Goal: Task Accomplishment & Management: Use online tool/utility

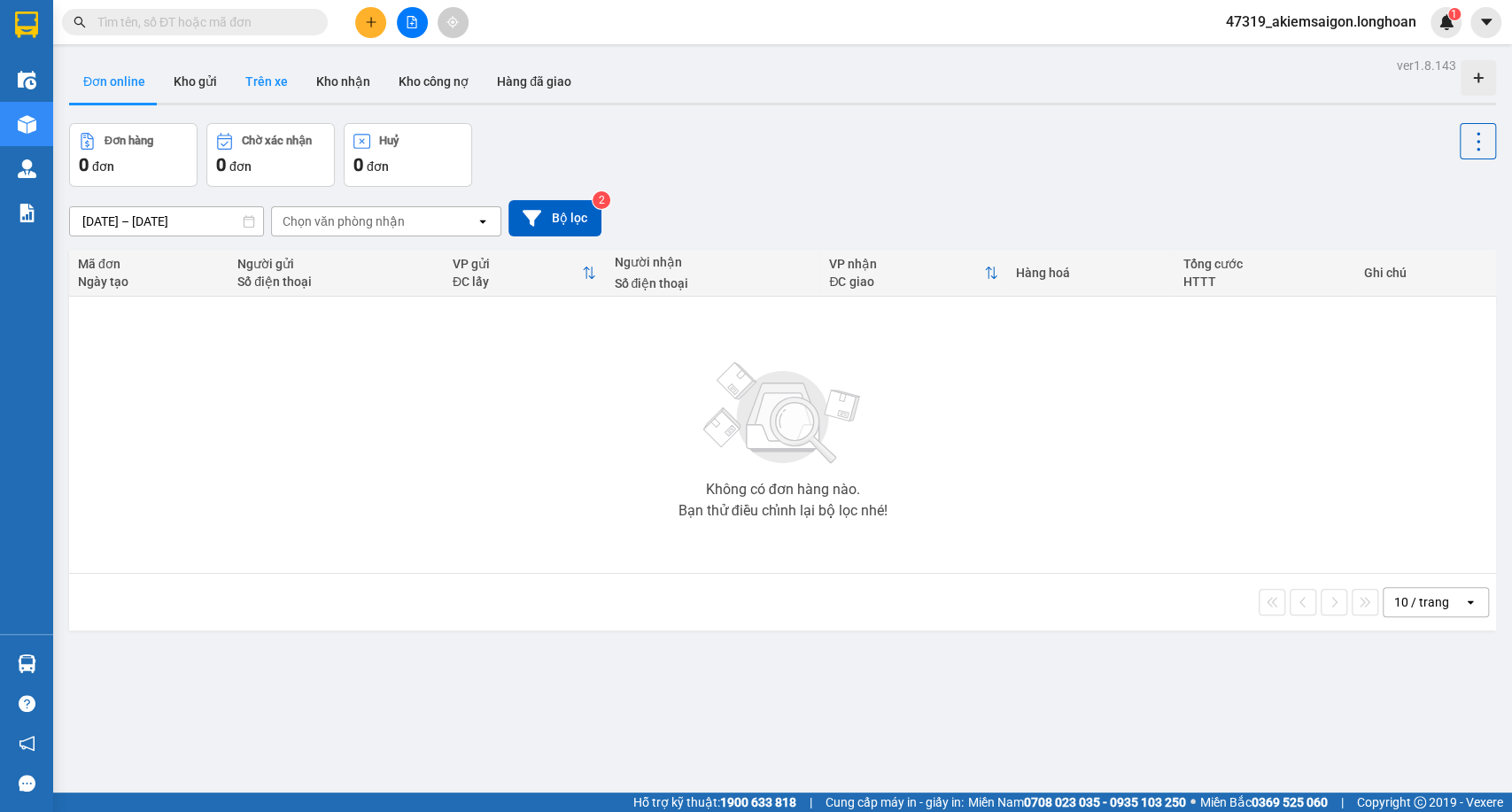
click at [258, 71] on button "Trên xe" at bounding box center [266, 81] width 71 height 43
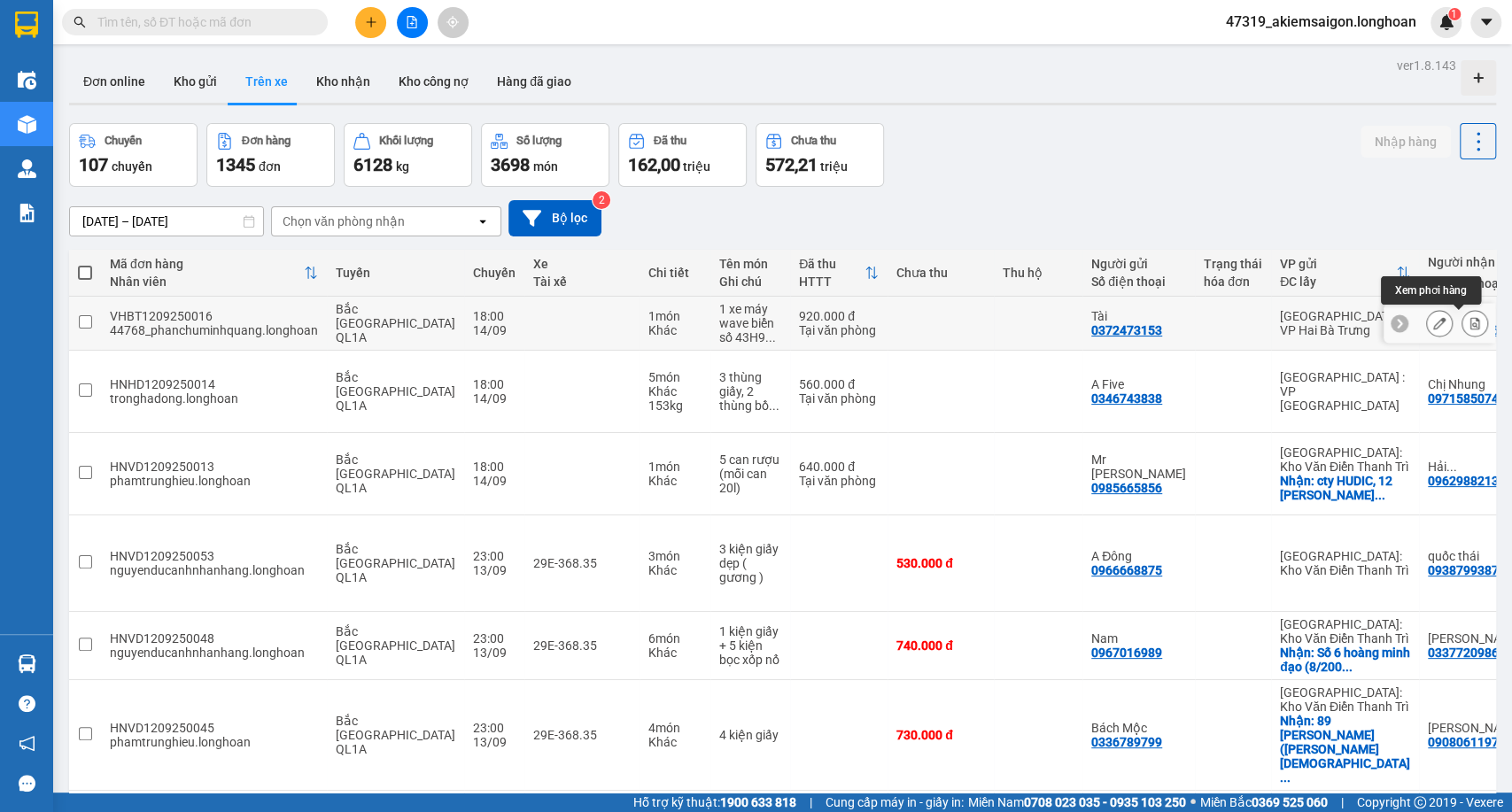
click at [1470, 328] on button at bounding box center [1475, 323] width 25 height 31
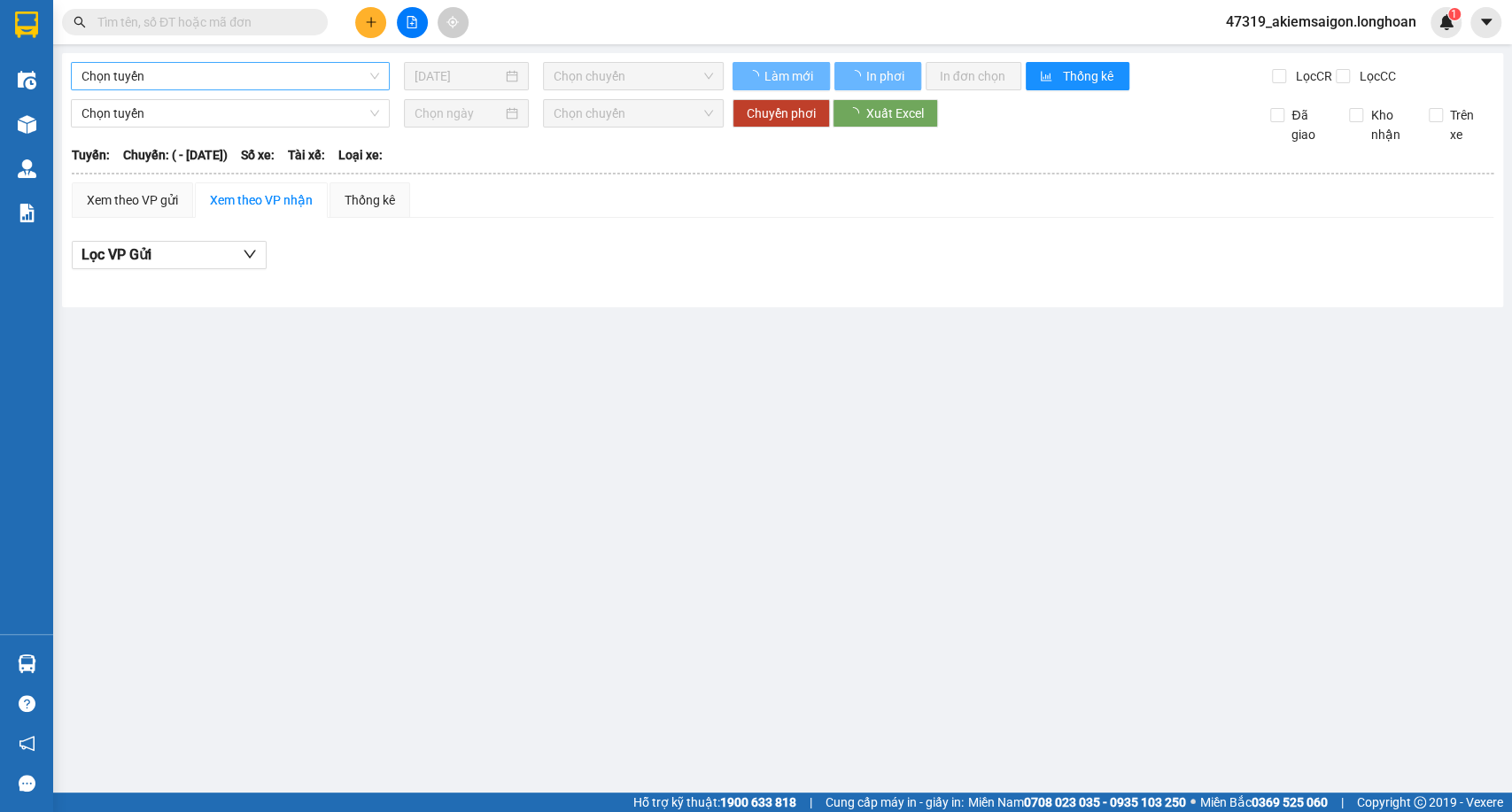
click at [248, 71] on span "Chọn tuyến" at bounding box center [230, 76] width 298 height 27
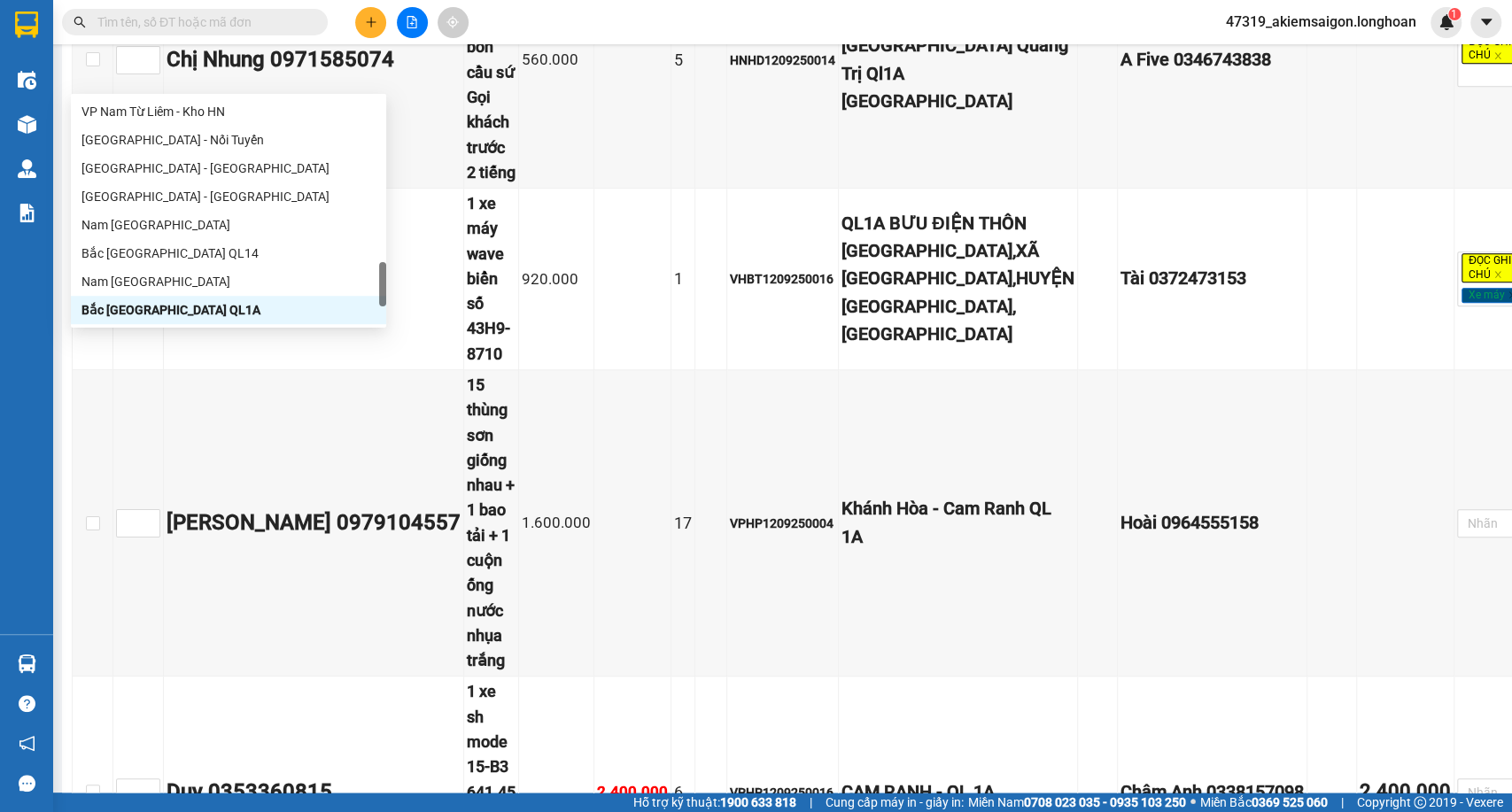
scroll to position [590, 0]
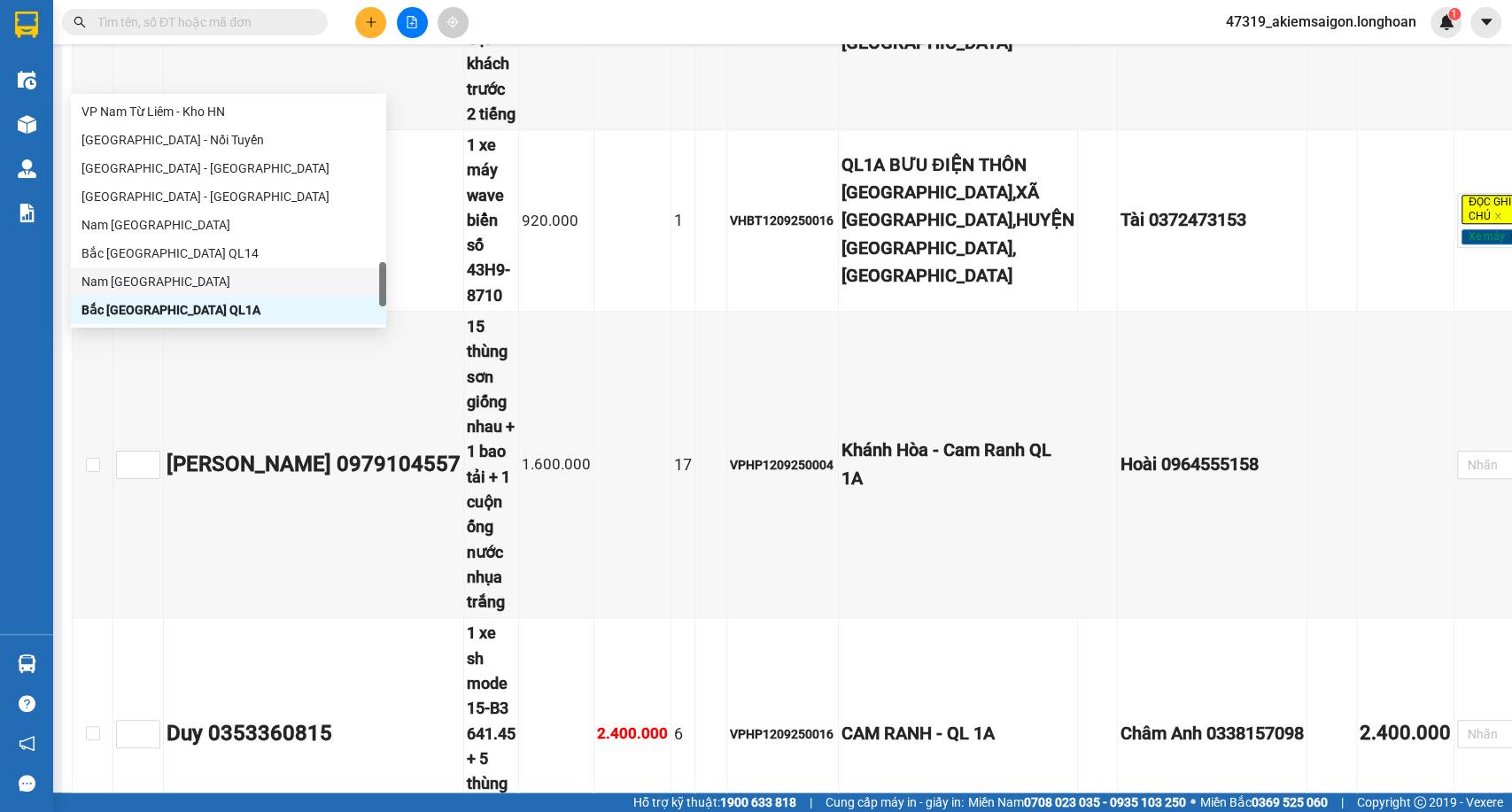
click at [145, 282] on div "Nam Trung Bắc QL1A" at bounding box center [228, 281] width 294 height 20
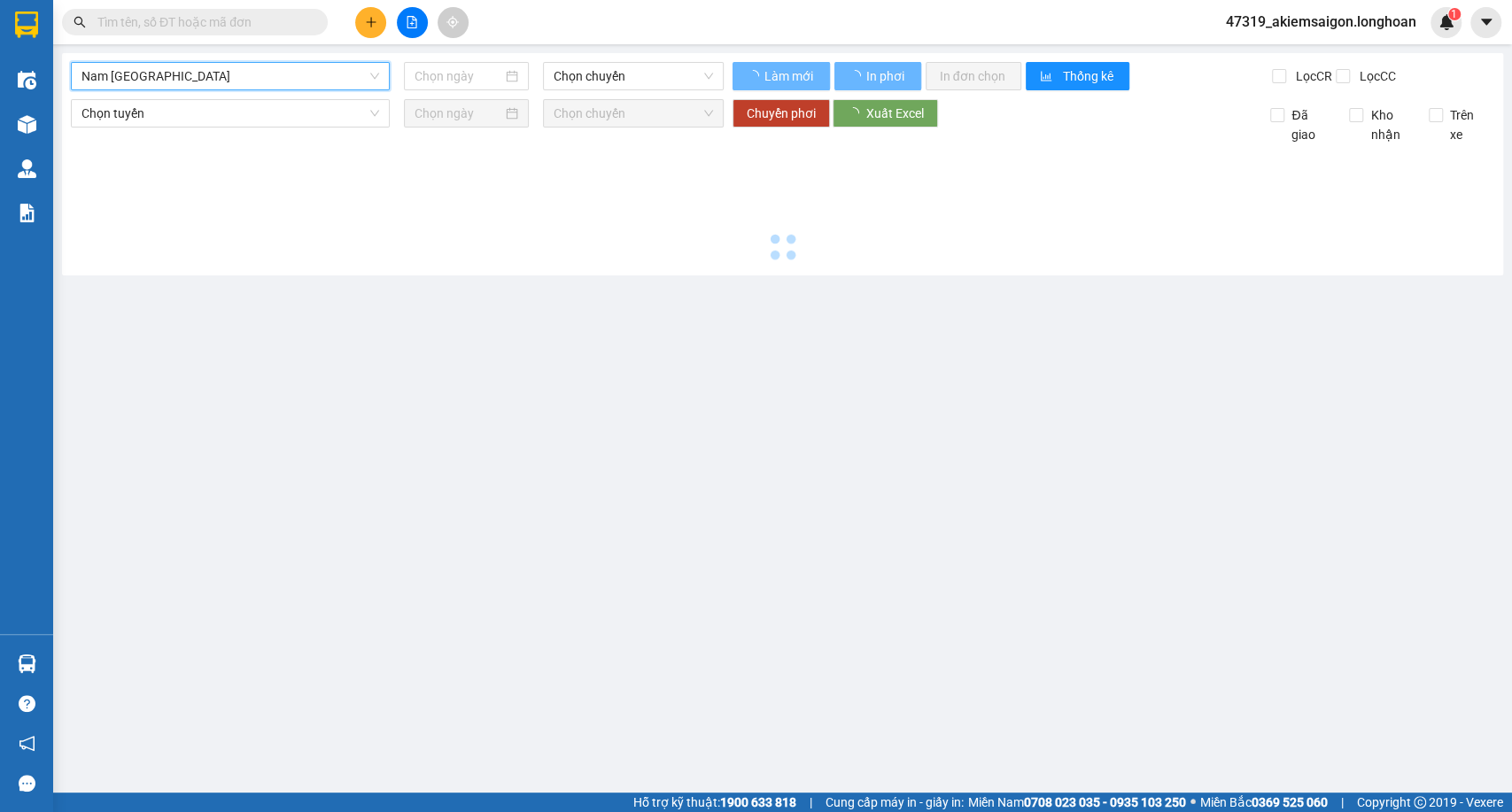
scroll to position [0, 0]
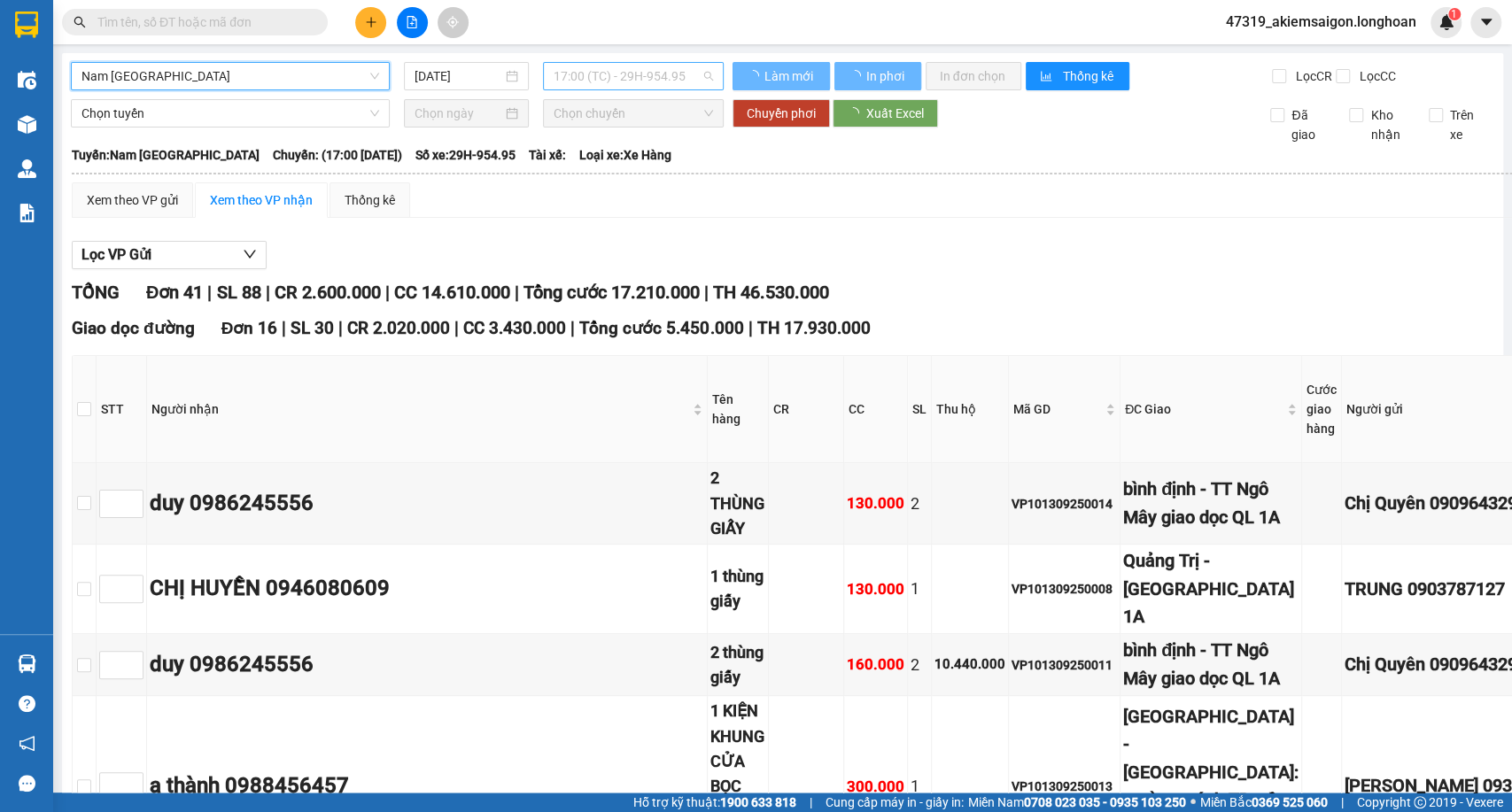
click at [625, 85] on span "17:00 (TC) - 29H-954.95" at bounding box center [633, 76] width 158 height 27
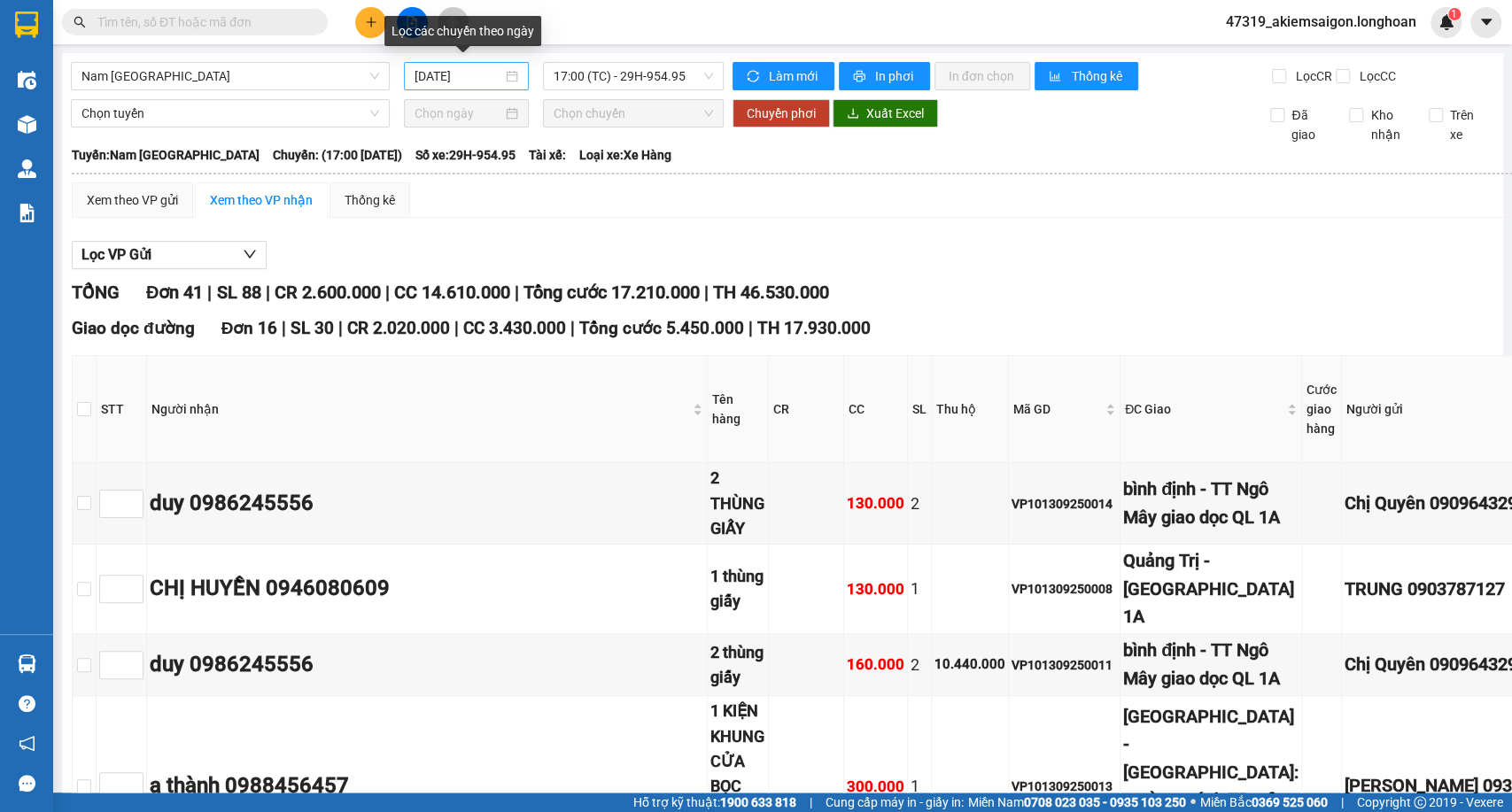
click at [455, 87] on div "14/09/2025" at bounding box center [466, 76] width 125 height 29
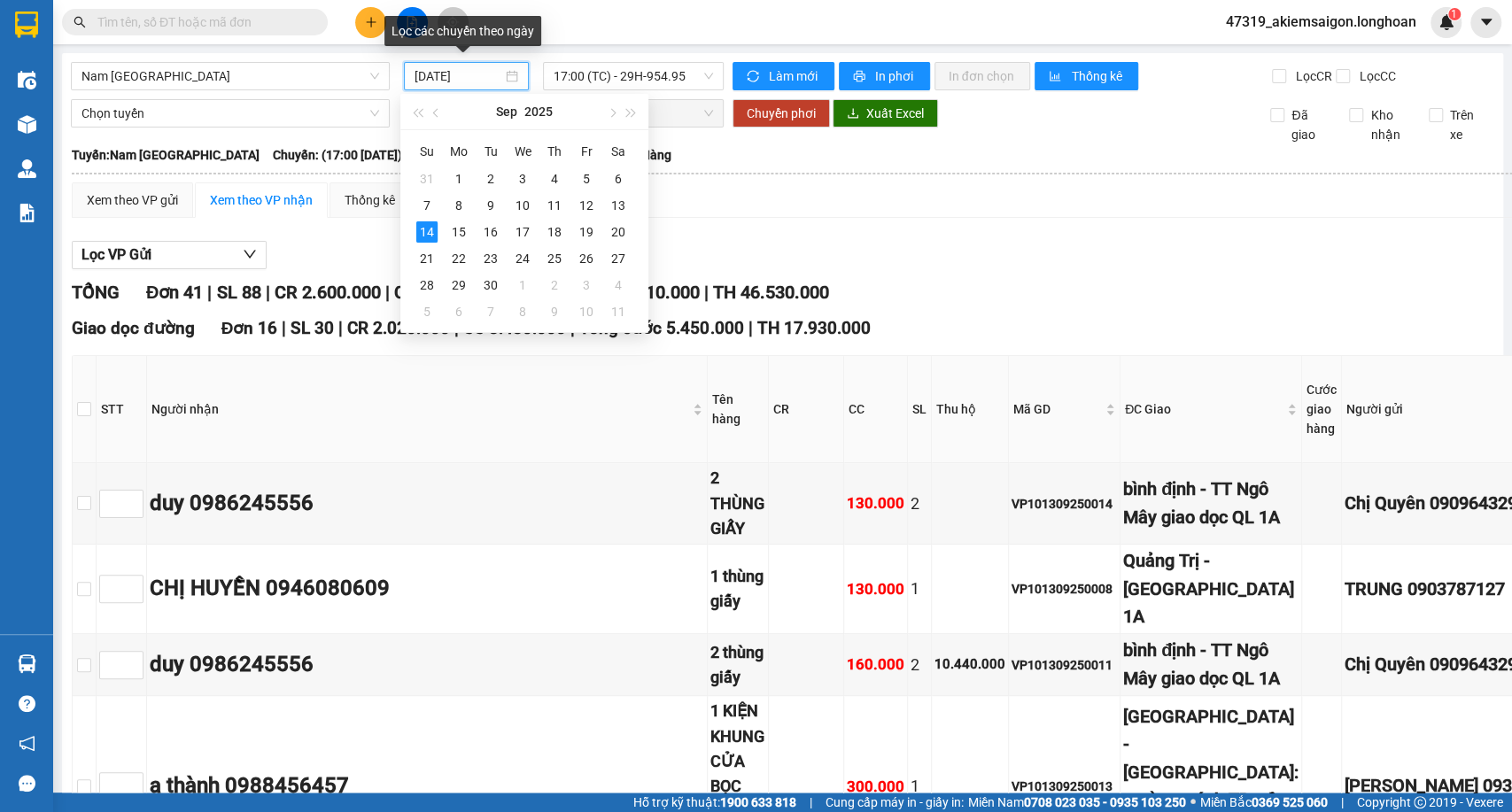
click at [455, 87] on div "14/09/2025" at bounding box center [466, 76] width 125 height 29
click at [890, 123] on span "Xuất Excel" at bounding box center [895, 113] width 57 height 20
click at [479, 83] on input "14/09/2025" at bounding box center [458, 76] width 88 height 20
click at [617, 203] on div "13" at bounding box center [618, 205] width 21 height 21
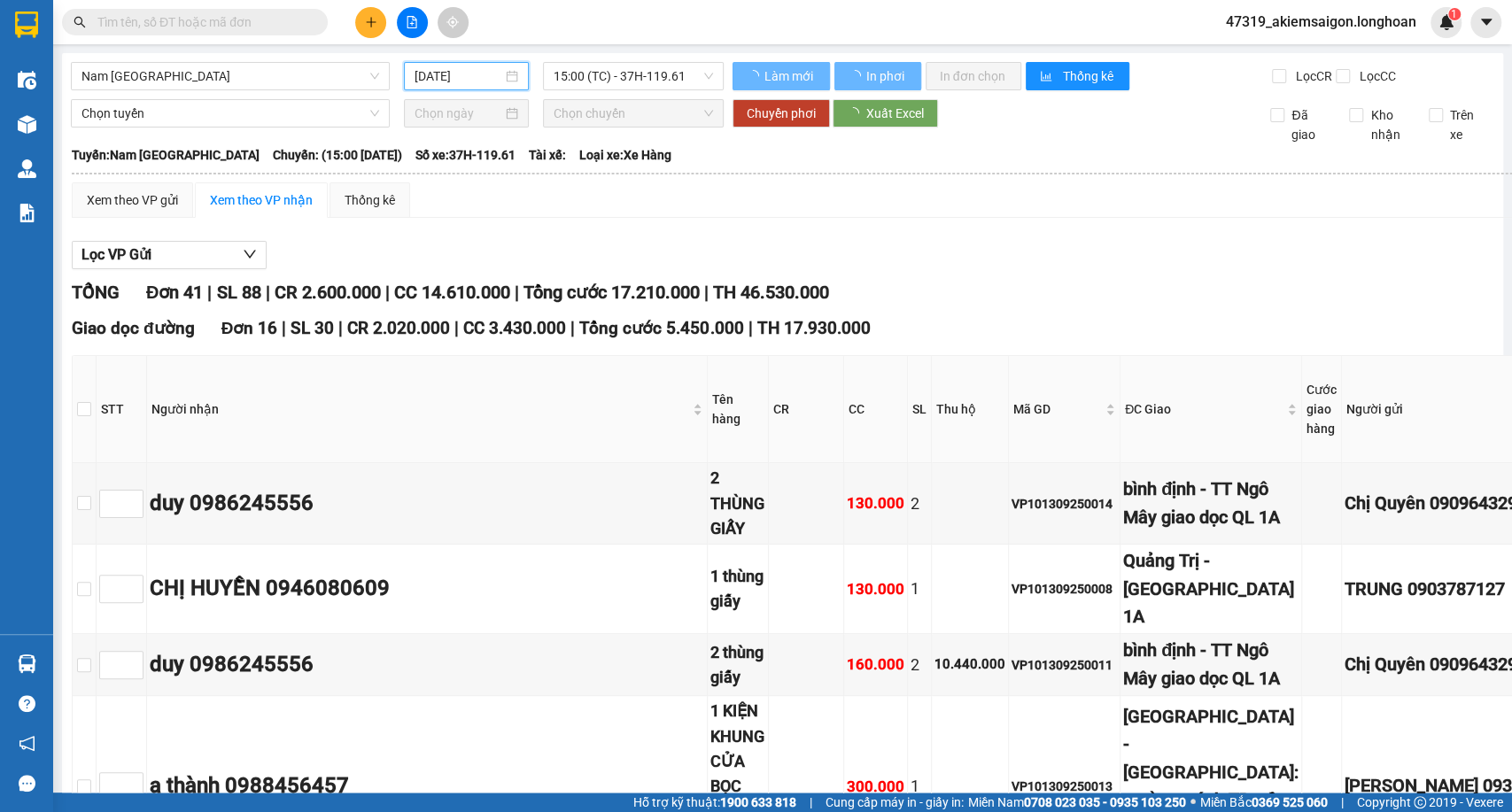
type input "13/09/2025"
click at [609, 80] on span "15:00 (TC) - 37H-119.61" at bounding box center [633, 76] width 158 height 27
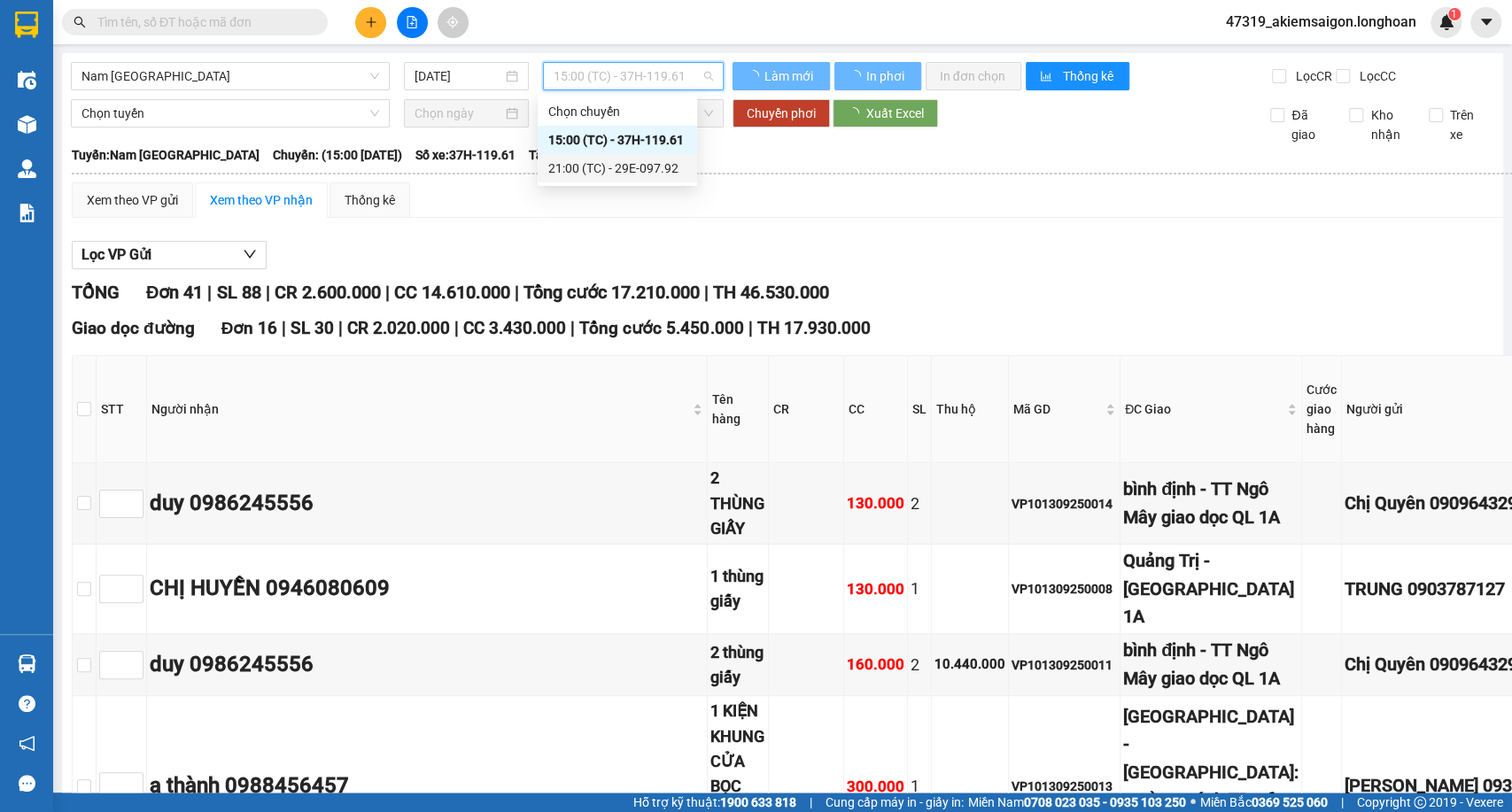
click at [617, 163] on div "21:00 (TC) - 29E-097.92" at bounding box center [617, 168] width 139 height 20
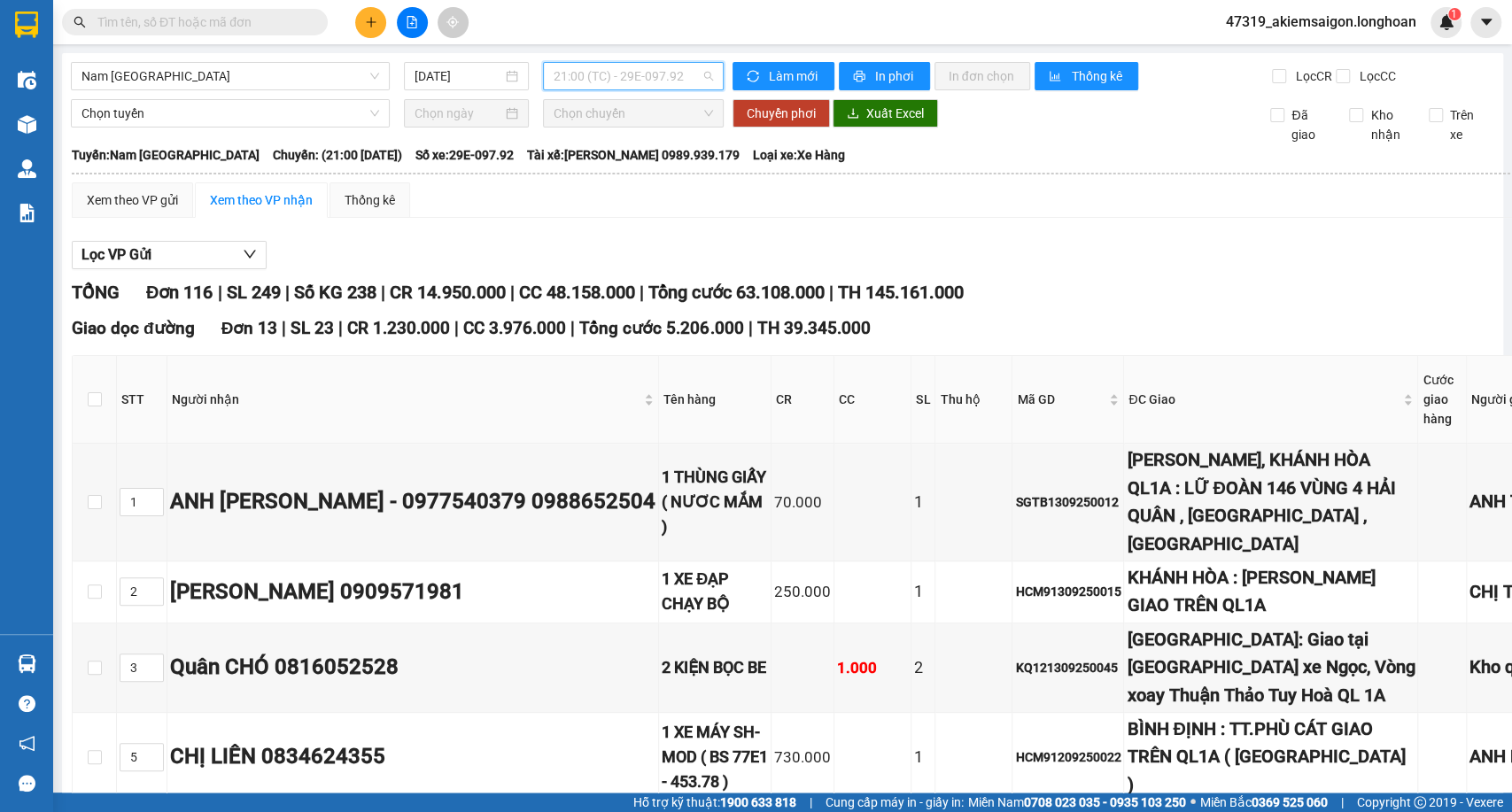
click at [619, 84] on span "21:00 (TC) - 29E-097.92" at bounding box center [633, 76] width 158 height 27
click at [623, 147] on div "15:00 (TC) - 37H-119.61" at bounding box center [617, 140] width 139 height 20
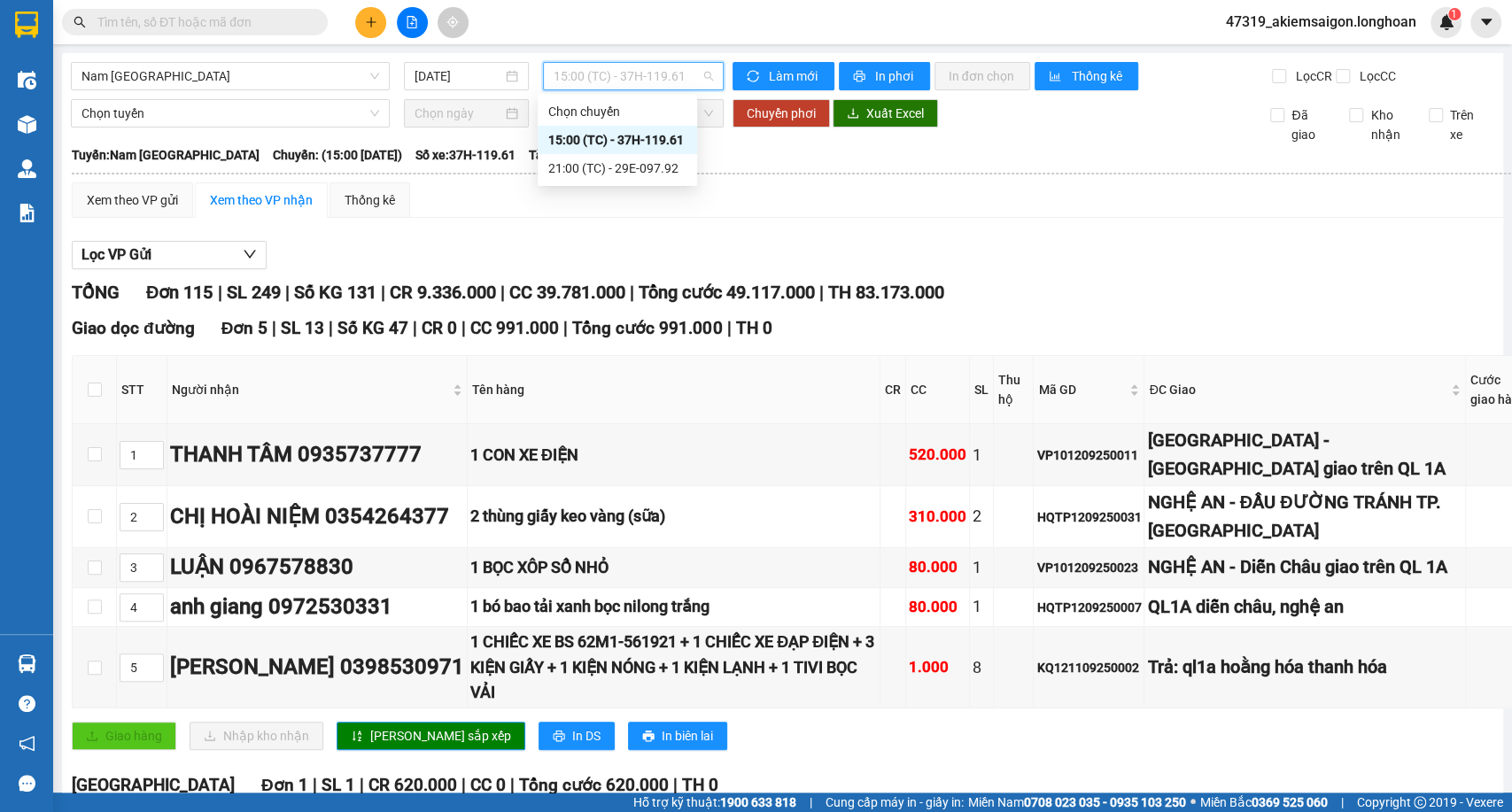
click at [640, 81] on span "15:00 (TC) - 37H-119.61" at bounding box center [633, 76] width 158 height 27
click at [633, 167] on div "21:00 (TC) - 29E-097.92" at bounding box center [617, 168] width 139 height 20
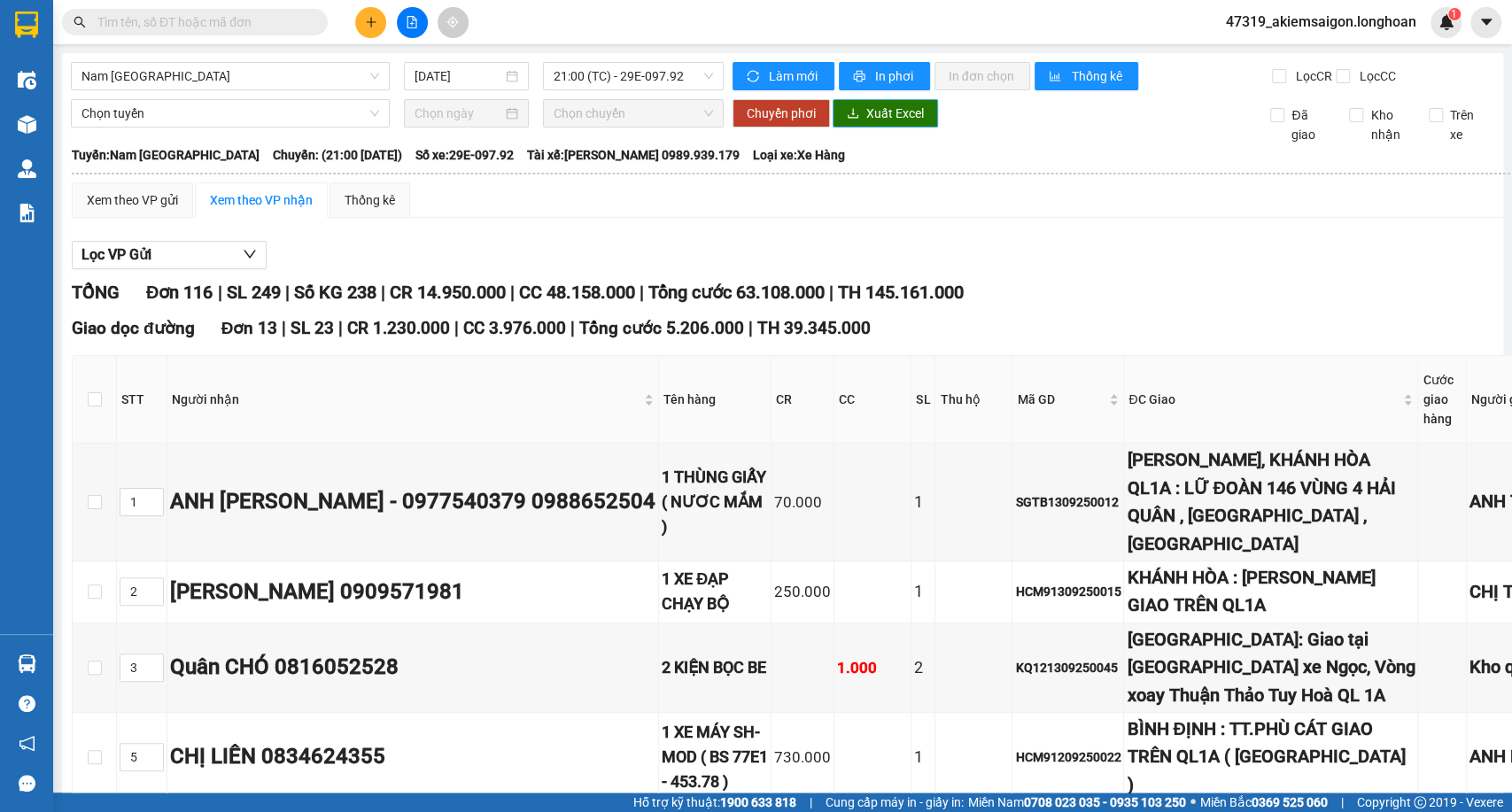
click at [884, 123] on span "Xuất Excel" at bounding box center [895, 113] width 57 height 20
click at [409, 74] on div "13/09/2025" at bounding box center [466, 76] width 125 height 29
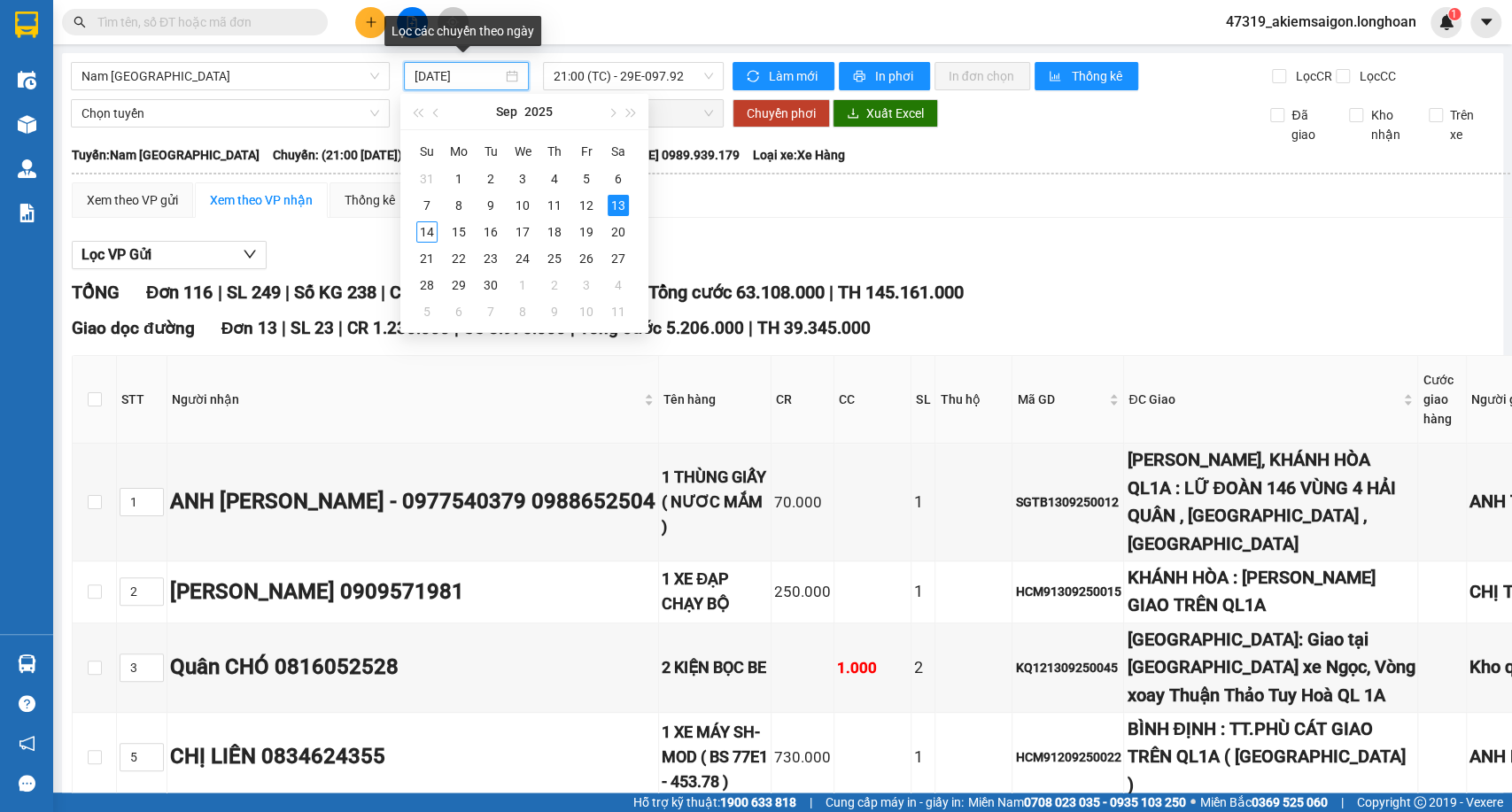
click at [409, 74] on div "13/09/2025" at bounding box center [466, 76] width 125 height 29
click at [322, 89] on div "Nam Trung Bắc QL1A" at bounding box center [230, 76] width 319 height 29
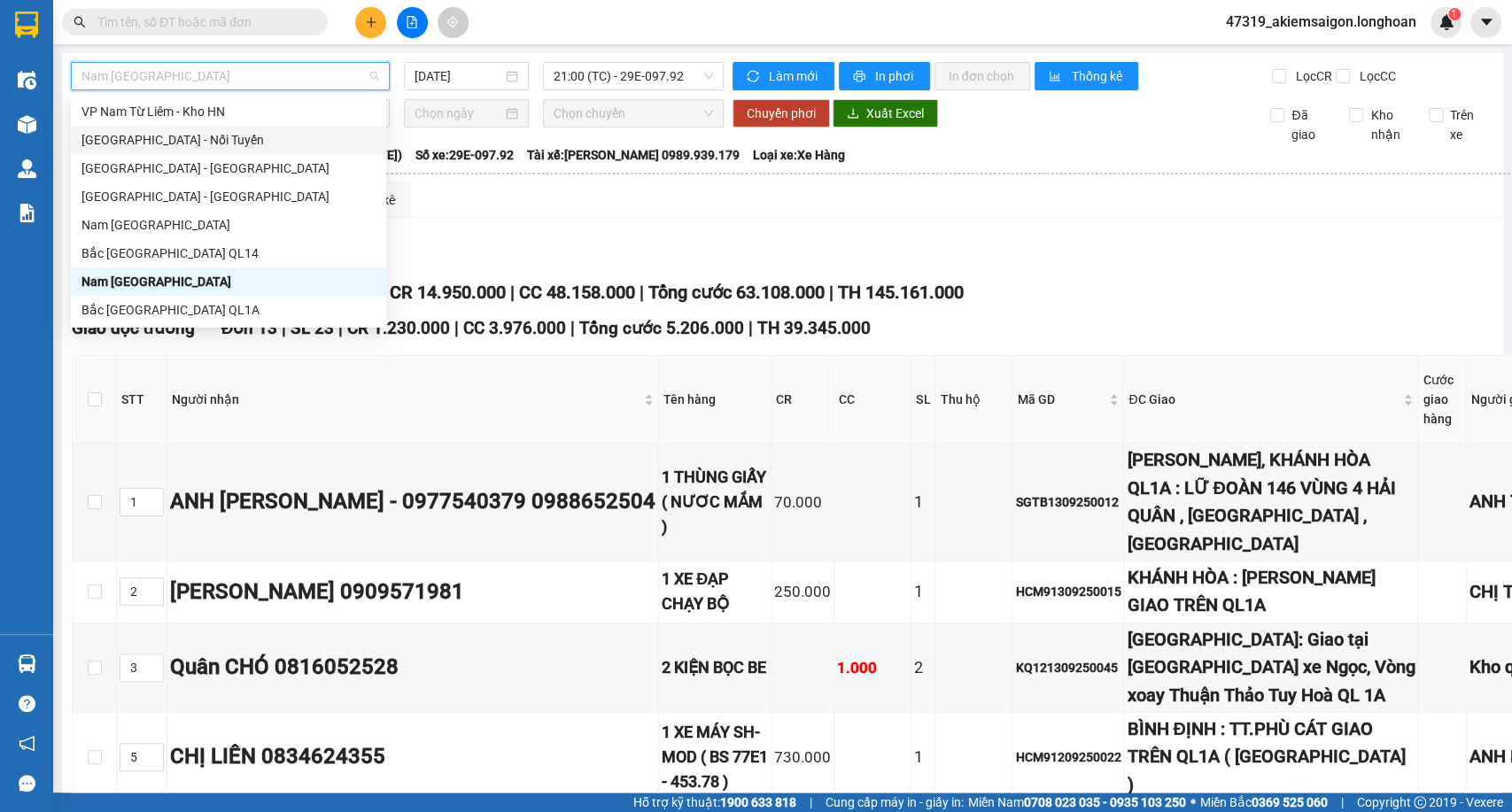
click at [114, 135] on div "Hà Nội - Nối Tuyến" at bounding box center [228, 140] width 294 height 20
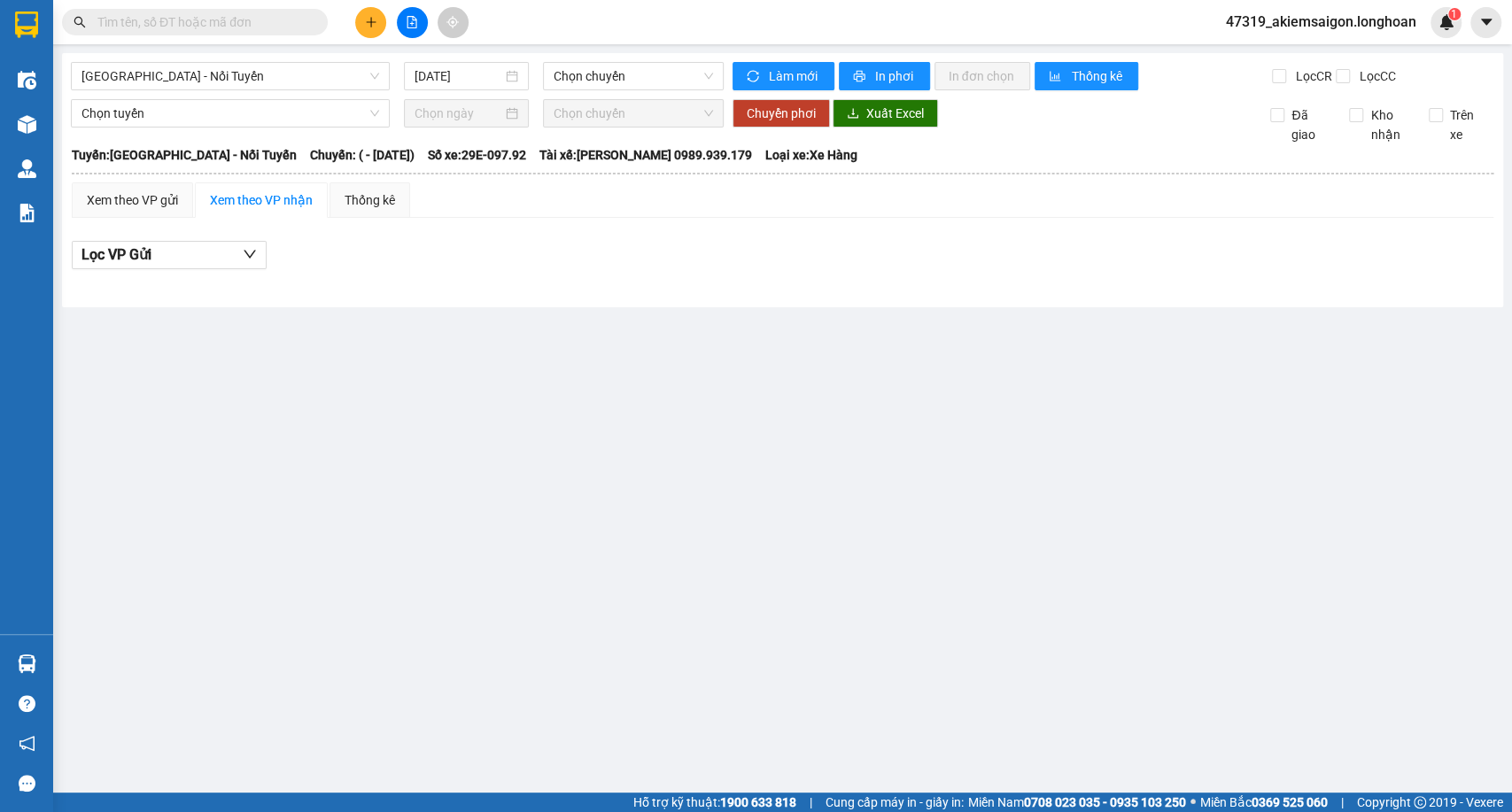
click at [444, 90] on div "Hà Nội - Nối Tuyến 14/09/2025 Chọn chuyến" at bounding box center [397, 76] width 653 height 29
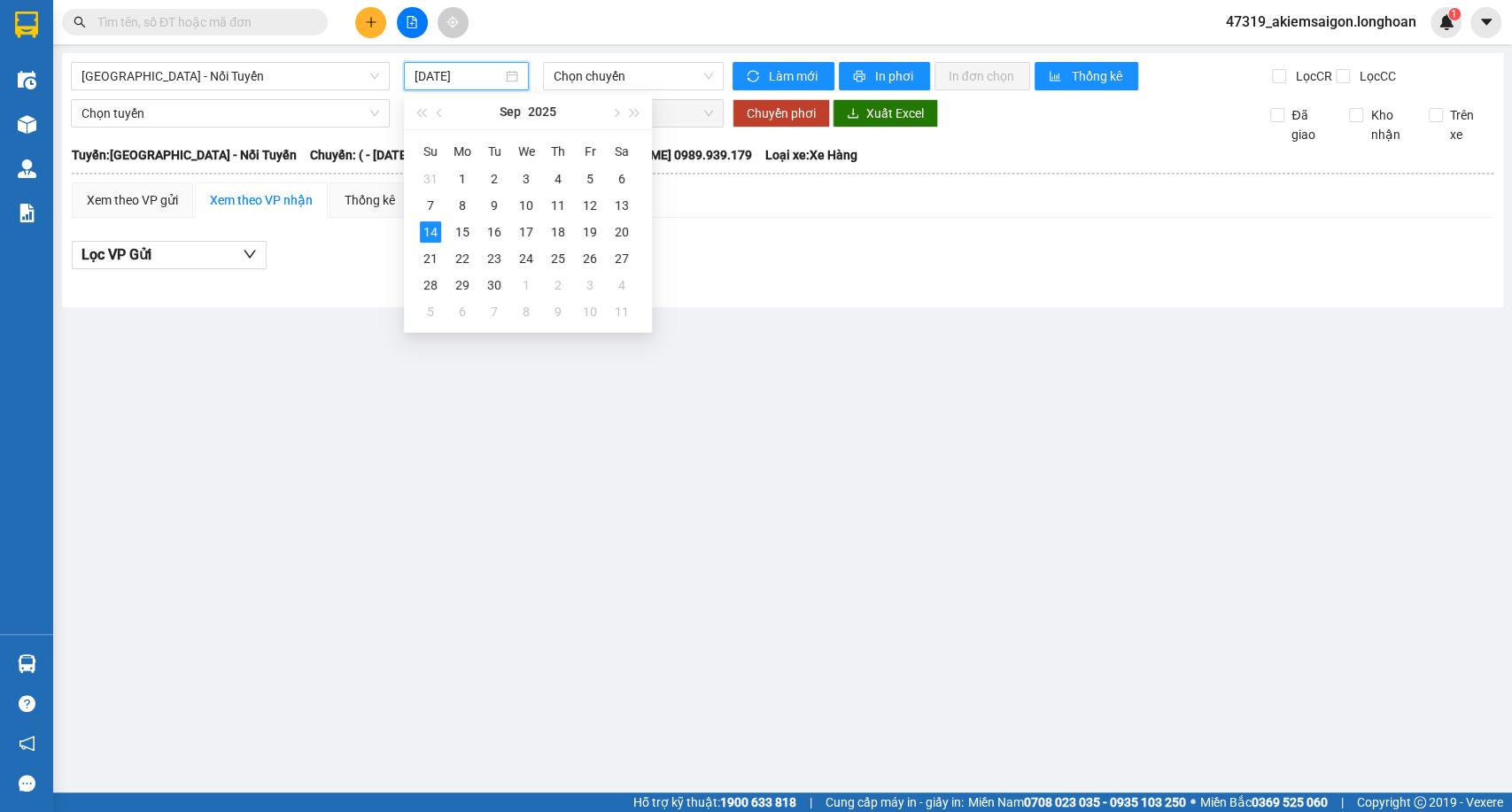
click at [446, 85] on input "14/09/2025" at bounding box center [458, 76] width 88 height 20
click at [617, 205] on div "13" at bounding box center [622, 205] width 21 height 21
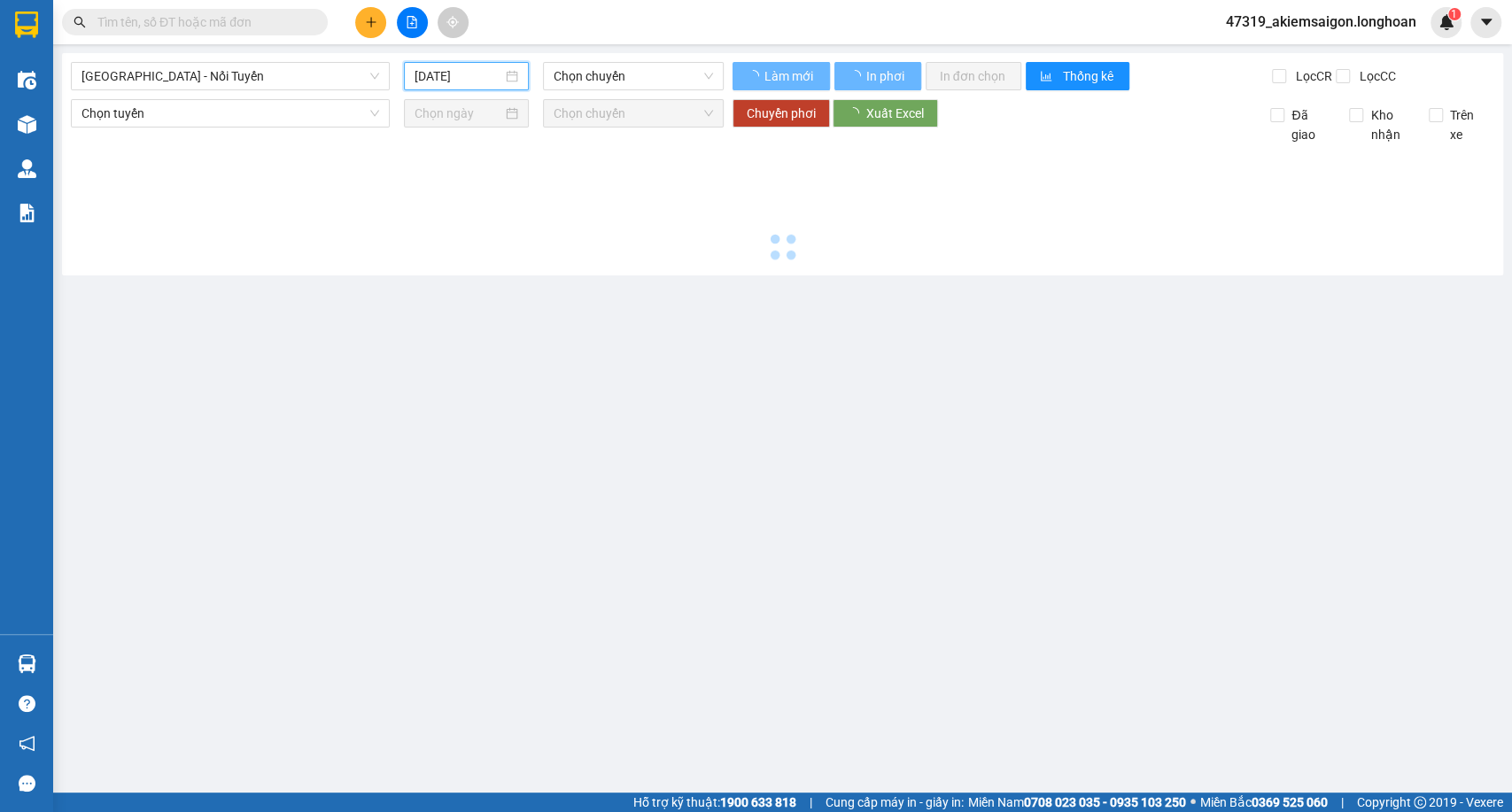
type input "13/09/2025"
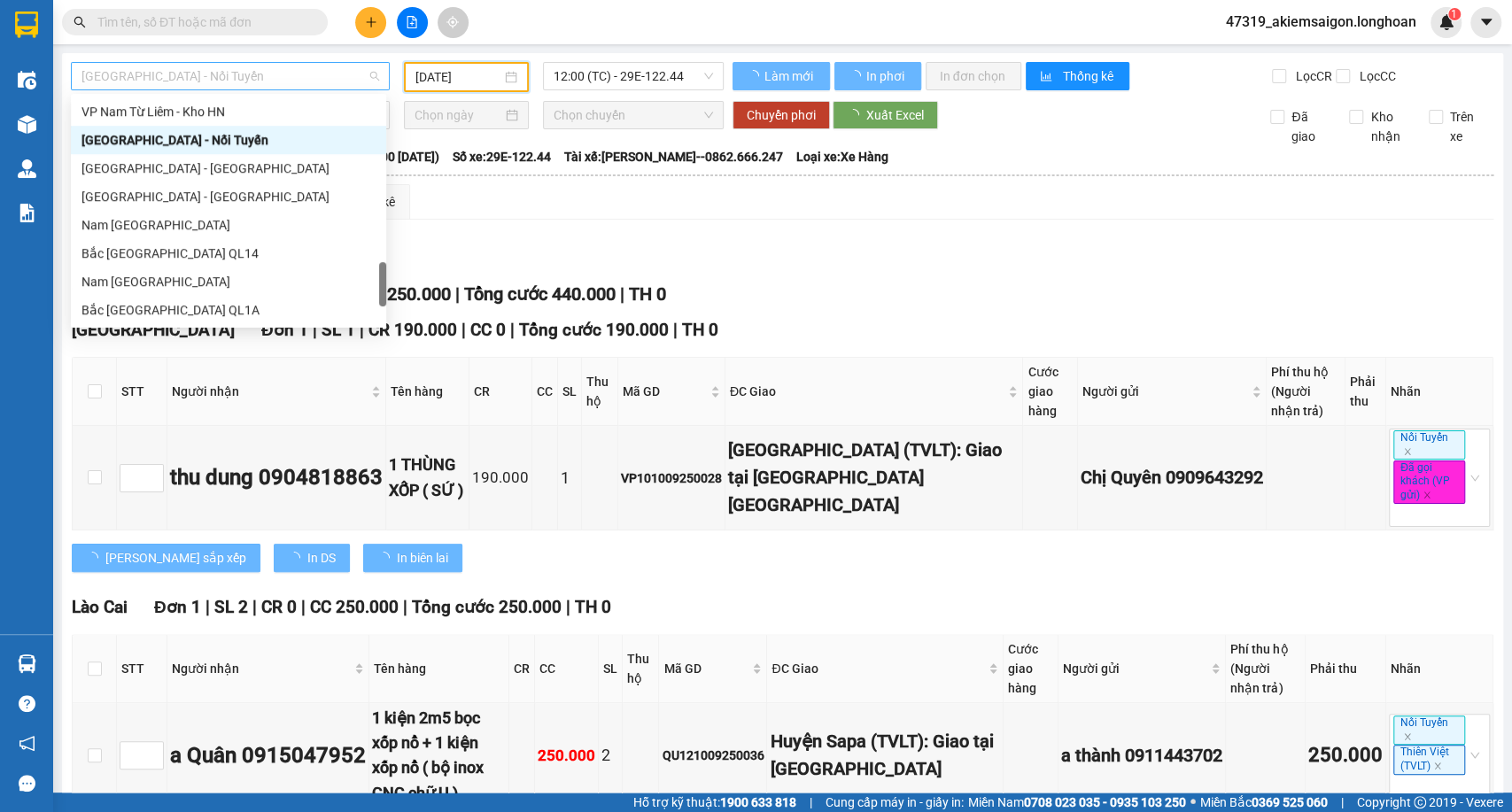
click at [258, 70] on span "Hà Nội - Nối Tuyến" at bounding box center [230, 76] width 298 height 27
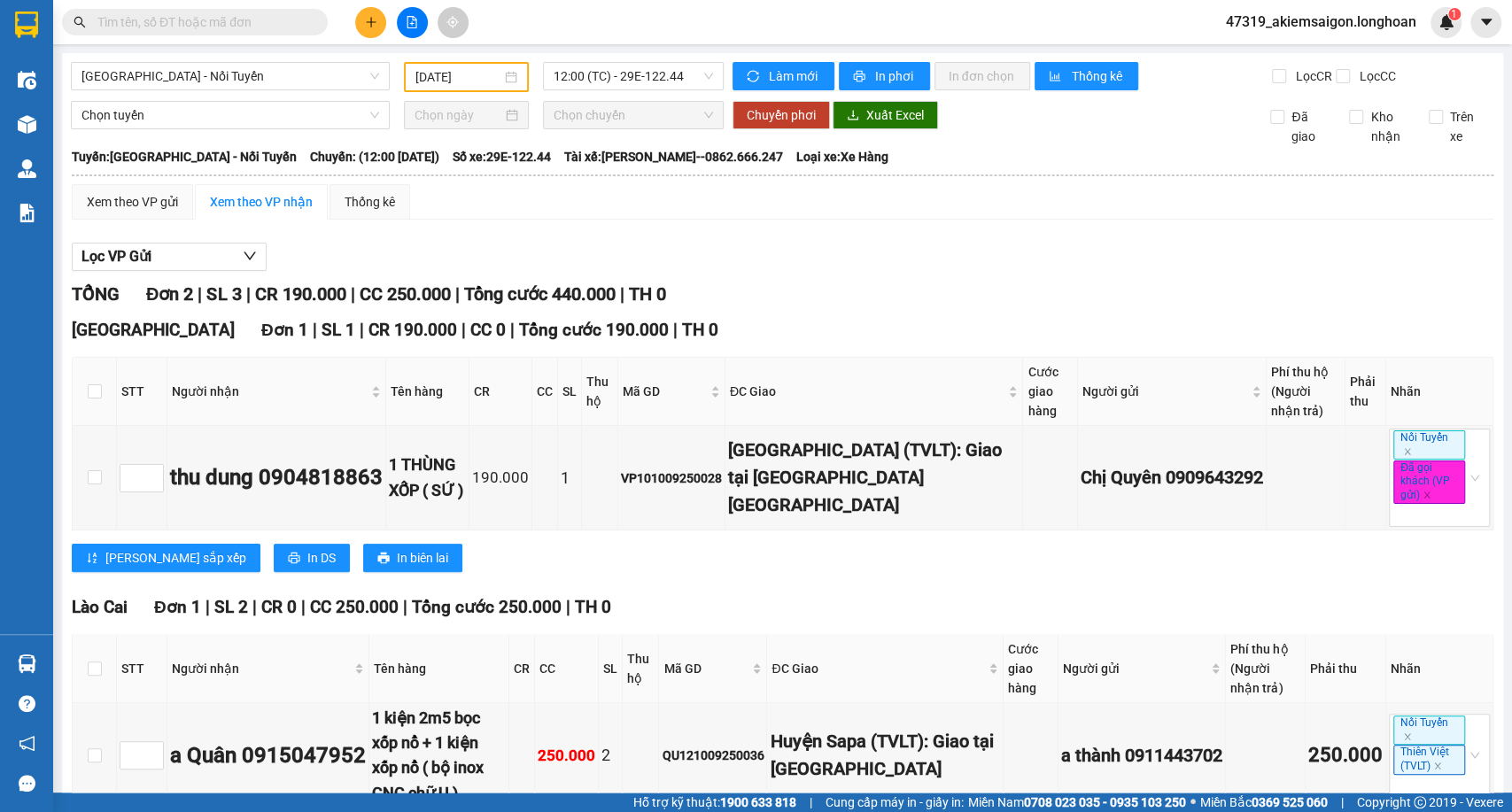
click at [1003, 257] on div "Lọc VP Gửi" at bounding box center [782, 257] width 1422 height 29
click at [872, 125] on span "Xuất Excel" at bounding box center [895, 115] width 57 height 20
click at [572, 86] on span "12:00 (TC) - 29E-122.44" at bounding box center [633, 76] width 158 height 27
click at [311, 60] on div "Hà Nội - Nối Tuyến 13/09/2025 12:00 (TC) - 29E-122.44 Làm mới In phơi In đơn ch…" at bounding box center [782, 472] width 1441 height 839
click at [305, 69] on span "Hà Nội - Nối Tuyến" at bounding box center [230, 76] width 298 height 27
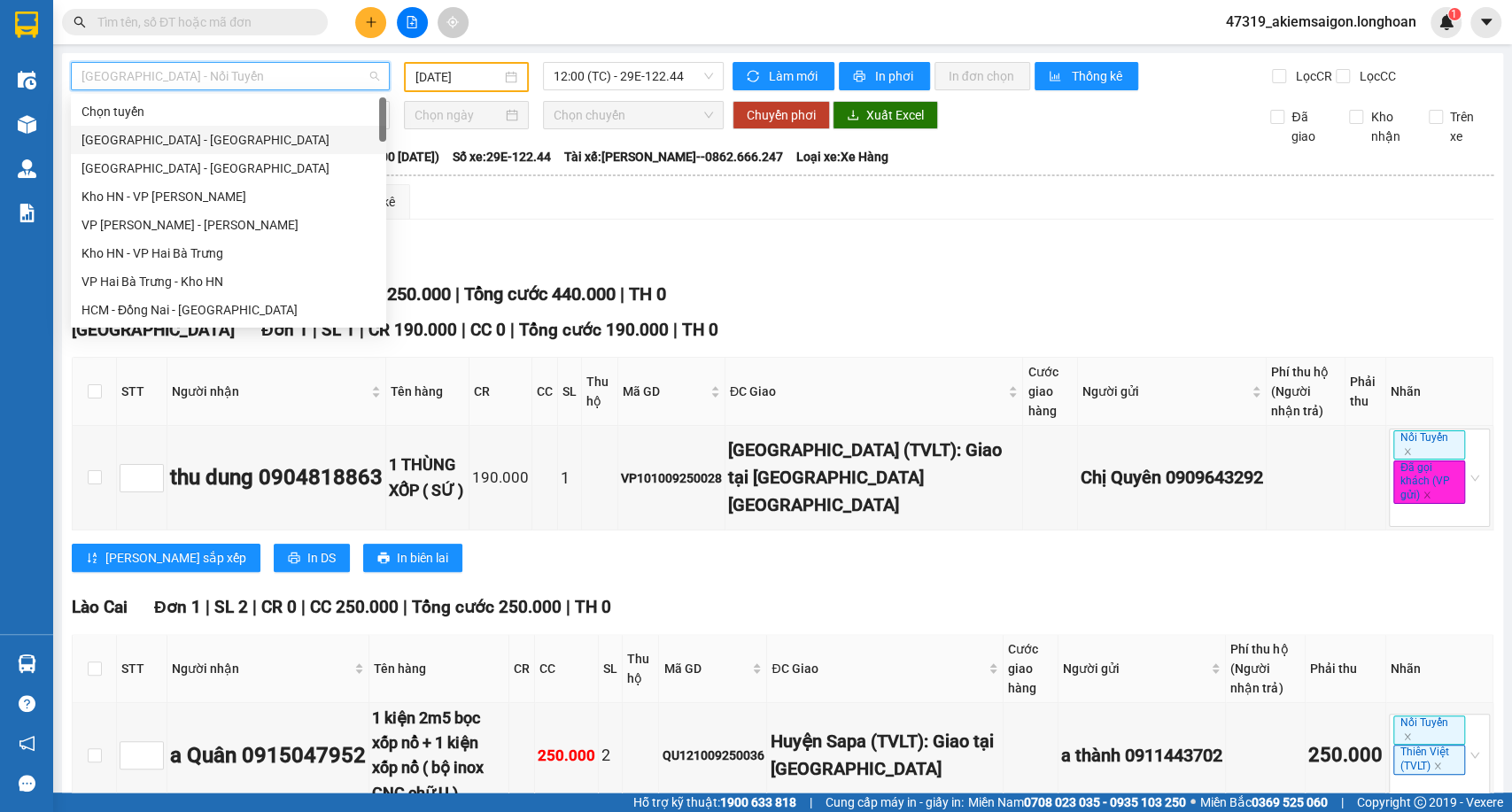
click at [241, 139] on div "Hải Phòng - Hà Nội" at bounding box center [228, 140] width 294 height 20
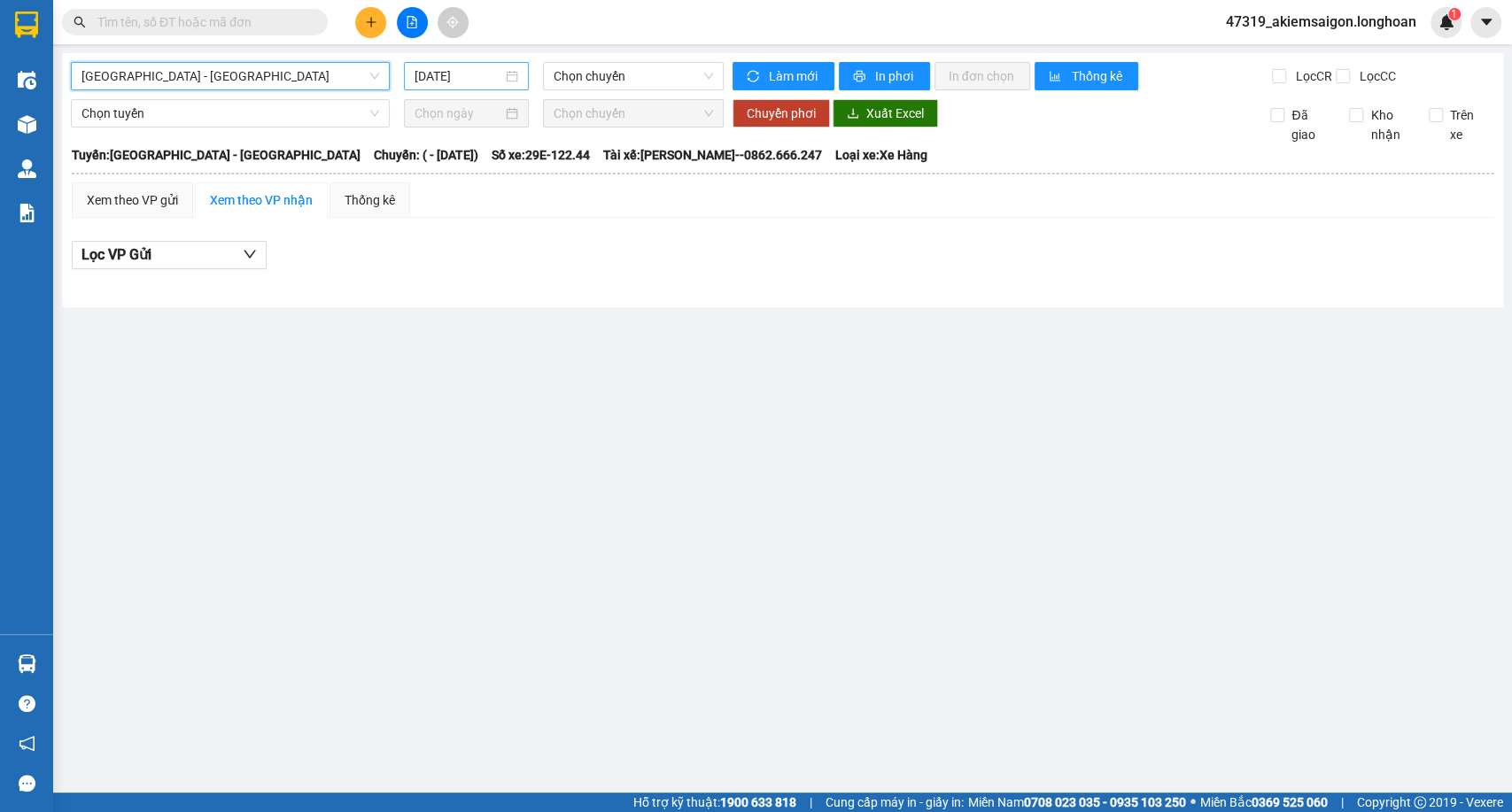
click at [491, 81] on input "14/09/2025" at bounding box center [458, 76] width 88 height 20
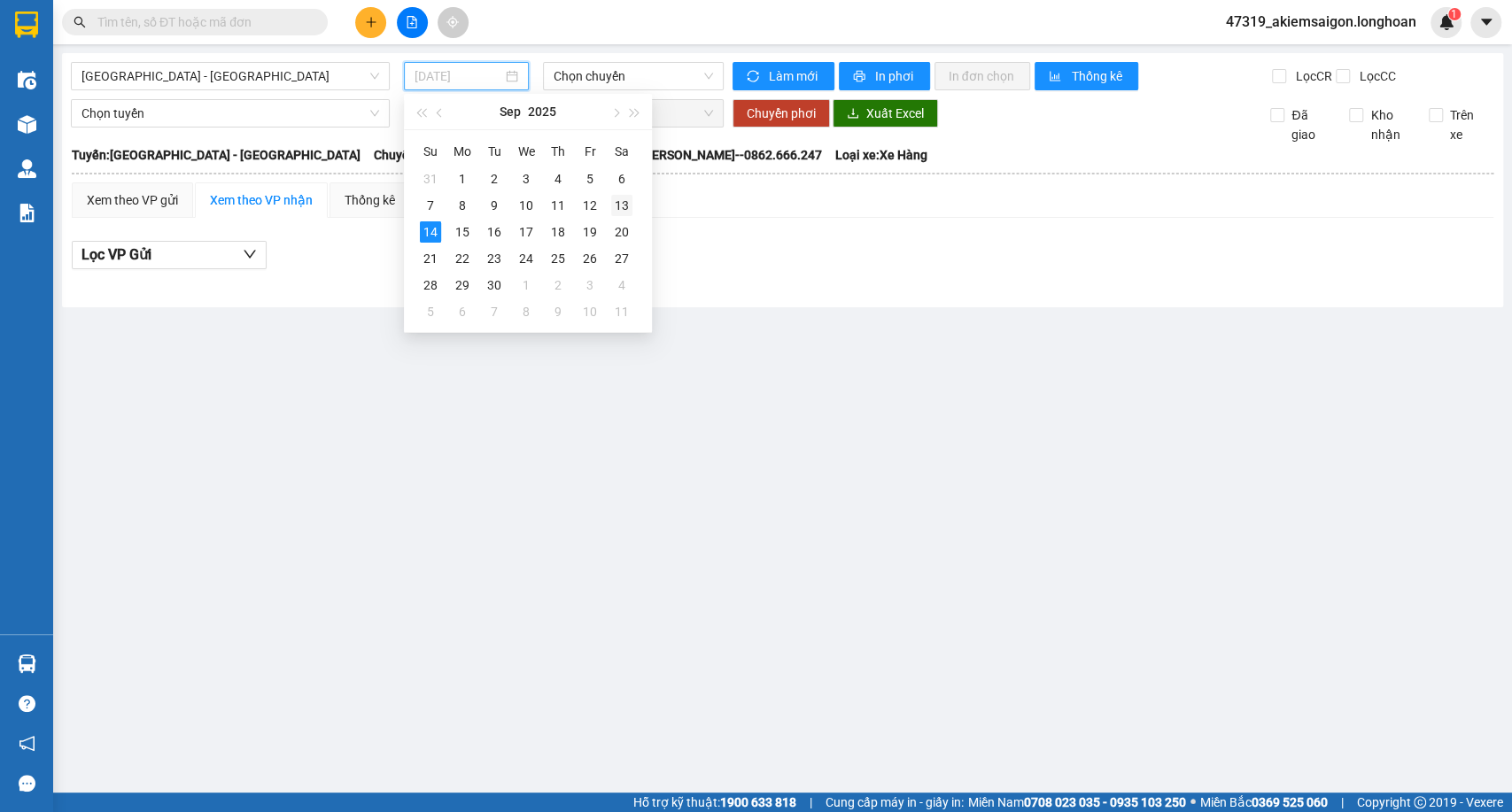
click at [614, 206] on div "13" at bounding box center [622, 205] width 21 height 21
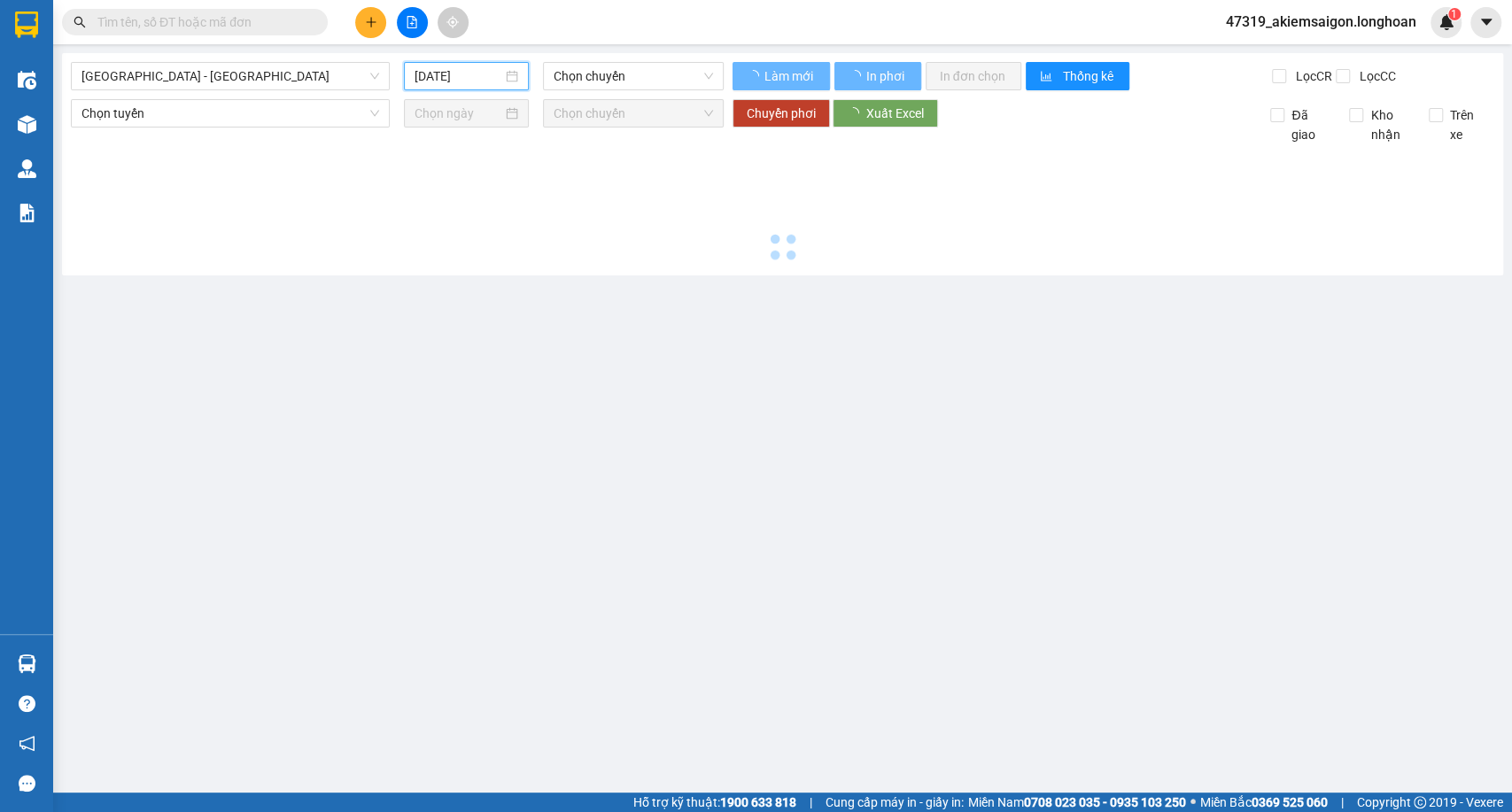
type input "13/09/2025"
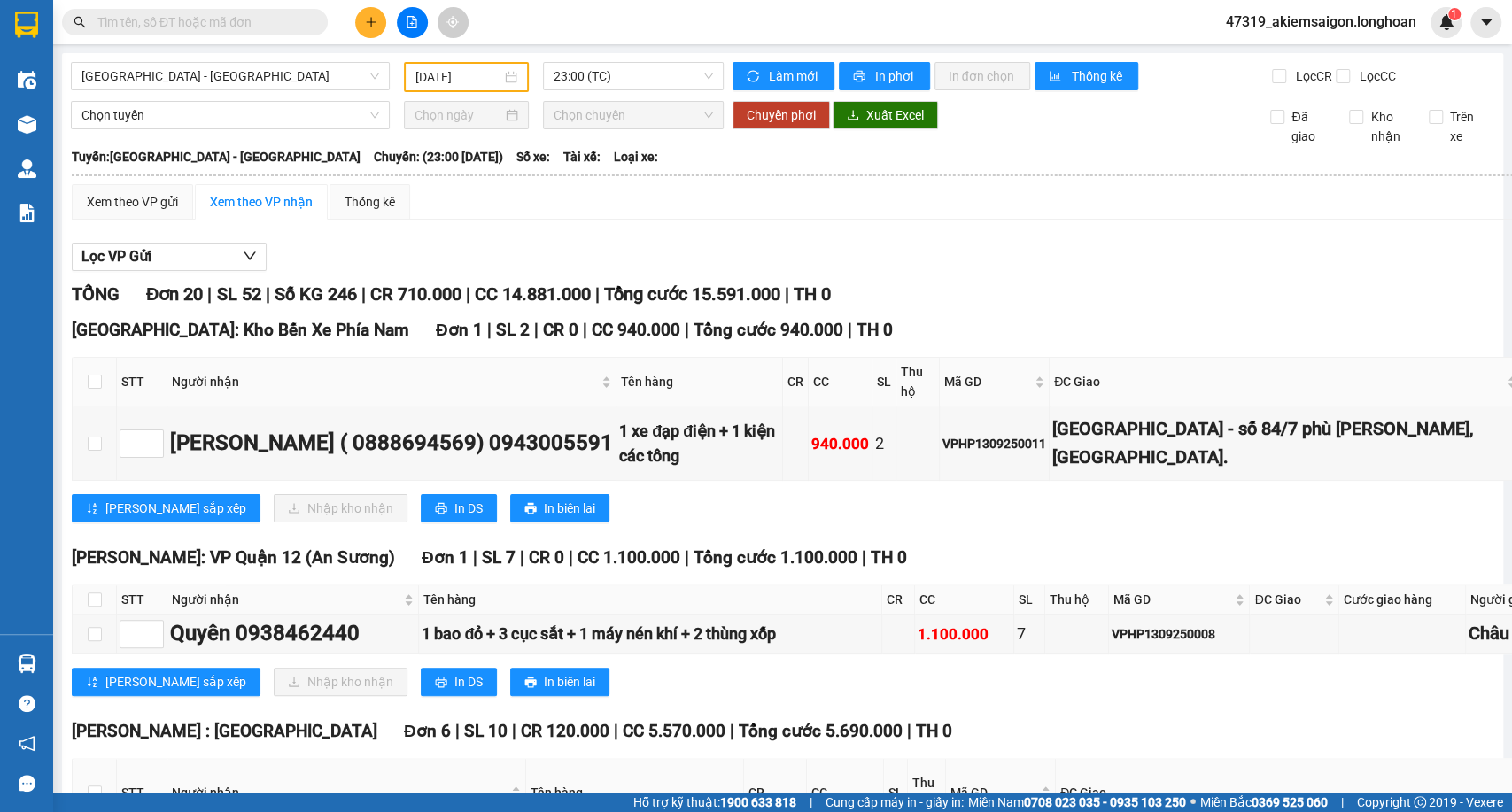
drag, startPoint x: 723, startPoint y: 215, endPoint x: 710, endPoint y: 187, distance: 30.9
click at [723, 213] on div "Xem theo VP gửi Xem theo VP nhận Thống kê" at bounding box center [1087, 202] width 2030 height 36
click at [701, 63] on span "23:00 (TC)" at bounding box center [633, 76] width 158 height 27
click at [880, 125] on span "Xuất Excel" at bounding box center [895, 115] width 57 height 20
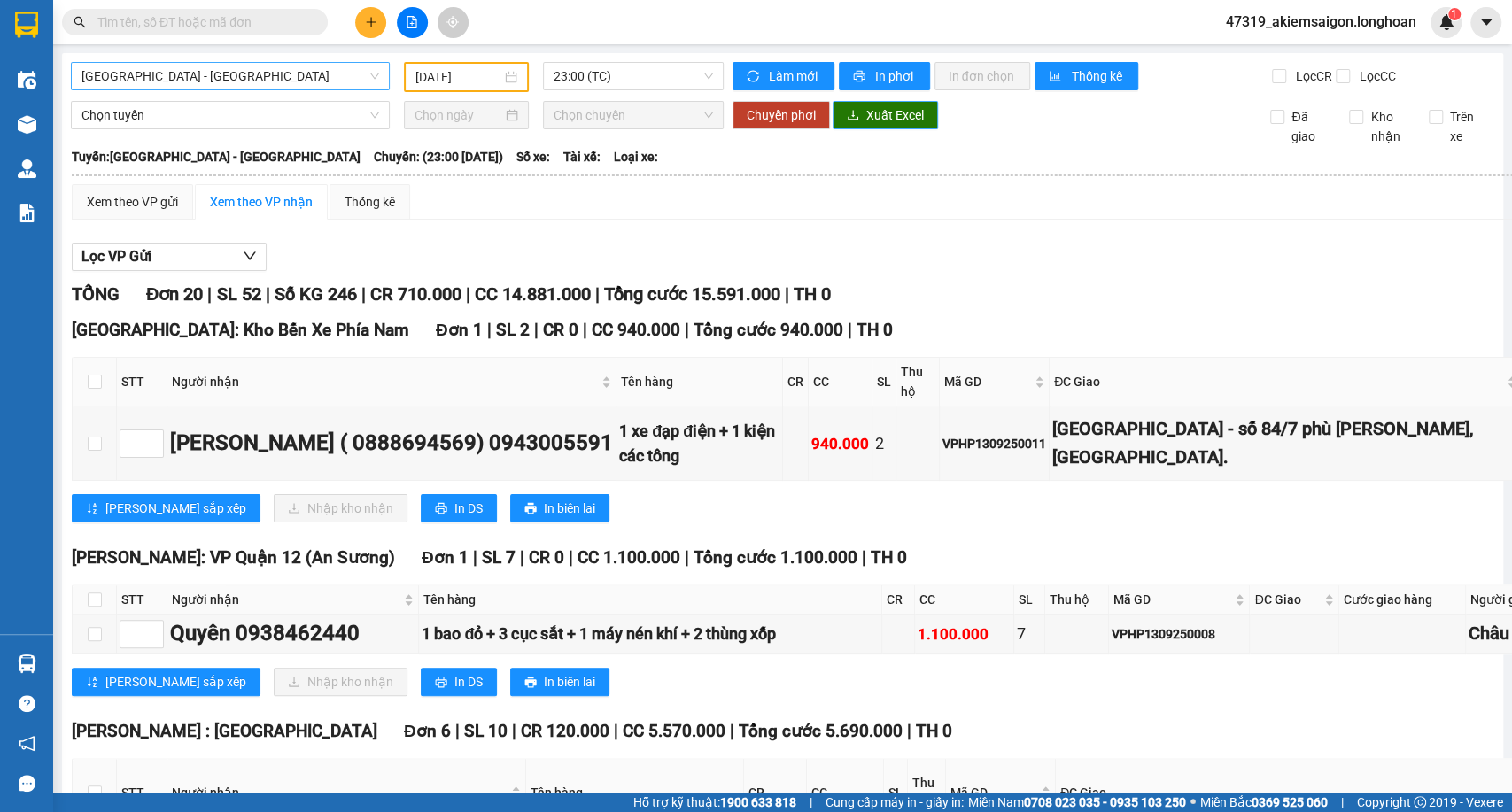
click at [247, 81] on span "Hải Phòng - Hà Nội" at bounding box center [230, 76] width 298 height 27
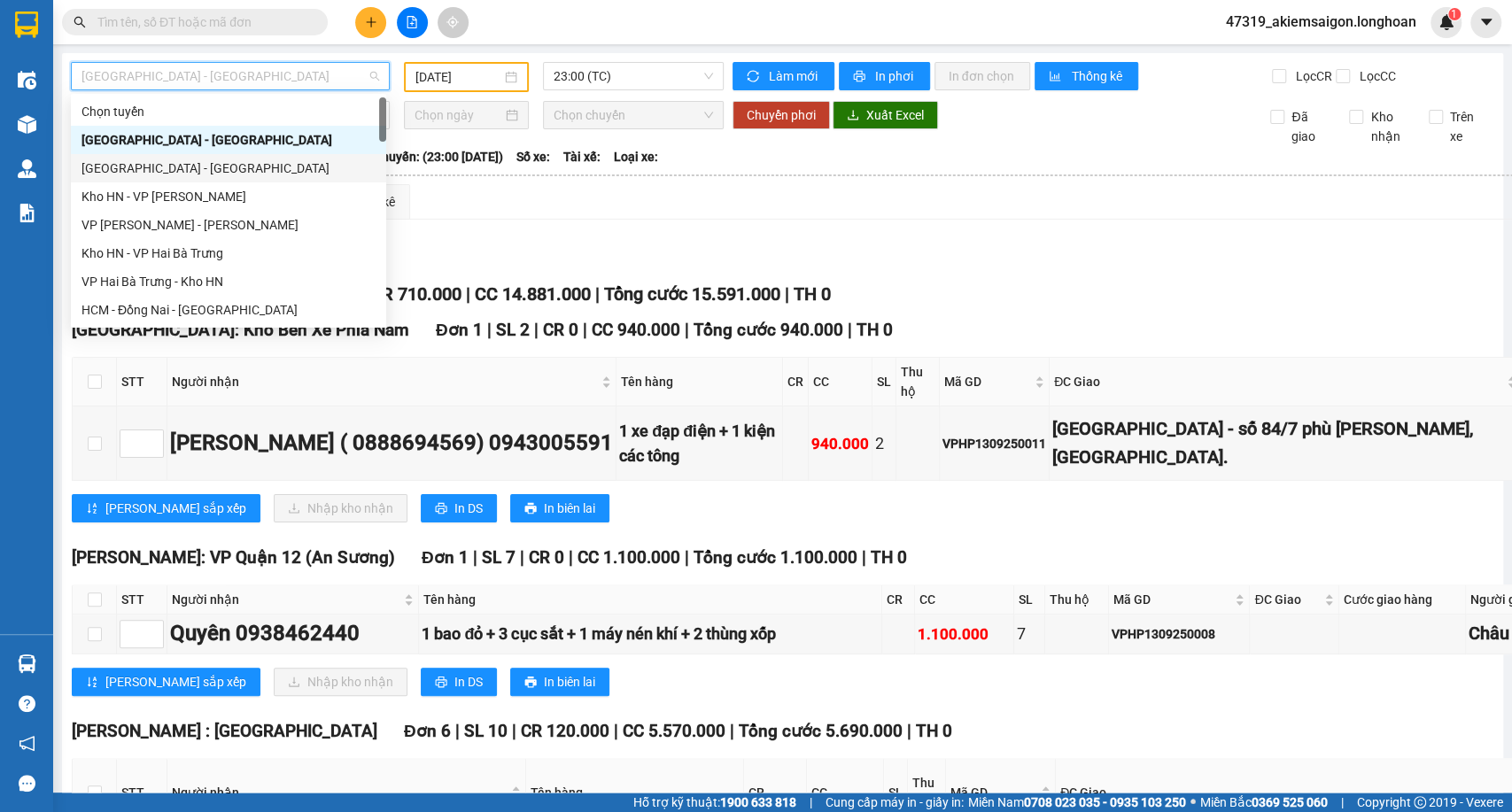
click at [184, 165] on div "Hà Nội - Hải Phòng" at bounding box center [228, 168] width 294 height 20
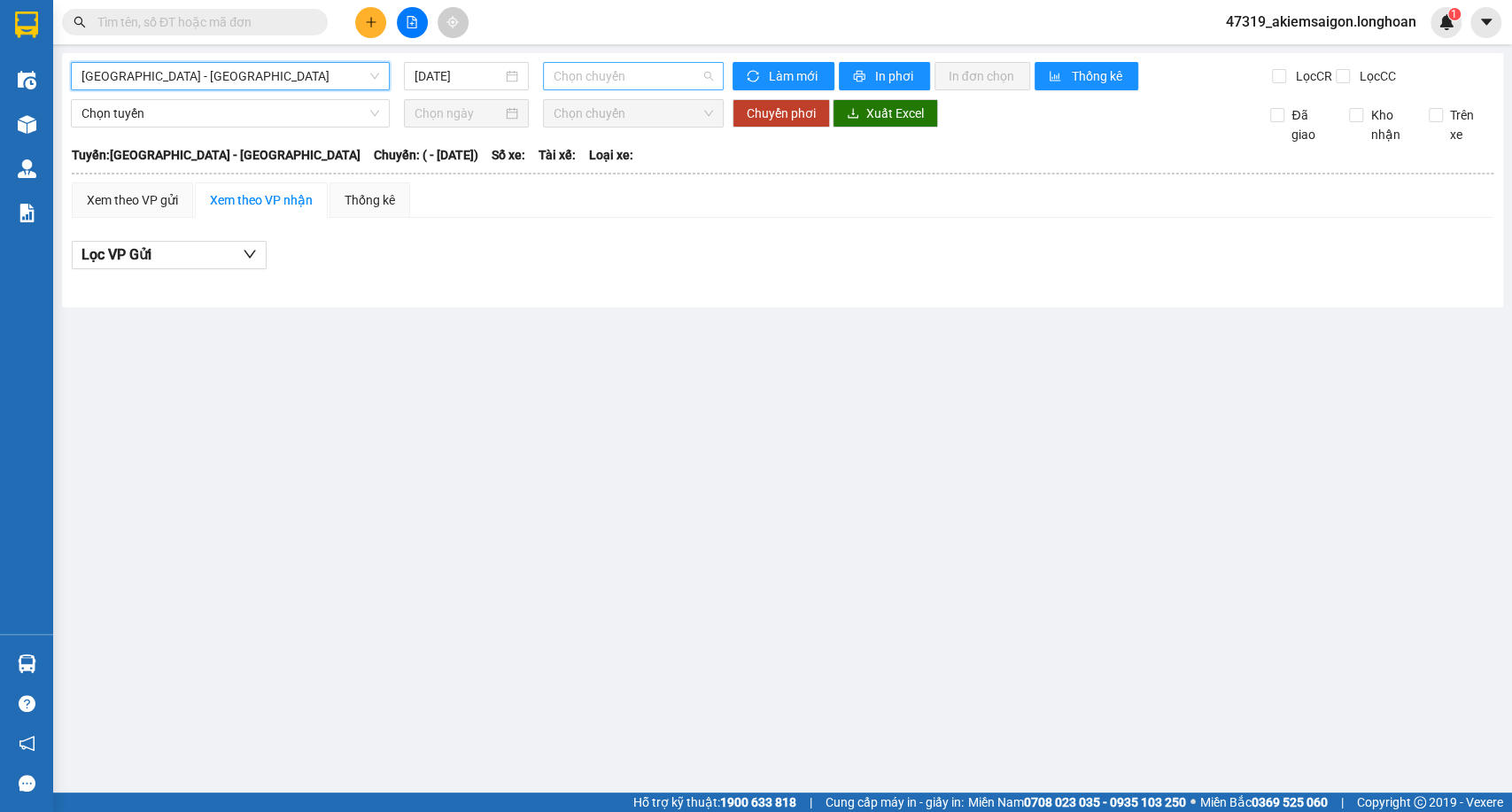
click at [554, 80] on span "Chọn chuyến" at bounding box center [633, 76] width 158 height 27
click at [554, 81] on span "Chọn chuyến" at bounding box center [633, 76] width 158 height 27
click at [449, 90] on div "Hà Nội - Hải Phòng 14/09/2025 Chọn chuyến" at bounding box center [397, 76] width 653 height 29
click at [466, 85] on input "14/09/2025" at bounding box center [458, 76] width 88 height 20
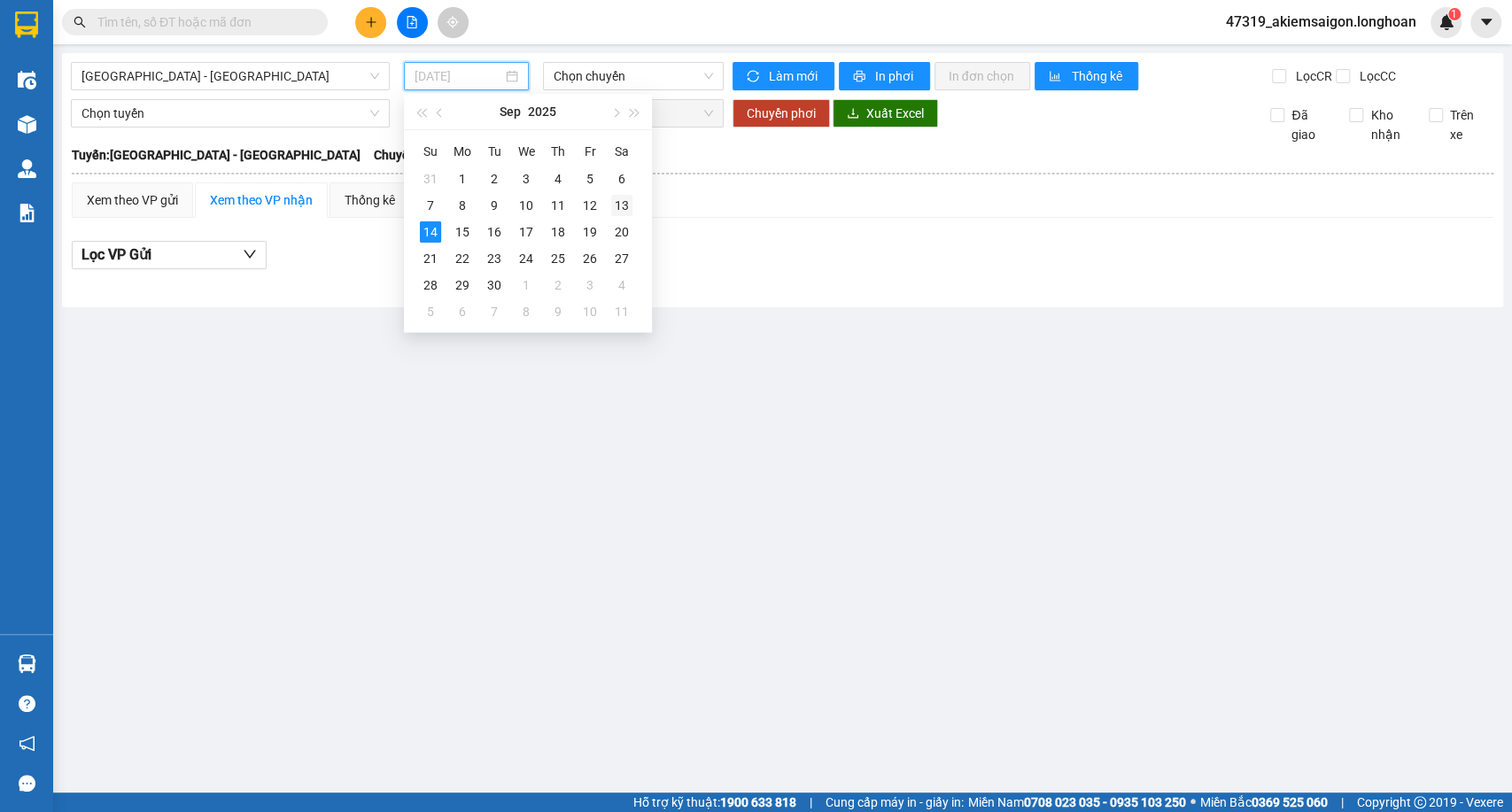
click at [617, 200] on div "13" at bounding box center [622, 205] width 21 height 21
type input "13/09/2025"
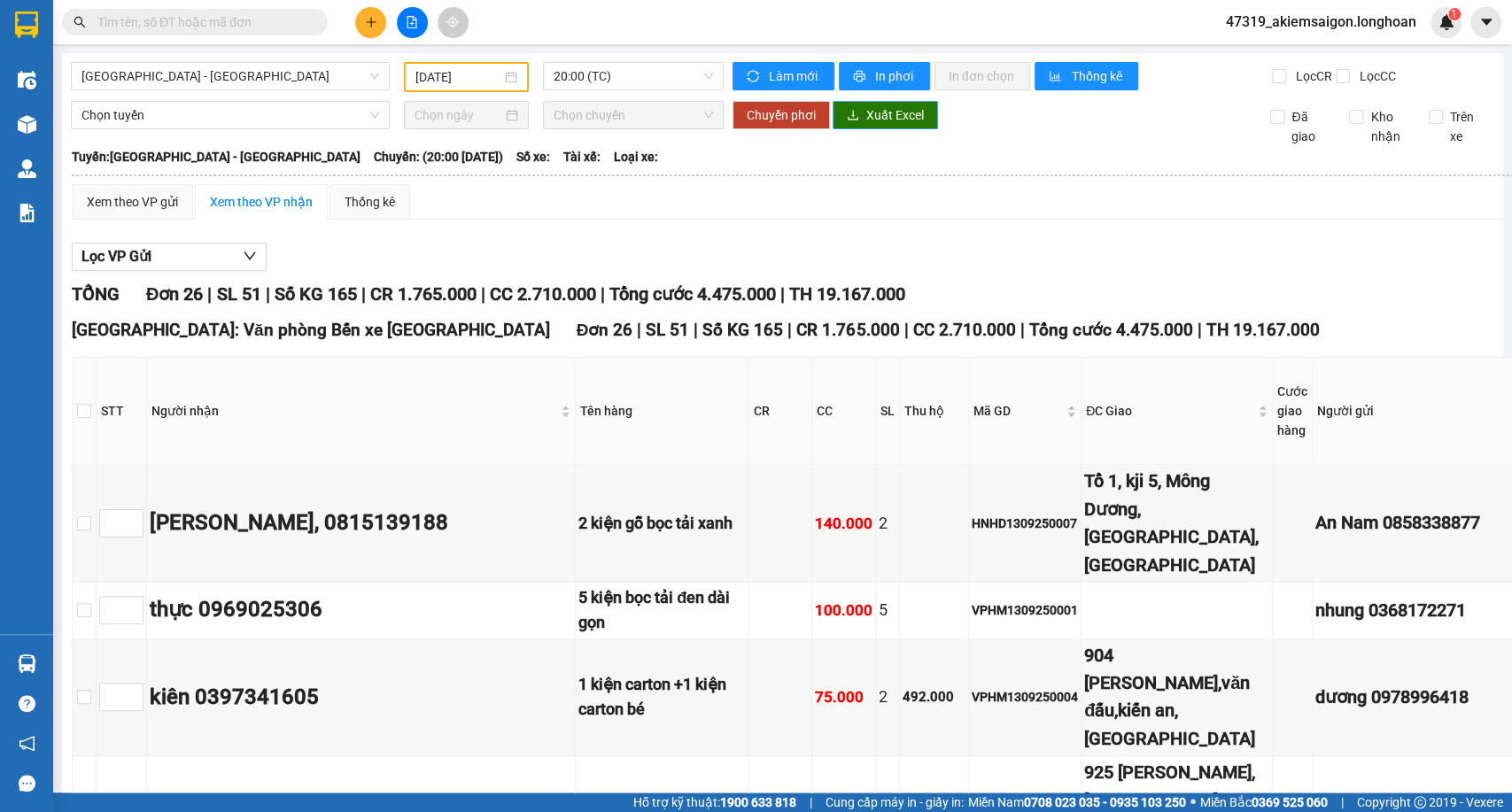
click at [890, 125] on span "Xuất Excel" at bounding box center [895, 115] width 57 height 20
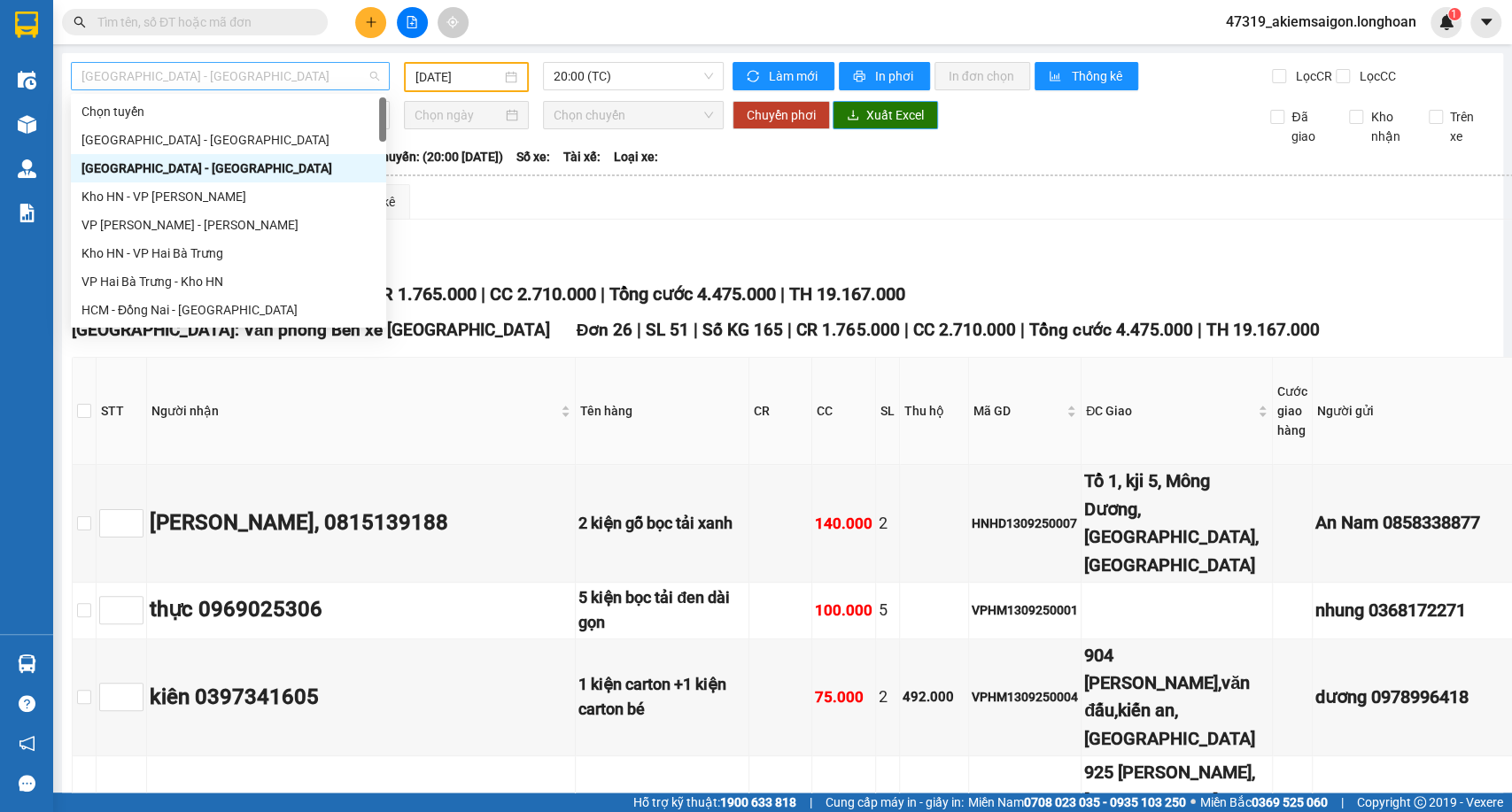
click at [296, 88] on span "Hà Nội - Hải Phòng" at bounding box center [230, 76] width 298 height 27
click at [186, 187] on div "Kho HN - VP An Khánh" at bounding box center [228, 197] width 294 height 20
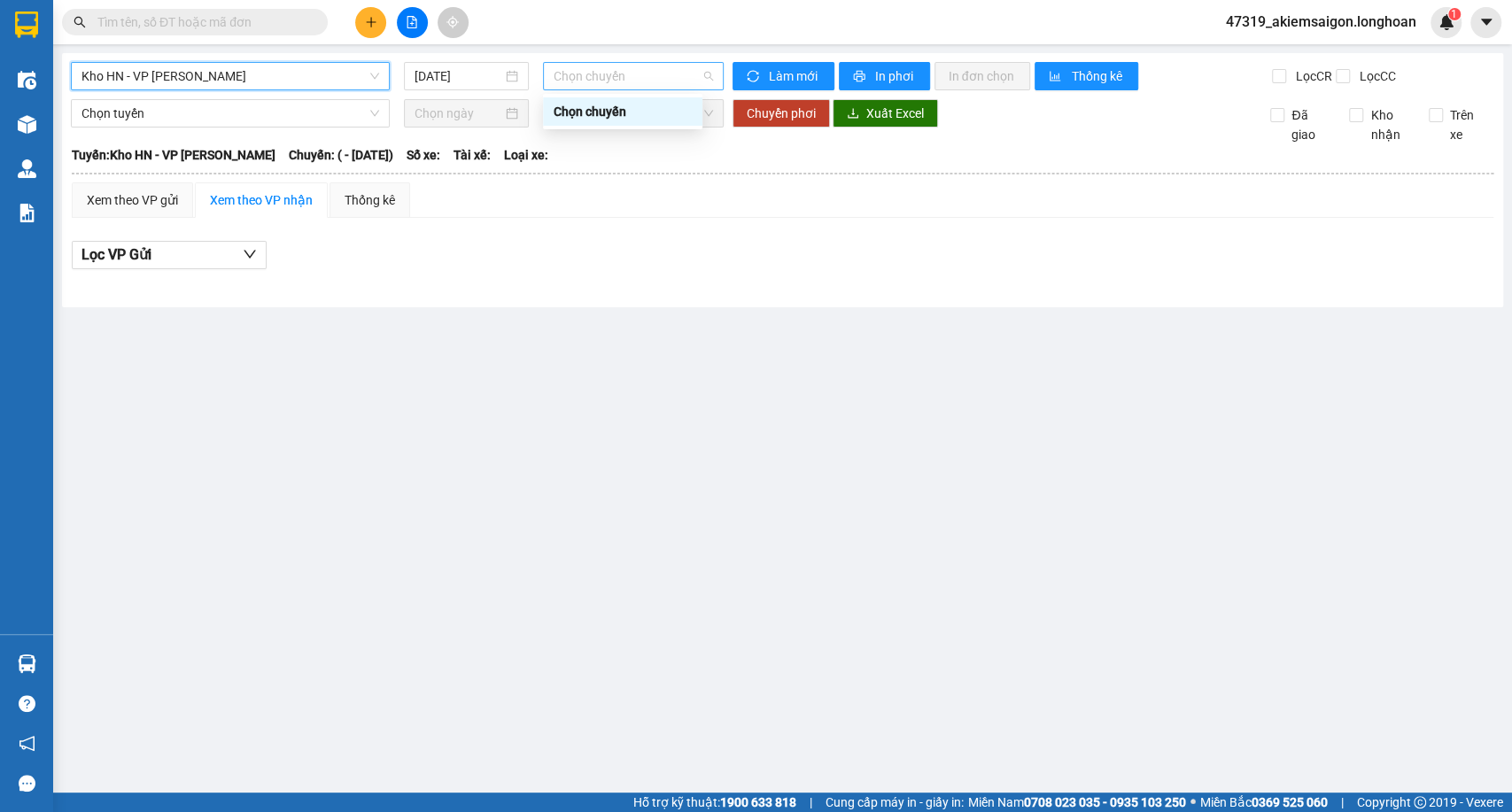
click at [562, 83] on span "Chọn chuyến" at bounding box center [633, 76] width 158 height 27
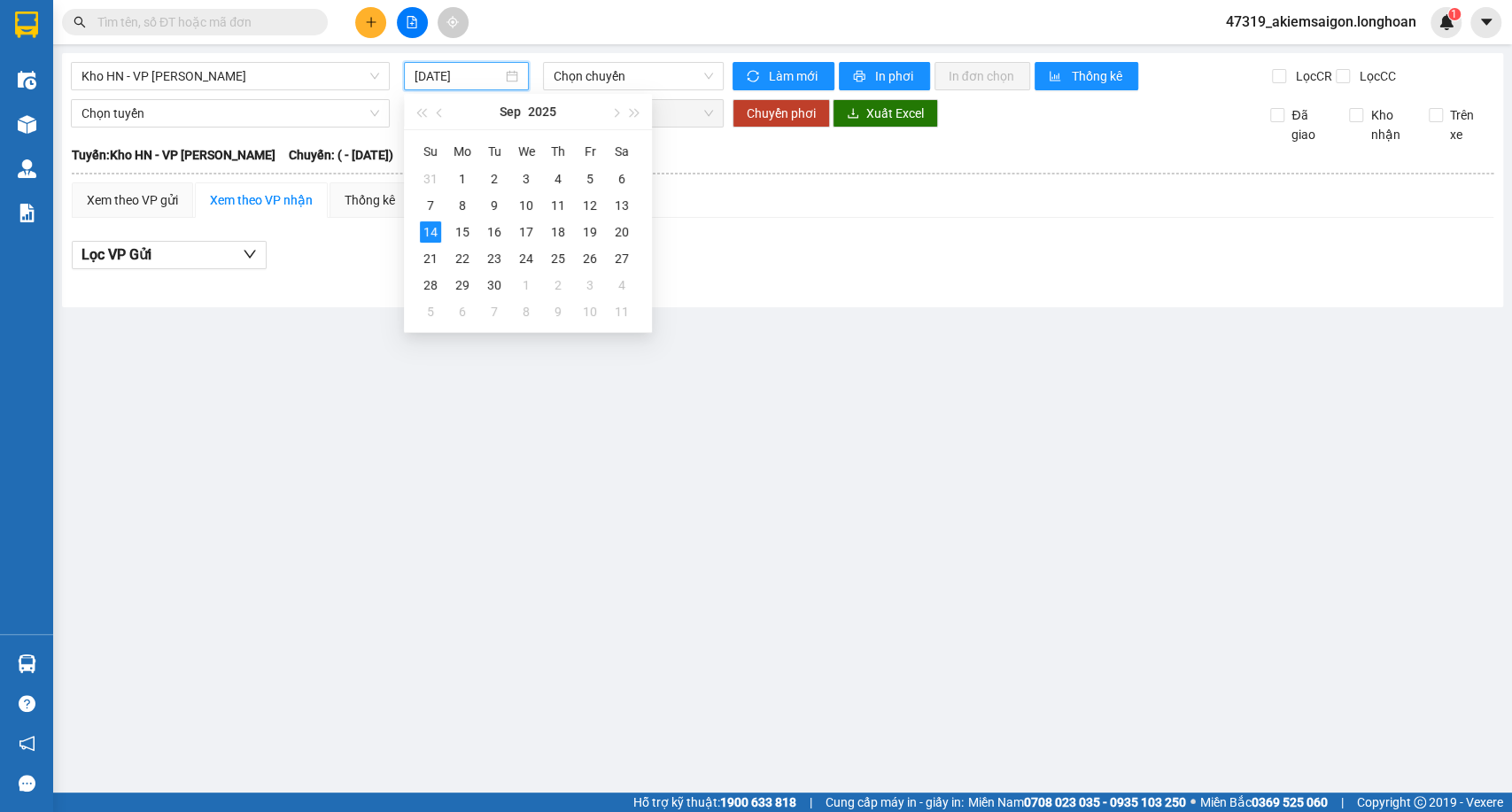
click at [471, 71] on input "14/09/2025" at bounding box center [458, 76] width 88 height 20
click at [631, 198] on div "13" at bounding box center [622, 205] width 21 height 21
type input "13/09/2025"
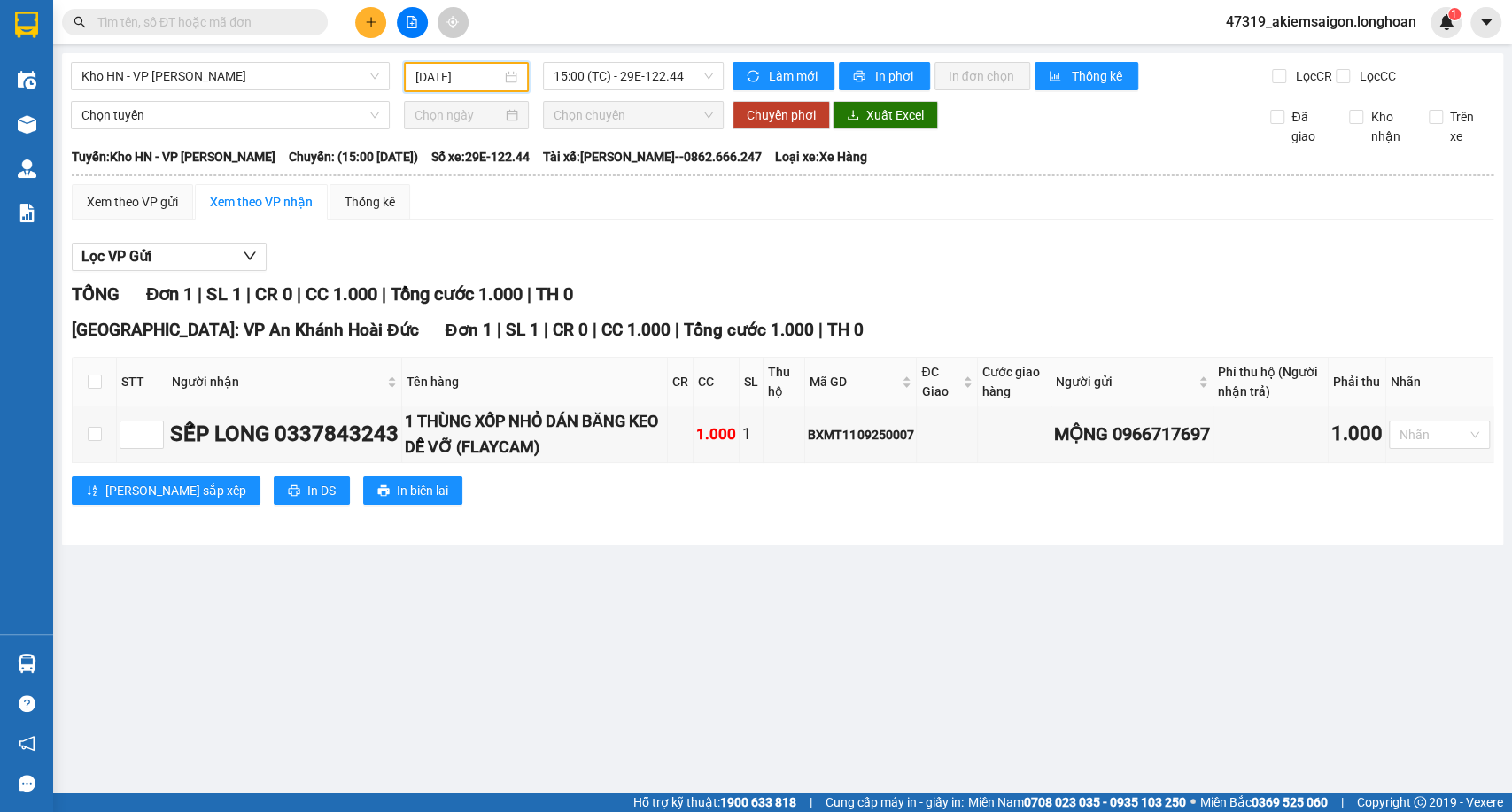
click at [284, 90] on div "Kho HN - VP An Khánh" at bounding box center [230, 77] width 333 height 30
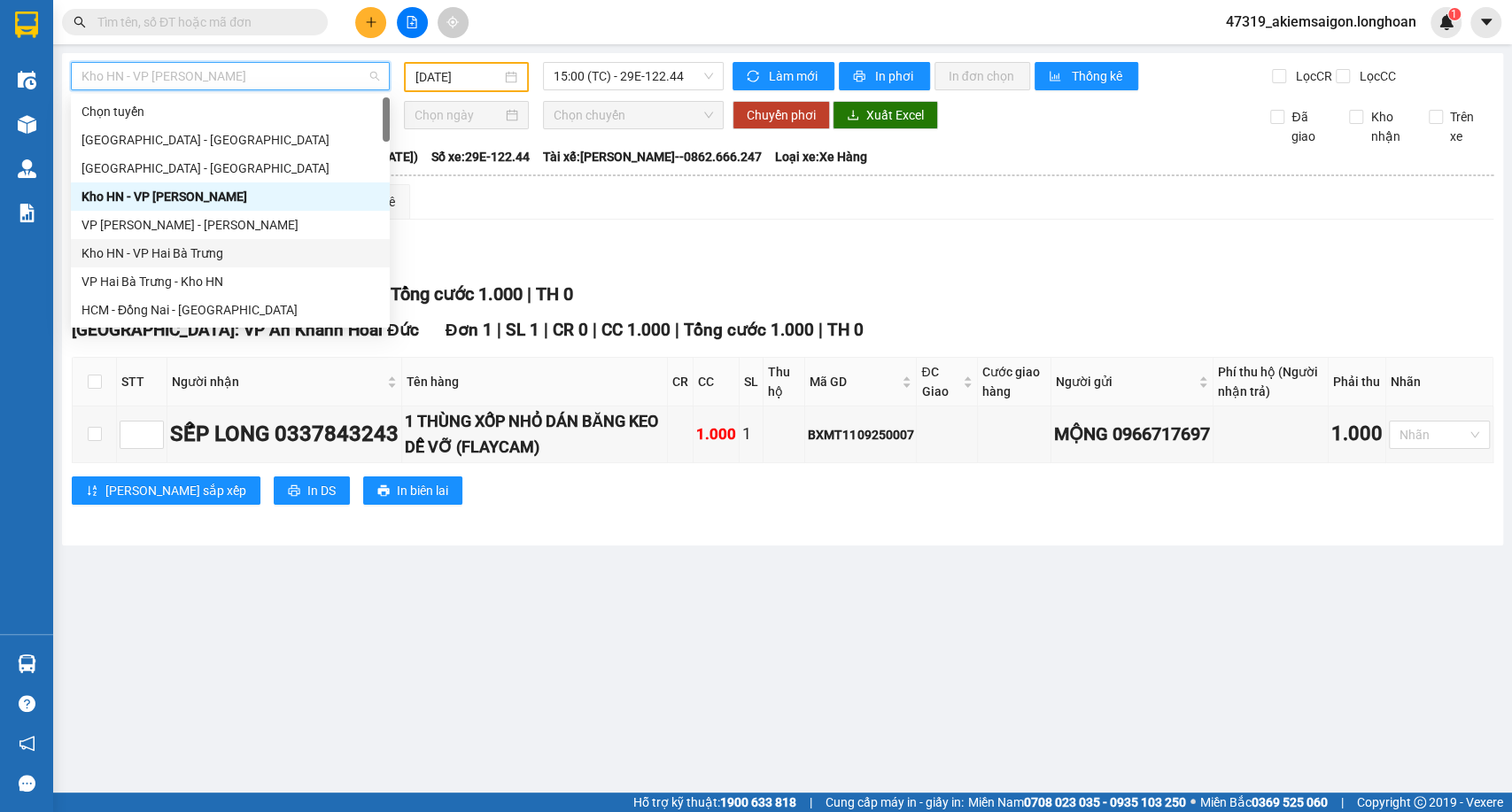
click at [177, 253] on div "Kho HN - VP Hai Bà Trưng" at bounding box center [230, 254] width 298 height 20
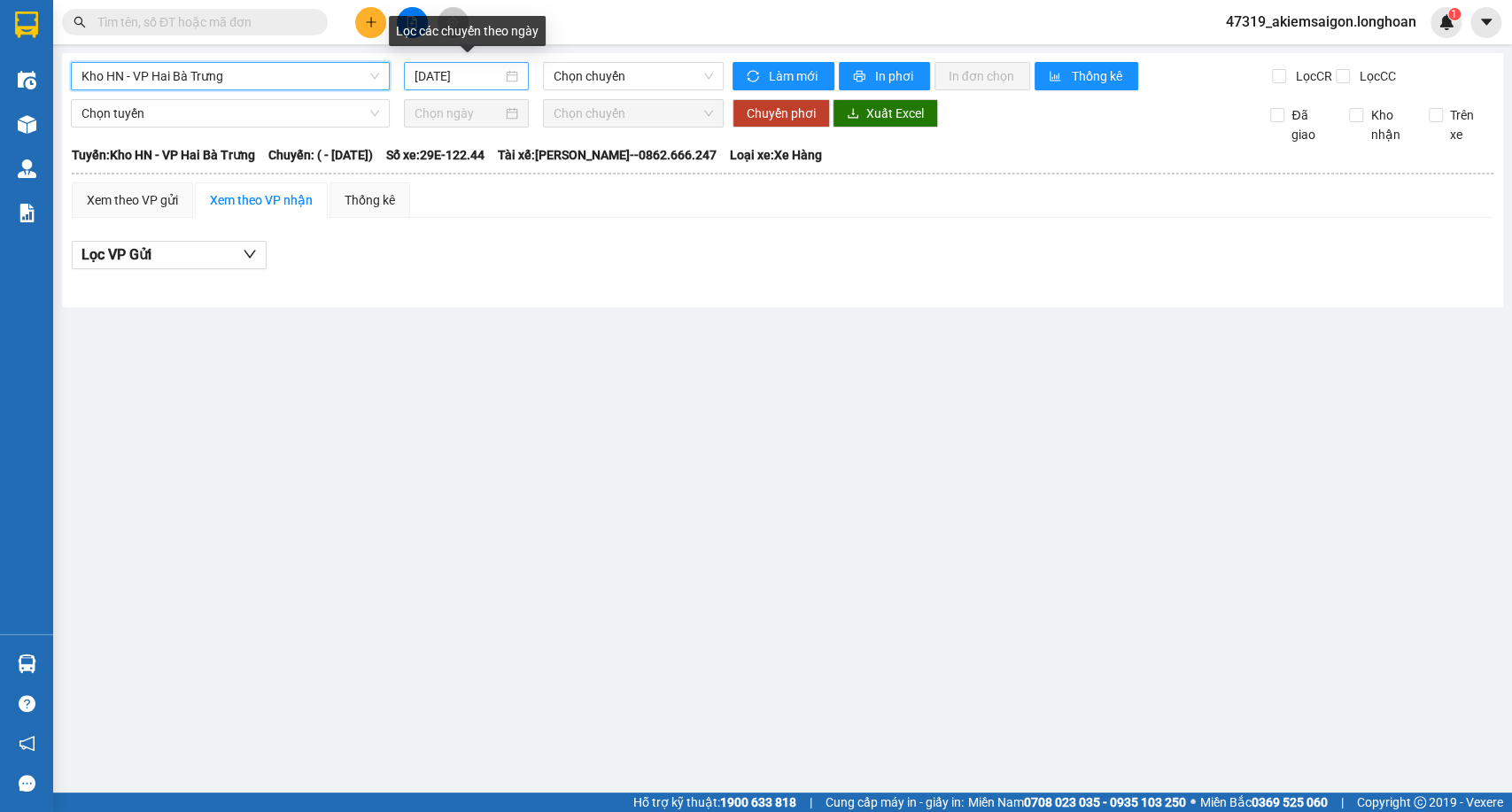
click at [437, 76] on input "14/09/2025" at bounding box center [458, 76] width 88 height 20
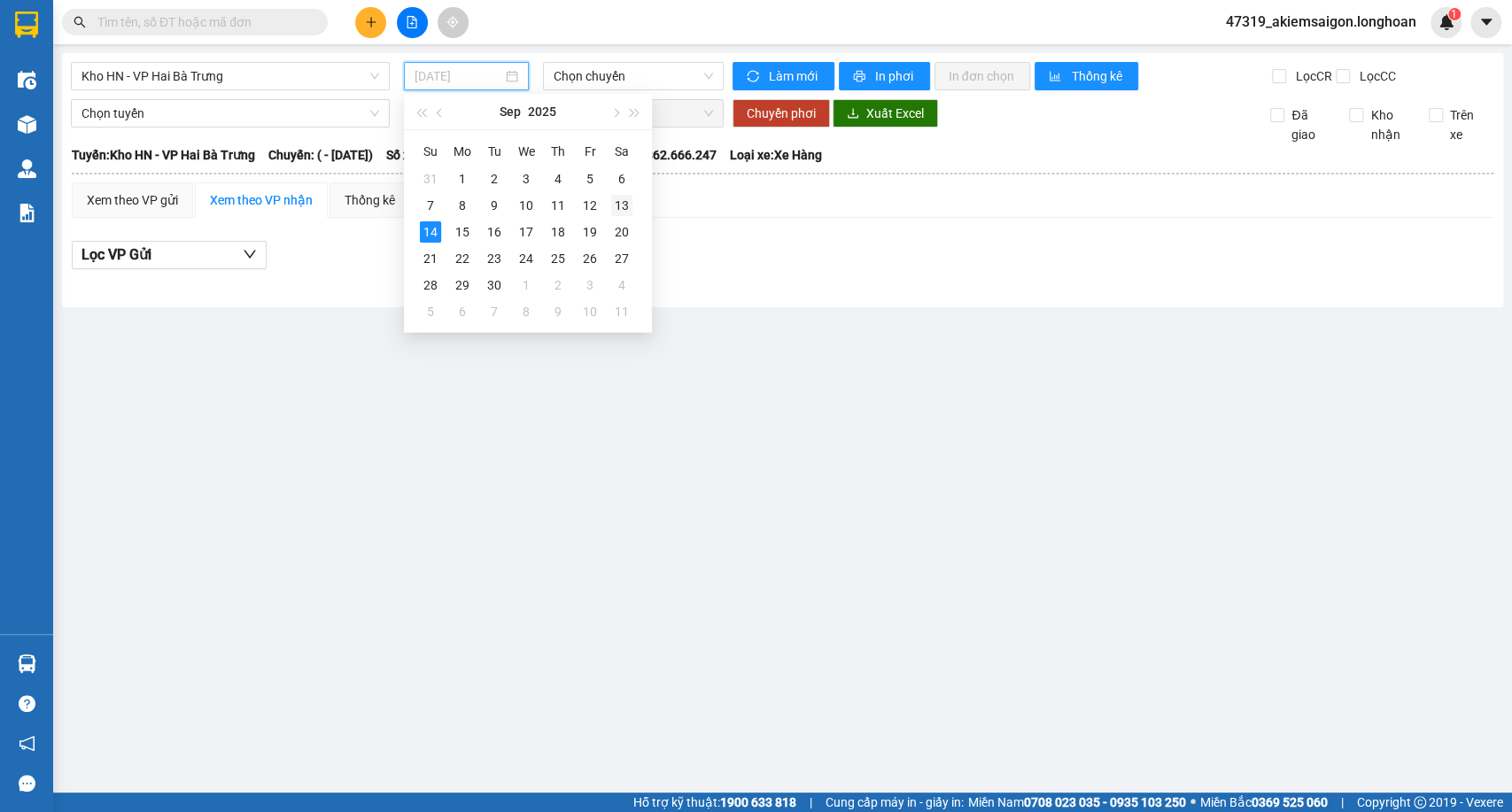
click at [625, 197] on div "13" at bounding box center [622, 205] width 21 height 21
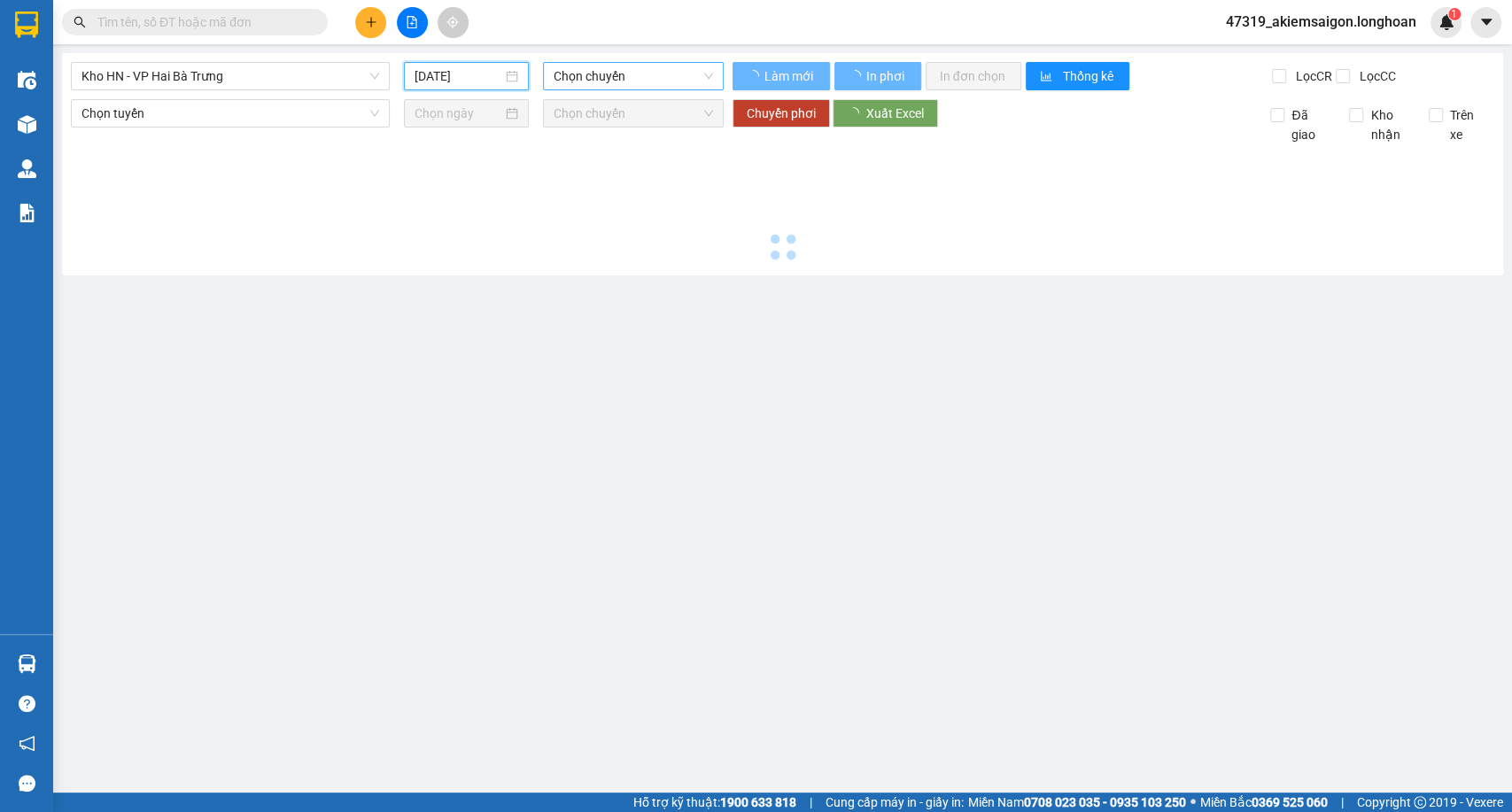
type input "13/09/2025"
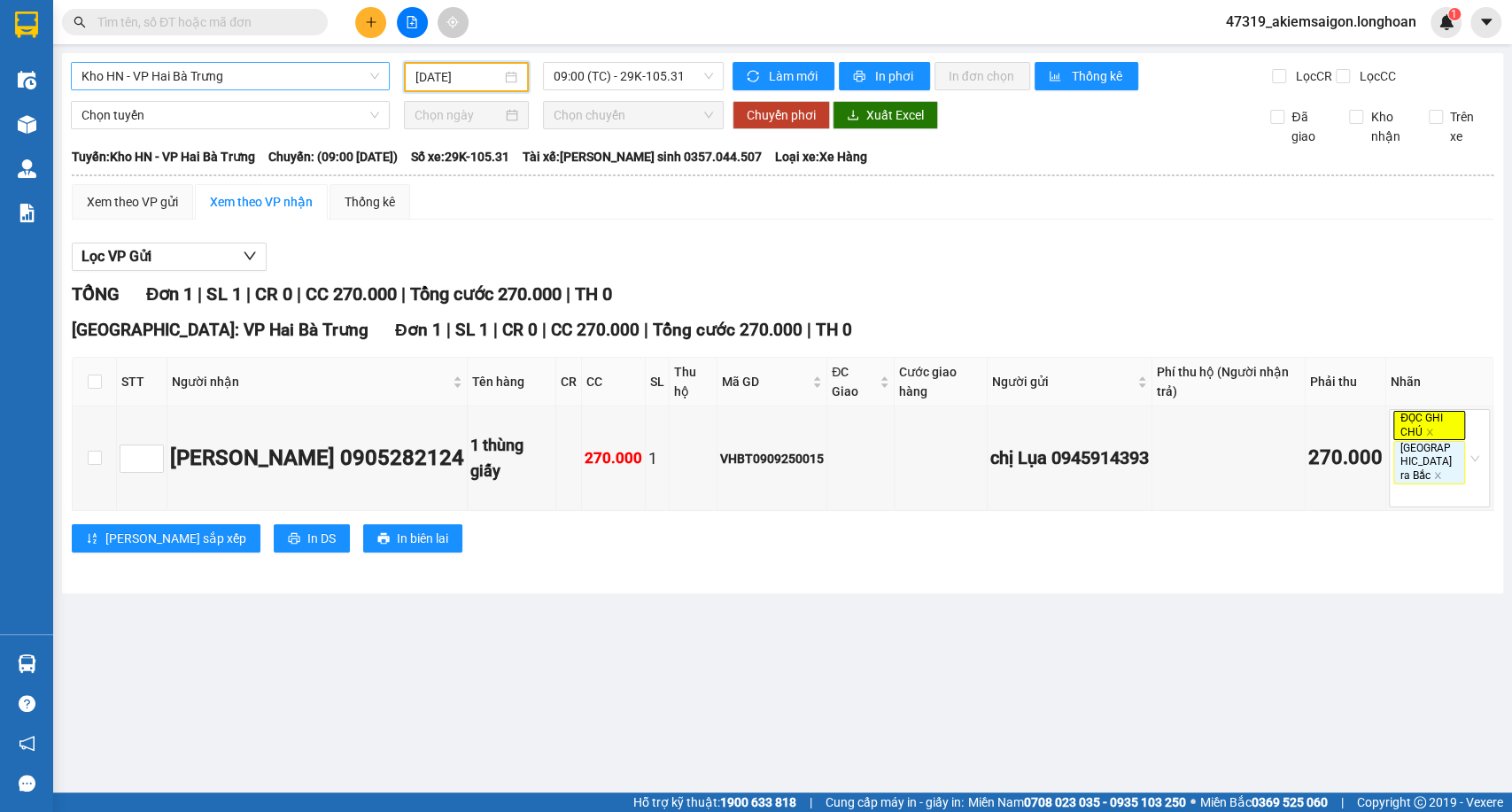
click at [328, 77] on span "Kho HN - VP Hai Bà Trưng" at bounding box center [230, 76] width 298 height 27
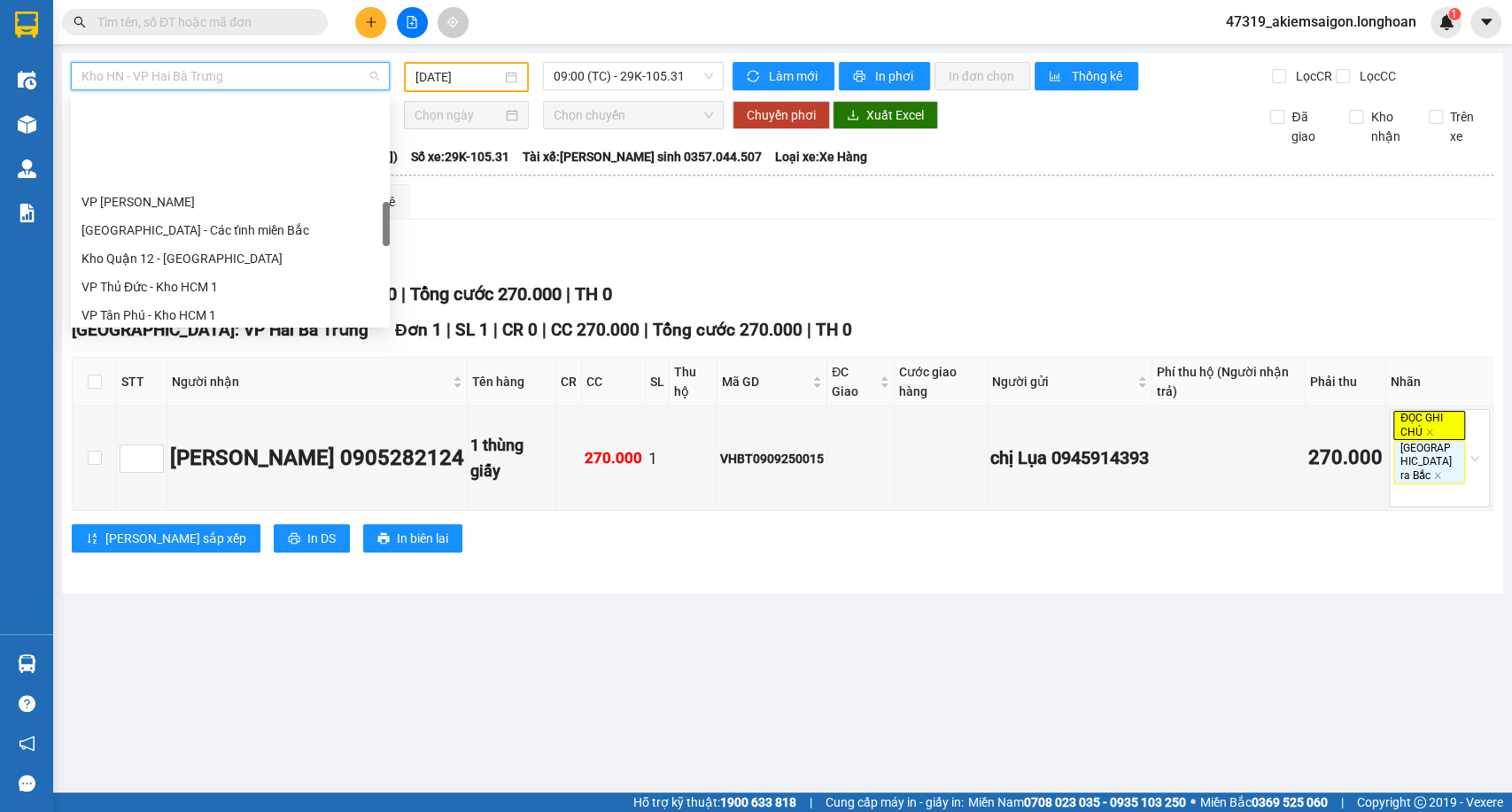
scroll to position [688, 0]
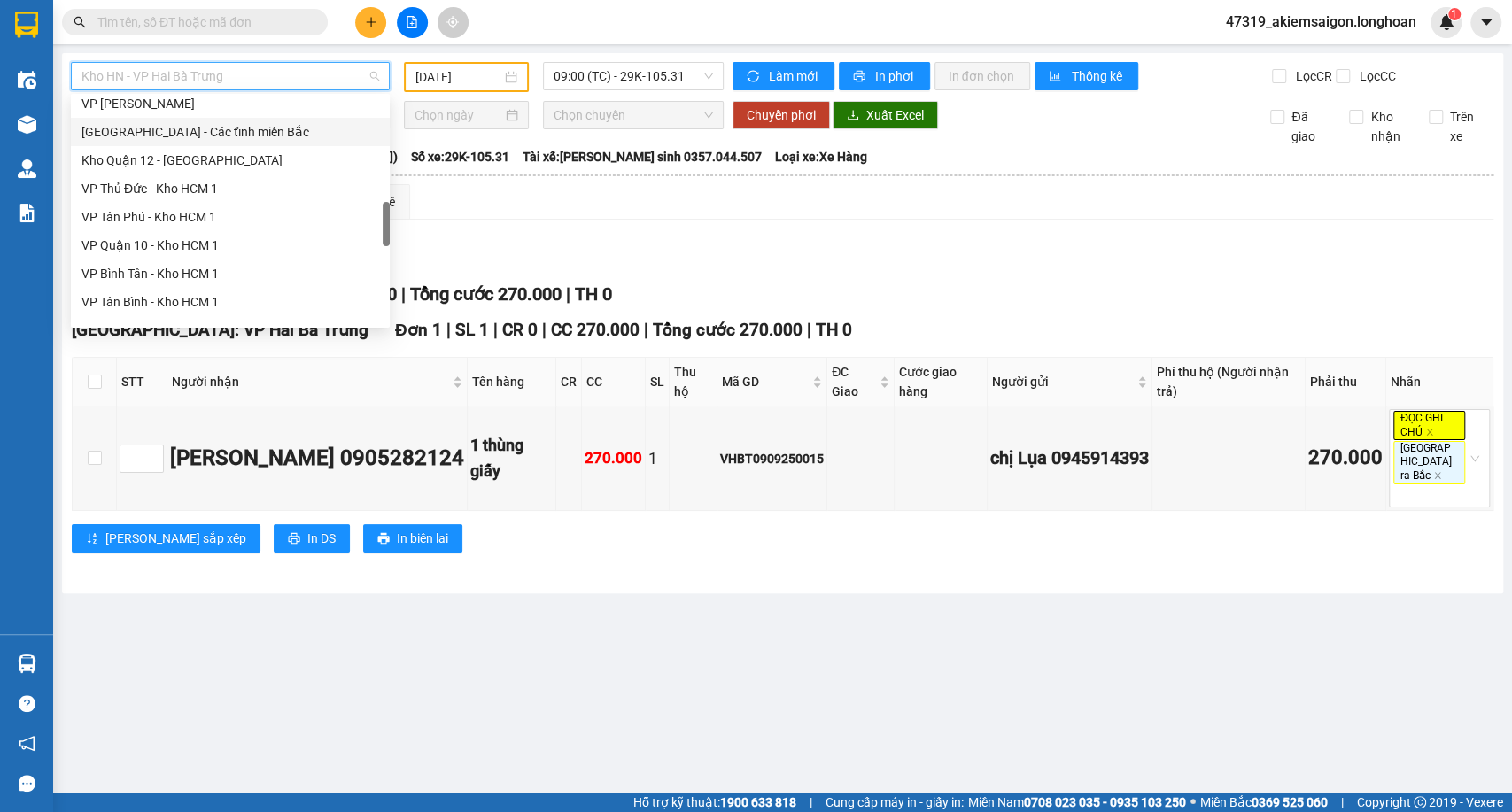
click at [214, 141] on div "Hà Nội - Các tỉnh miền Bắc" at bounding box center [230, 132] width 319 height 29
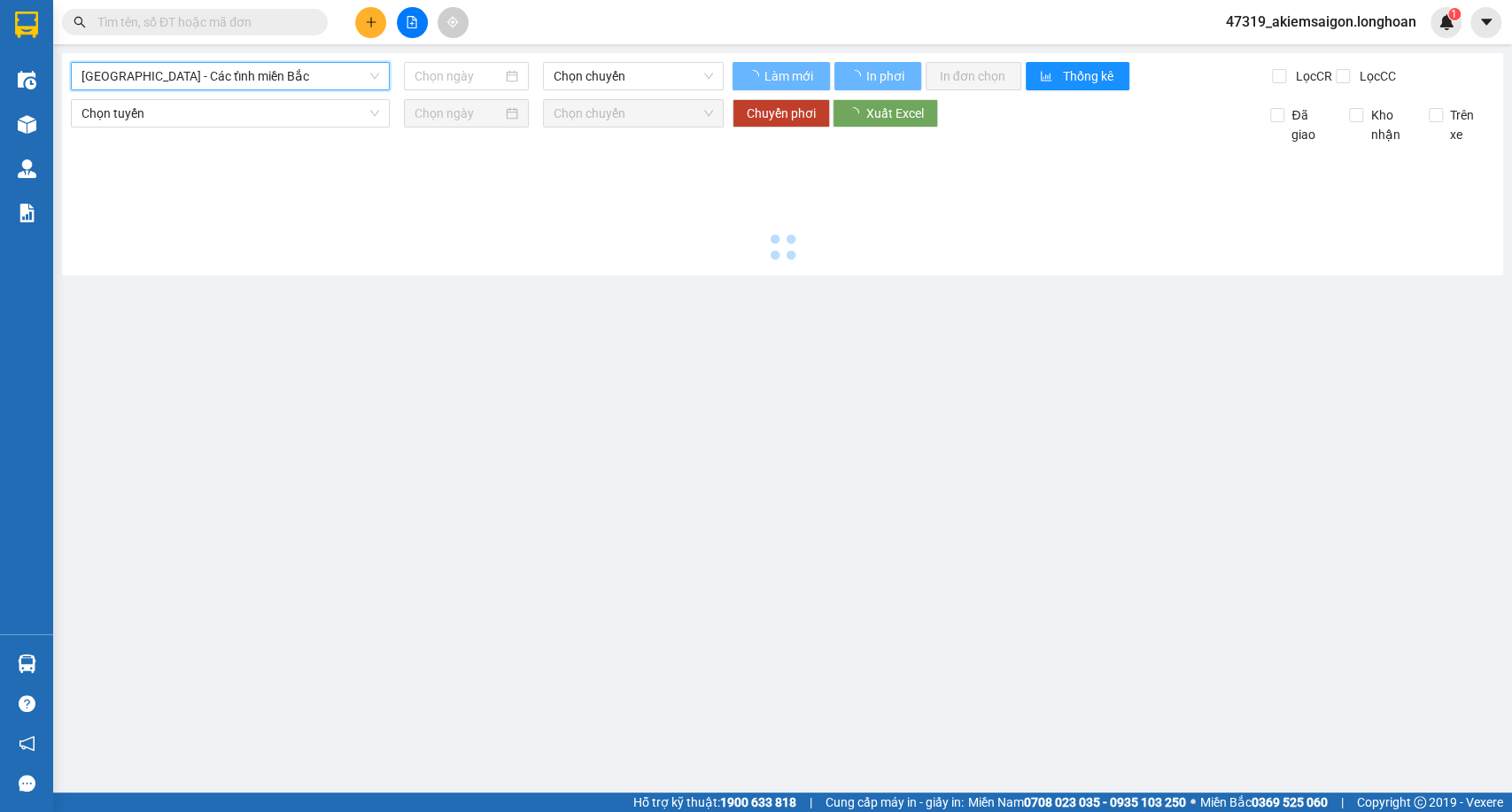
type input "14/09/2025"
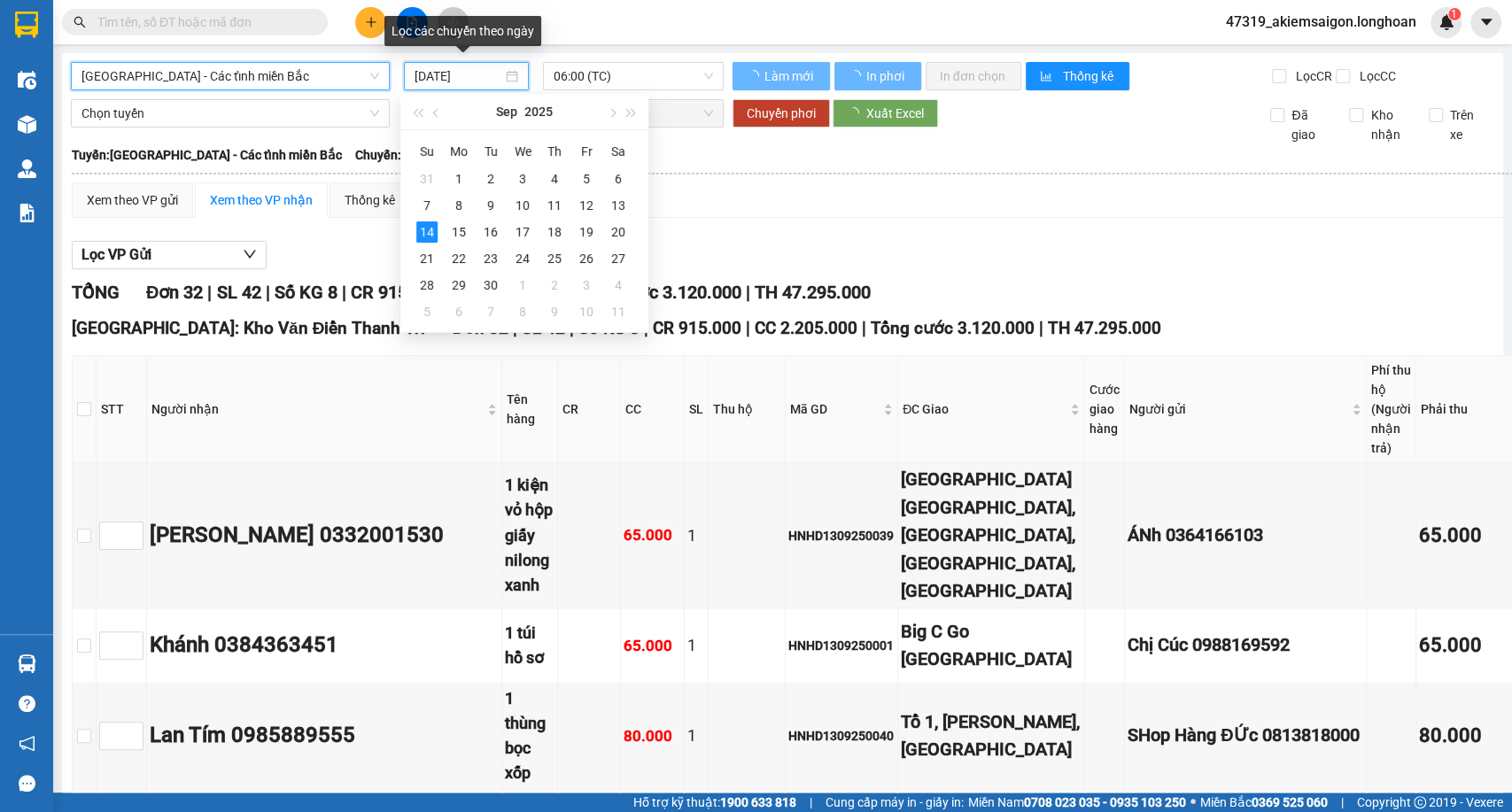
click at [439, 82] on input "14/09/2025" at bounding box center [458, 76] width 88 height 20
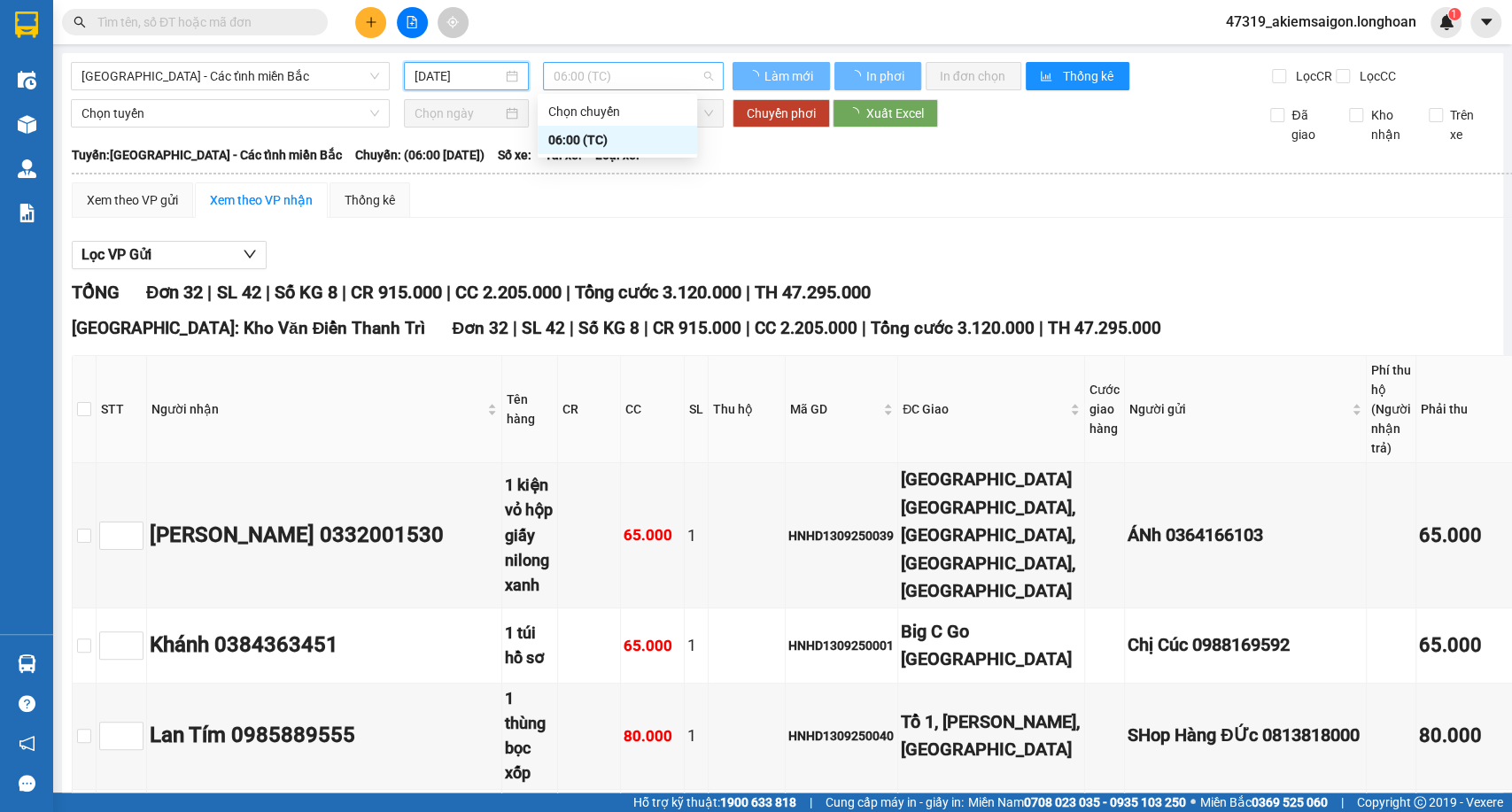
click at [569, 84] on span "06:00 (TC)" at bounding box center [633, 76] width 158 height 27
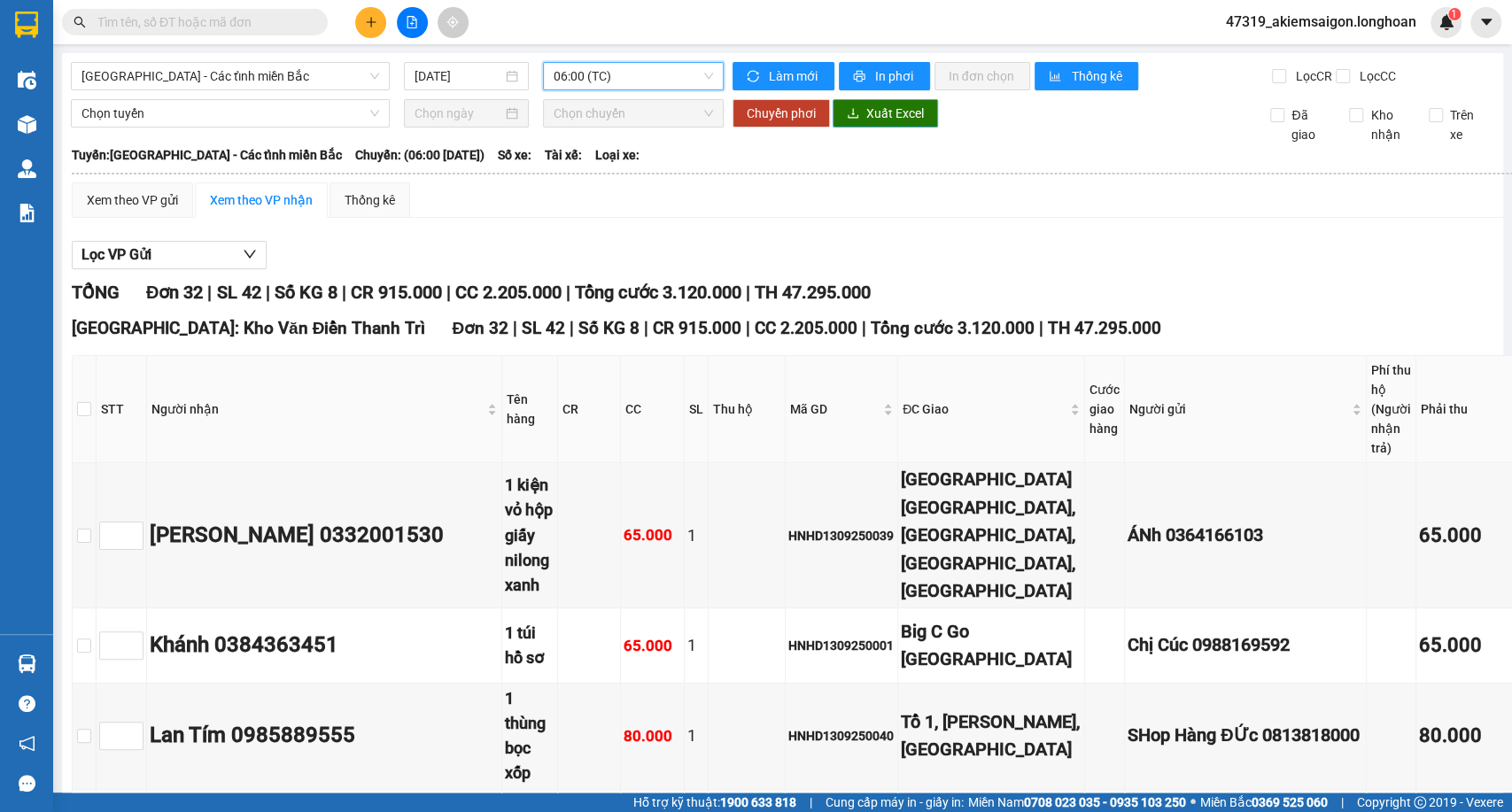
click at [871, 123] on span "Xuất Excel" at bounding box center [895, 113] width 57 height 20
click at [365, 81] on span "Hà Nội - Các tỉnh miền Bắc" at bounding box center [230, 76] width 298 height 27
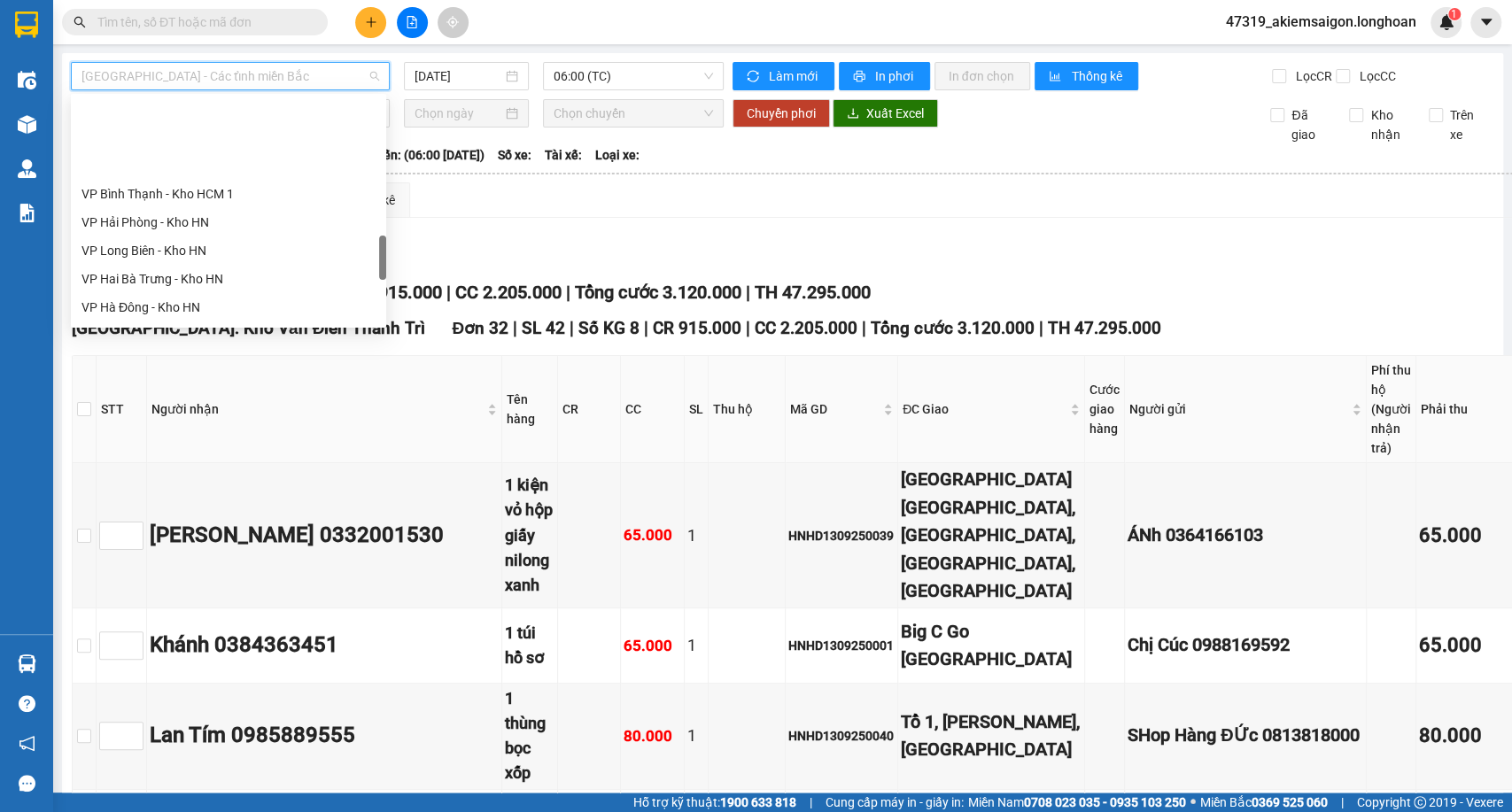
scroll to position [923, 0]
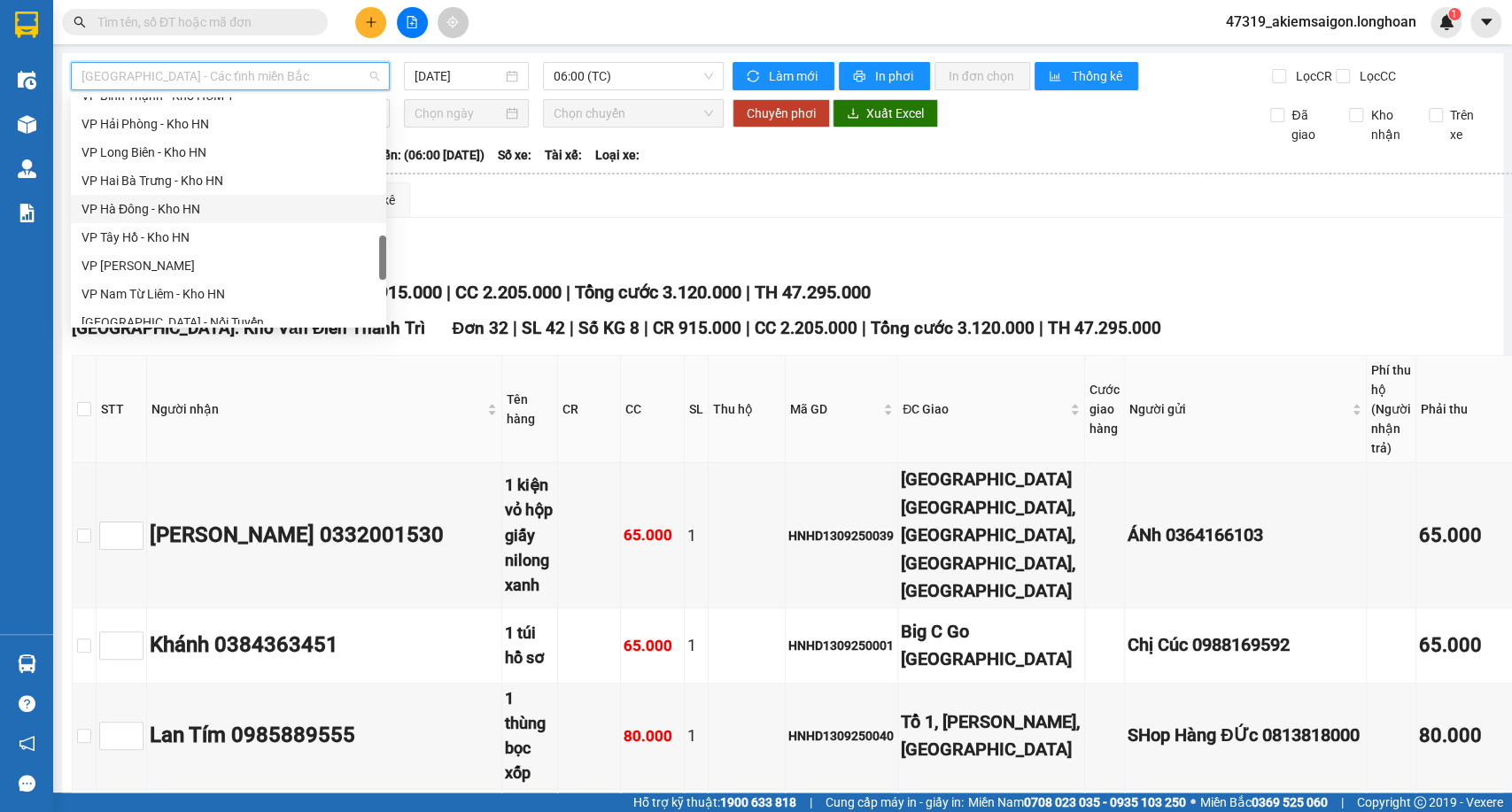
click at [140, 195] on div "VP Hà Đông - Kho HN" at bounding box center [228, 209] width 315 height 29
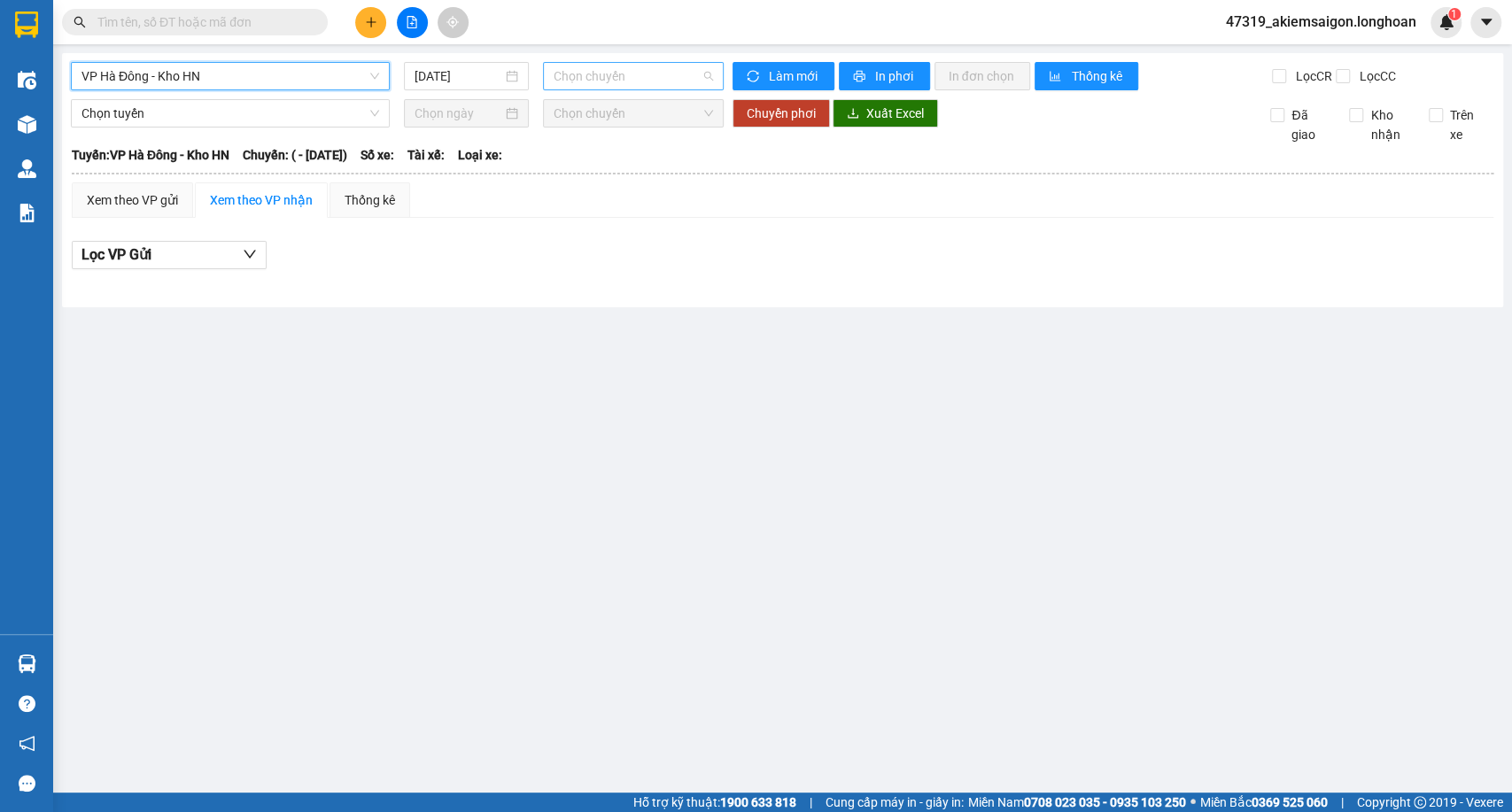
click at [599, 77] on span "Chọn chuyến" at bounding box center [633, 76] width 158 height 27
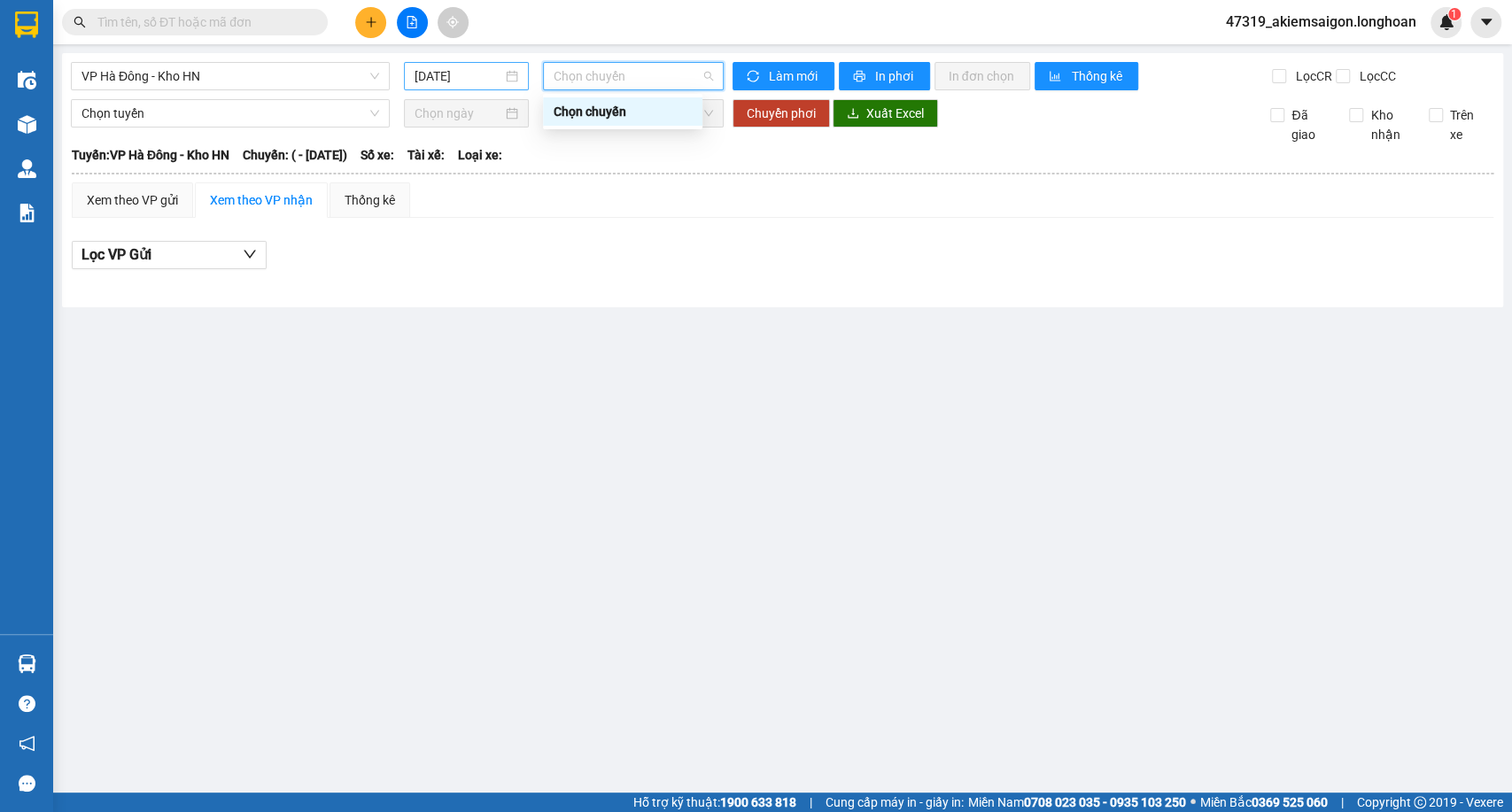
click at [483, 88] on div "14/09/2025" at bounding box center [466, 76] width 125 height 29
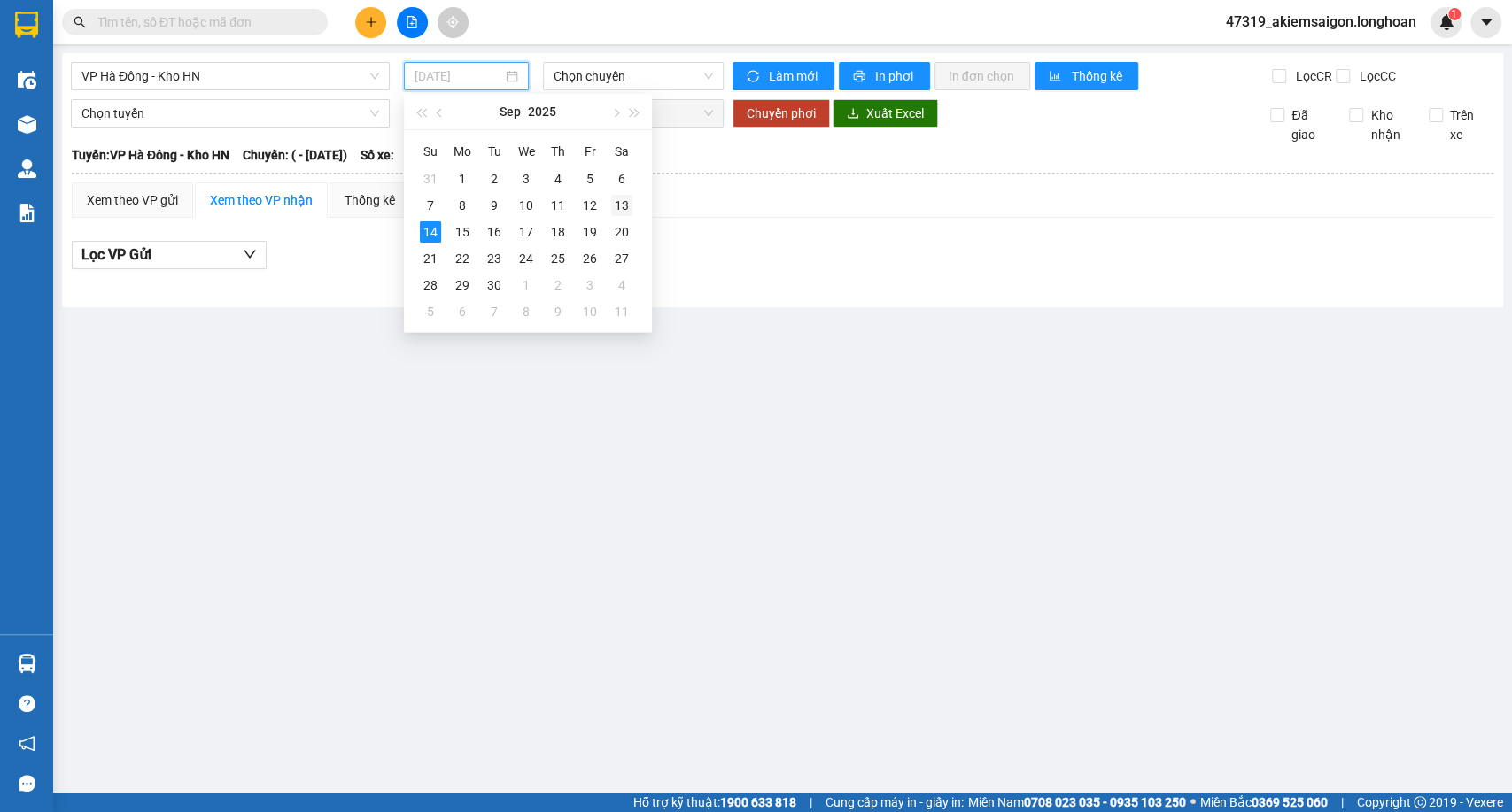
click at [614, 208] on div "13" at bounding box center [622, 205] width 21 height 21
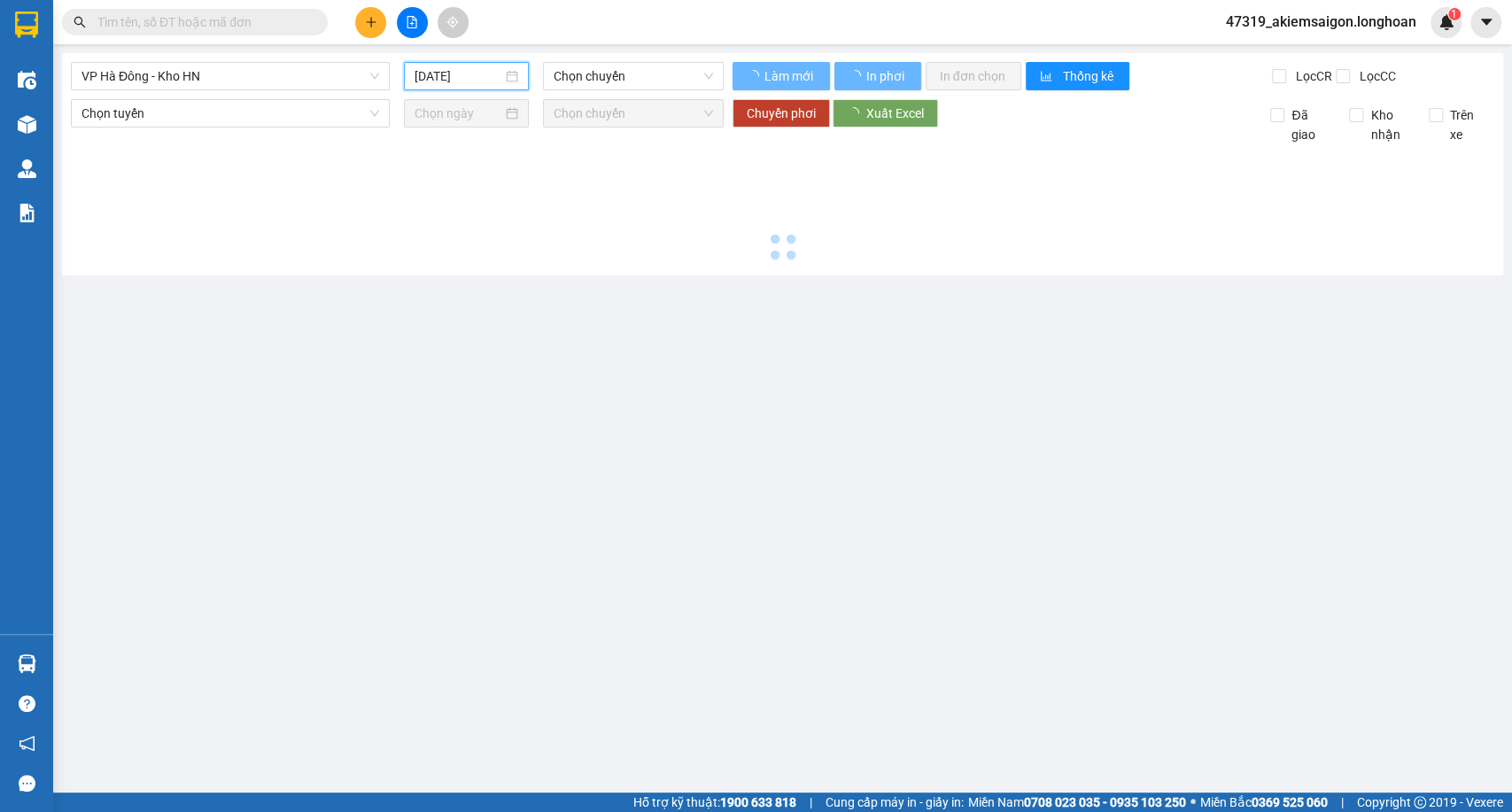
type input "13/09/2025"
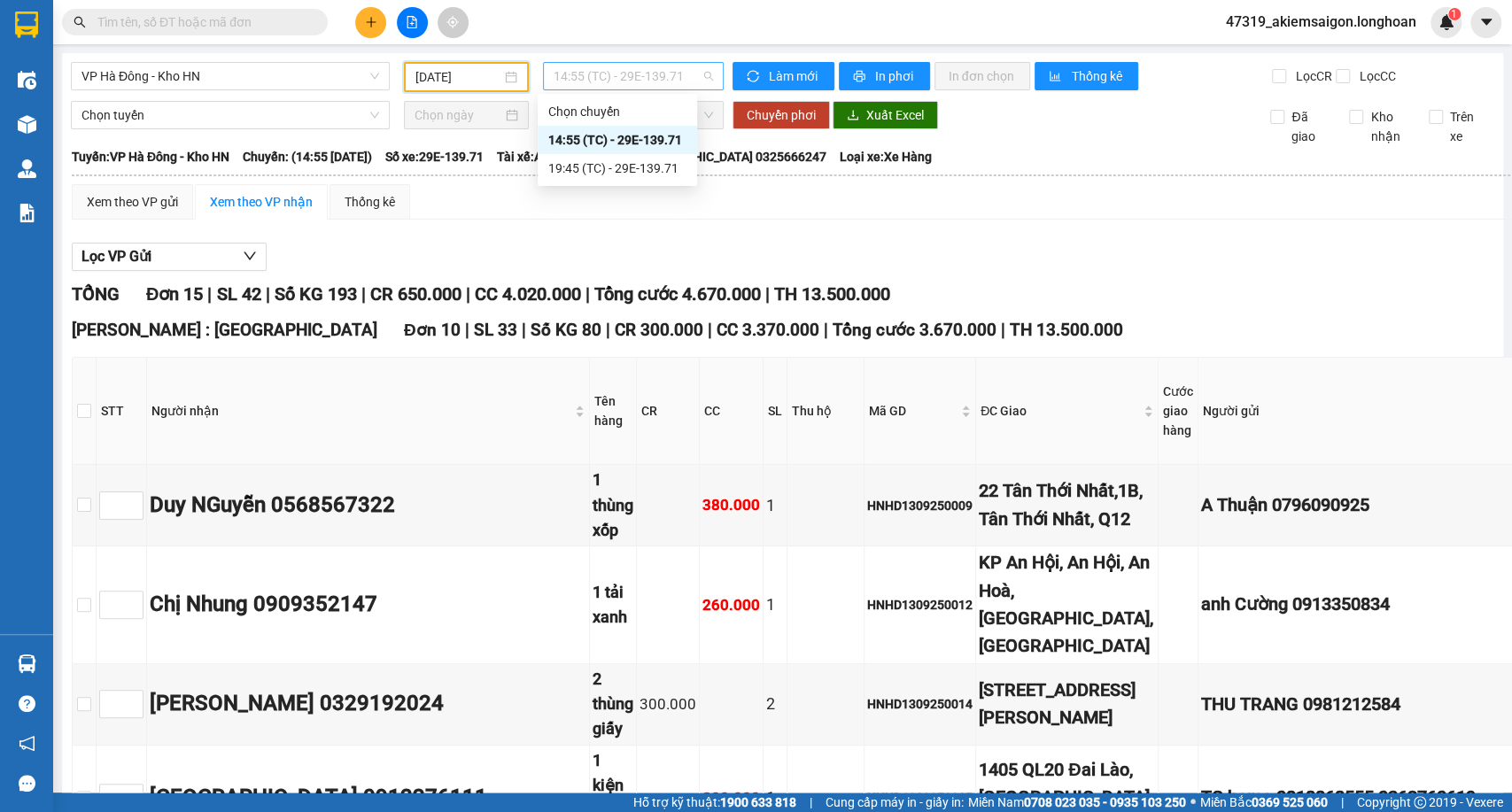
click at [684, 80] on span "14:55 (TC) - 29E-139.71" at bounding box center [633, 76] width 158 height 27
click at [683, 78] on span "14:55 (TC) - 29E-139.71" at bounding box center [633, 76] width 158 height 27
click at [928, 162] on span "Loại xe: Xe Hàng" at bounding box center [886, 157] width 92 height 20
click at [891, 125] on span "Xuất Excel" at bounding box center [895, 115] width 57 height 20
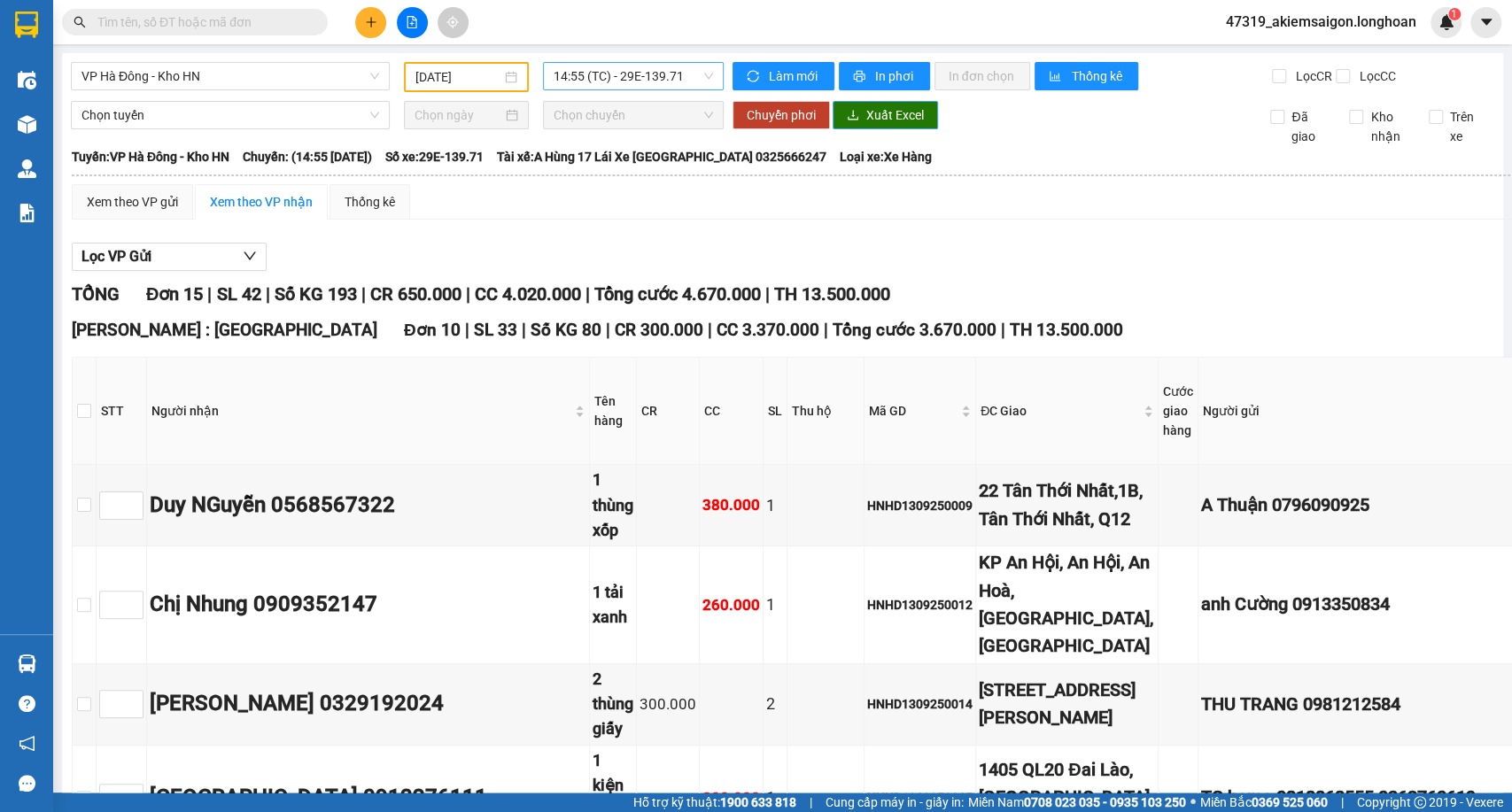
click at [707, 80] on div "14:55 (TC) - 29E-139.71" at bounding box center [633, 76] width 180 height 29
click at [634, 165] on div "19:45 (TC) - 29E-139.71" at bounding box center [617, 168] width 139 height 20
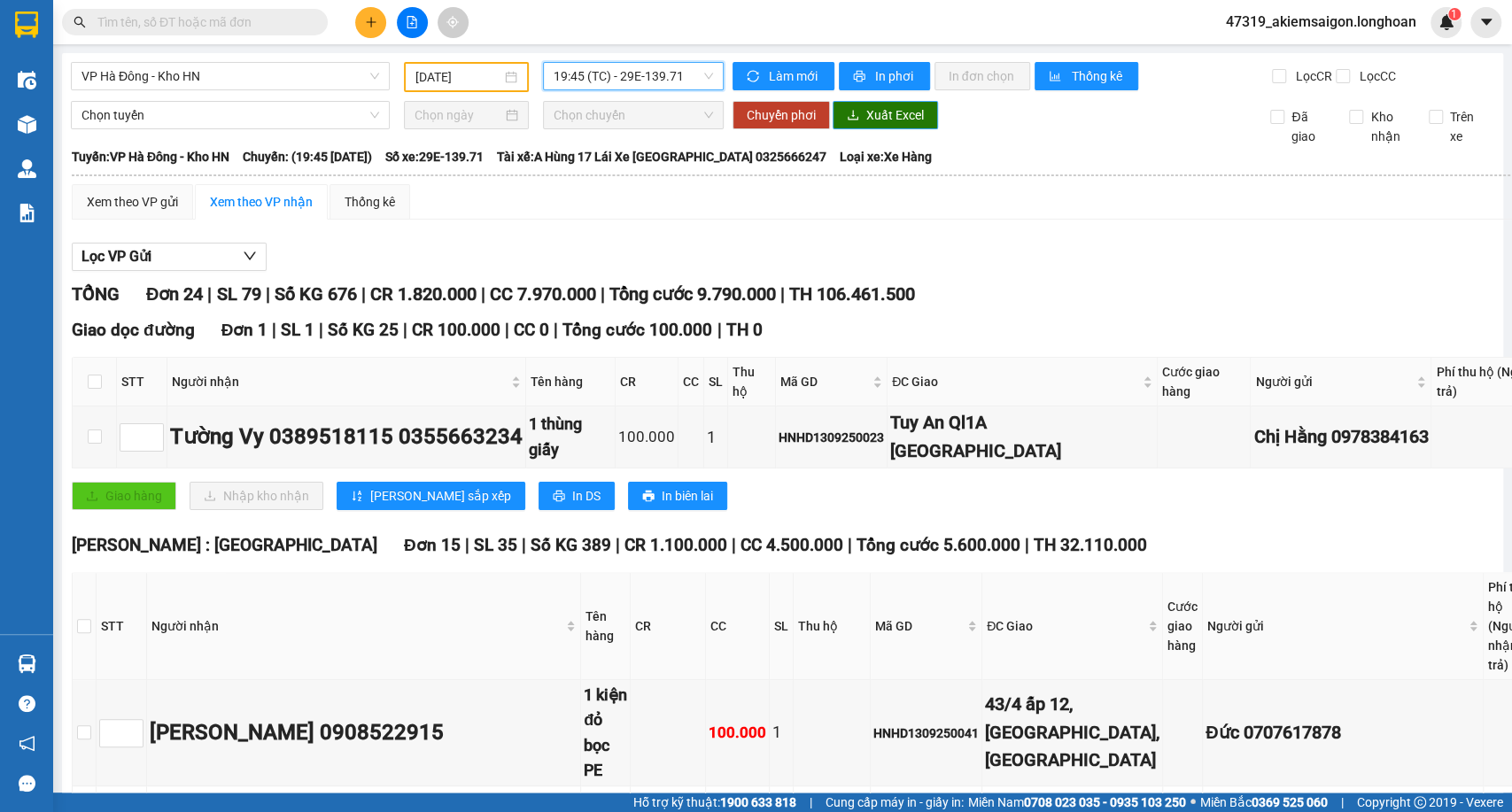
click at [847, 121] on icon "download" at bounding box center [853, 115] width 13 height 13
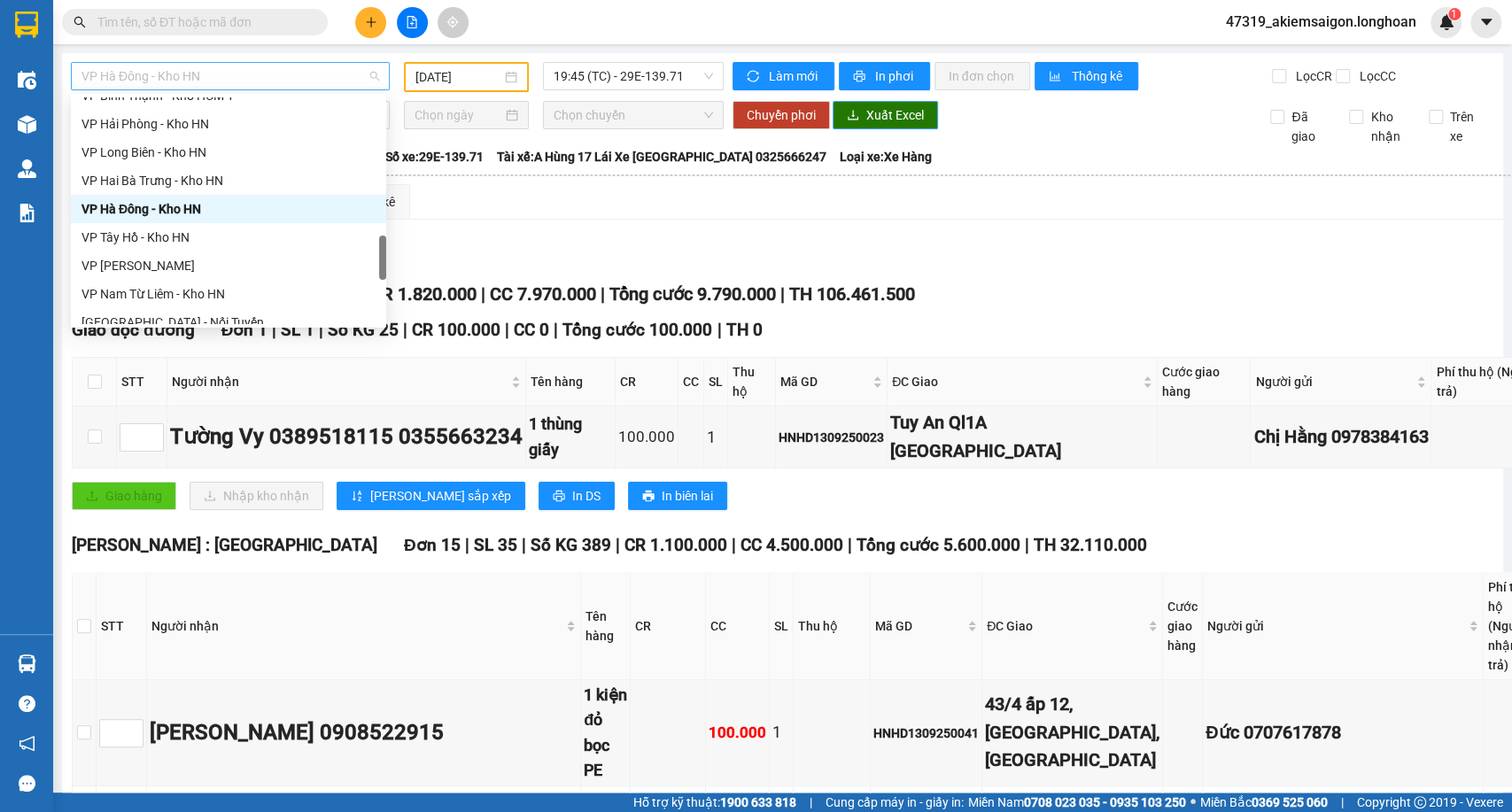
click at [318, 88] on span "VP Hà Đông - Kho HN" at bounding box center [230, 76] width 298 height 27
click at [220, 180] on div "VP Hai Bà Trưng - Kho HN" at bounding box center [228, 180] width 294 height 20
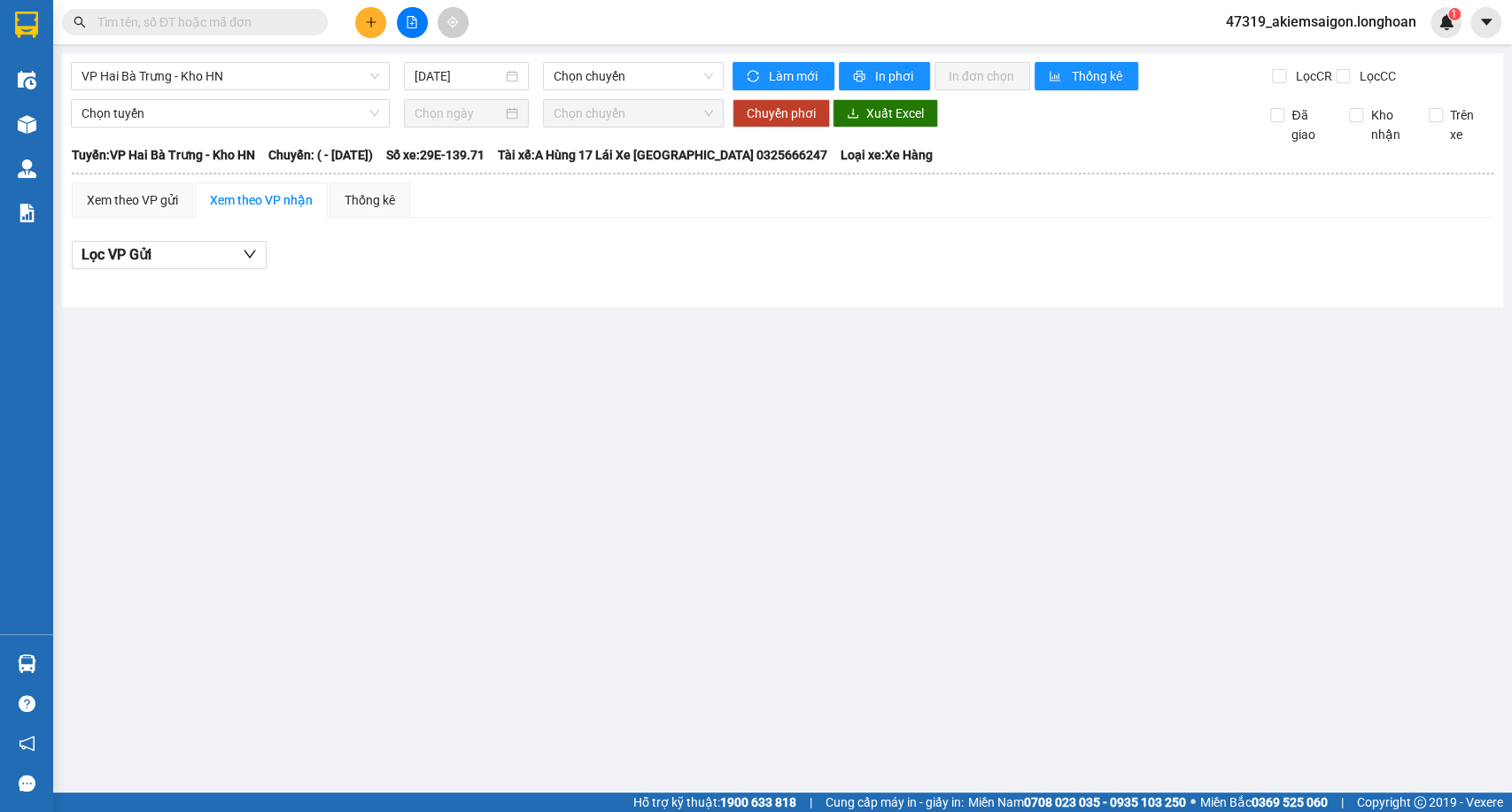
click at [578, 90] on div "VP Hai Bà Trưng - Kho HN 14/09/2025 Chọn chuyến" at bounding box center [397, 76] width 653 height 29
click at [591, 79] on span "Chọn chuyến" at bounding box center [633, 76] width 158 height 27
click at [502, 79] on div "14/09/2025" at bounding box center [466, 76] width 104 height 20
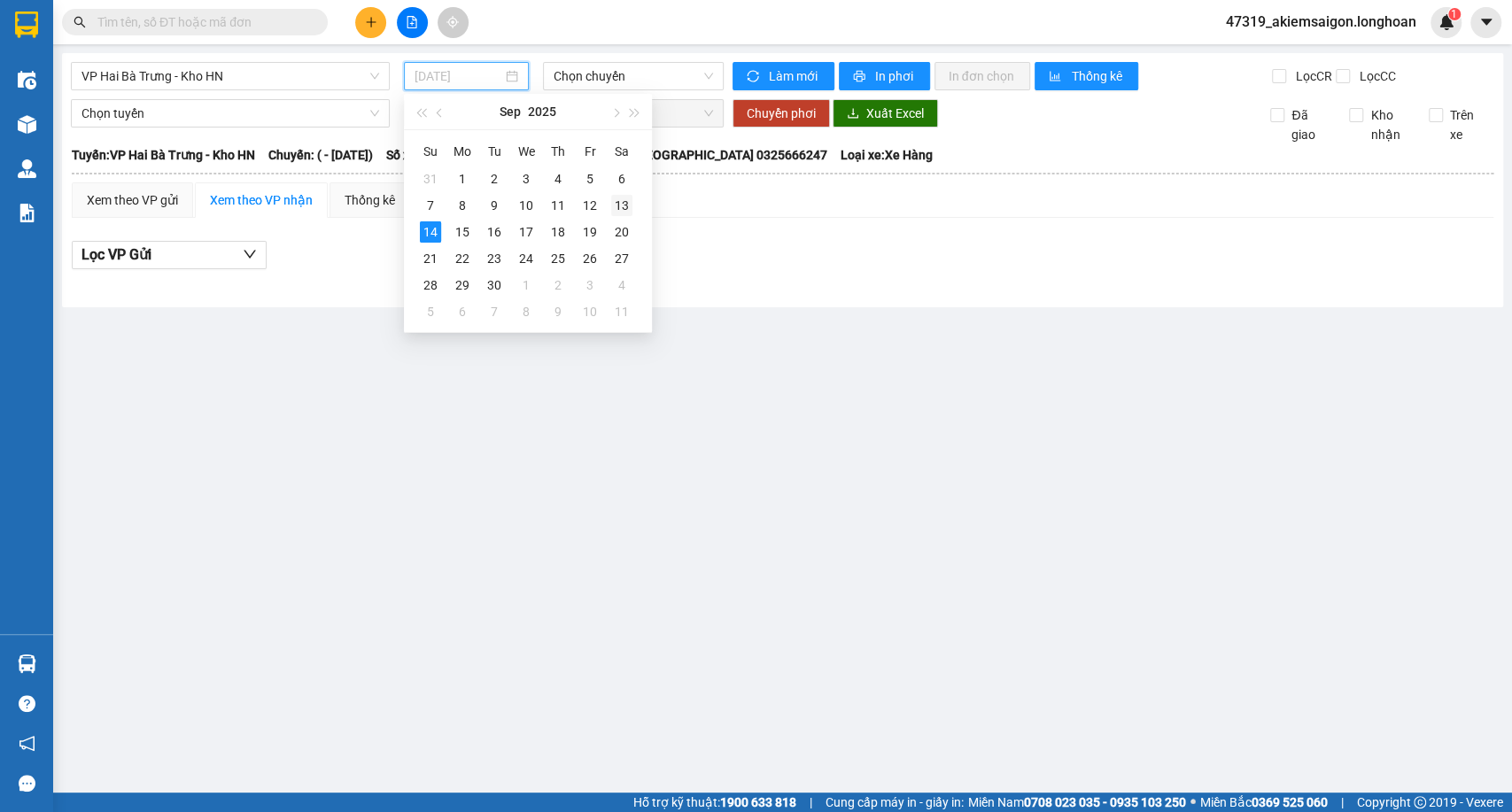
click at [622, 200] on div "13" at bounding box center [622, 205] width 21 height 21
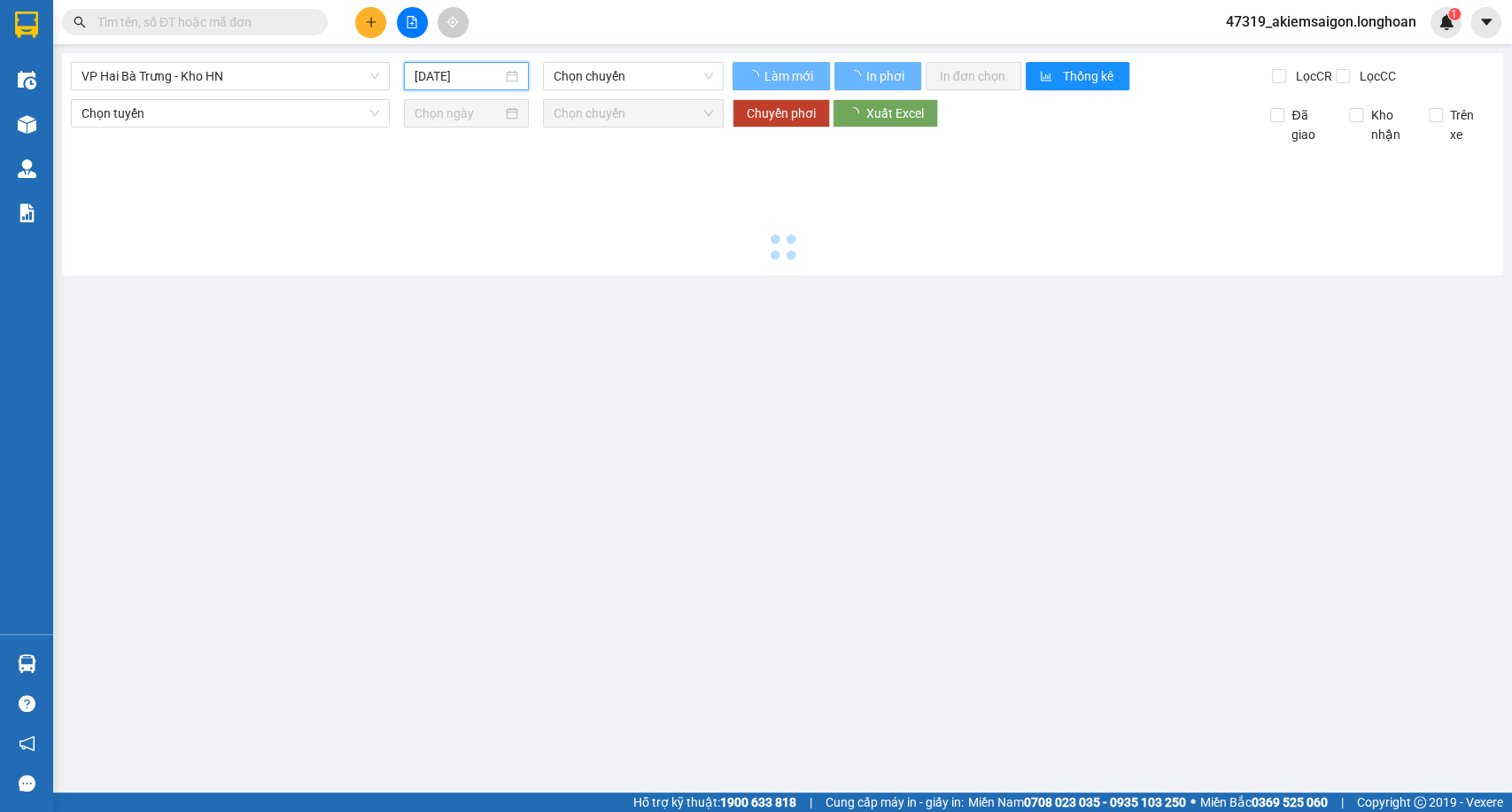
type input "13/09/2025"
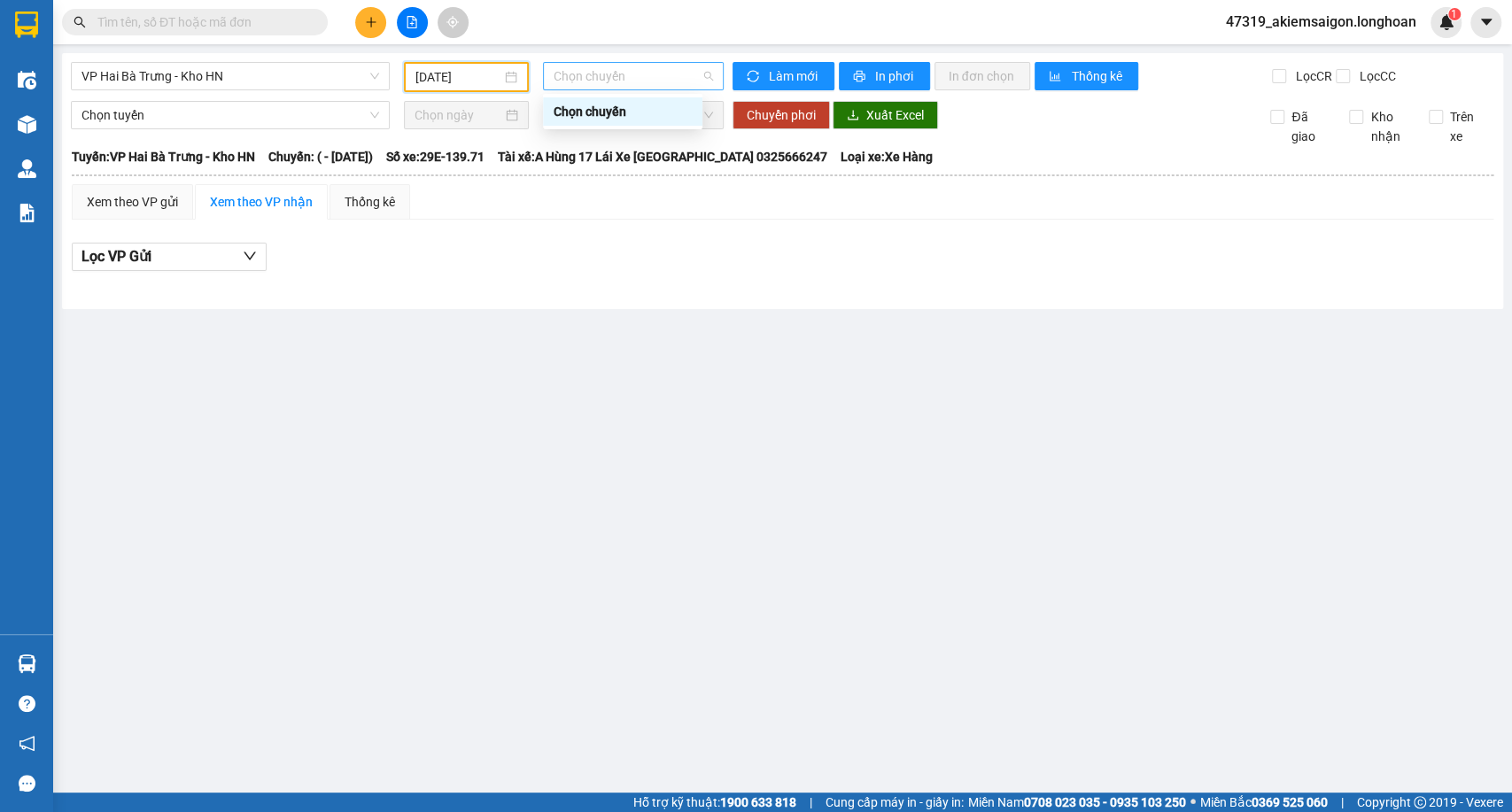
click at [631, 75] on span "Chọn chuyến" at bounding box center [633, 76] width 158 height 27
click at [639, 83] on span "Chọn chuyến" at bounding box center [633, 76] width 158 height 27
click at [328, 92] on div "VP Hai Bà Trưng - Kho HN 13/09/2025 Chọn chuyến Chọn chuyến" at bounding box center [397, 77] width 653 height 30
click at [333, 79] on span "VP Hai Bà Trưng - Kho HN" at bounding box center [230, 76] width 298 height 27
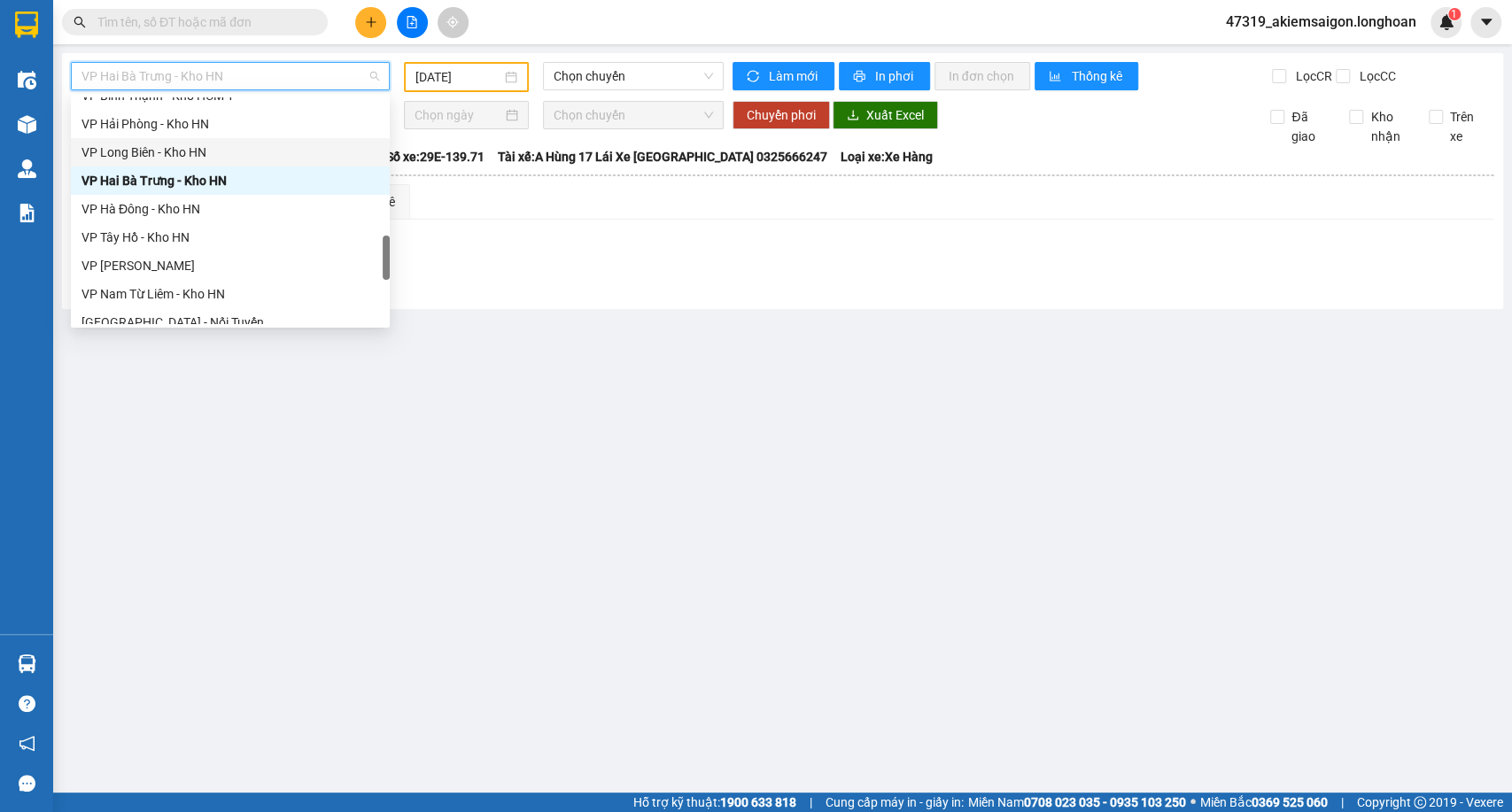
click at [256, 153] on div "VP Long Biên - Kho HN" at bounding box center [230, 153] width 298 height 20
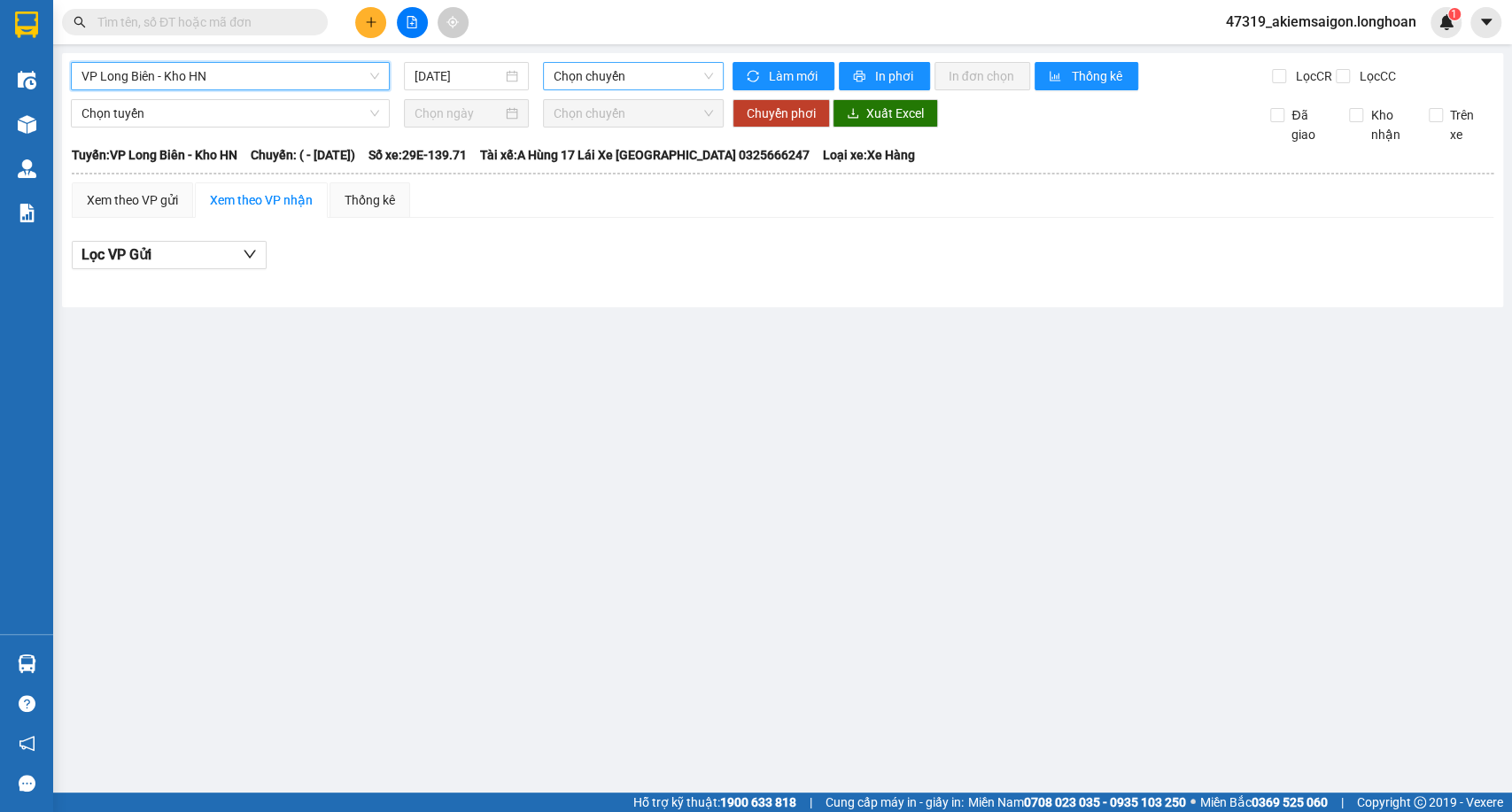
click at [596, 72] on span "Chọn chuyến" at bounding box center [633, 76] width 158 height 27
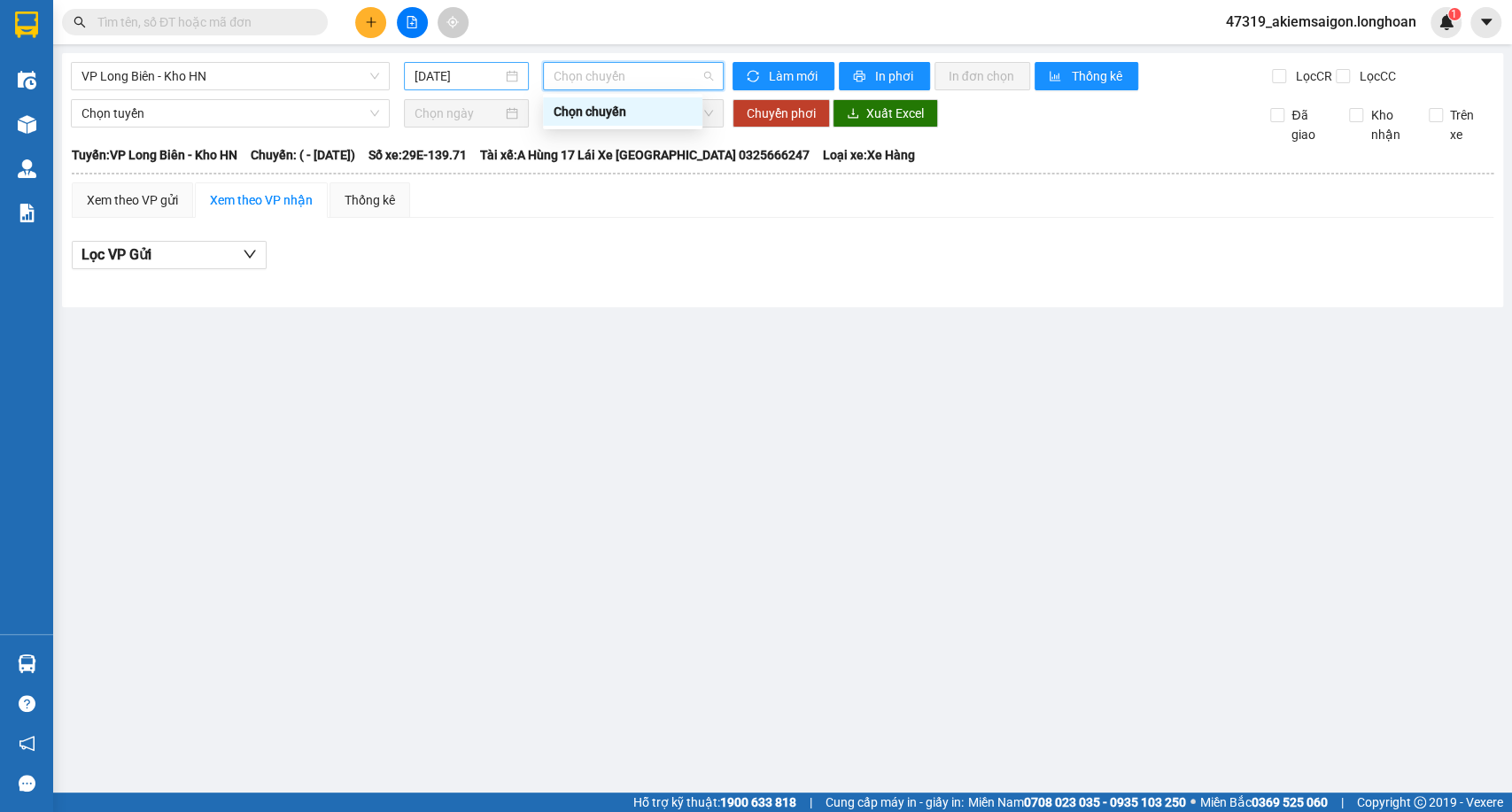
click at [503, 75] on div "14/09/2025" at bounding box center [466, 76] width 104 height 20
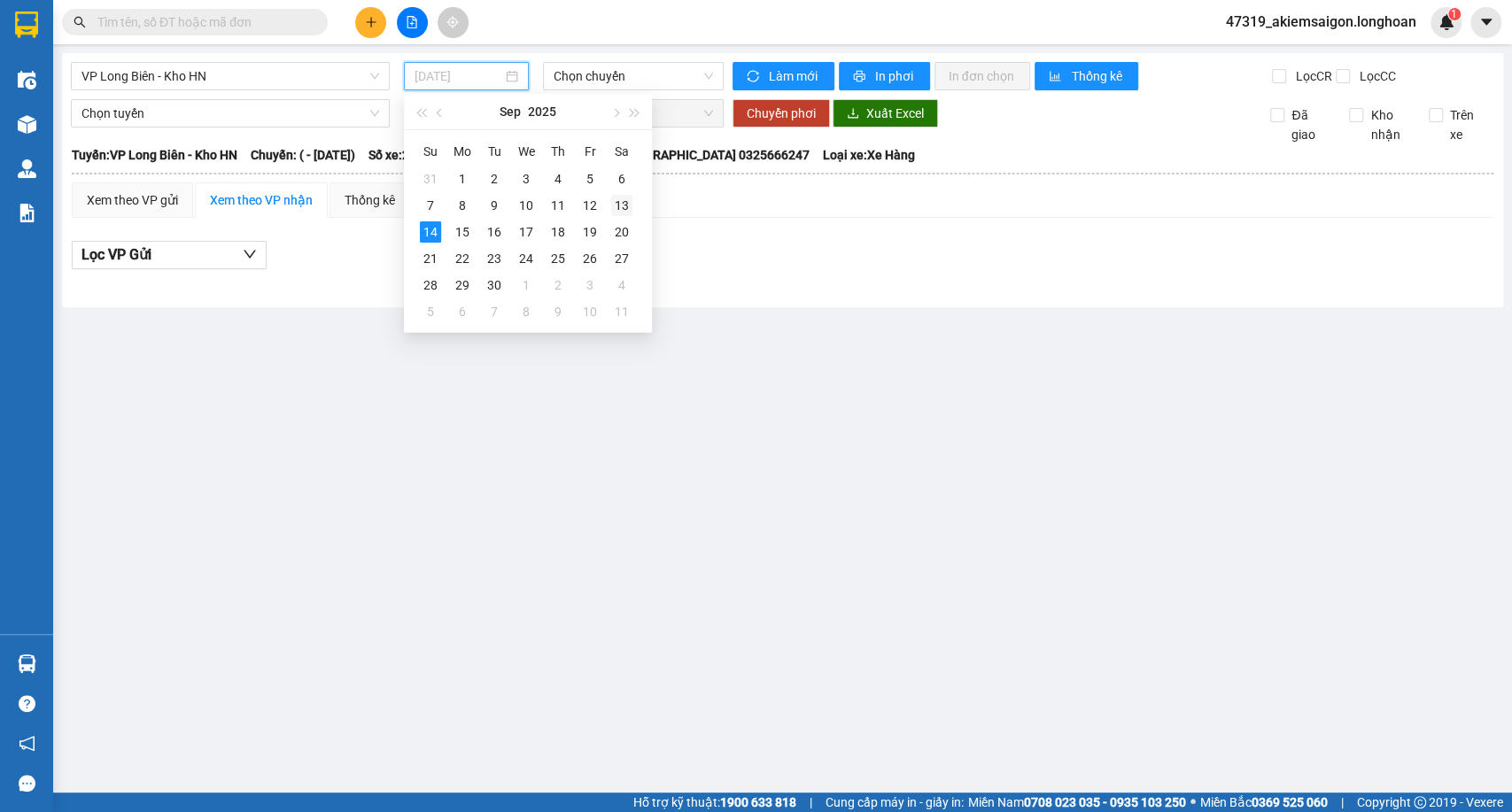
click at [618, 205] on div "13" at bounding box center [622, 205] width 21 height 21
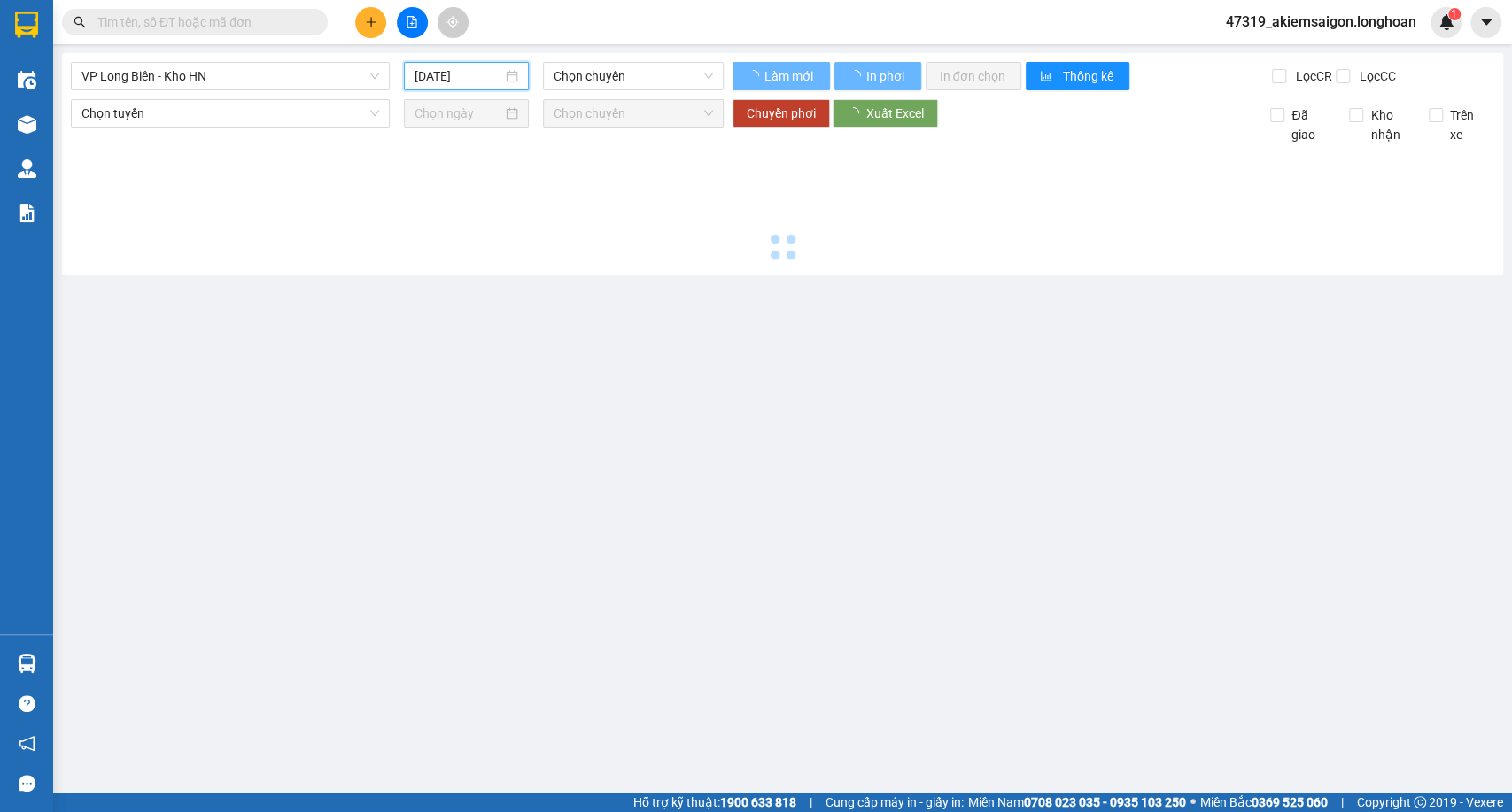
type input "13/09/2025"
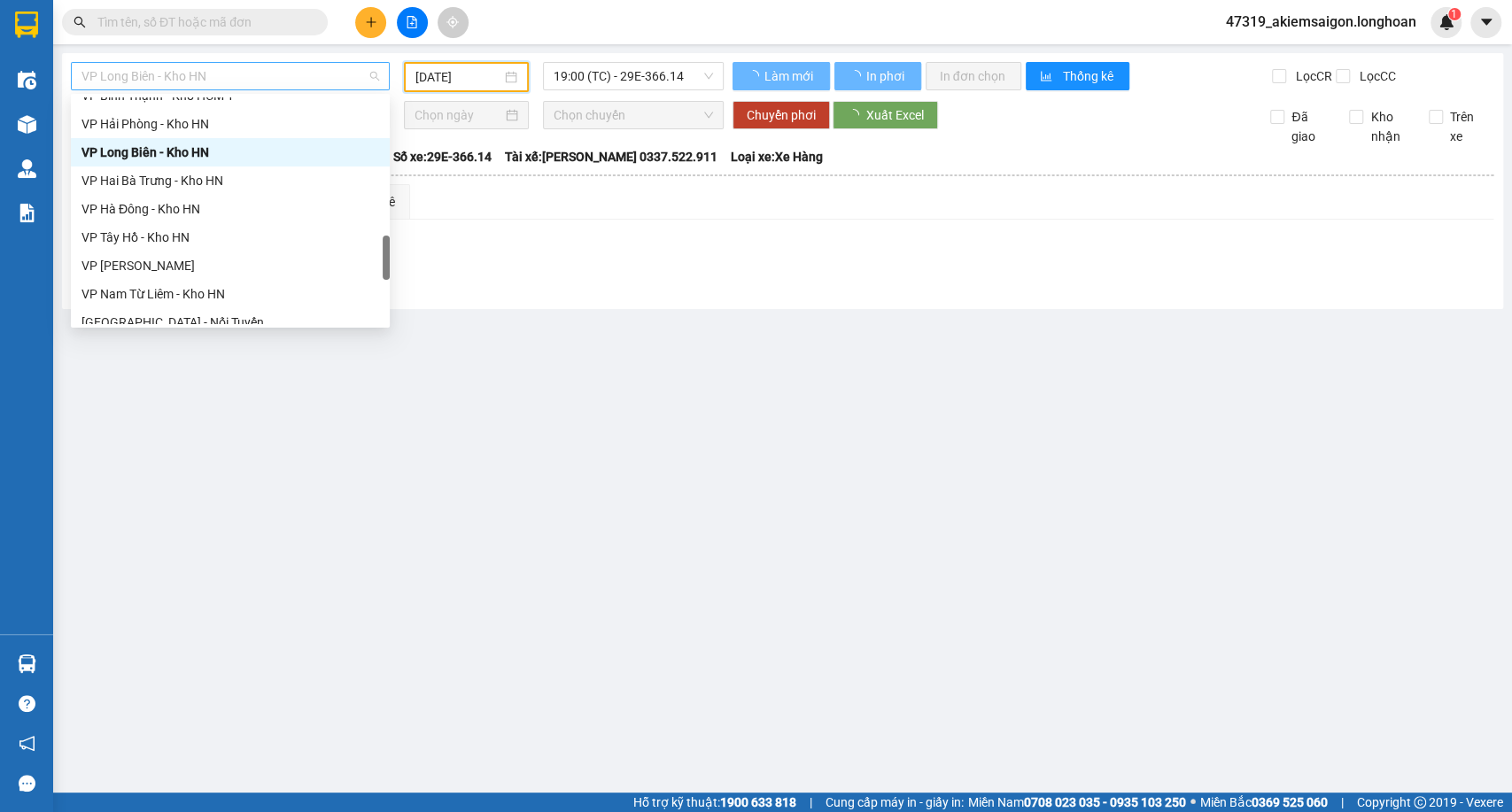
click at [335, 86] on span "VP Long Biên - Kho HN" at bounding box center [230, 76] width 298 height 27
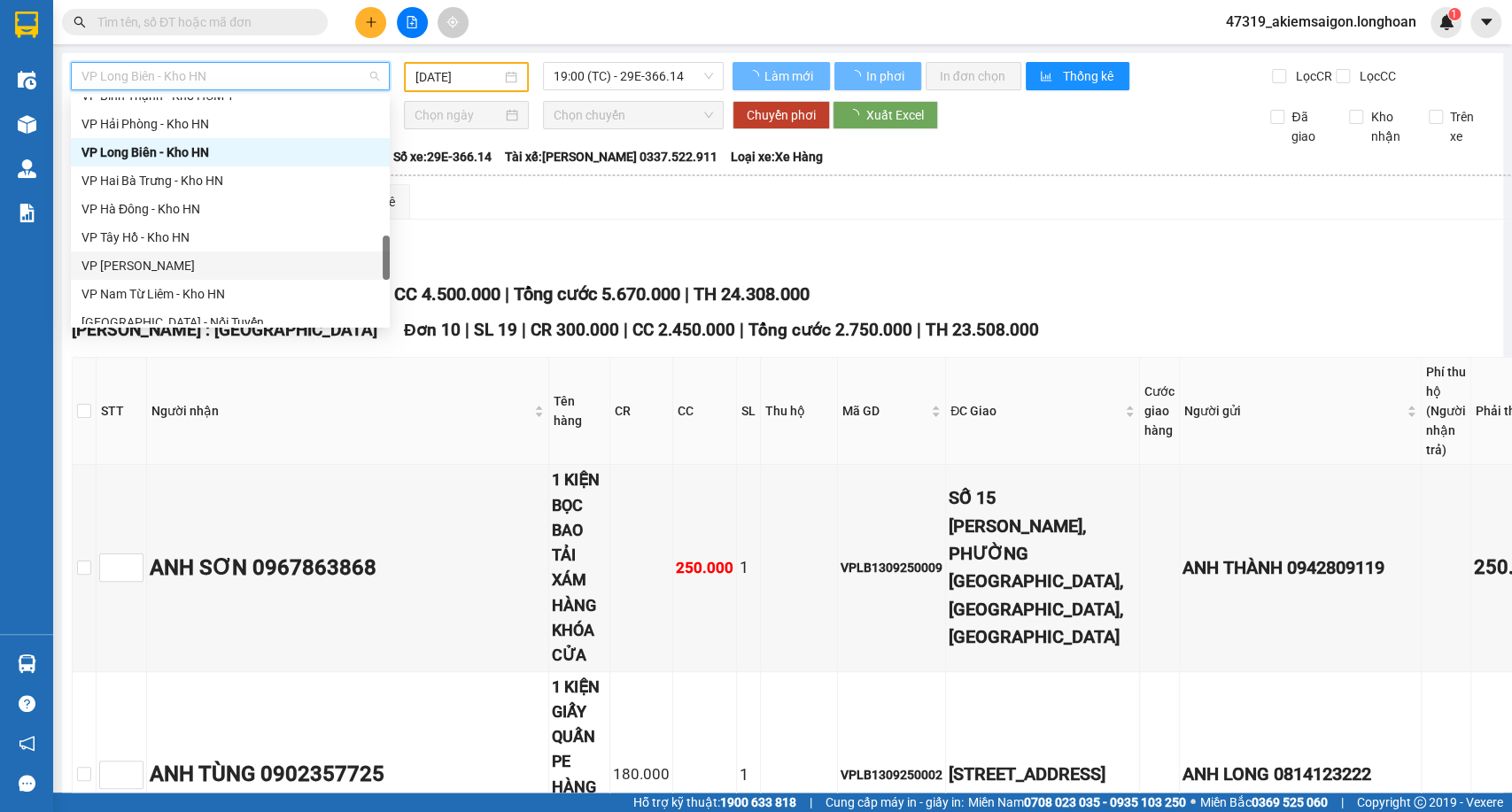
click at [239, 264] on div "VP Hoàng Mai - Kho HN" at bounding box center [230, 265] width 298 height 20
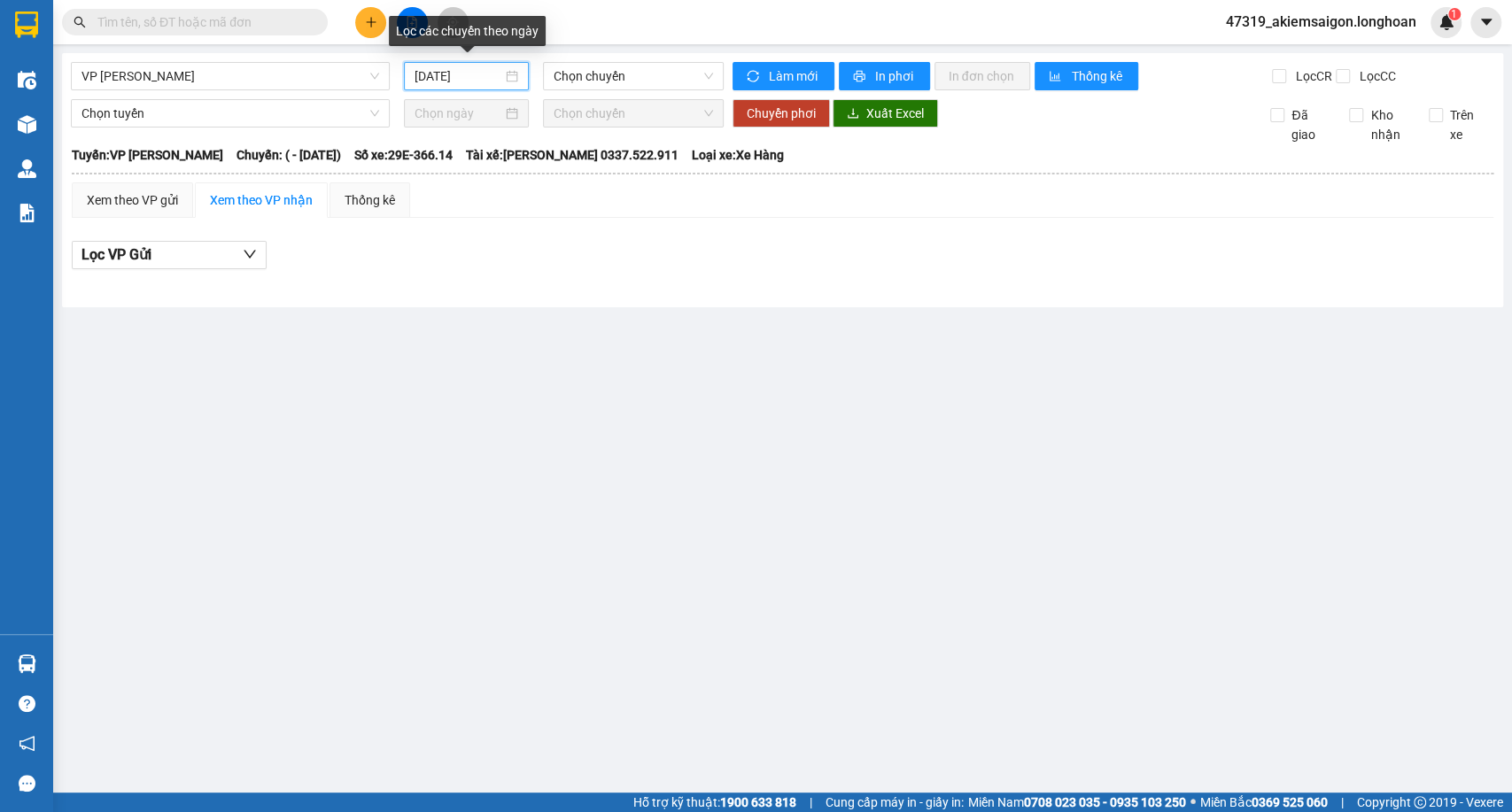
click at [479, 80] on input "14/09/2025" at bounding box center [458, 76] width 88 height 20
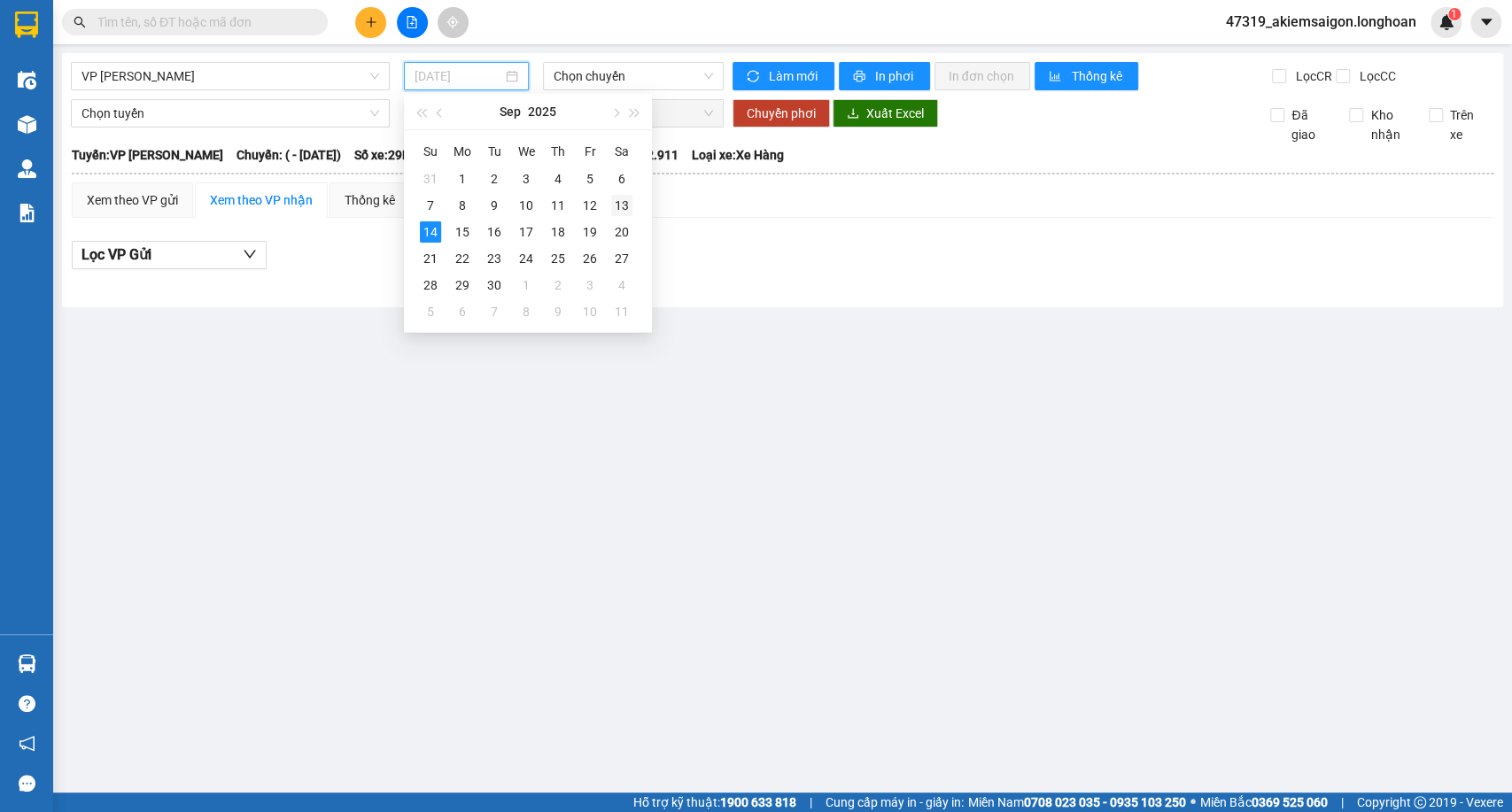
click at [618, 198] on div "13" at bounding box center [622, 205] width 21 height 21
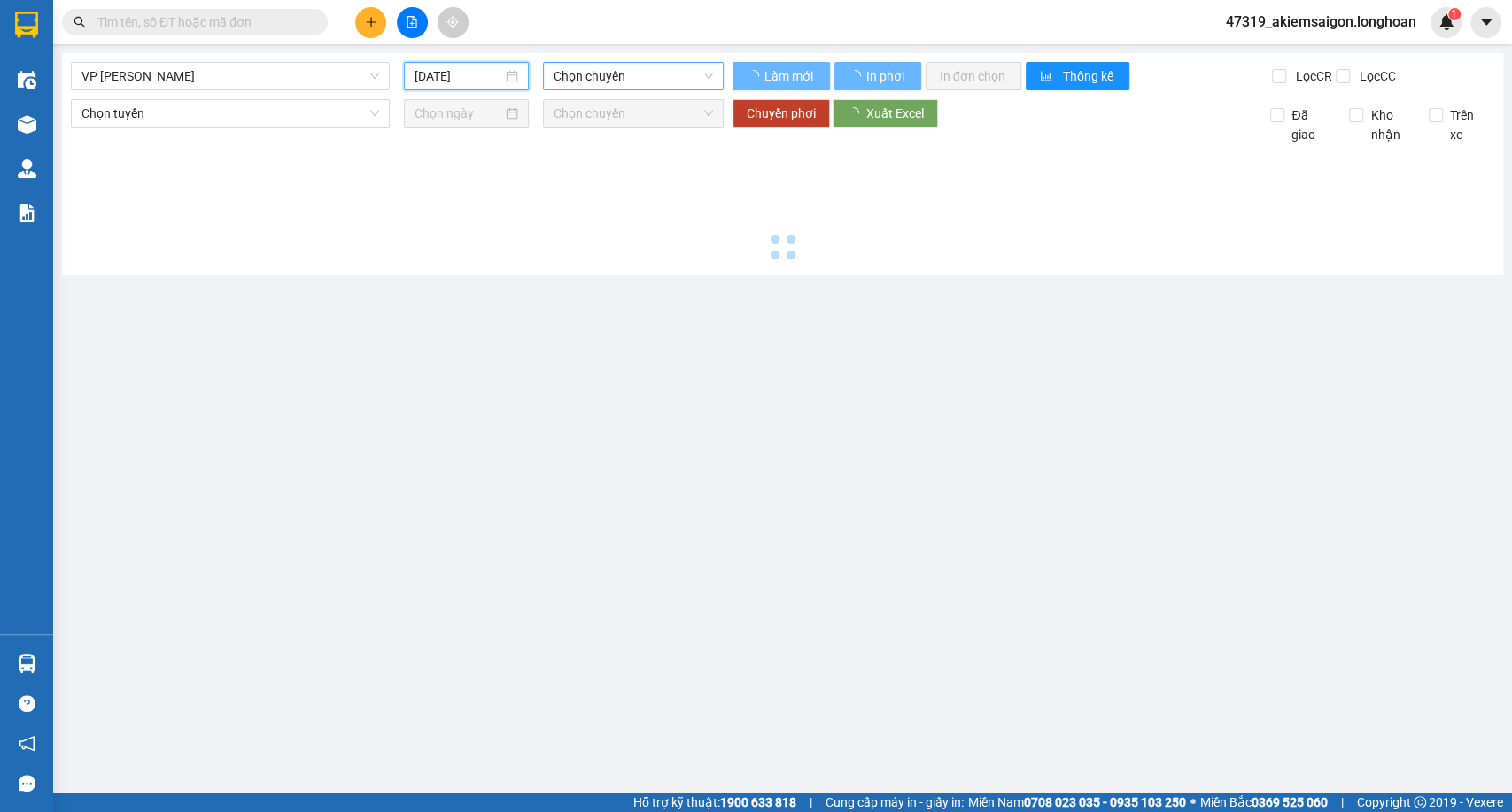
type input "13/09/2025"
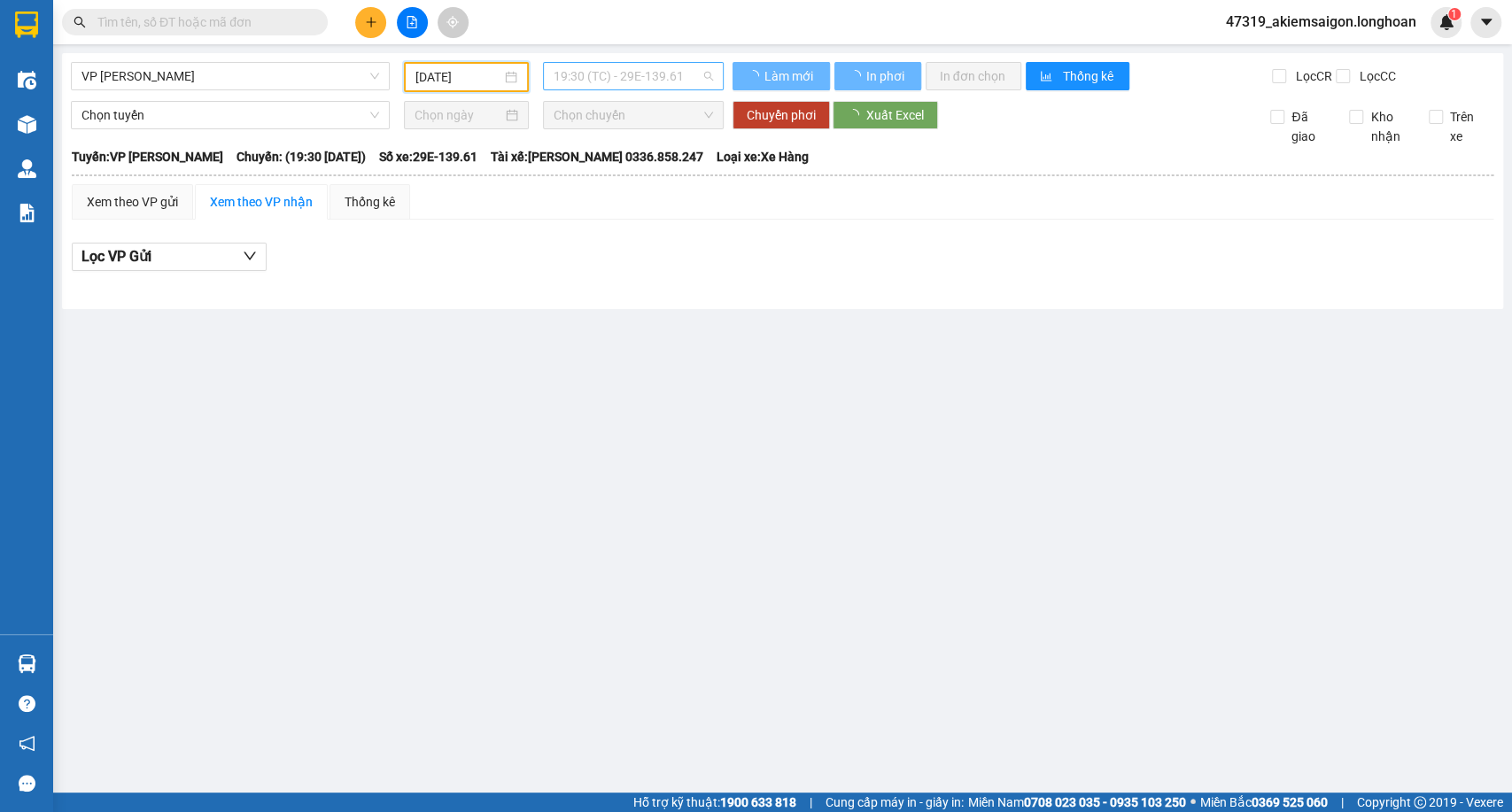
click at [632, 78] on span "19:30 (TC) - 29E-139.61" at bounding box center [633, 76] width 158 height 27
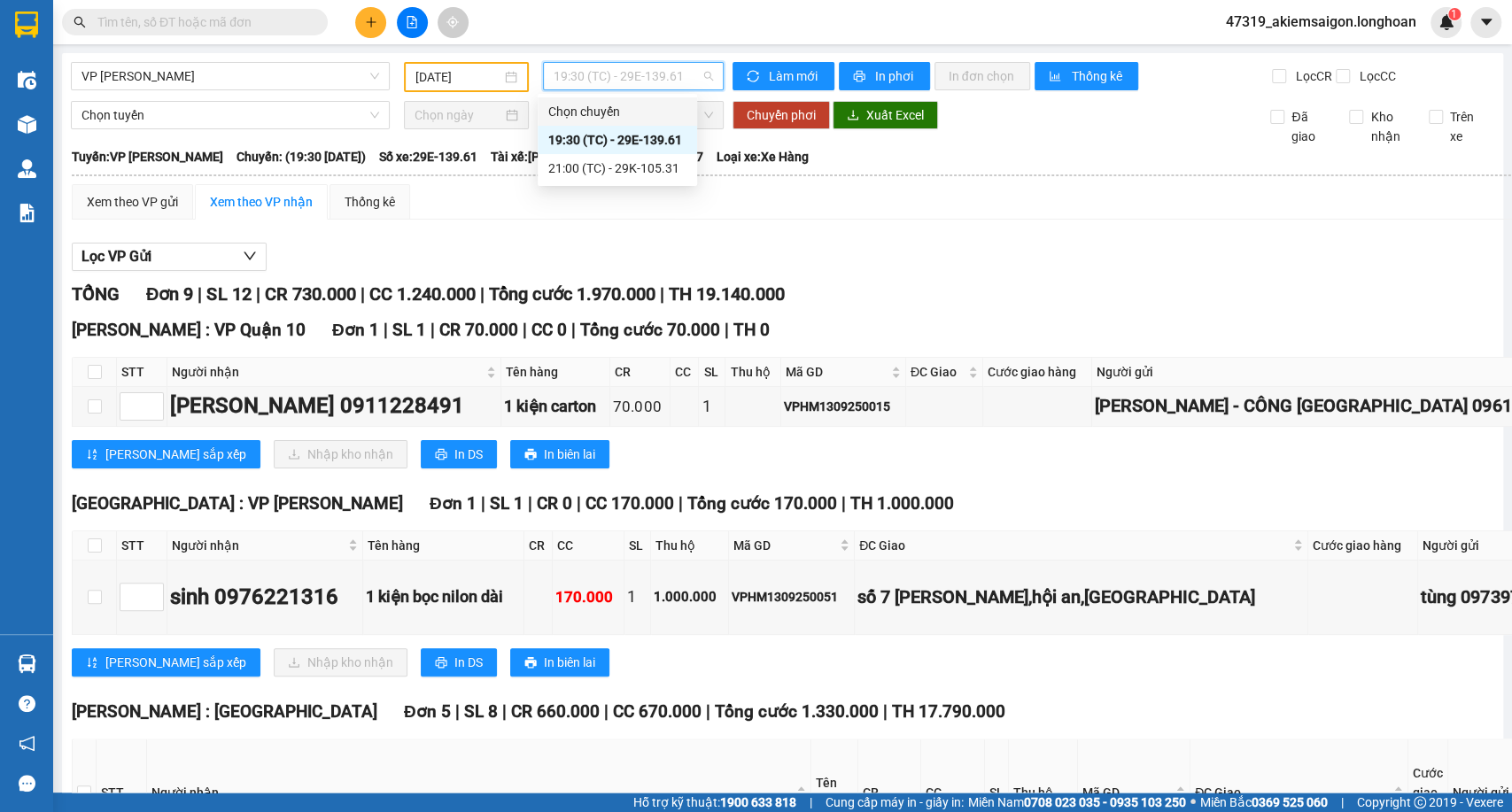
drag, startPoint x: 597, startPoint y: 162, endPoint x: 1076, endPoint y: 186, distance: 479.6
click at [1110, 169] on body "Kết quả tìm kiếm ( 0 ) Bộ lọc No Data 47319_akiemsaigon.longhoan 1 Điều hành xe…" at bounding box center [756, 406] width 1512 height 812
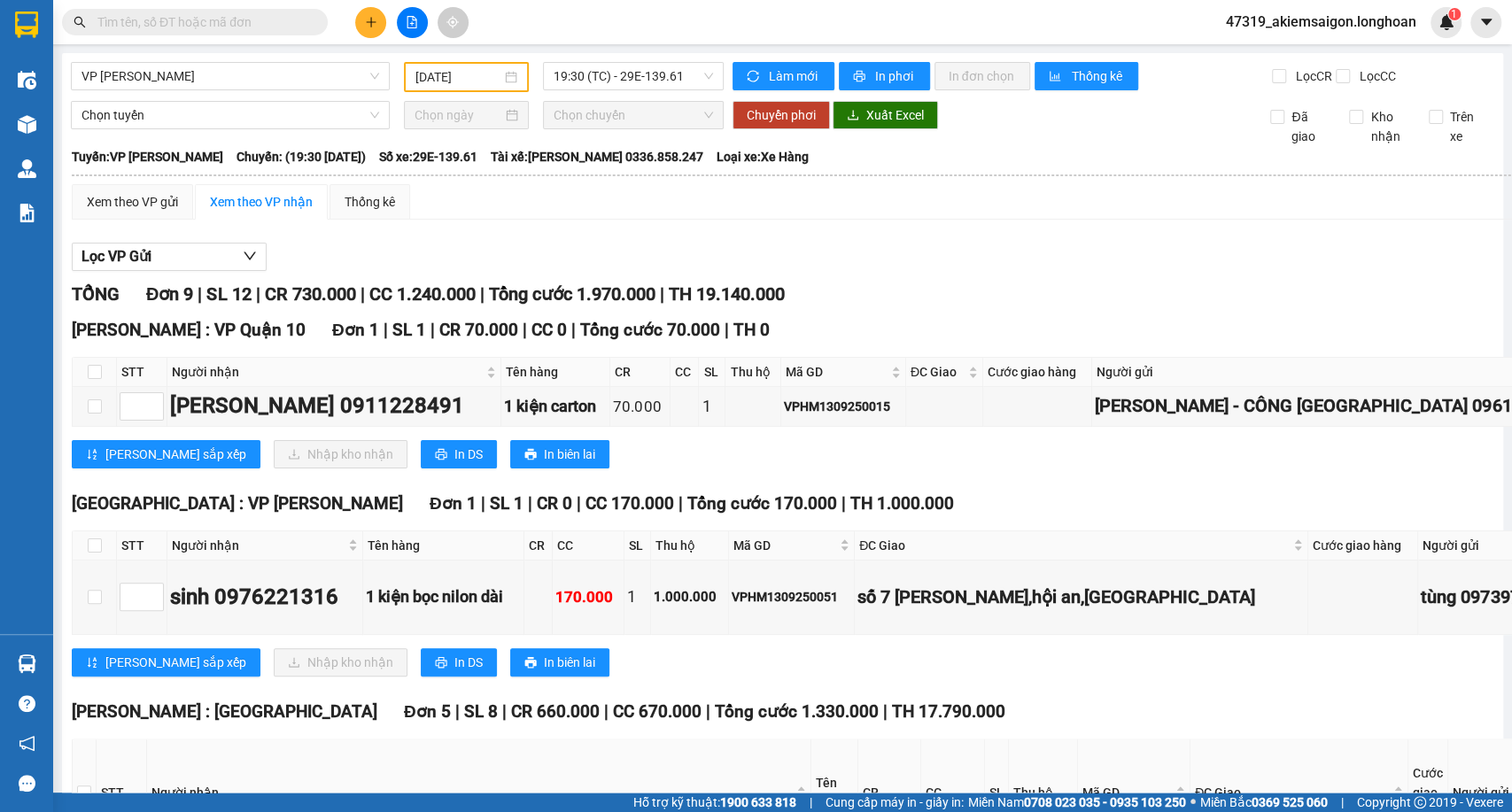
click at [1049, 176] on hr at bounding box center [1026, 175] width 1909 height 2
click at [885, 125] on span "Xuất Excel" at bounding box center [895, 115] width 57 height 20
click at [596, 87] on span "19:30 (TC) - 29E-139.61" at bounding box center [633, 76] width 158 height 27
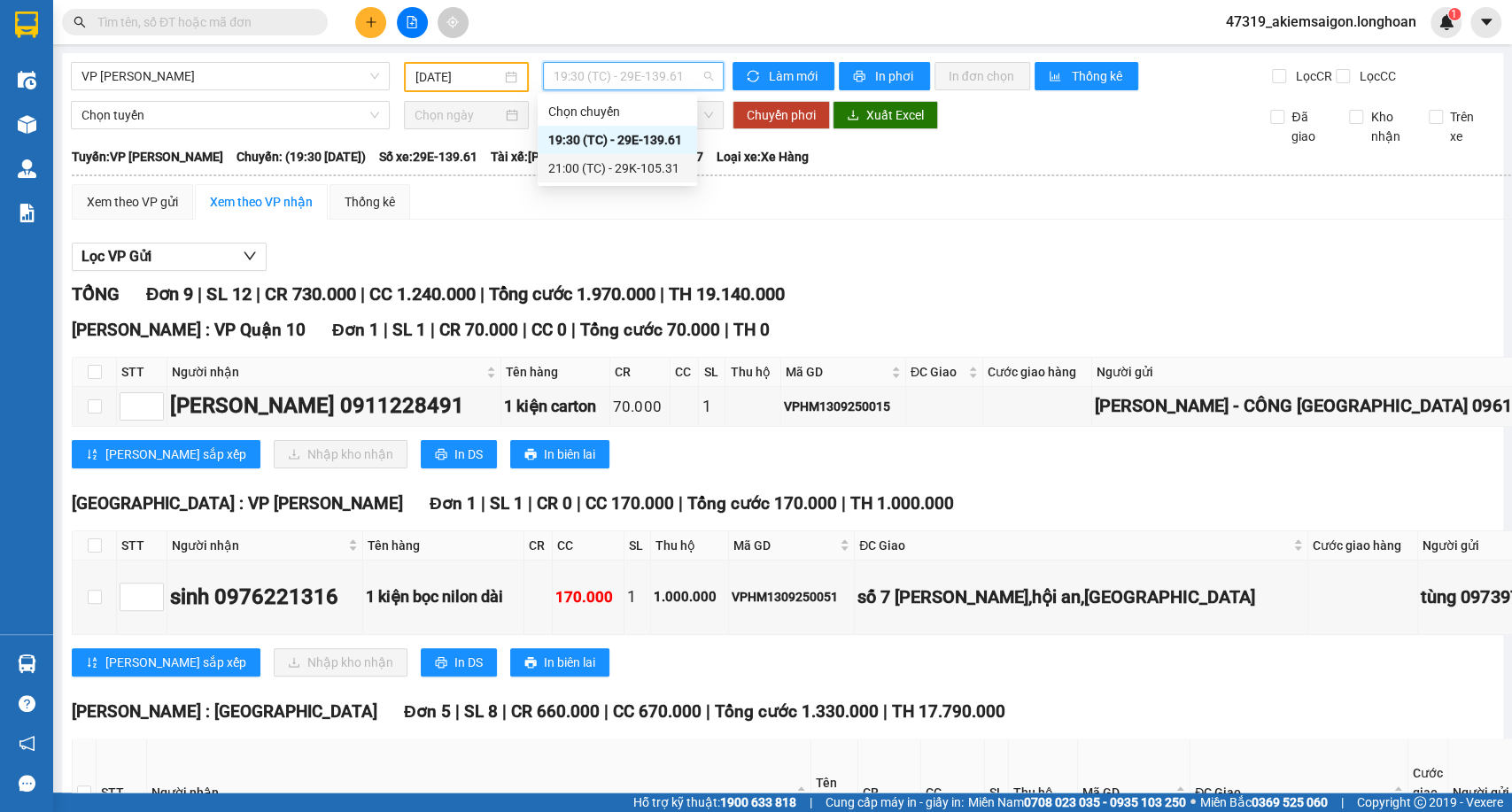
click at [602, 172] on div "21:00 (TC) - 29K-105.31" at bounding box center [617, 168] width 139 height 20
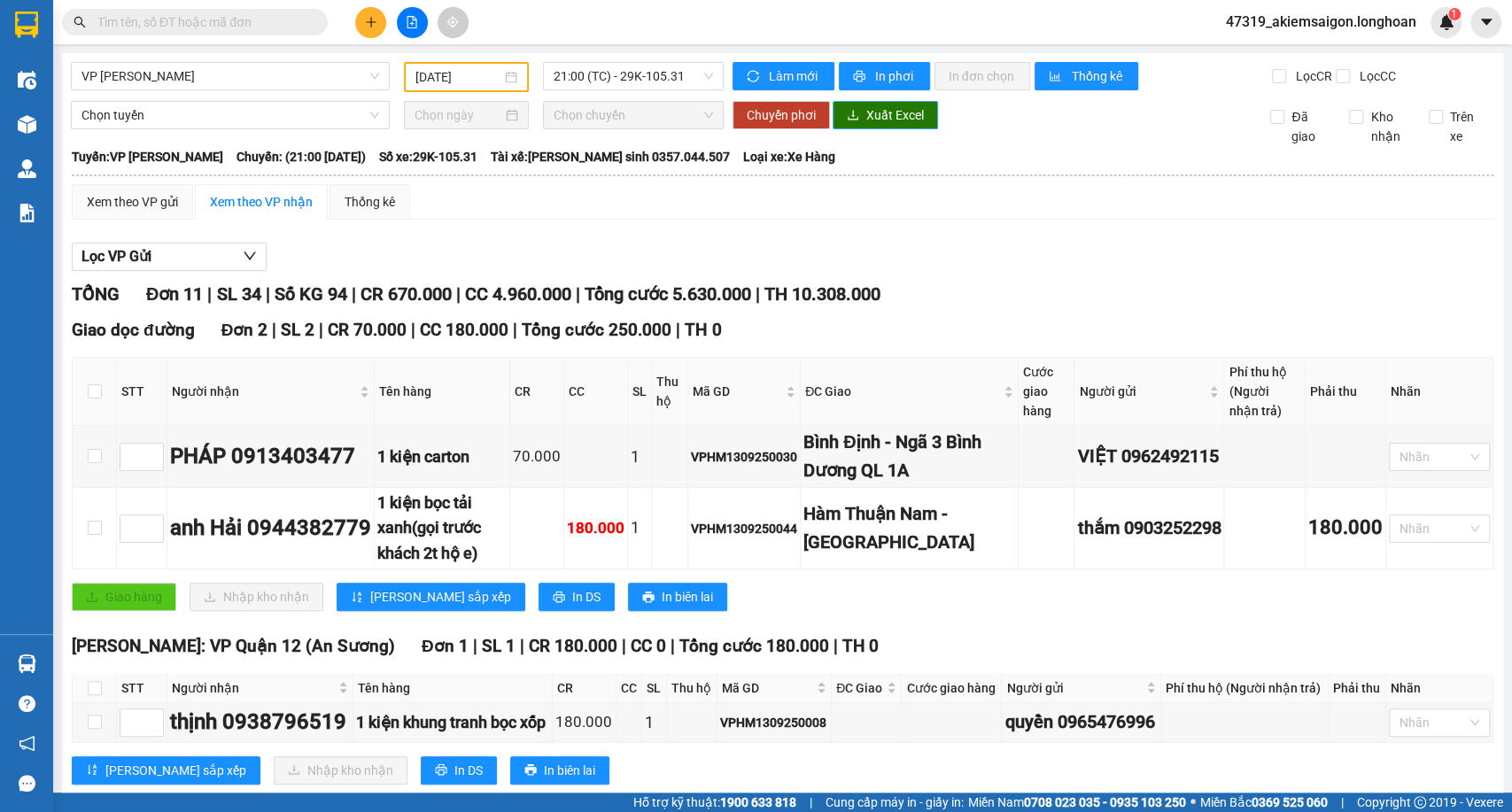
click at [866, 125] on span "Xuất Excel" at bounding box center [895, 115] width 57 height 20
click at [591, 74] on span "21:00 (TC) - 29K-105.31" at bounding box center [633, 76] width 158 height 27
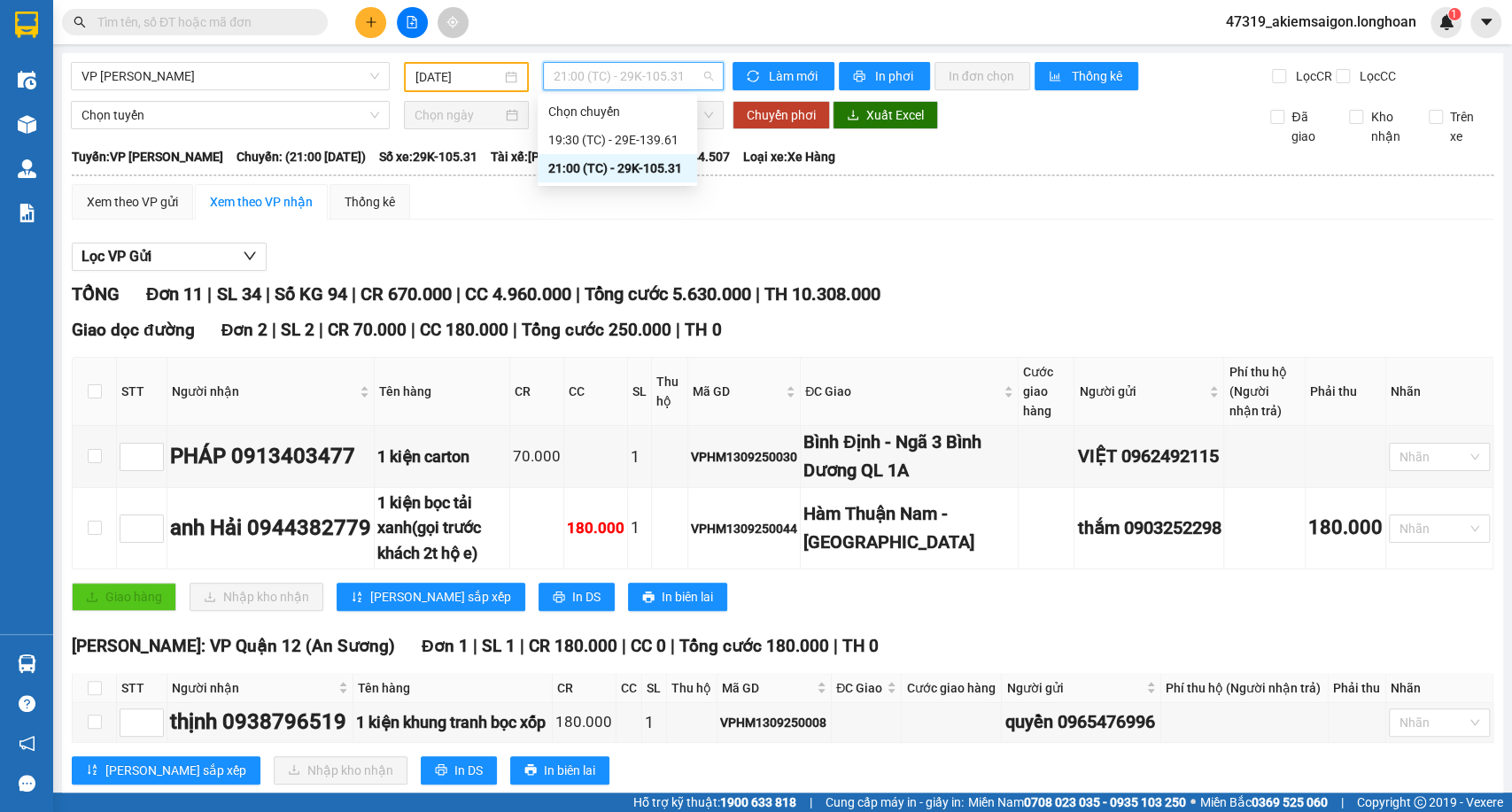
click at [590, 74] on span "21:00 (TC) - 29K-105.31" at bounding box center [633, 76] width 158 height 27
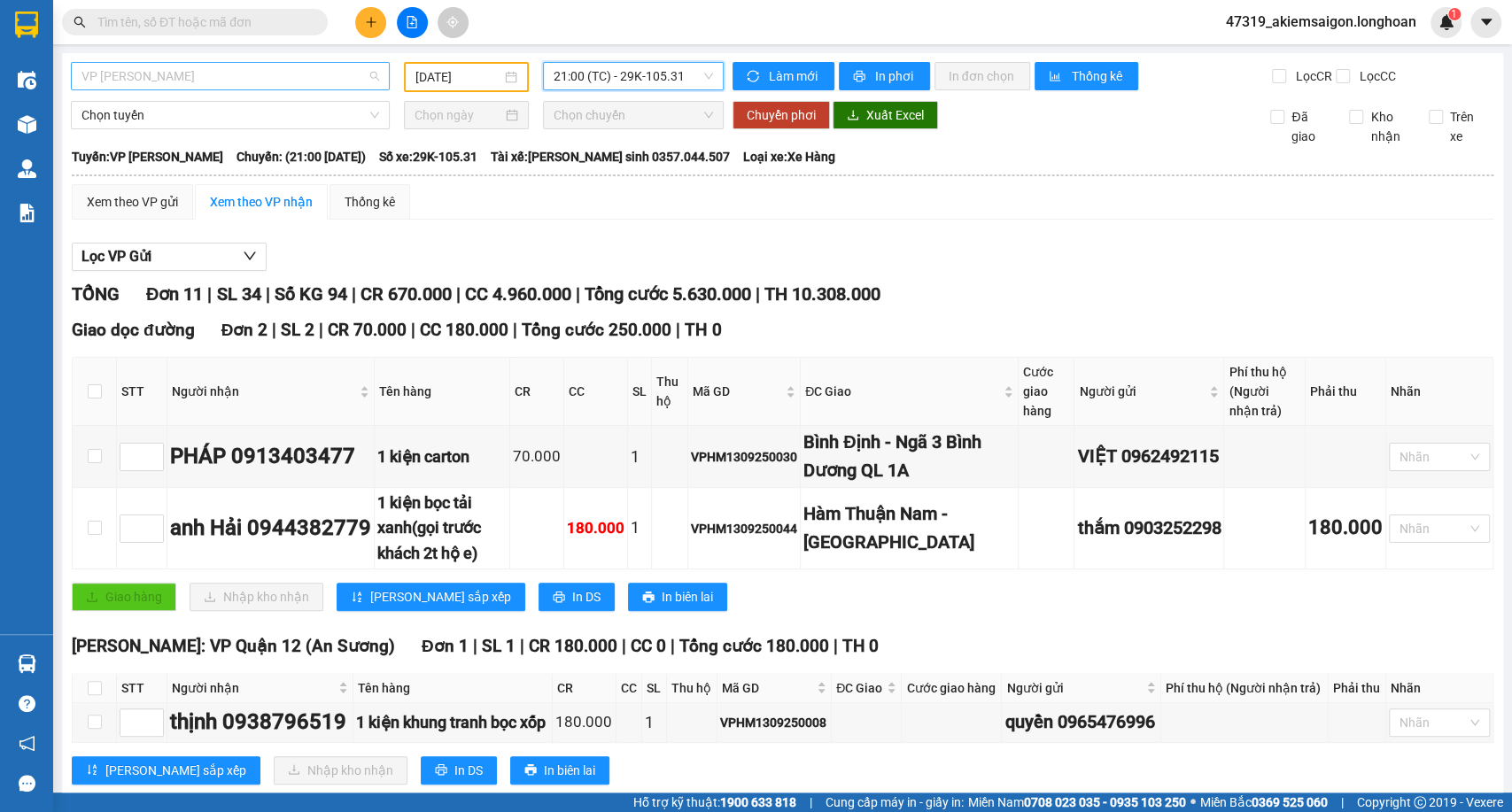
click at [318, 65] on span "VP Hoàng Mai - Kho HN" at bounding box center [230, 76] width 298 height 27
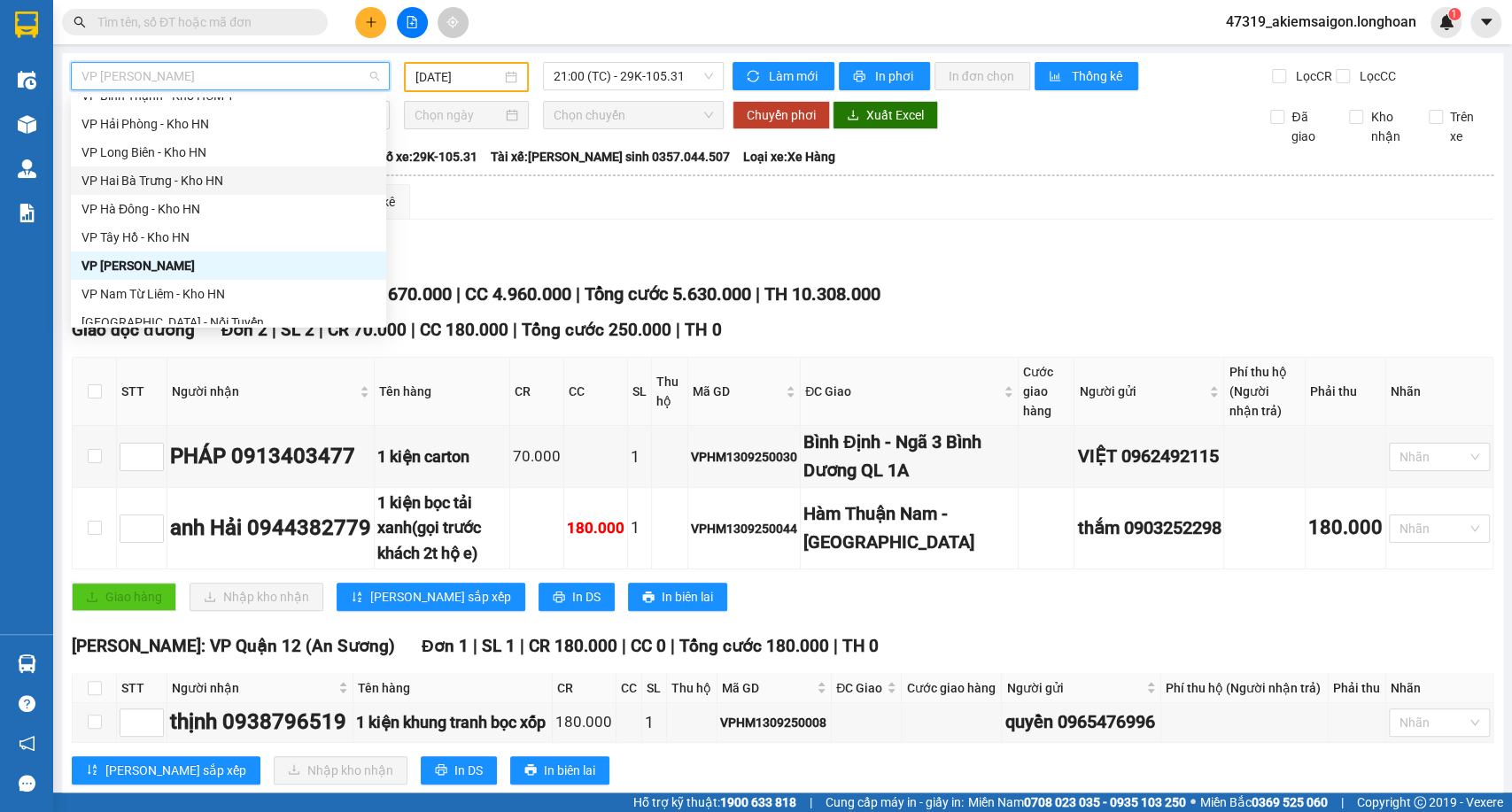
click at [213, 176] on div "VP Hai Bà Trưng - Kho HN" at bounding box center [228, 180] width 294 height 20
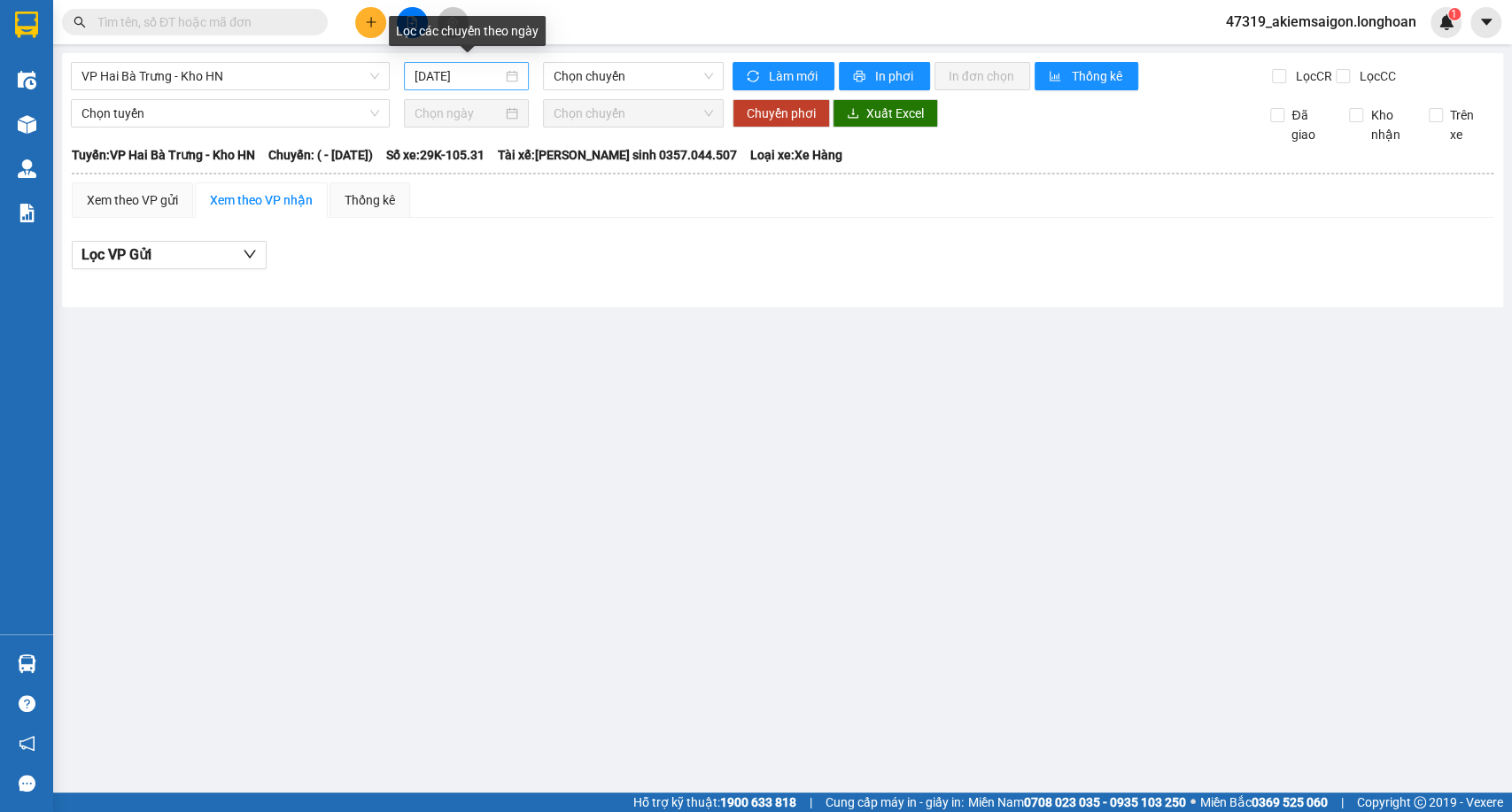
click at [442, 87] on div "14/09/2025" at bounding box center [466, 76] width 125 height 29
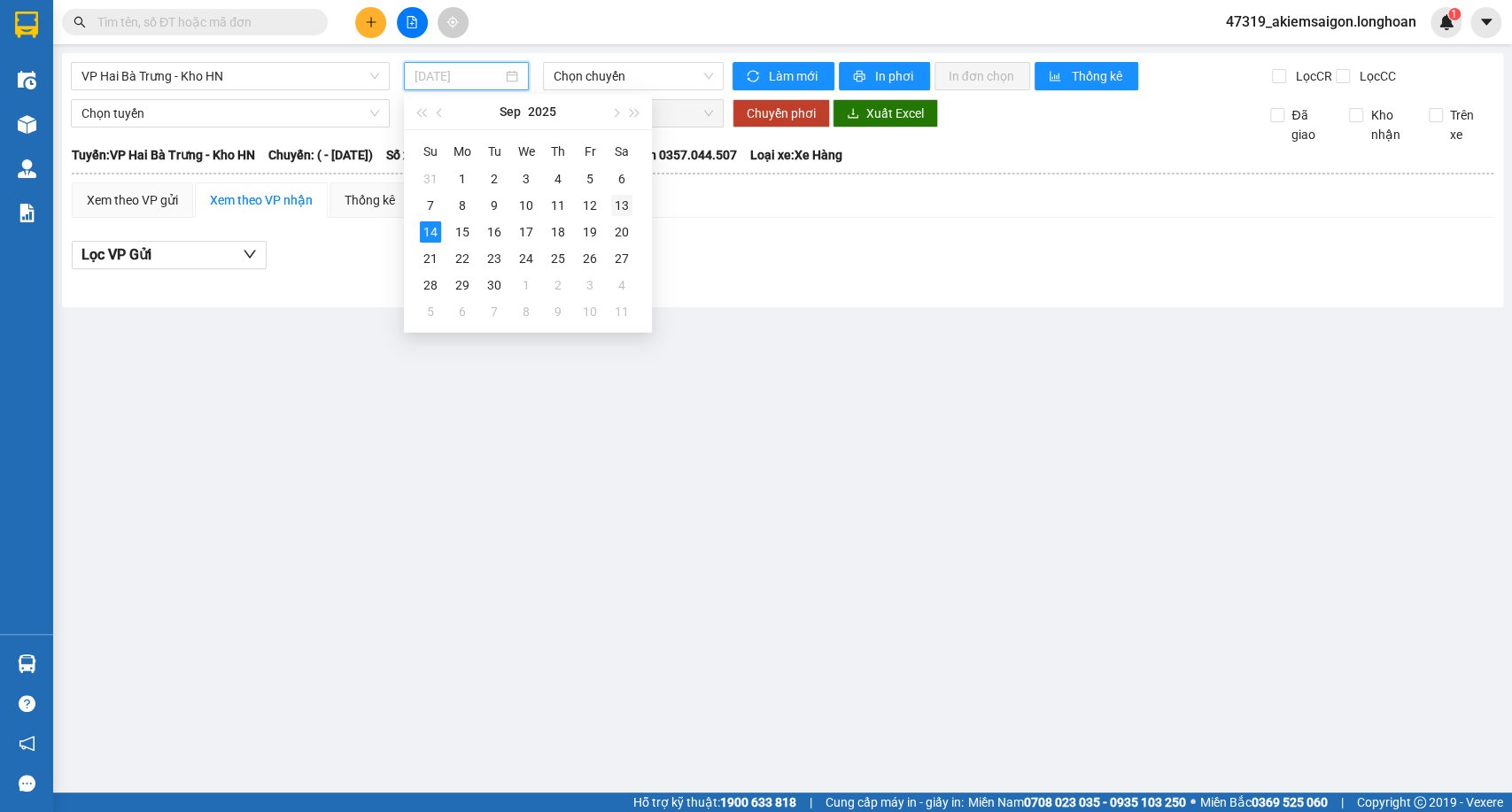
click at [617, 203] on div "13" at bounding box center [622, 205] width 21 height 21
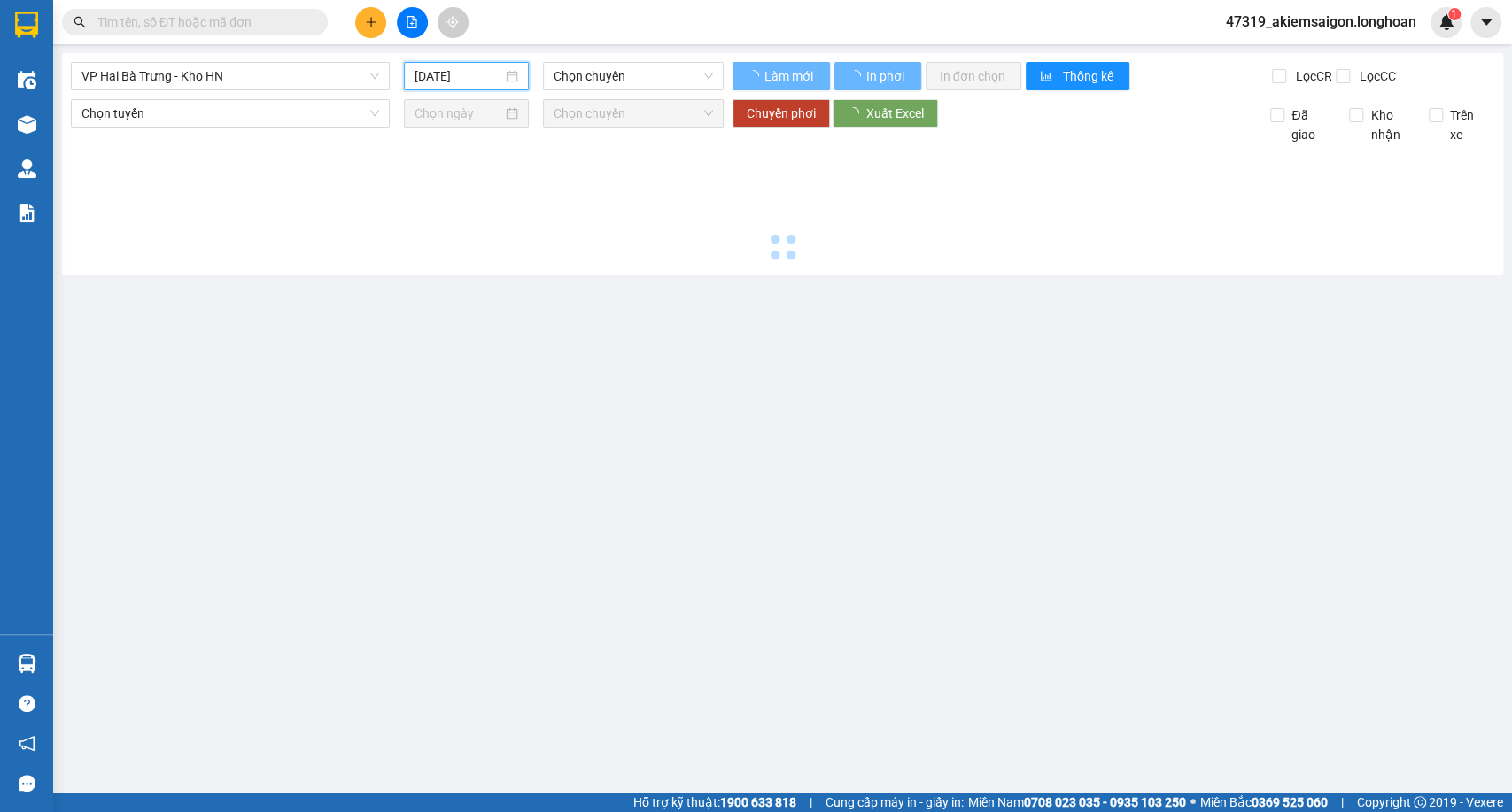
type input "13/09/2025"
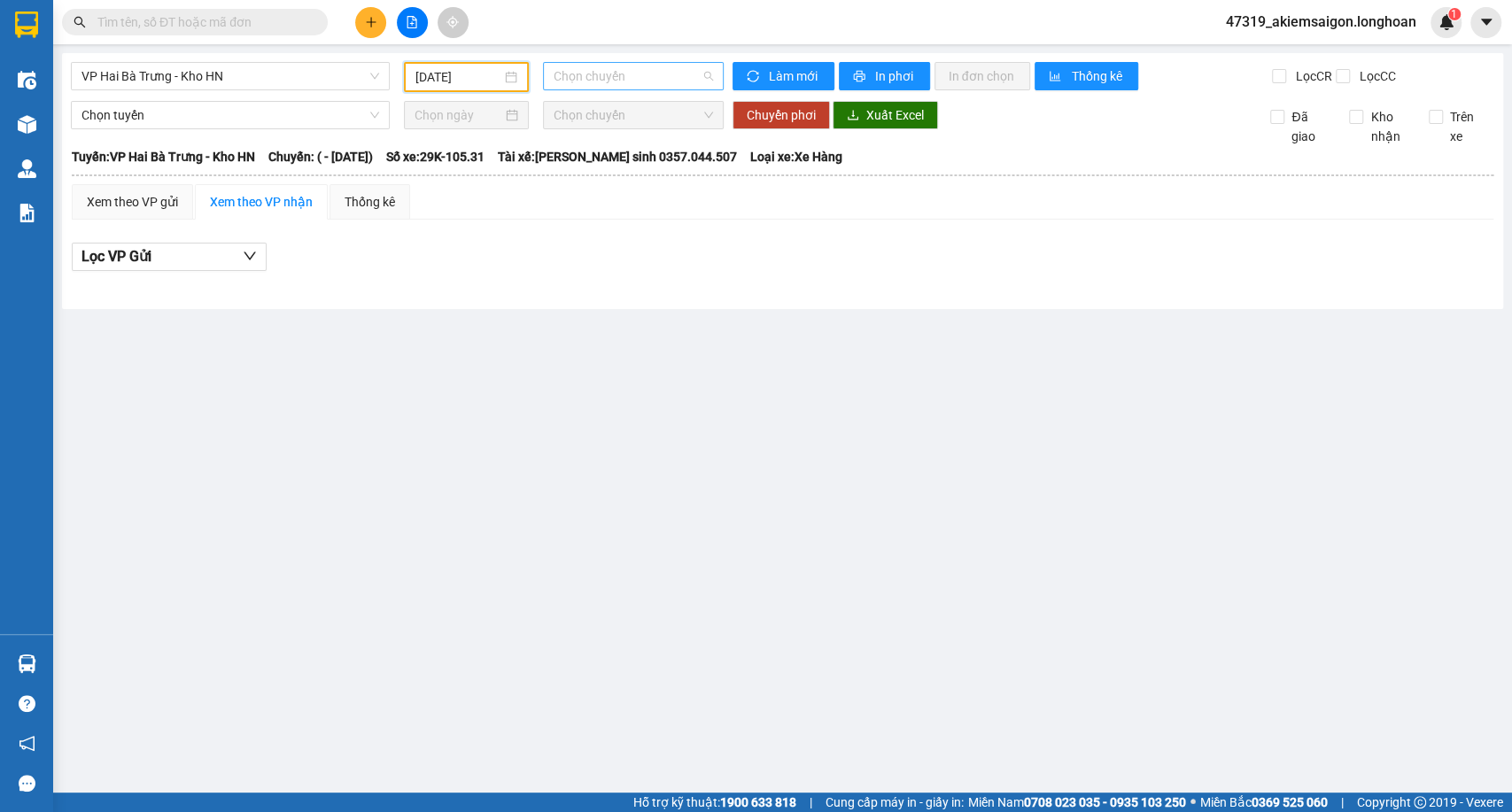
click at [650, 67] on span "Chọn chuyến" at bounding box center [633, 76] width 158 height 27
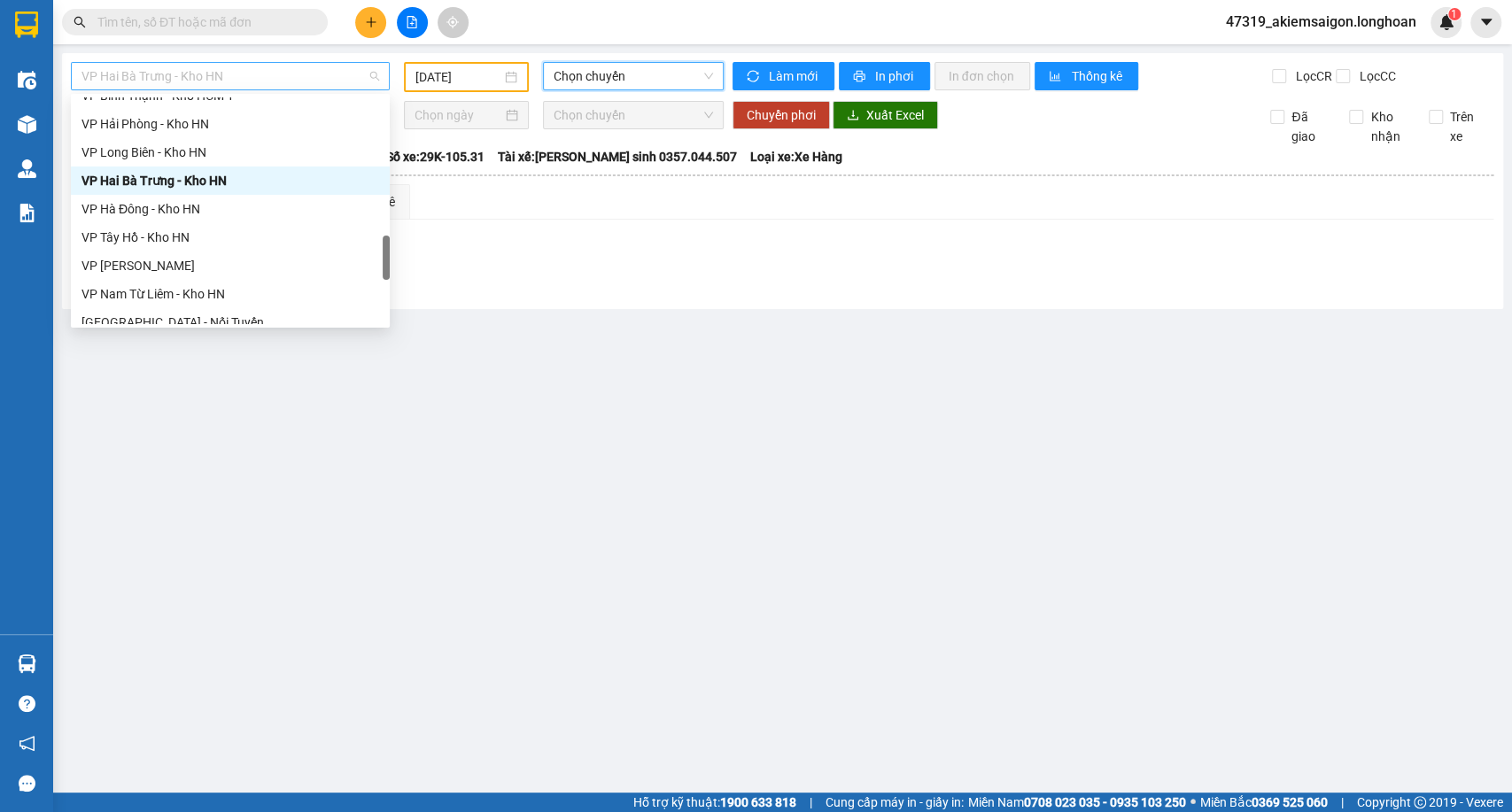
click at [292, 80] on span "VP Hai Bà Trưng - Kho HN" at bounding box center [230, 76] width 298 height 27
click at [181, 220] on div "VP Hà Đông - Kho HN" at bounding box center [230, 209] width 319 height 29
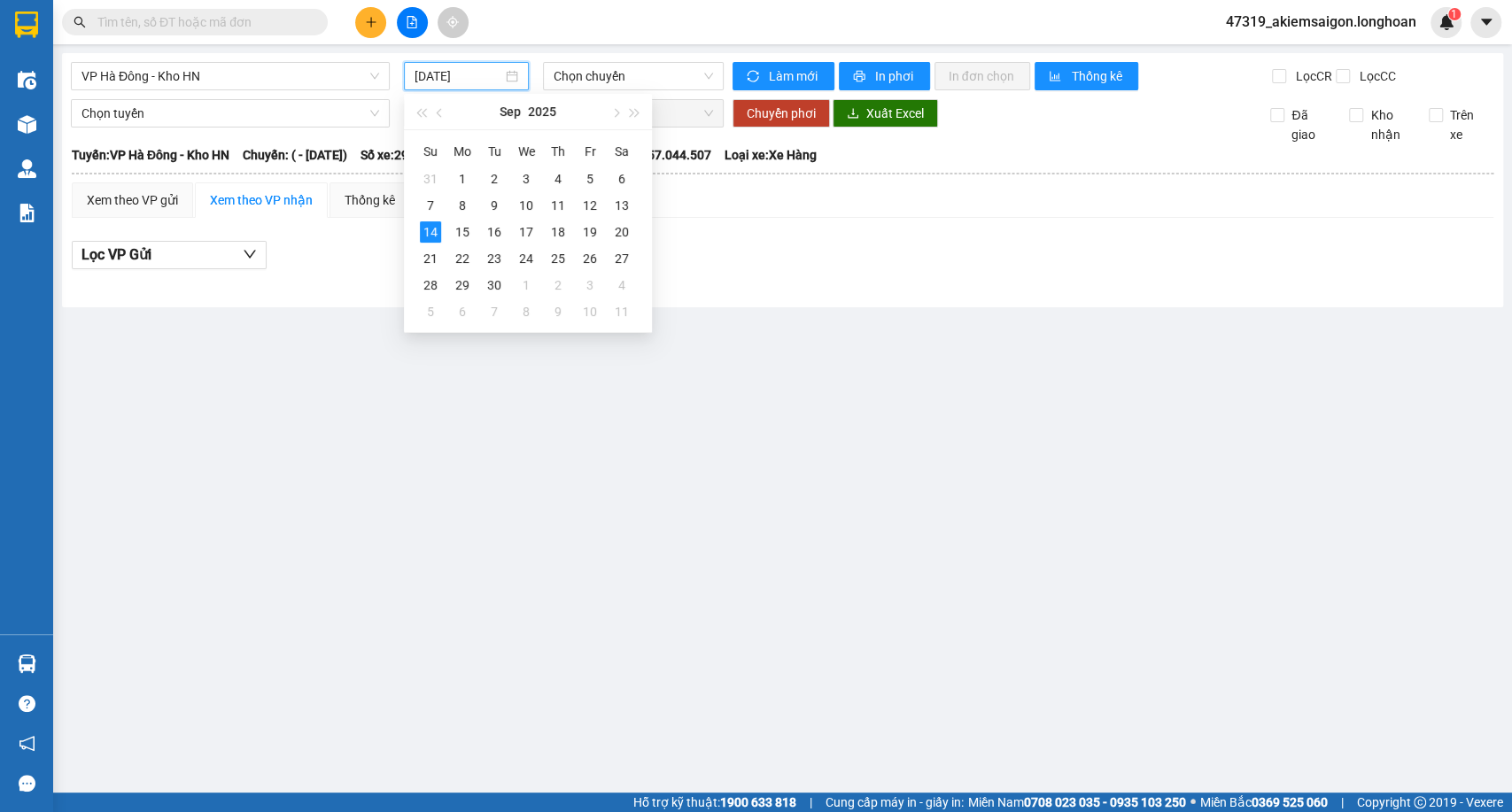
click at [475, 79] on input "14/09/2025" at bounding box center [458, 76] width 88 height 20
click at [609, 207] on td "13" at bounding box center [622, 205] width 32 height 27
type input "13/09/2025"
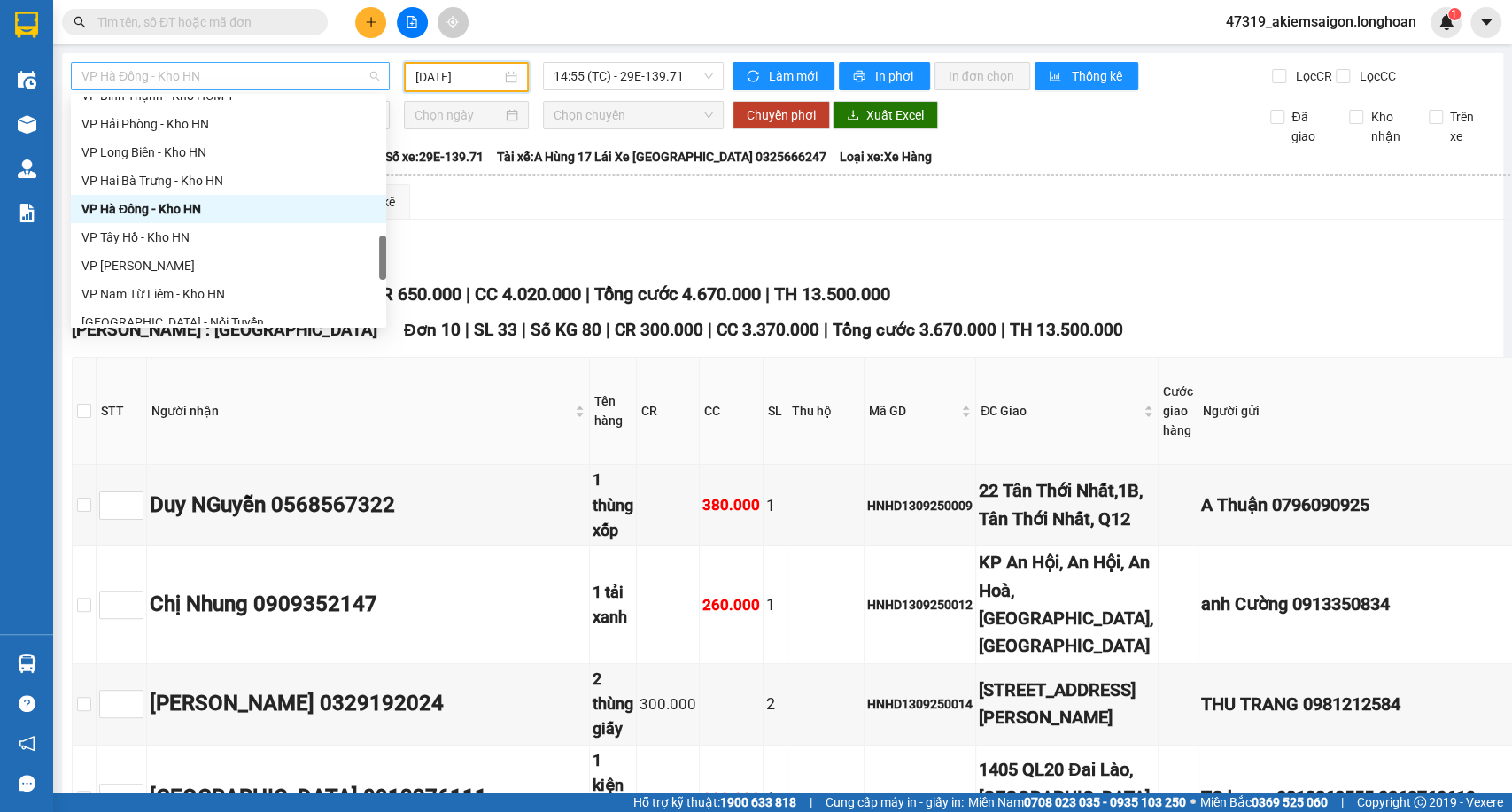
click at [278, 71] on span "VP Hà Đông - Kho HN" at bounding box center [230, 76] width 298 height 27
click at [118, 166] on div "VP Hai Bà Trưng - Kho HN" at bounding box center [228, 180] width 315 height 29
type input "14/09/2025"
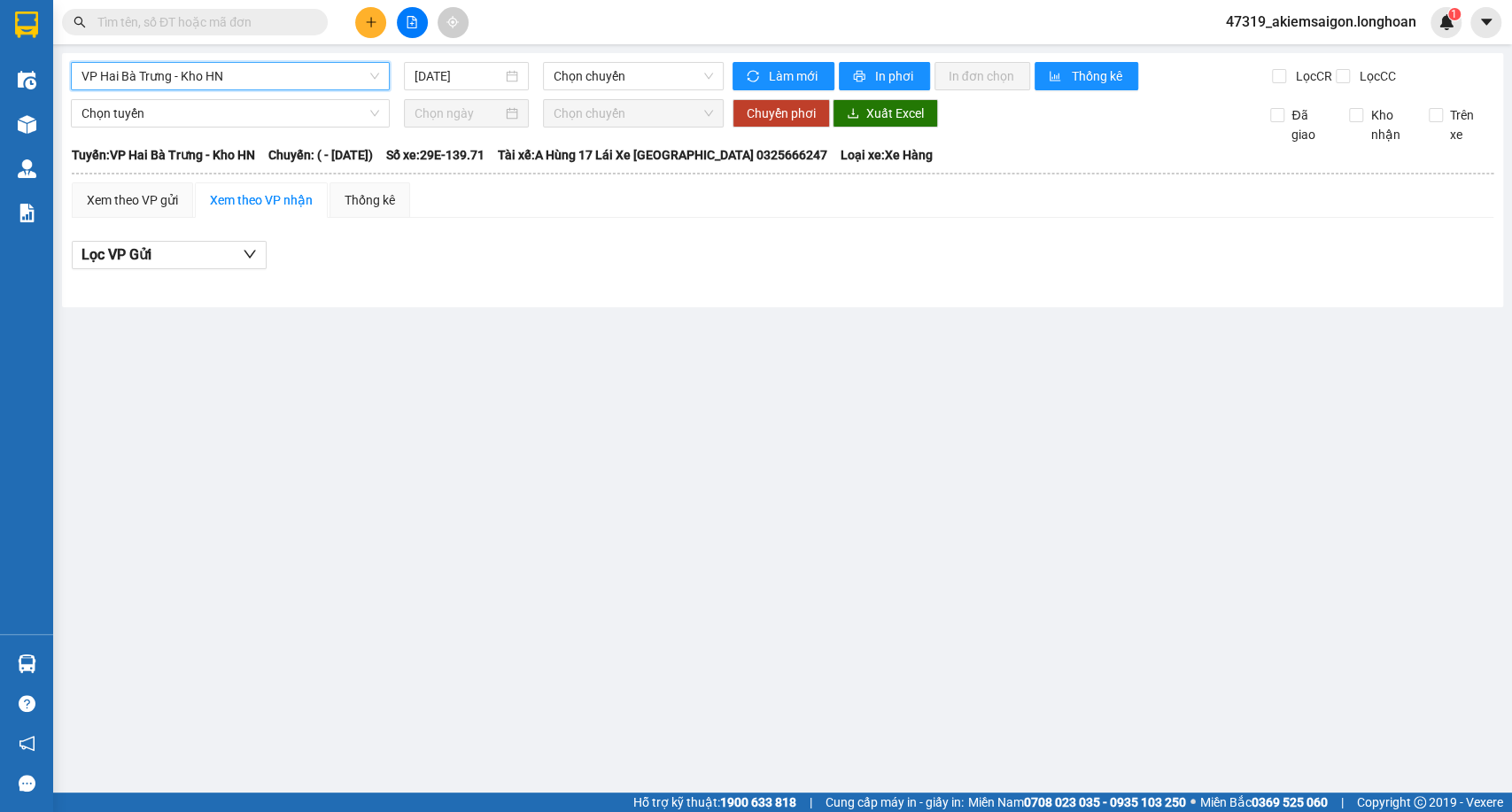
click at [182, 82] on span "VP Hai Bà Trưng - Kho HN" at bounding box center [230, 76] width 298 height 27
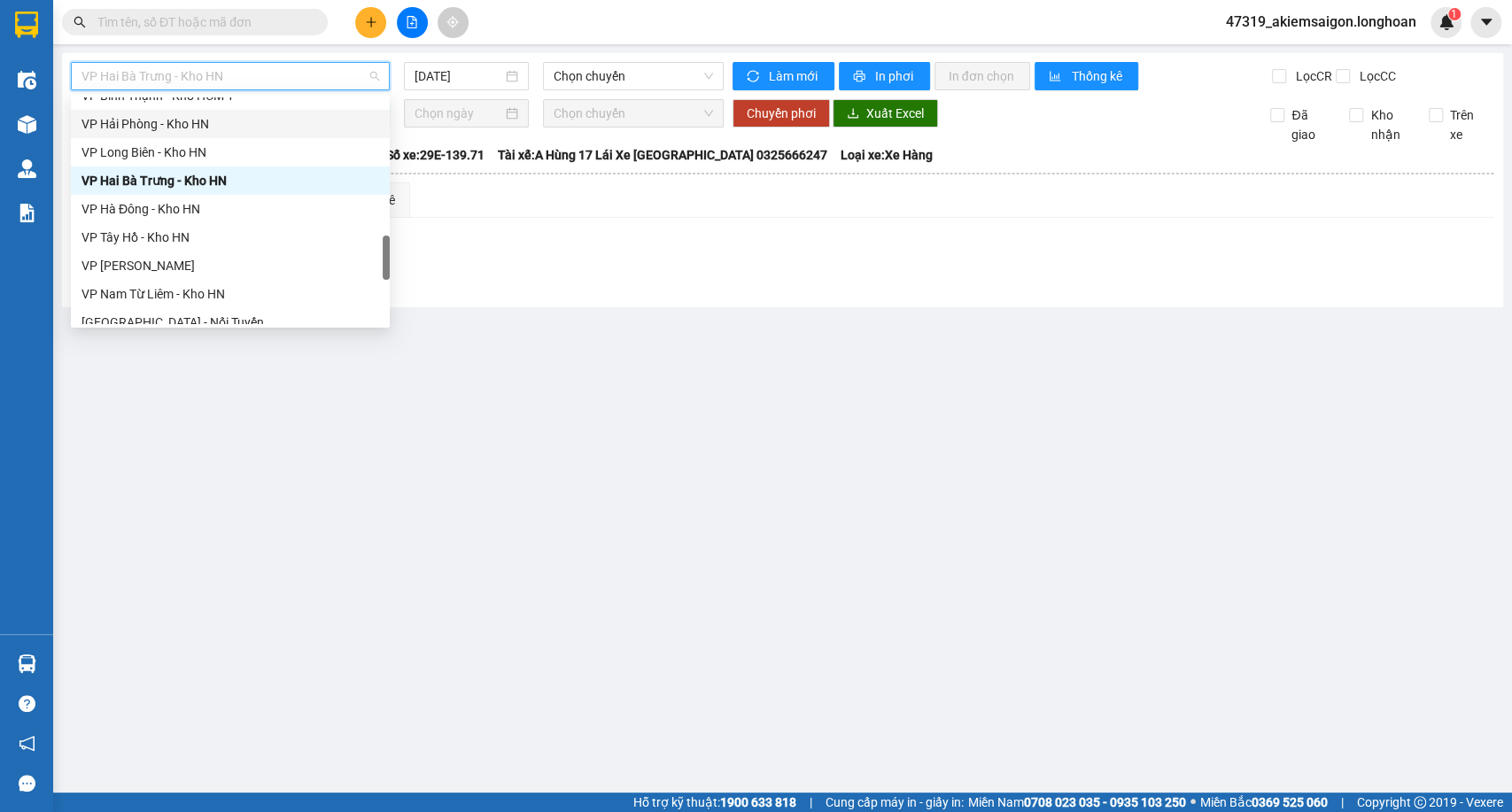
click at [171, 130] on div "VP Hải Phòng - Kho HN" at bounding box center [230, 124] width 298 height 20
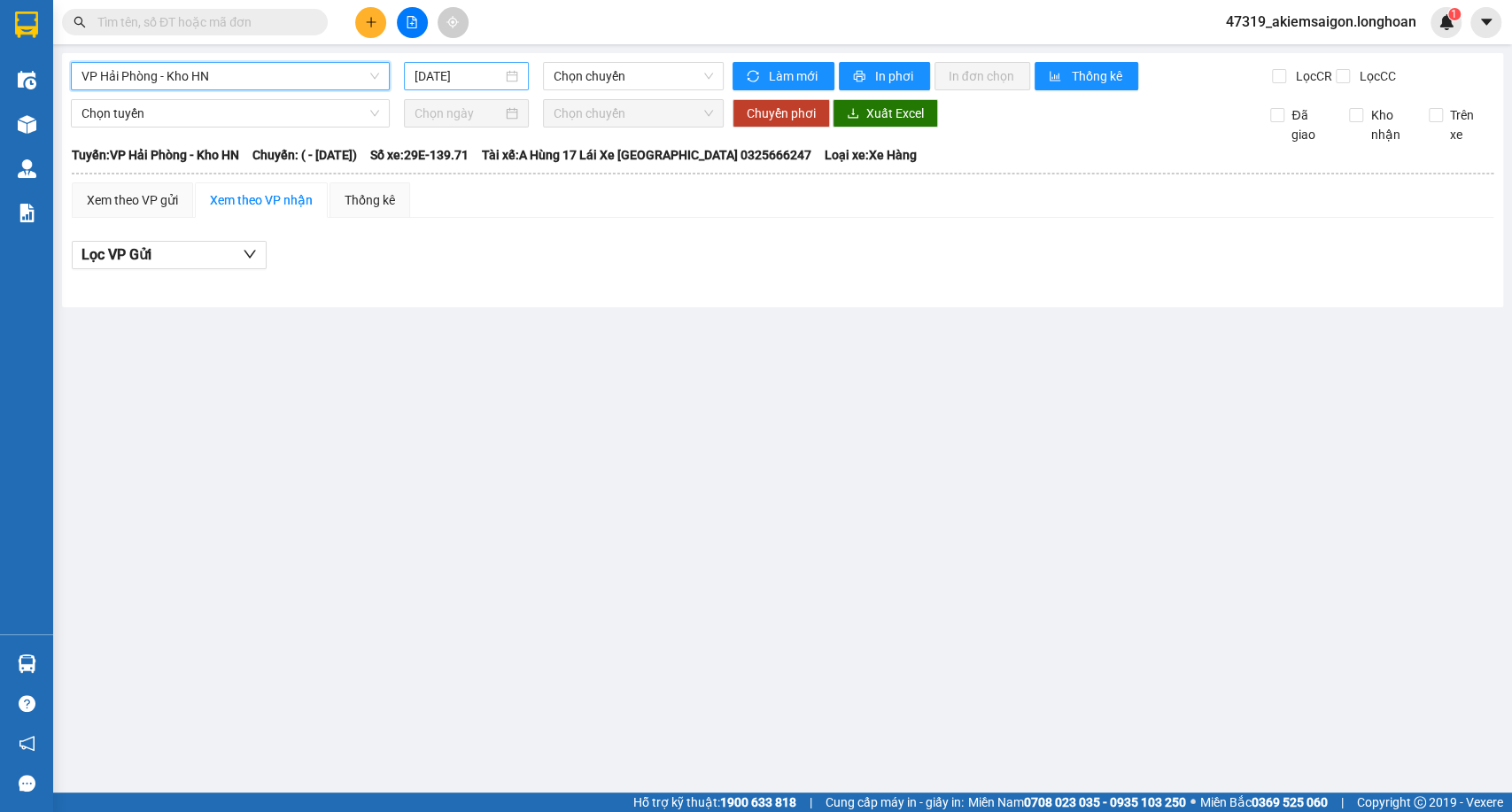
click at [500, 88] on div "14/09/2025" at bounding box center [466, 76] width 125 height 29
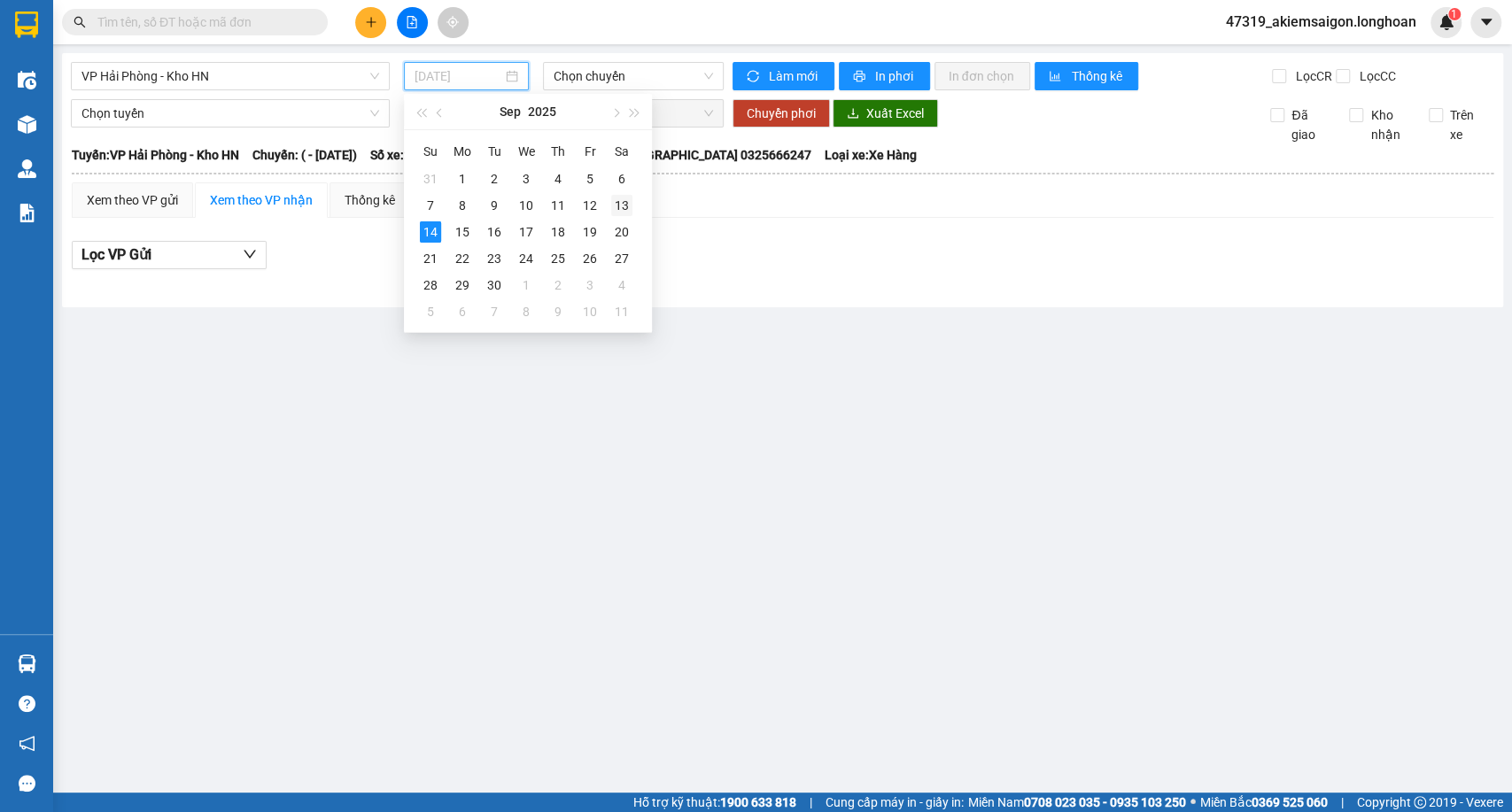
click at [617, 207] on div "13" at bounding box center [622, 205] width 21 height 21
type input "13/09/2025"
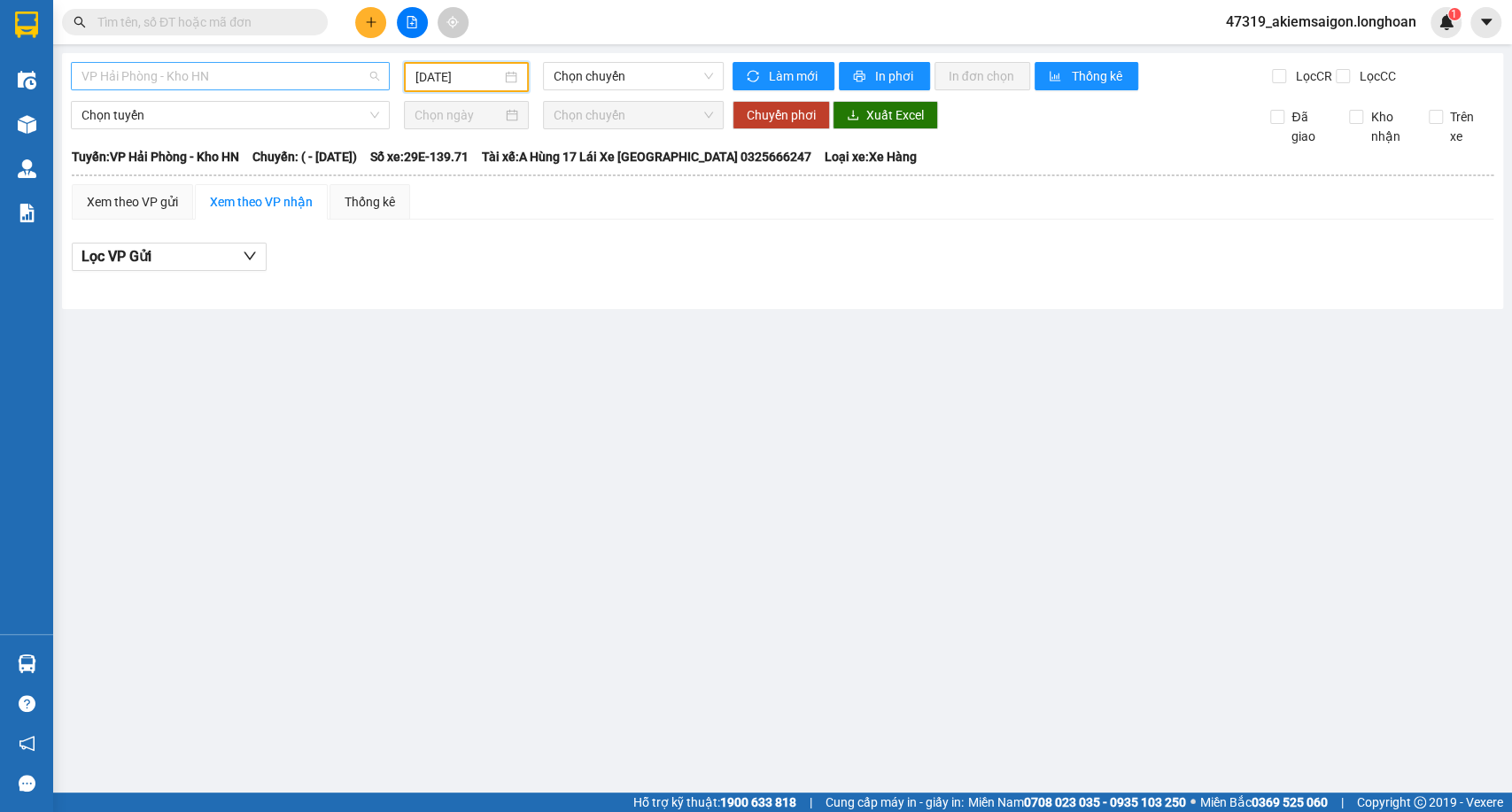
click at [248, 76] on span "VP Hải Phòng - Kho HN" at bounding box center [230, 76] width 298 height 27
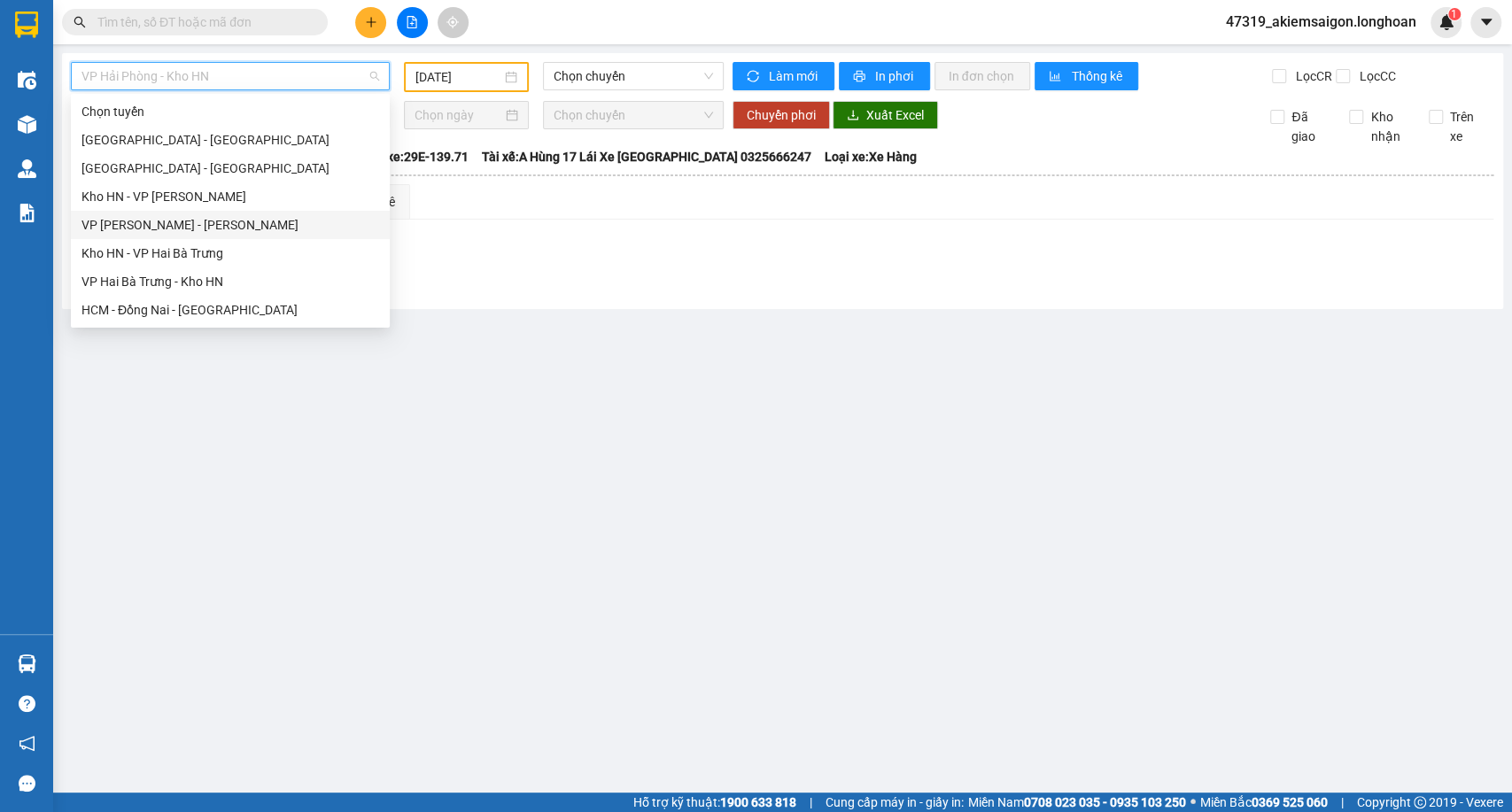
click at [237, 231] on div "VP An khánh - Kho HN" at bounding box center [230, 225] width 298 height 20
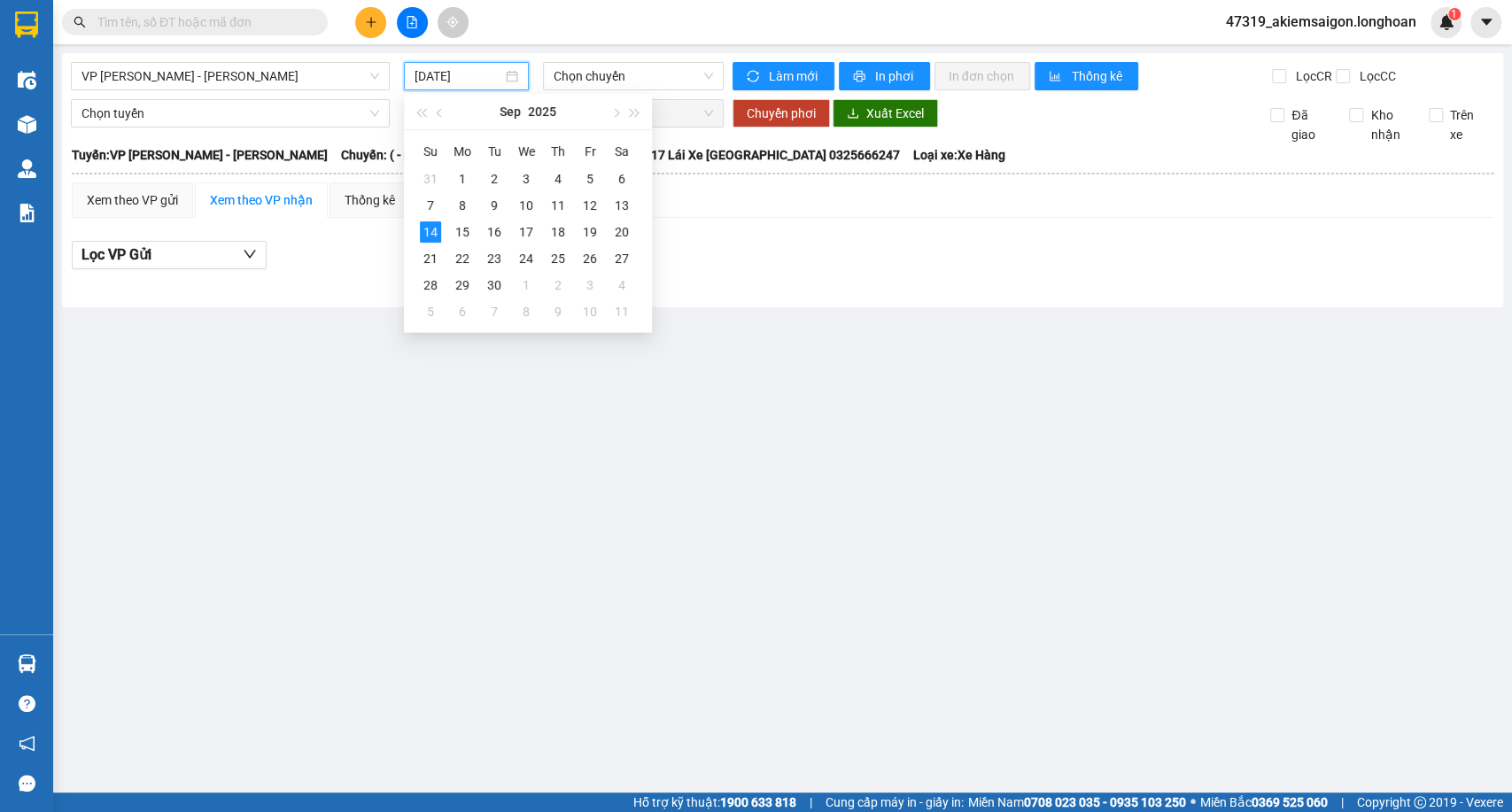
click at [486, 82] on input "14/09/2025" at bounding box center [458, 76] width 88 height 20
click at [623, 207] on div "13" at bounding box center [622, 205] width 21 height 21
type input "13/09/2025"
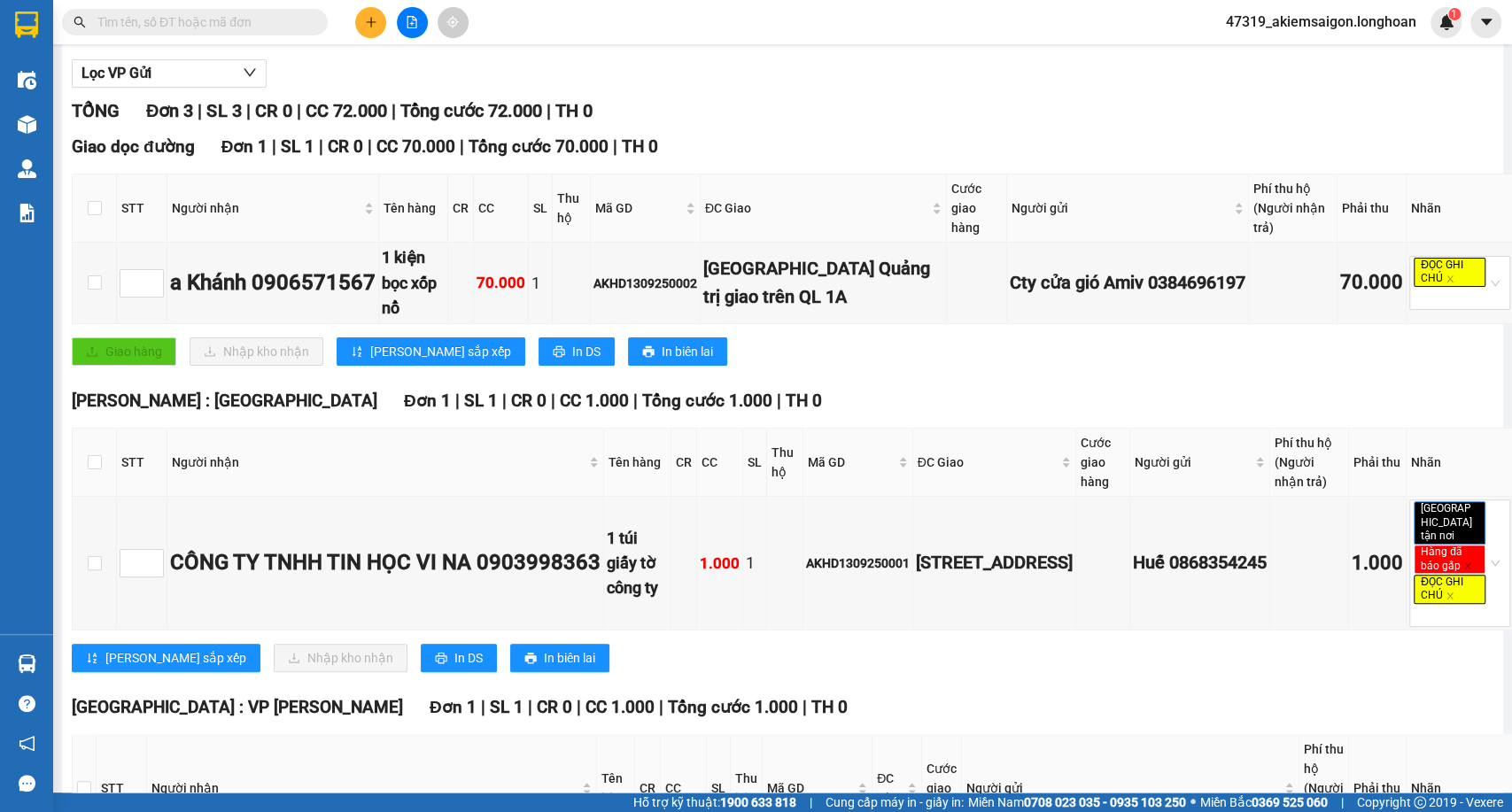
scroll to position [295, 0]
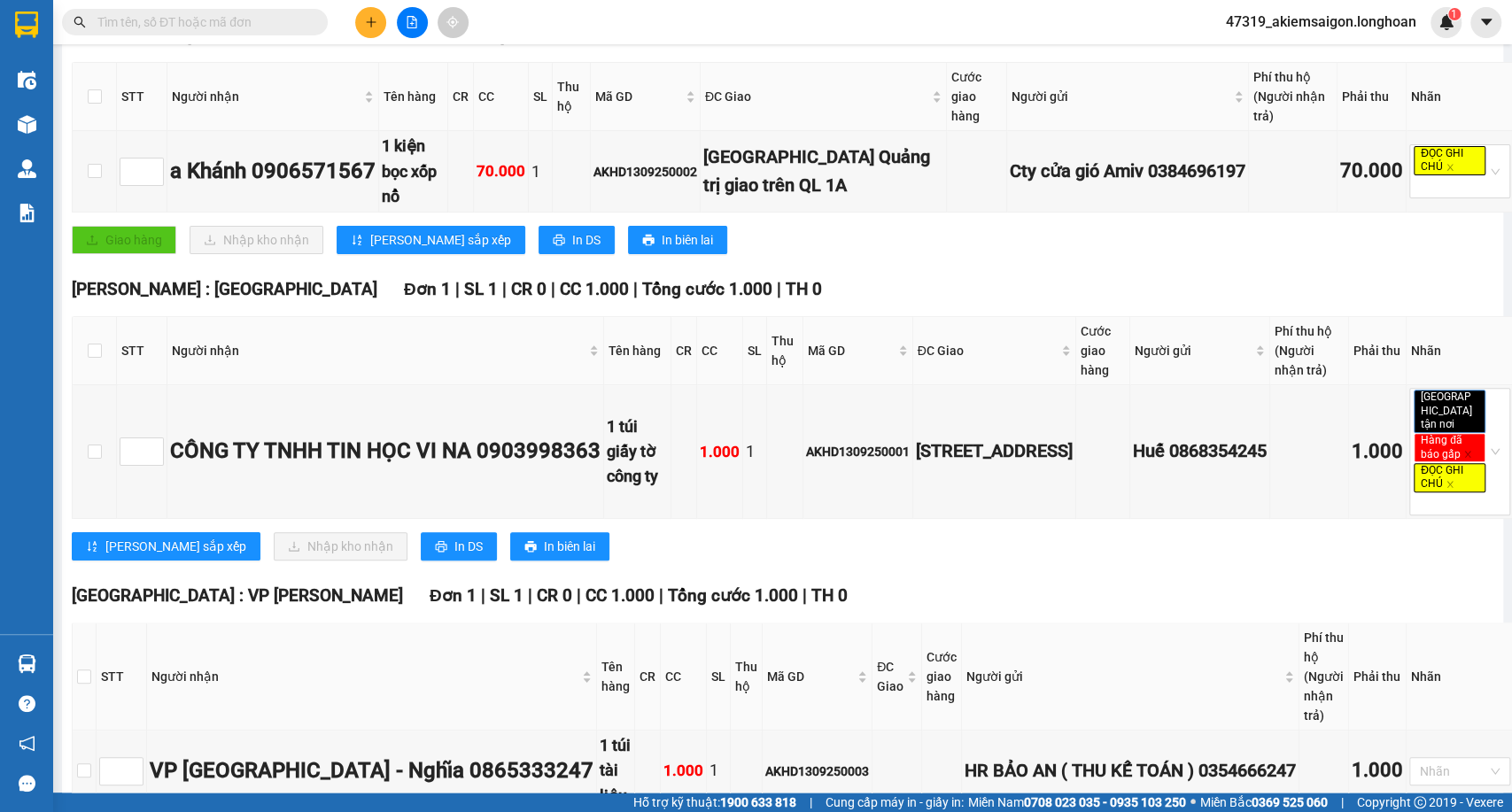
click at [276, 23] on input "text" at bounding box center [202, 22] width 209 height 20
paste input "VPHP1309250017"
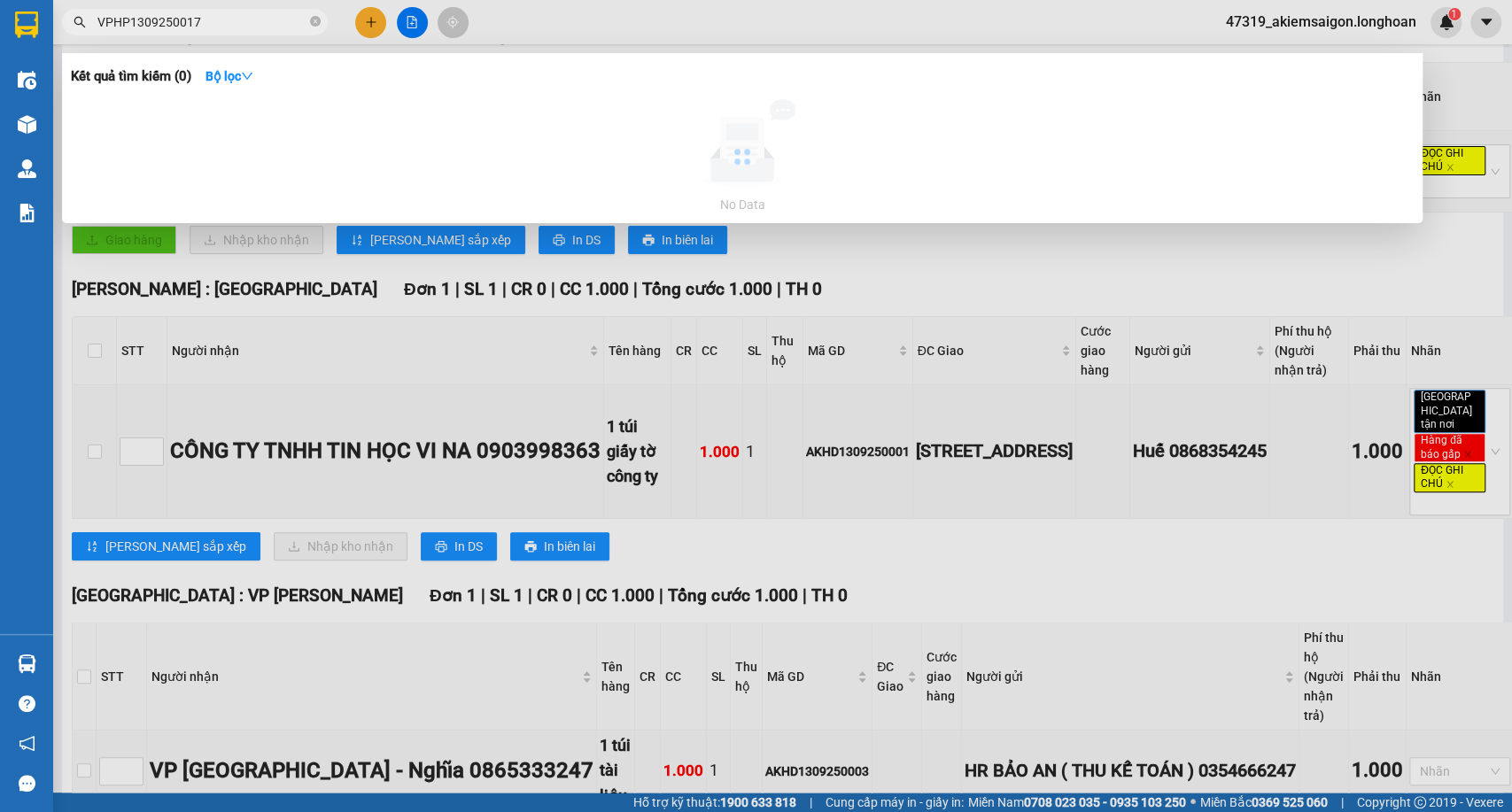
type input "VPHP1309250017"
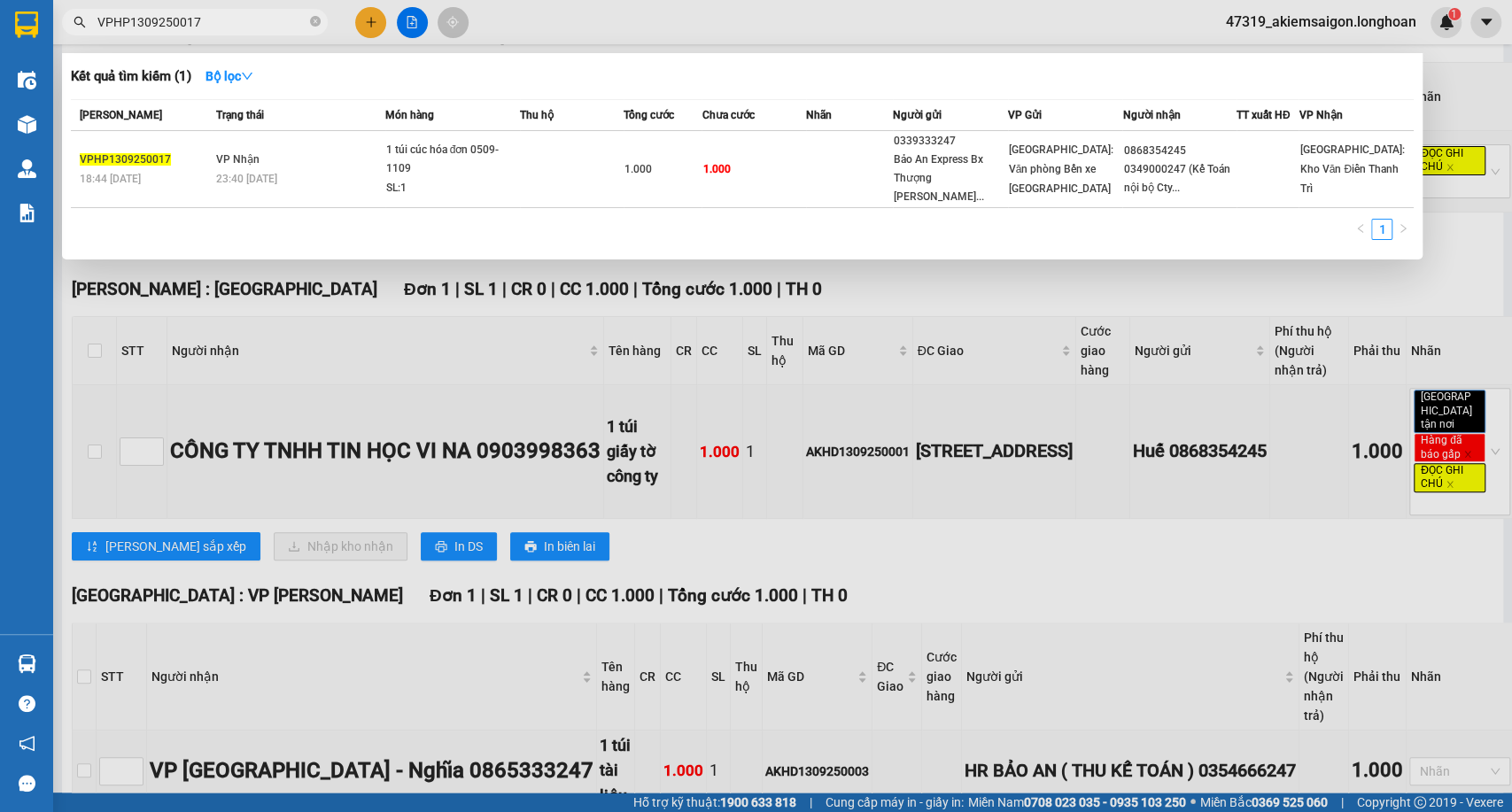
click at [860, 446] on div at bounding box center [756, 406] width 1512 height 812
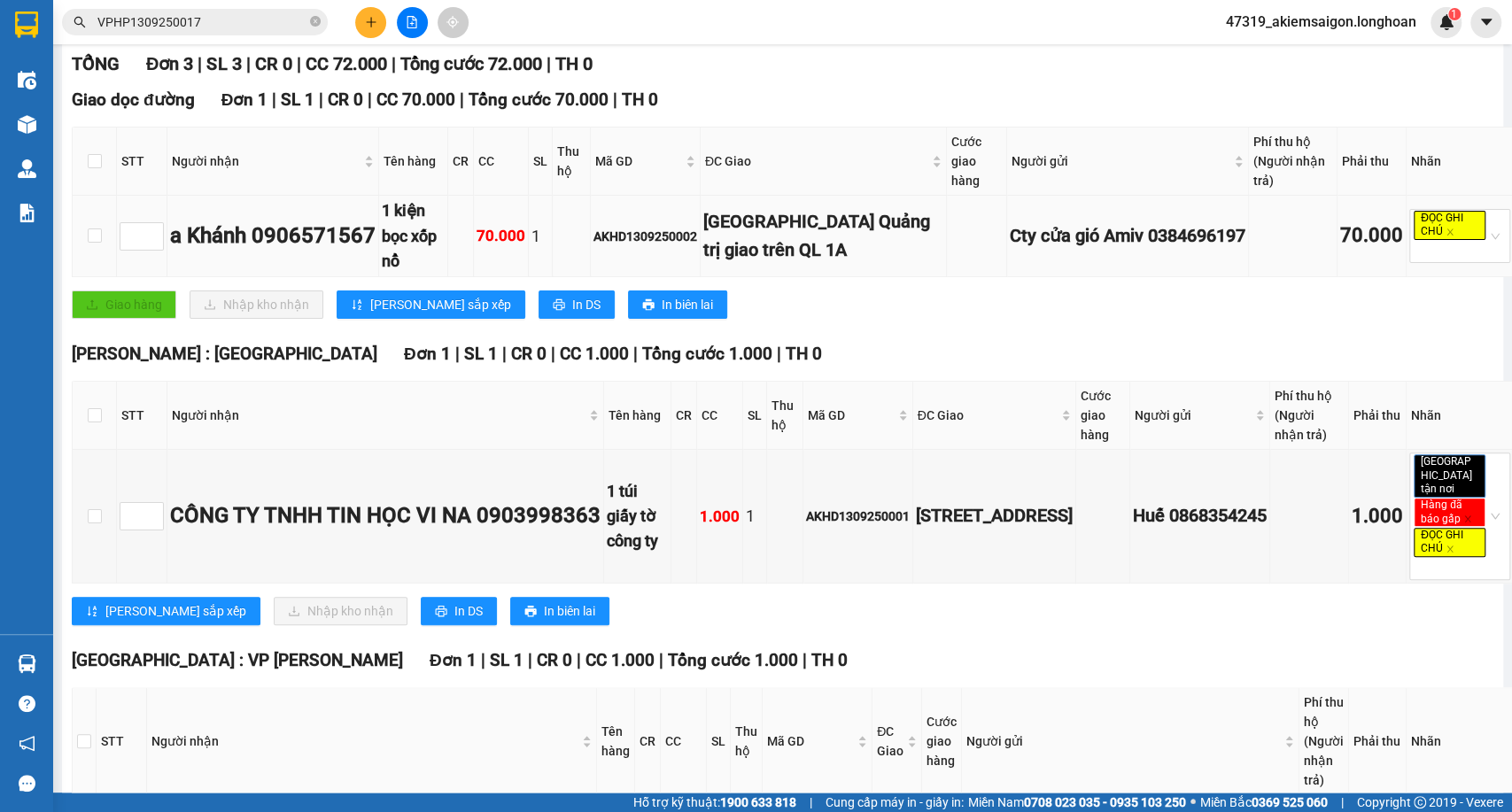
scroll to position [0, 0]
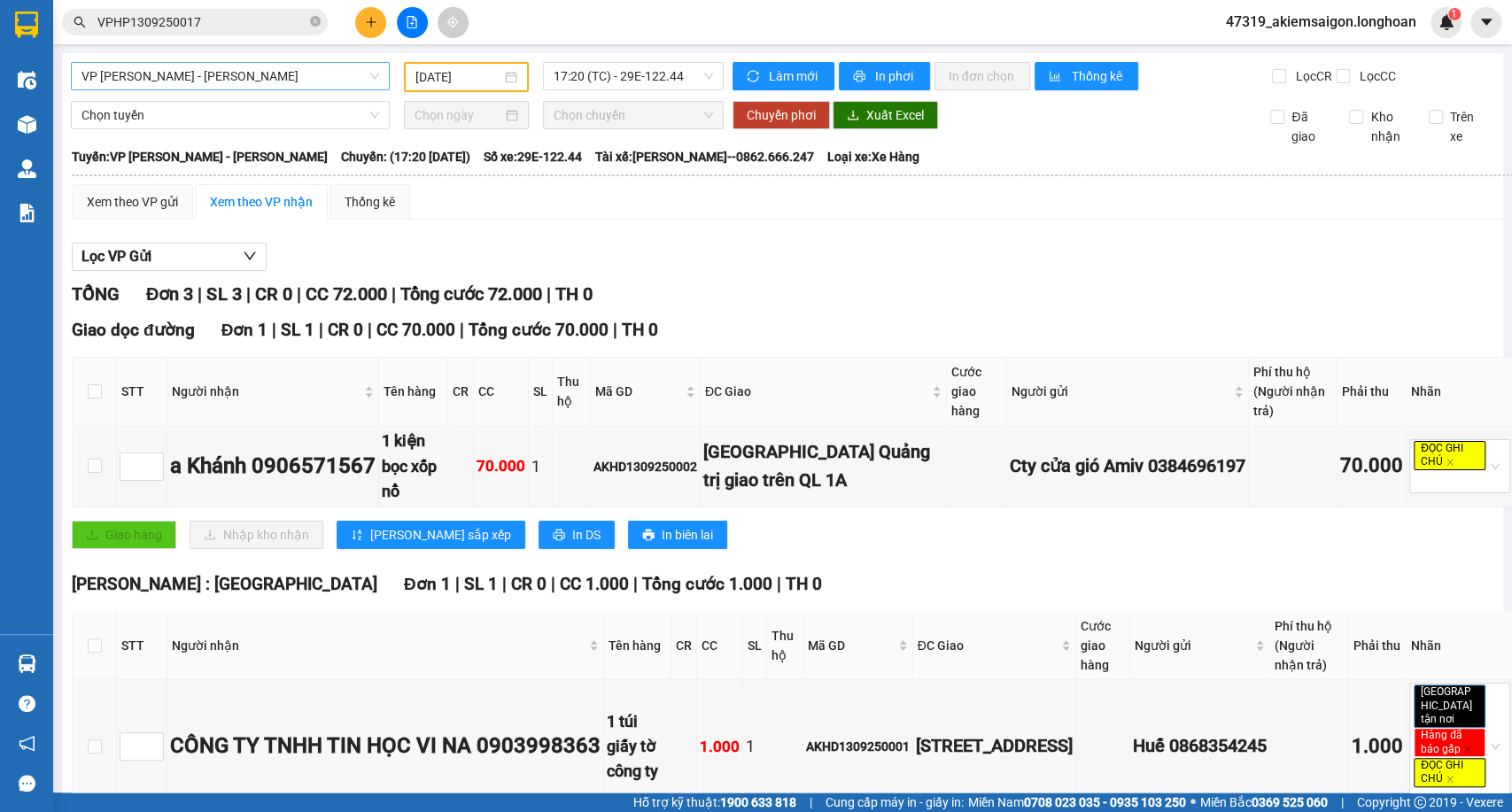
click at [248, 84] on span "VP An khánh - Kho HN" at bounding box center [230, 76] width 298 height 27
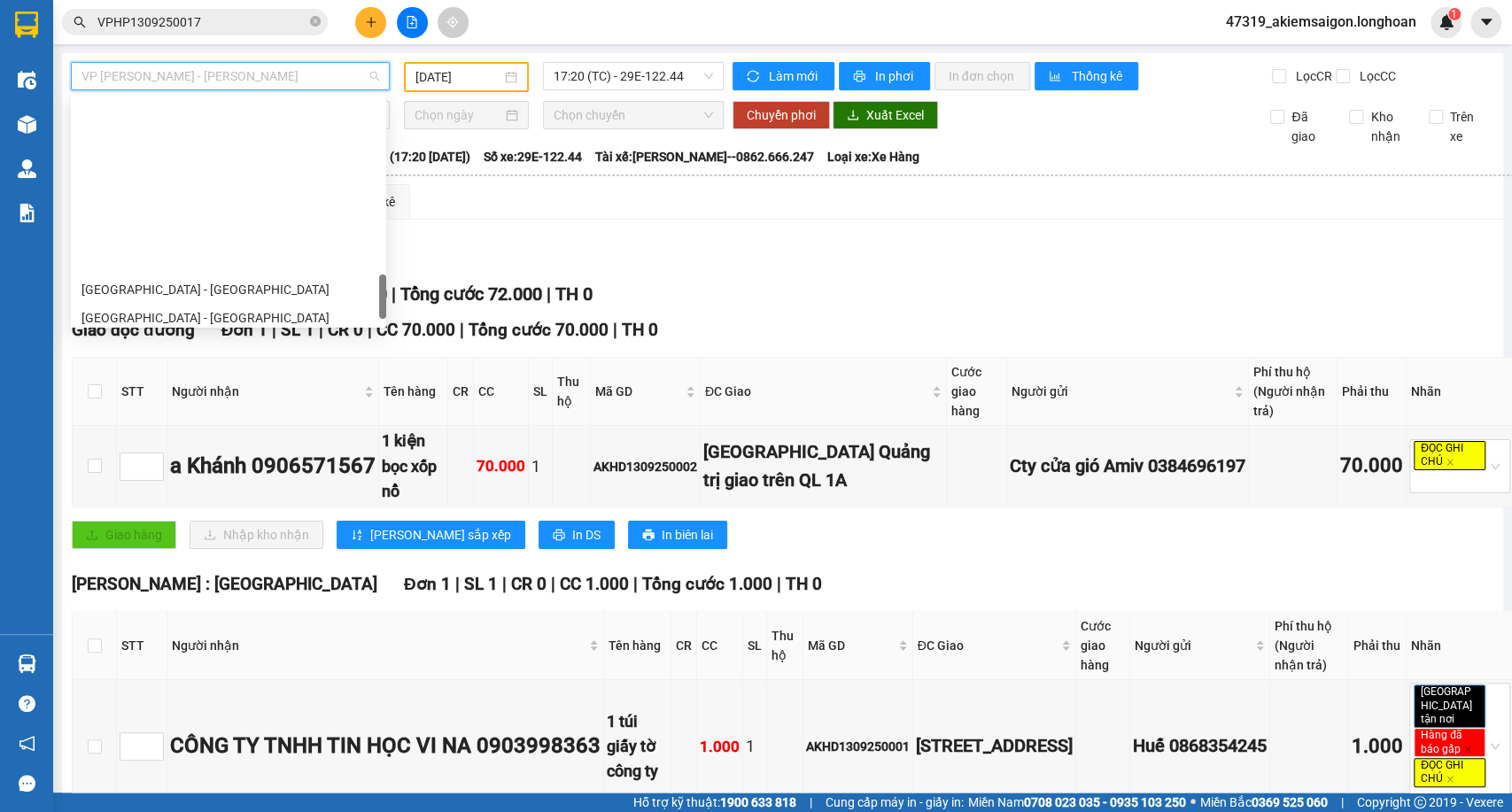
scroll to position [1218, 0]
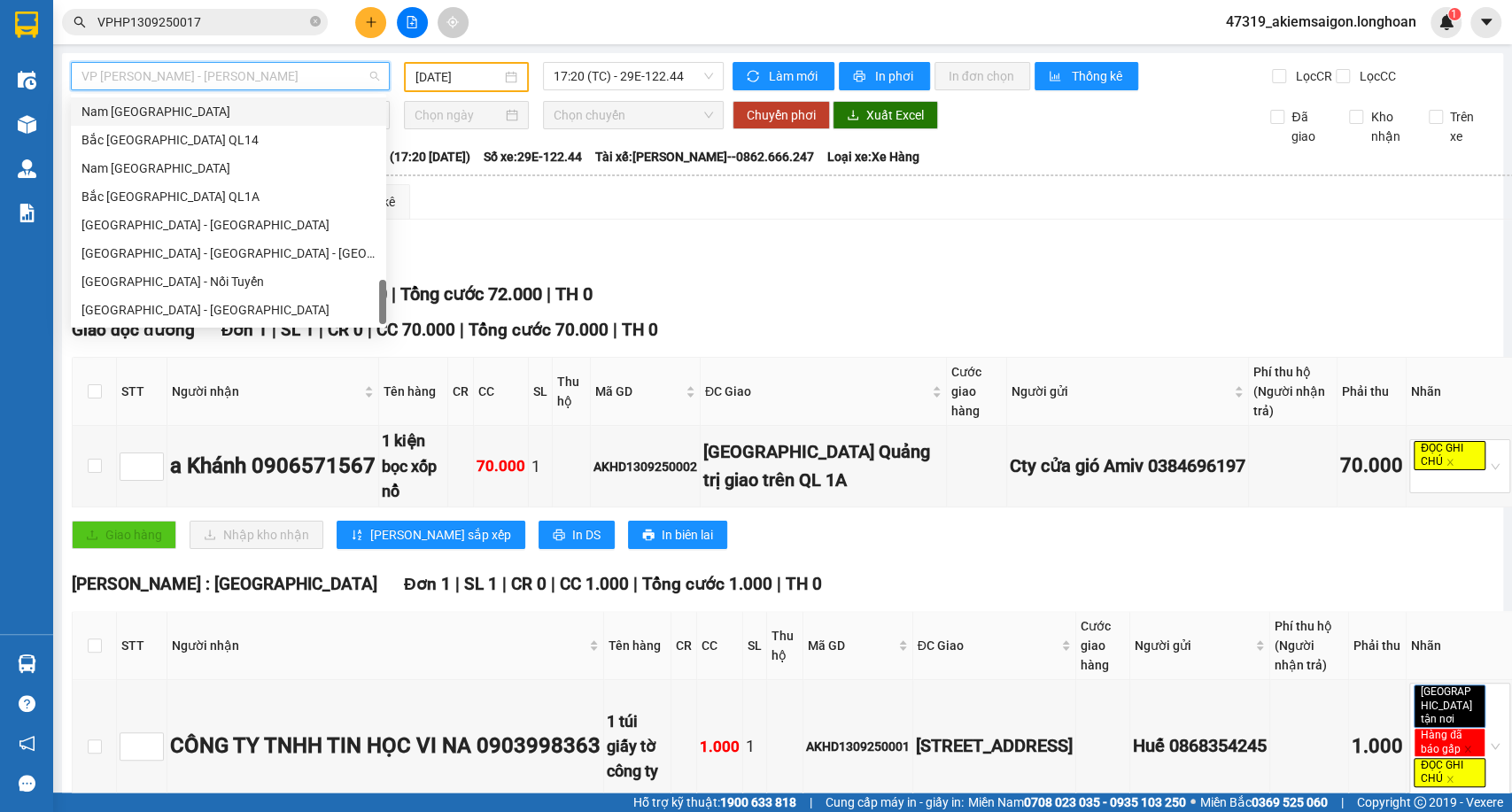
click at [151, 122] on div "Nam Trung Bắc QL14" at bounding box center [228, 112] width 315 height 29
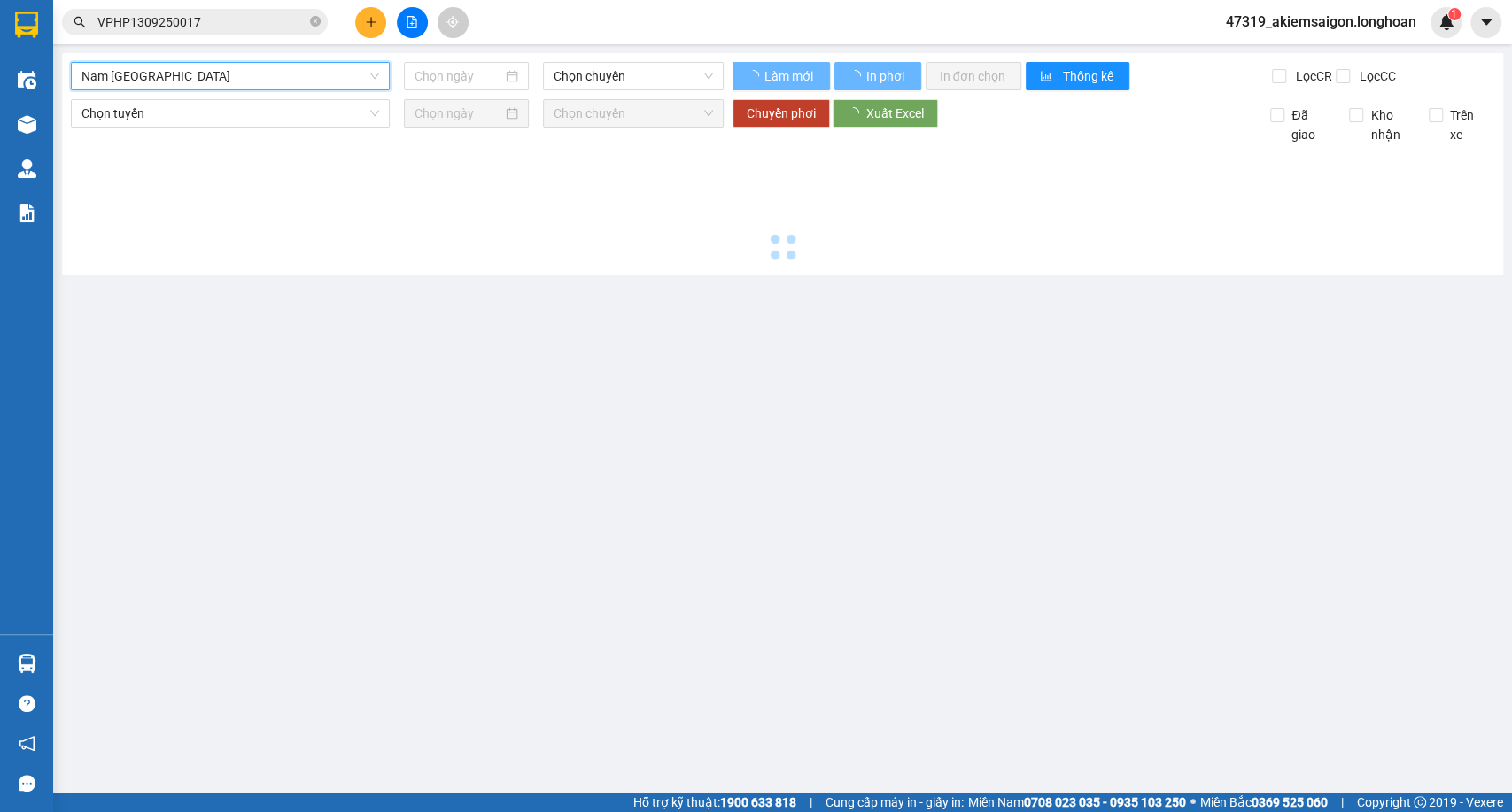
type input "14/09/2025"
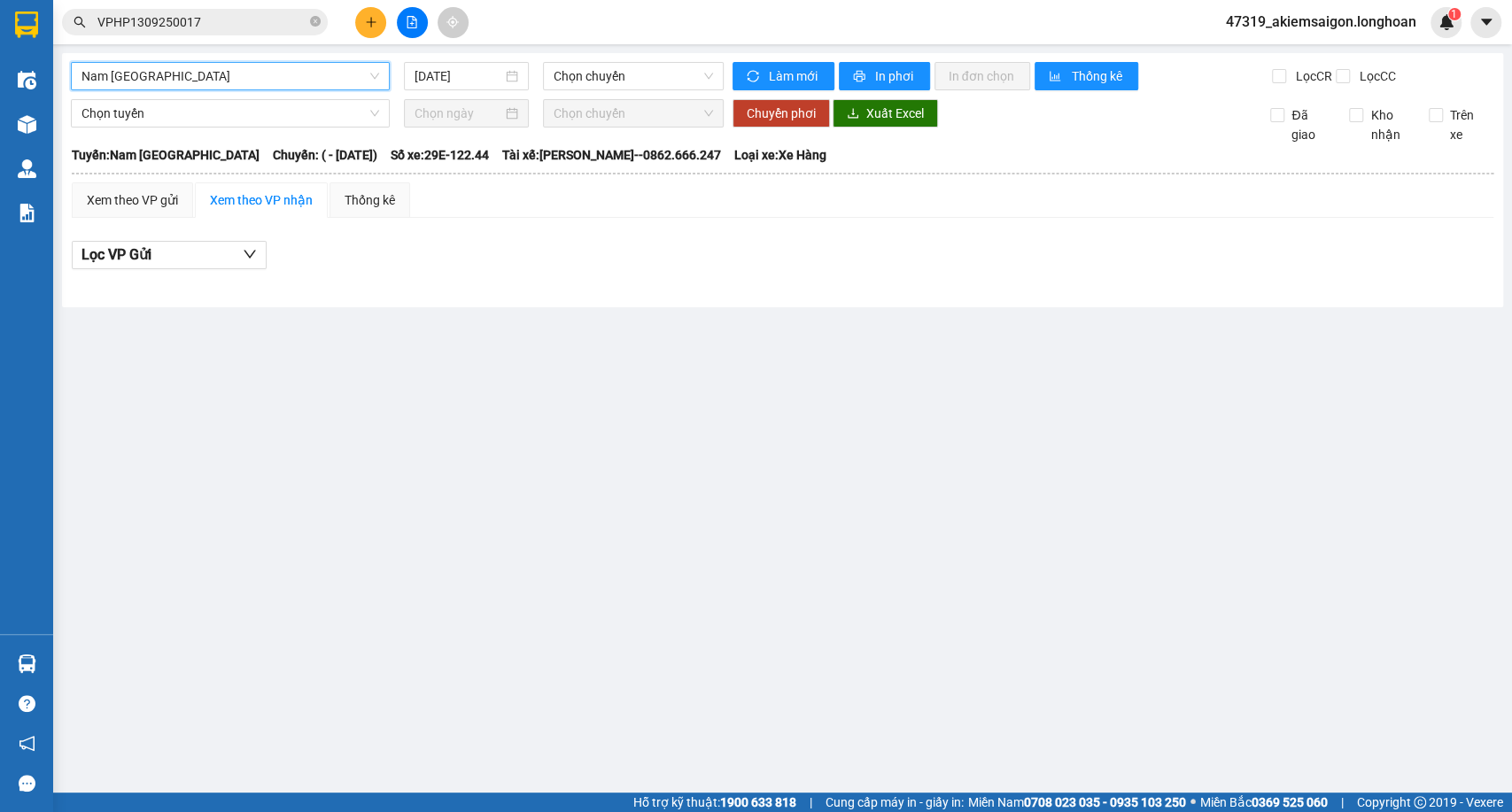
click at [181, 89] on div "Nam Trung Bắc QL14" at bounding box center [230, 76] width 319 height 29
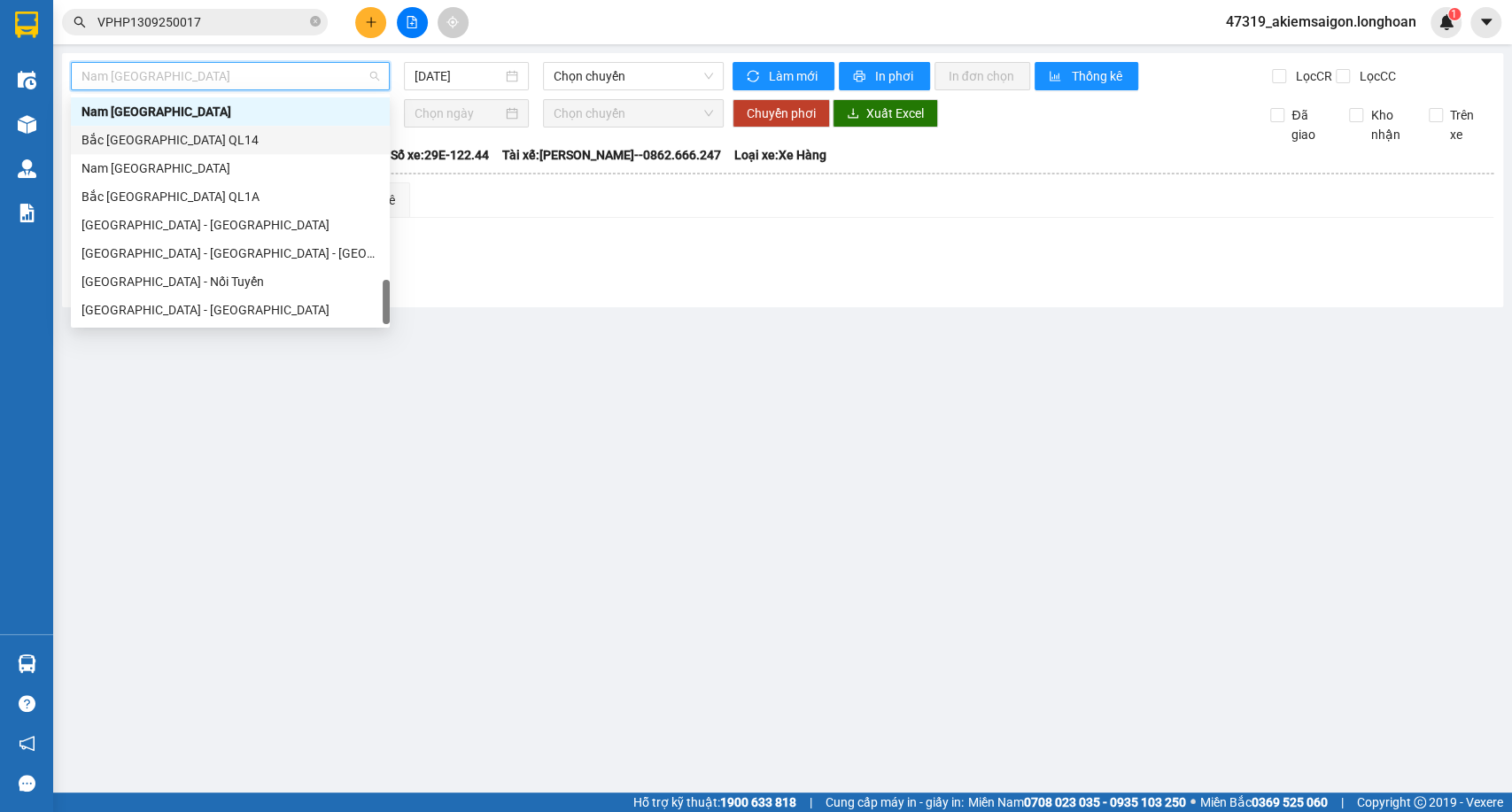
click at [152, 146] on div "Bắc Trung Nam QL14" at bounding box center [230, 140] width 298 height 20
type input "14/09/2025"
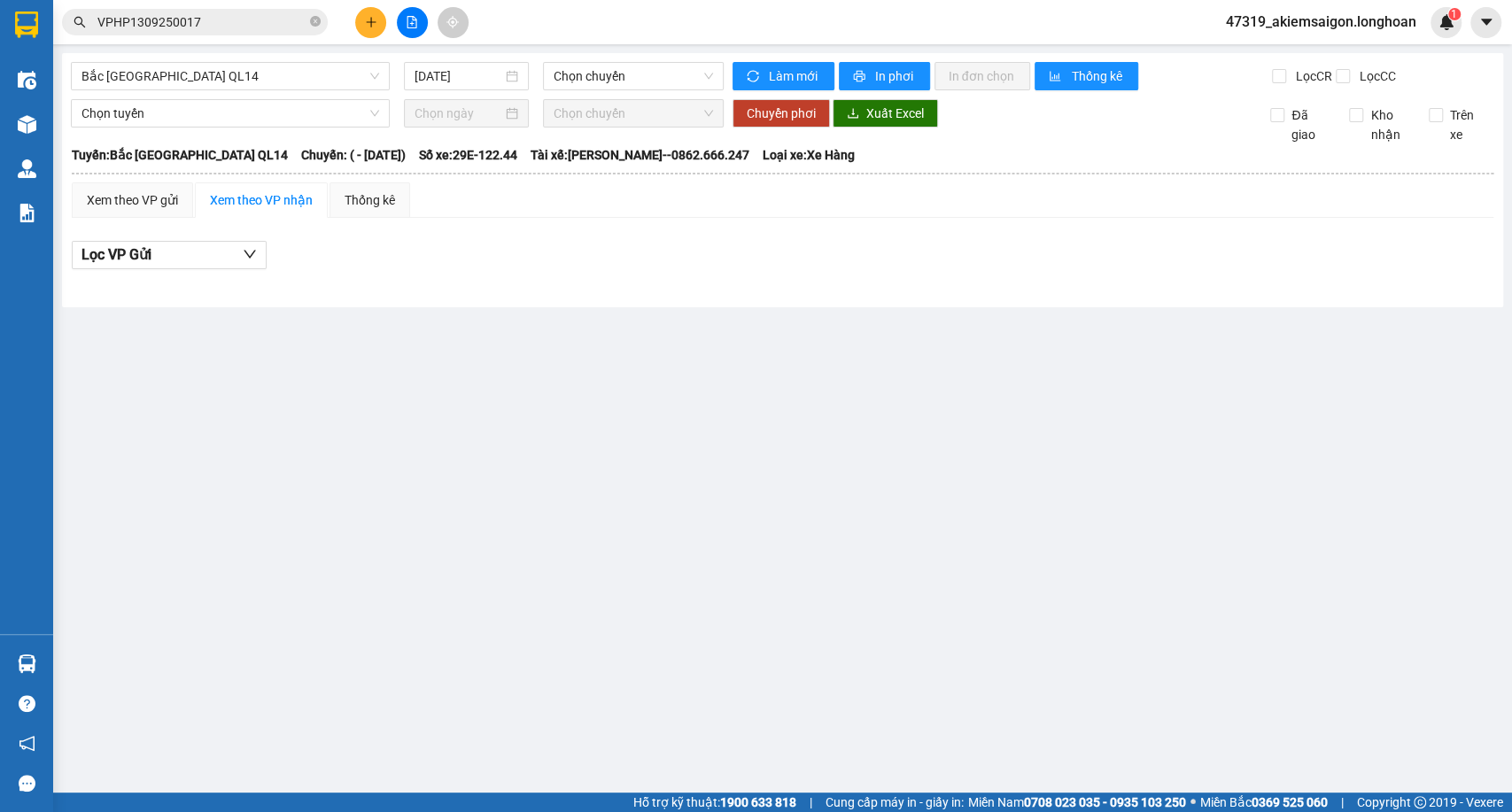
click at [212, 58] on div "Bắc Trung Nam QL14 14/09/2025 Chọn chuyến Làm mới In phơi In đơn chọn Thống kê …" at bounding box center [782, 180] width 1441 height 254
click at [200, 78] on span "Bắc Trung Nam QL14" at bounding box center [230, 76] width 298 height 27
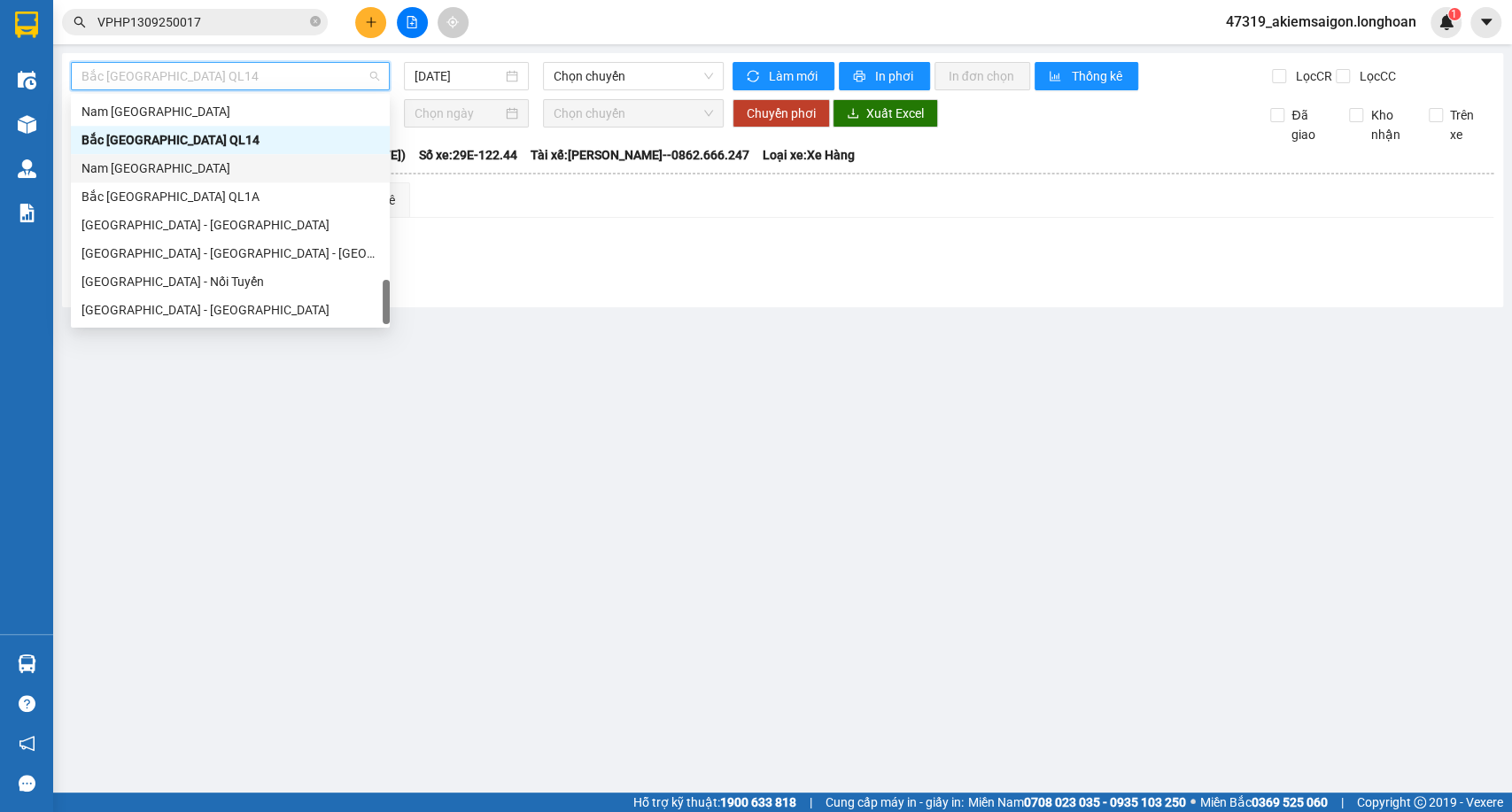
click at [167, 164] on div "Nam Trung Bắc QL1A" at bounding box center [230, 168] width 298 height 20
type input "14/09/2025"
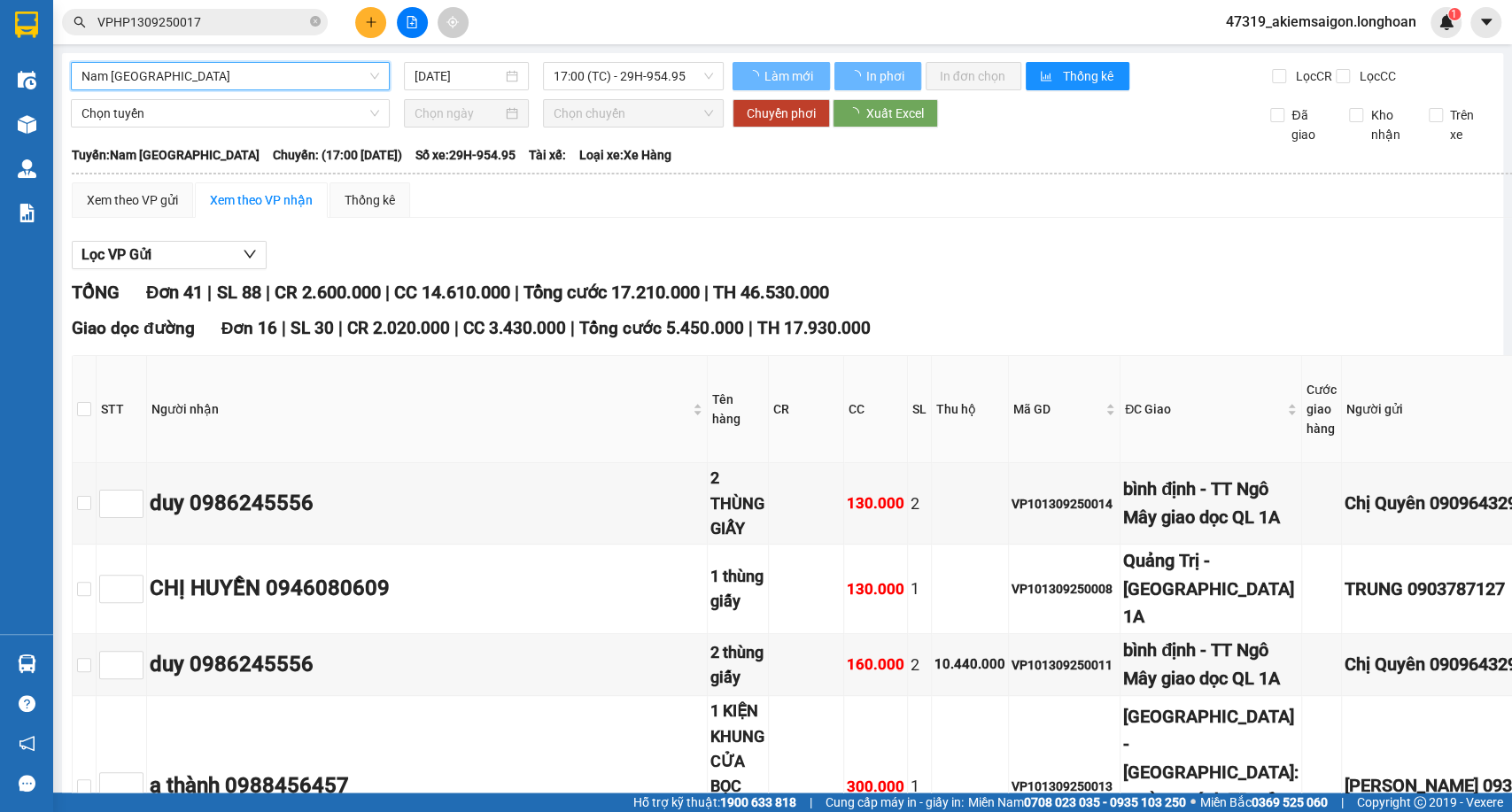
click at [213, 75] on span "Nam Trung Bắc QL1A" at bounding box center [230, 76] width 298 height 27
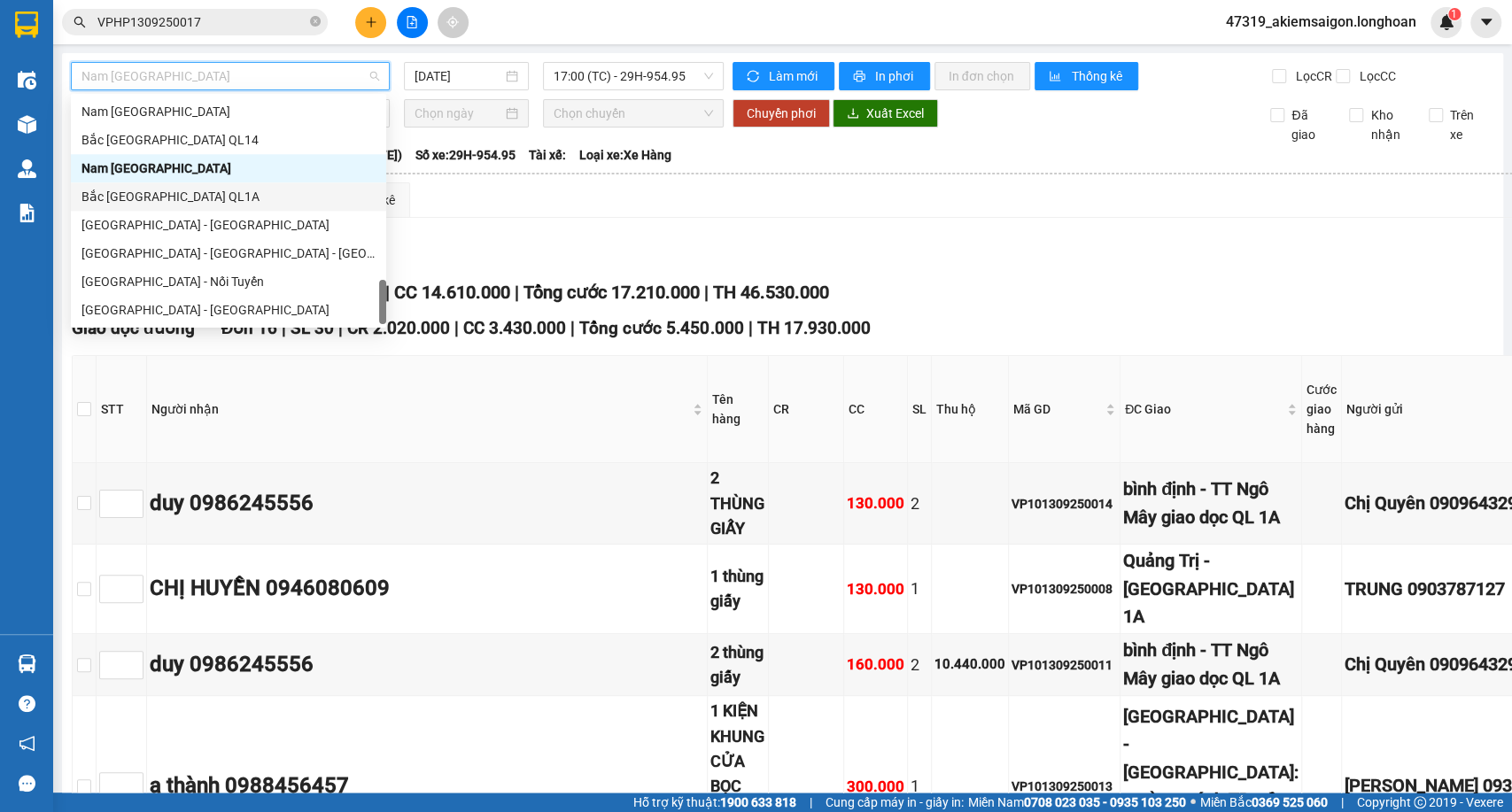
click at [113, 196] on div "Bắc Trung Nam QL1A" at bounding box center [228, 197] width 294 height 20
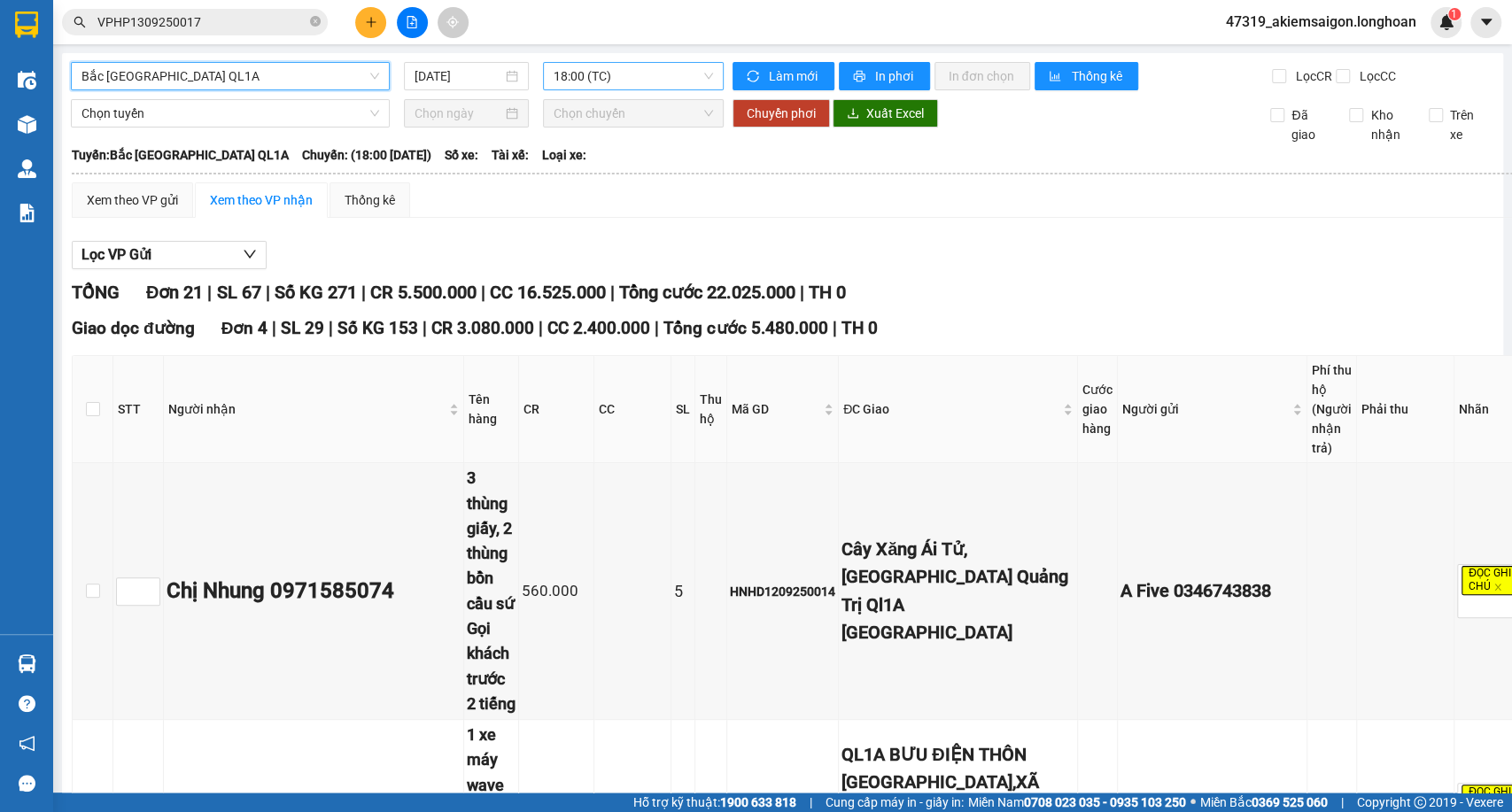
click at [622, 80] on span "18:00 (TC)" at bounding box center [633, 76] width 158 height 27
click at [885, 123] on span "Xuất Excel" at bounding box center [895, 113] width 57 height 20
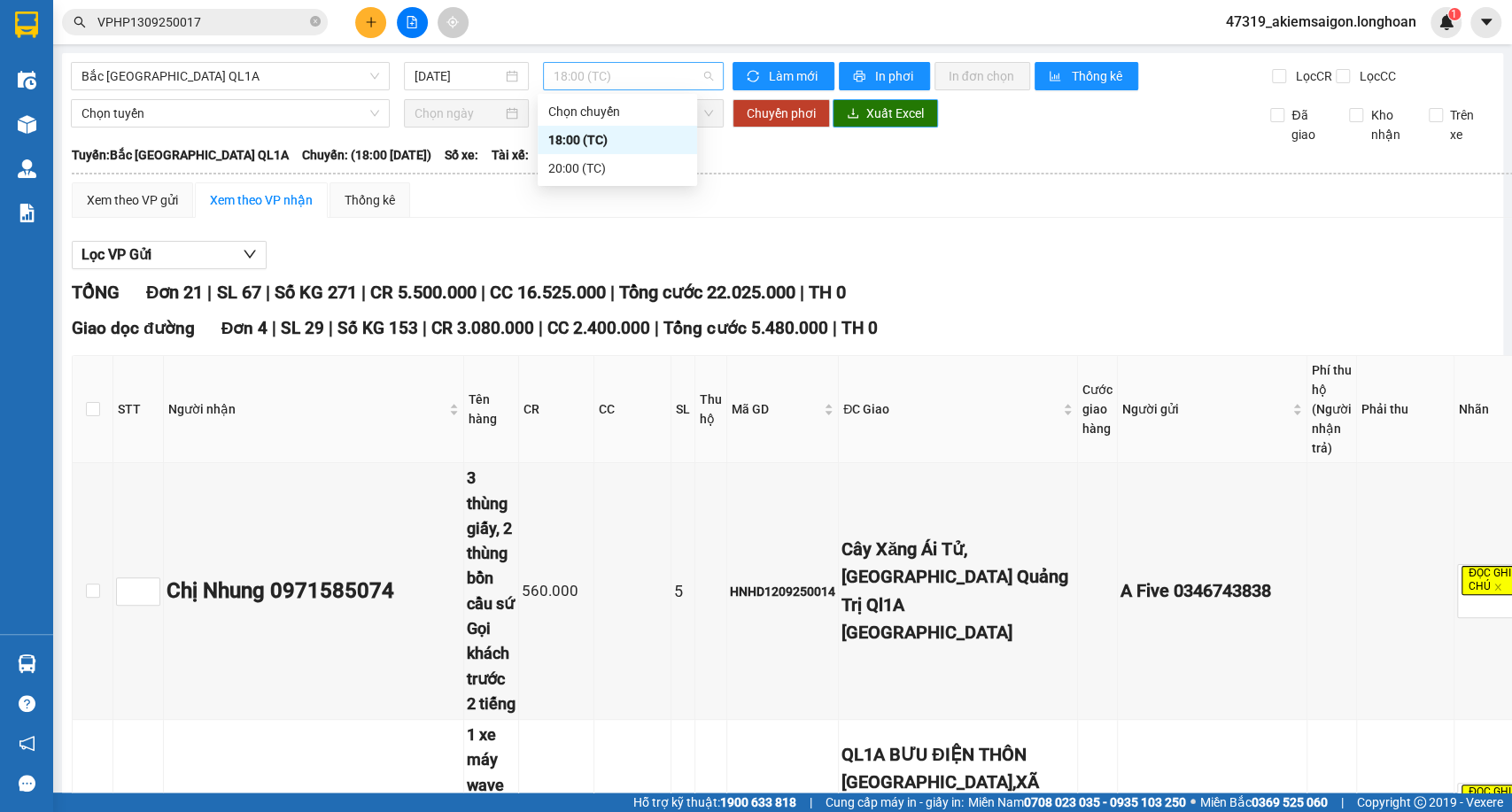
click at [654, 75] on span "18:00 (TC)" at bounding box center [633, 76] width 158 height 27
click at [579, 159] on div "20:00 (TC)" at bounding box center [617, 168] width 139 height 20
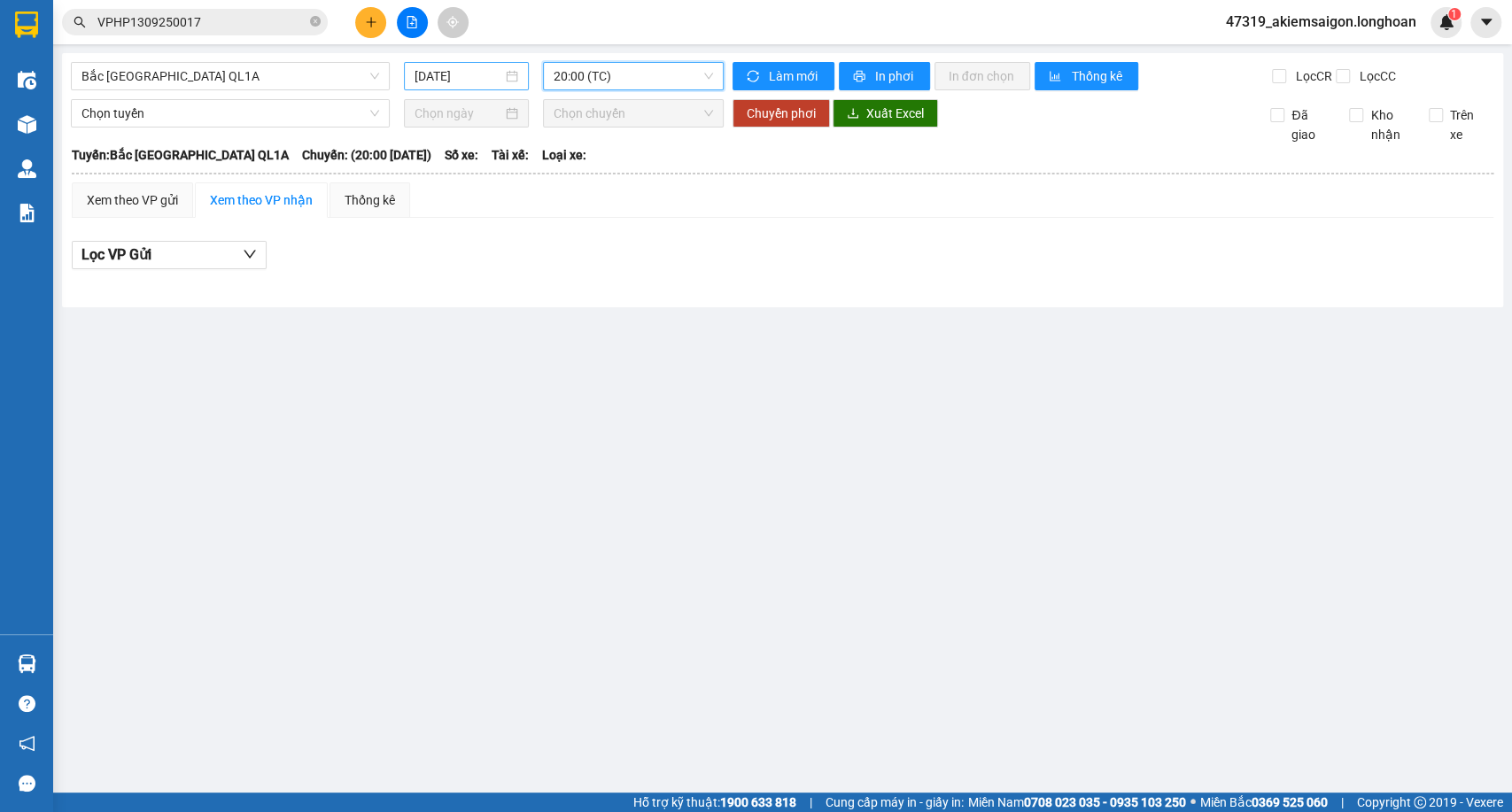
click at [449, 78] on input "14/09/2025" at bounding box center [458, 76] width 88 height 20
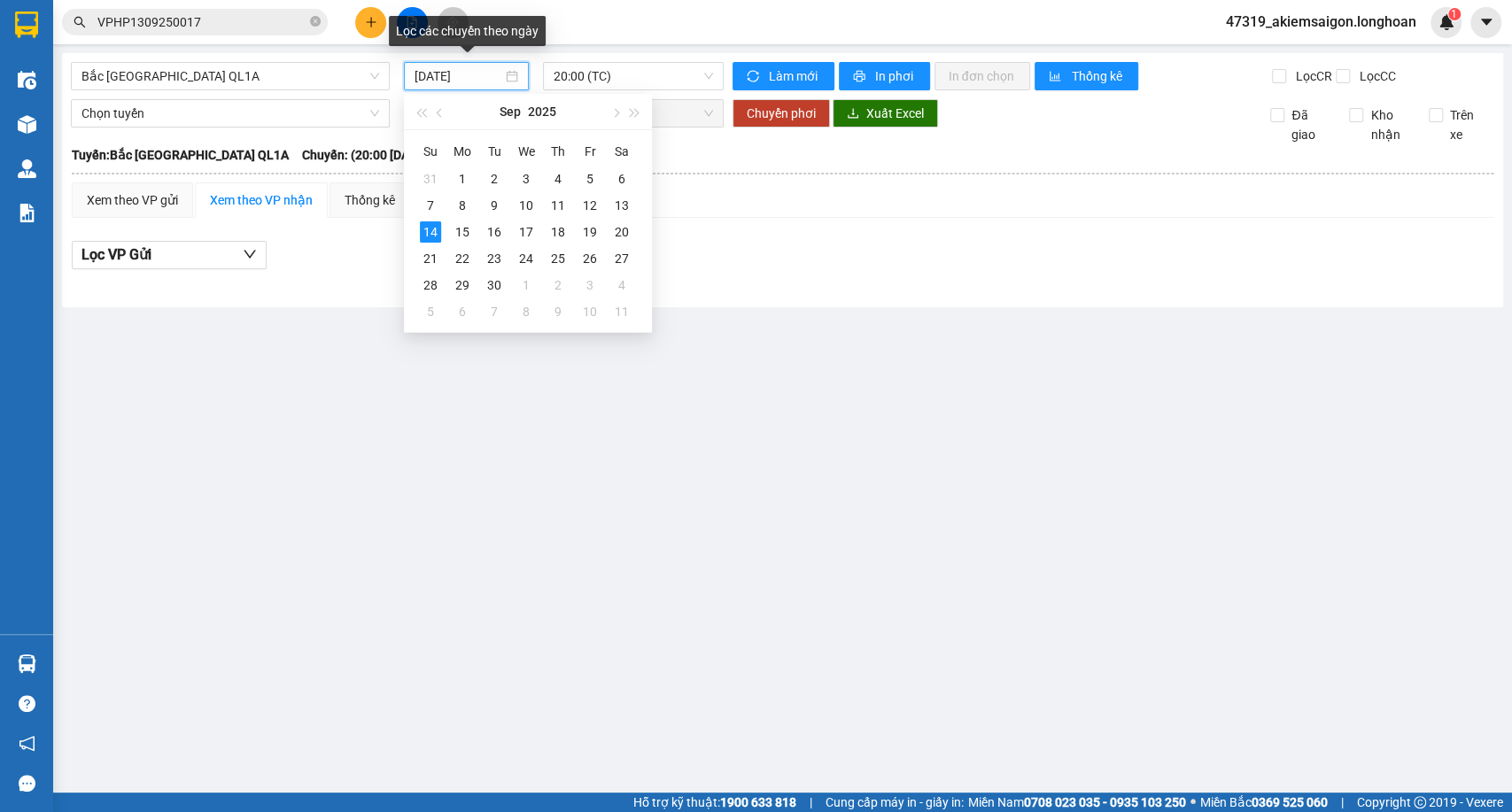
click at [449, 78] on input "14/09/2025" at bounding box center [458, 76] width 88 height 20
click at [623, 207] on div "13" at bounding box center [622, 205] width 21 height 21
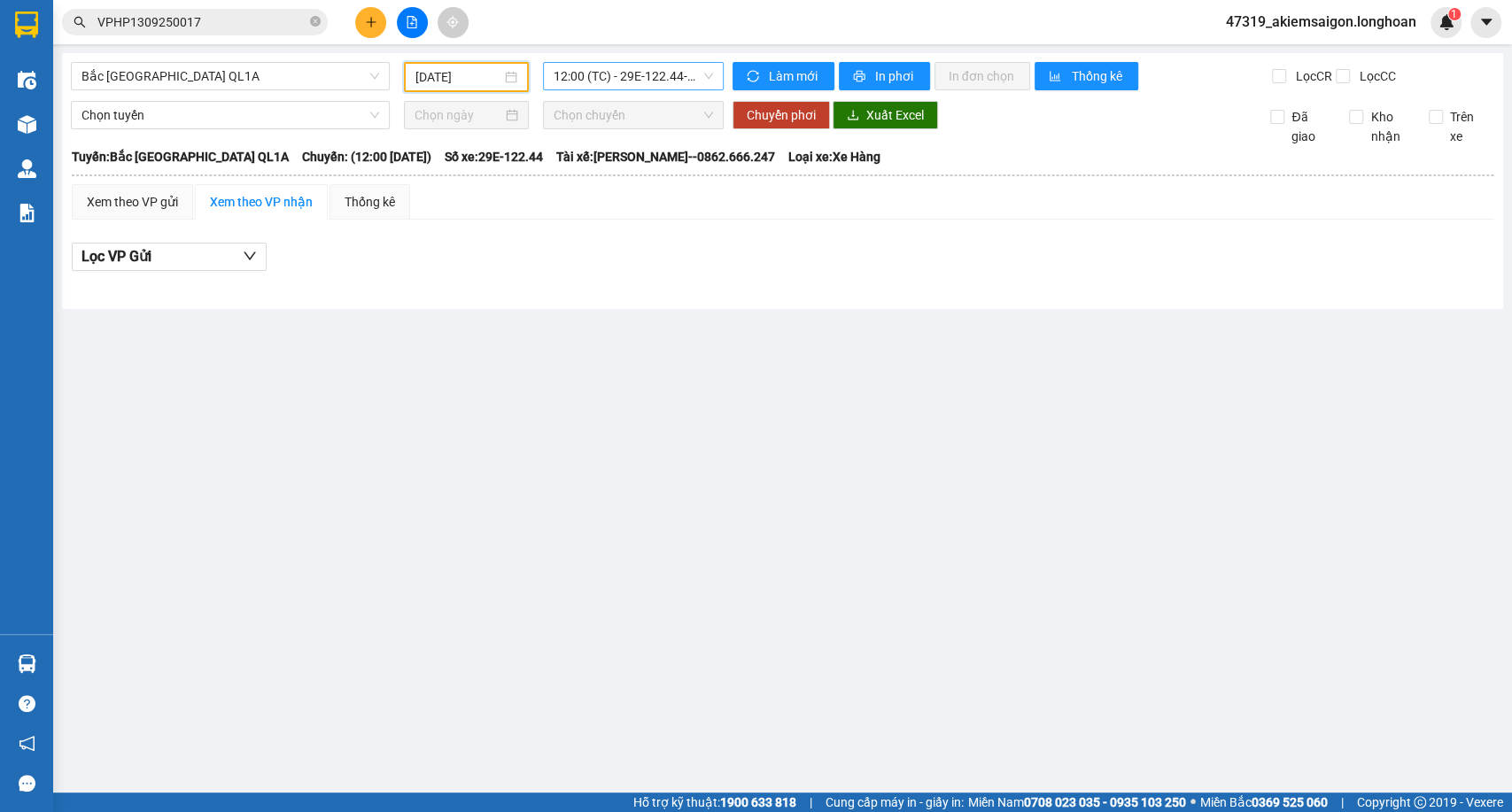
click at [619, 73] on span "12:00 (TC) - 29E-122.44 - (Đã hủy)" at bounding box center [633, 76] width 158 height 27
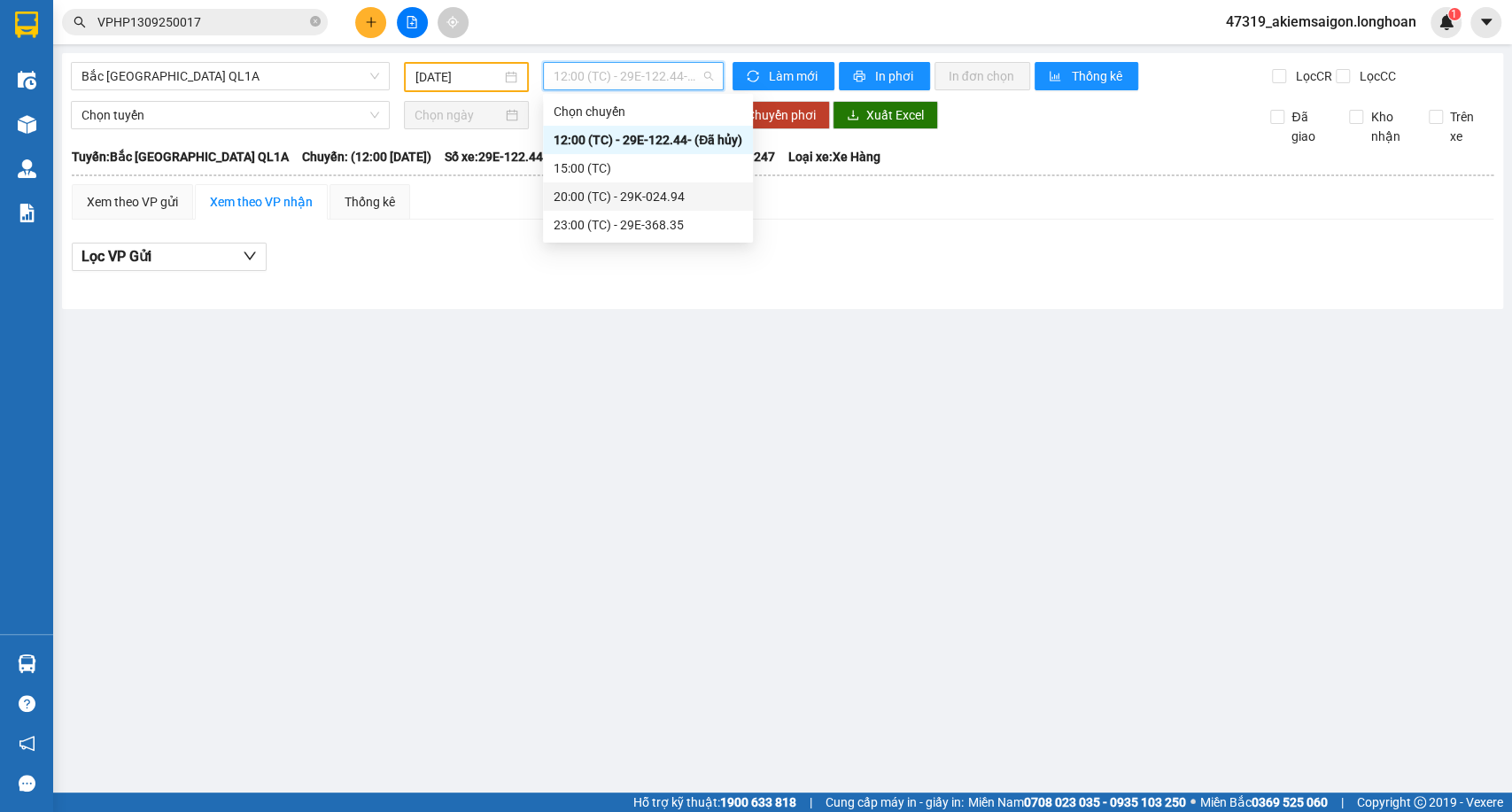
click at [595, 204] on div "20:00 (TC) - 29K-024.94" at bounding box center [648, 197] width 189 height 20
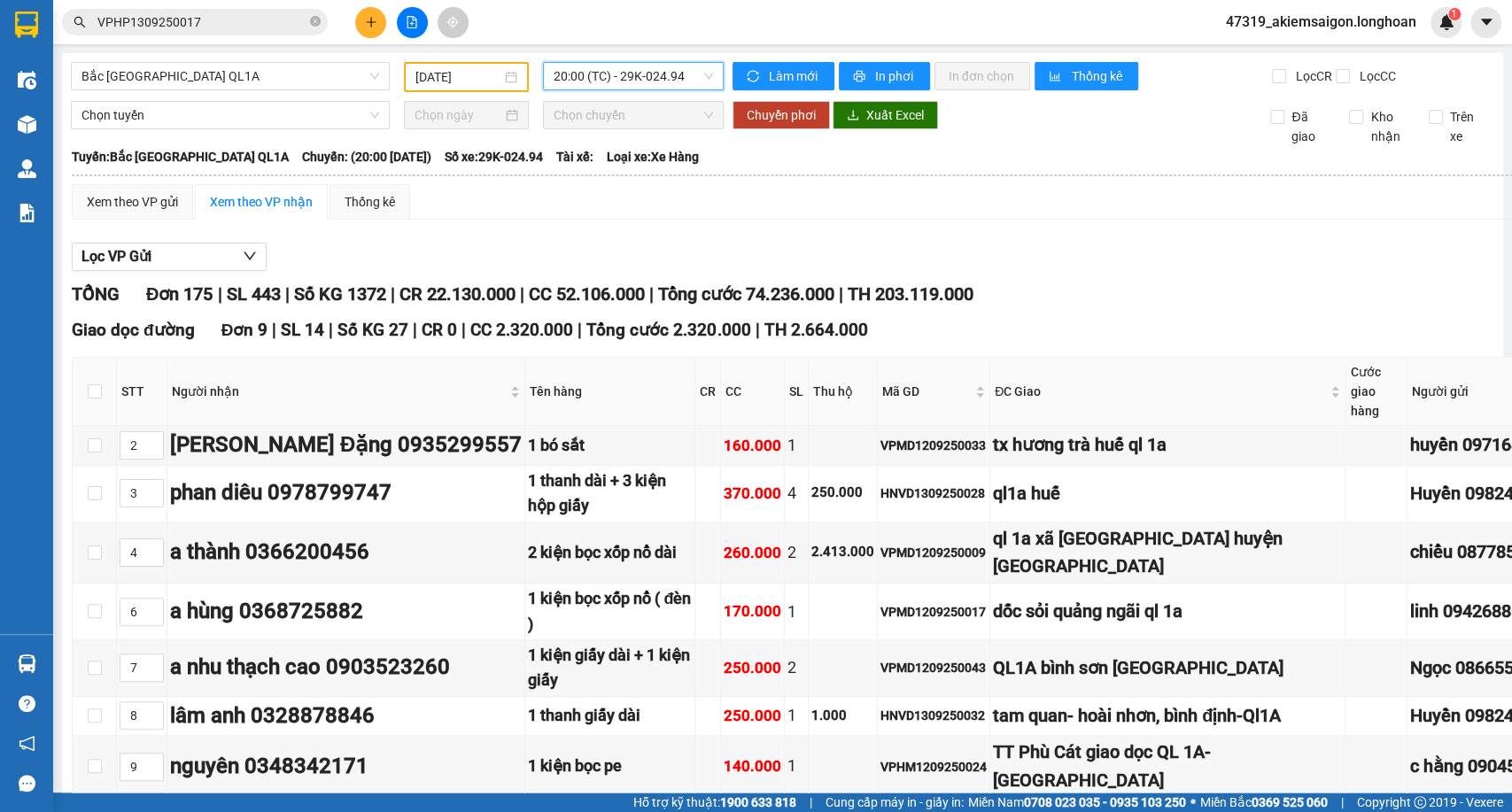
click at [430, 72] on input "13/09/2025" at bounding box center [458, 77] width 86 height 20
click at [639, 46] on main "Bắc Trung Nam QL1A 13/09/2025 20:00 (TC) - 29K-024.94 Làm mới In phơi In đơn ch…" at bounding box center [756, 396] width 1512 height 792
click at [628, 63] on span "20:00 (TC) - 29K-024.94" at bounding box center [633, 76] width 158 height 27
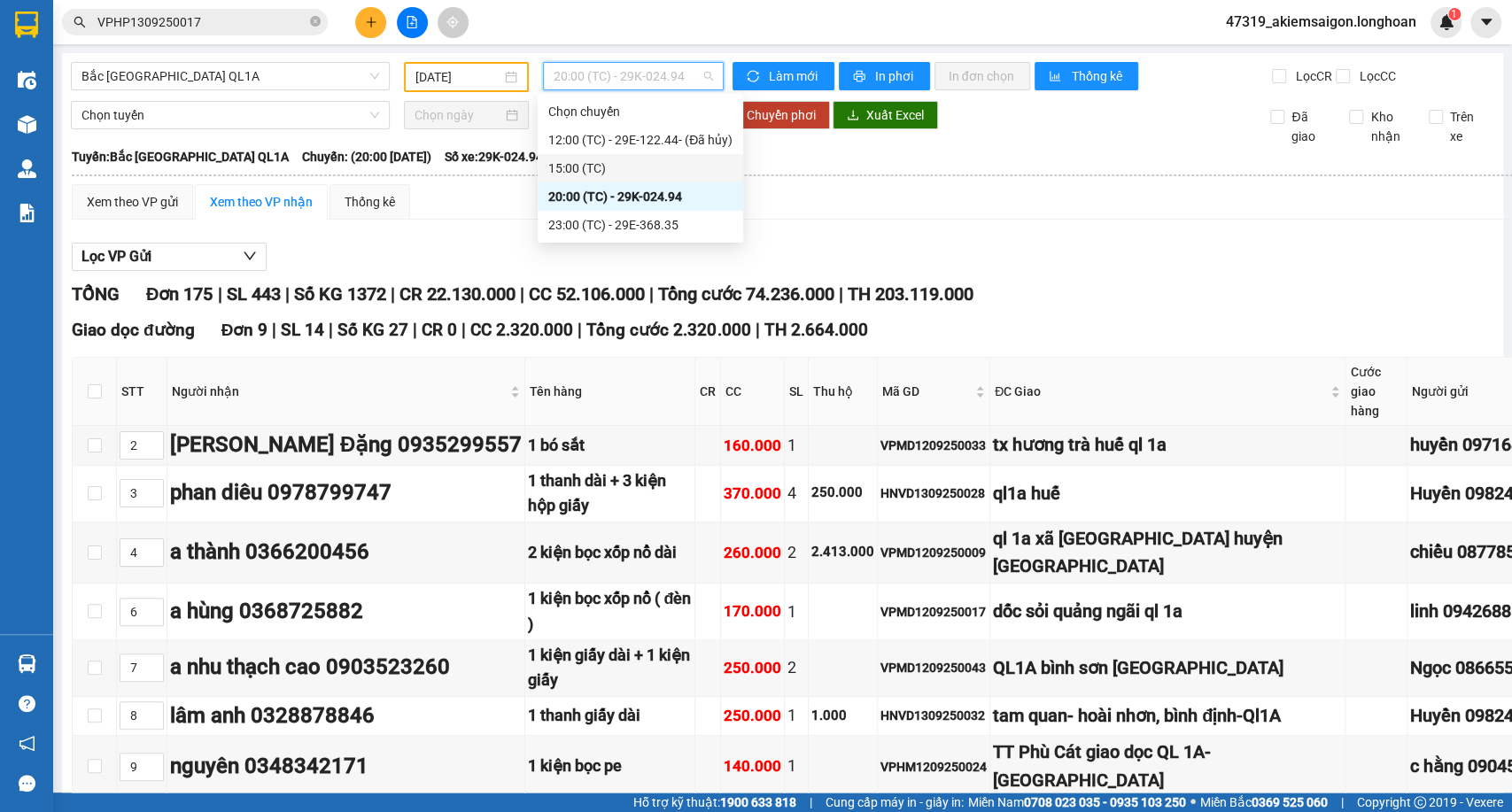
click at [600, 166] on div "15:00 (TC)" at bounding box center [641, 168] width 184 height 20
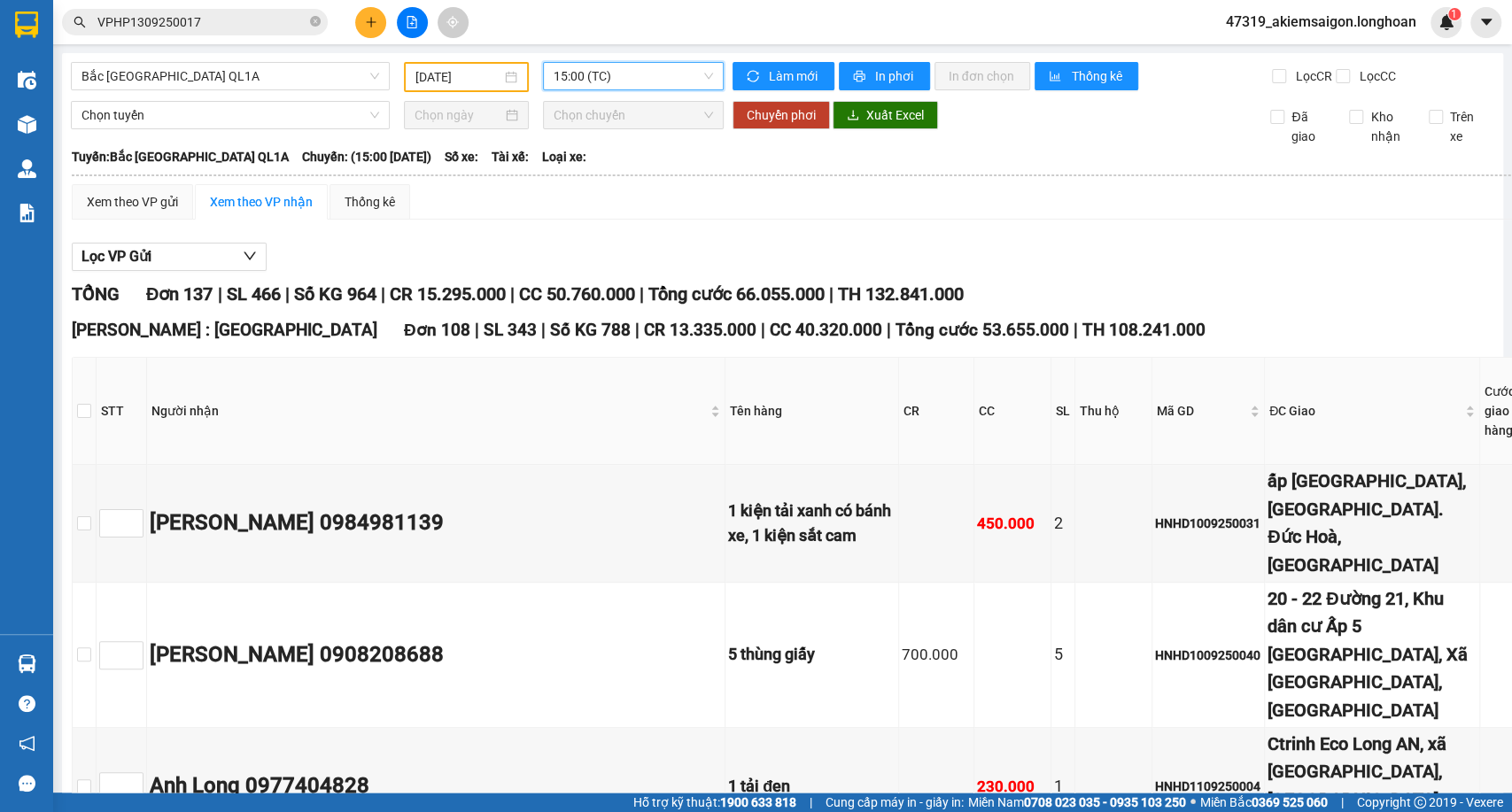
click at [603, 67] on span "15:00 (TC)" at bounding box center [633, 76] width 158 height 27
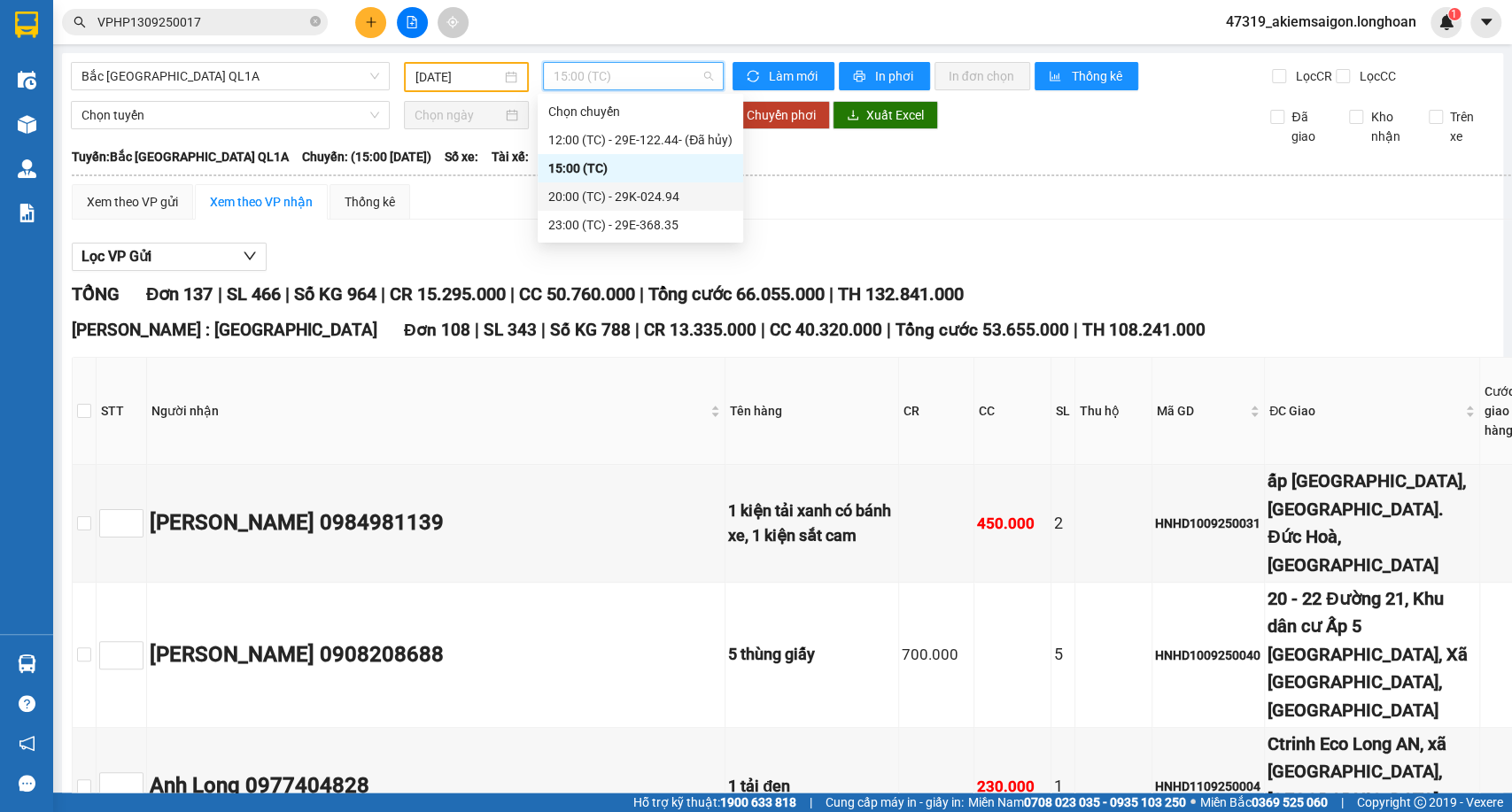
click at [609, 189] on div "20:00 (TC) - 29K-024.94" at bounding box center [641, 197] width 184 height 20
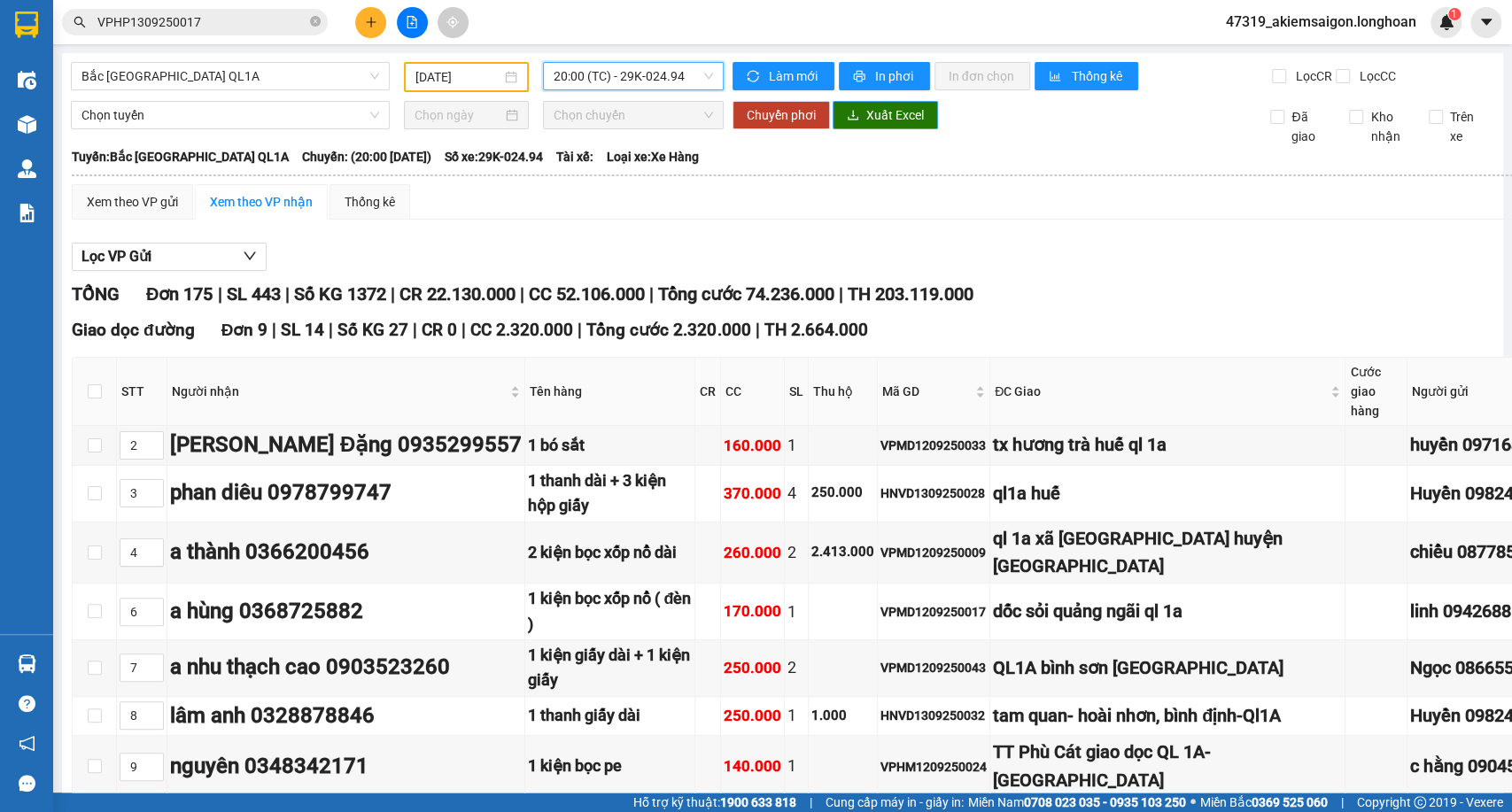
click at [882, 125] on span "Xuất Excel" at bounding box center [895, 115] width 57 height 20
click at [623, 68] on span "20:00 (TC) - 29K-024.94" at bounding box center [633, 76] width 158 height 27
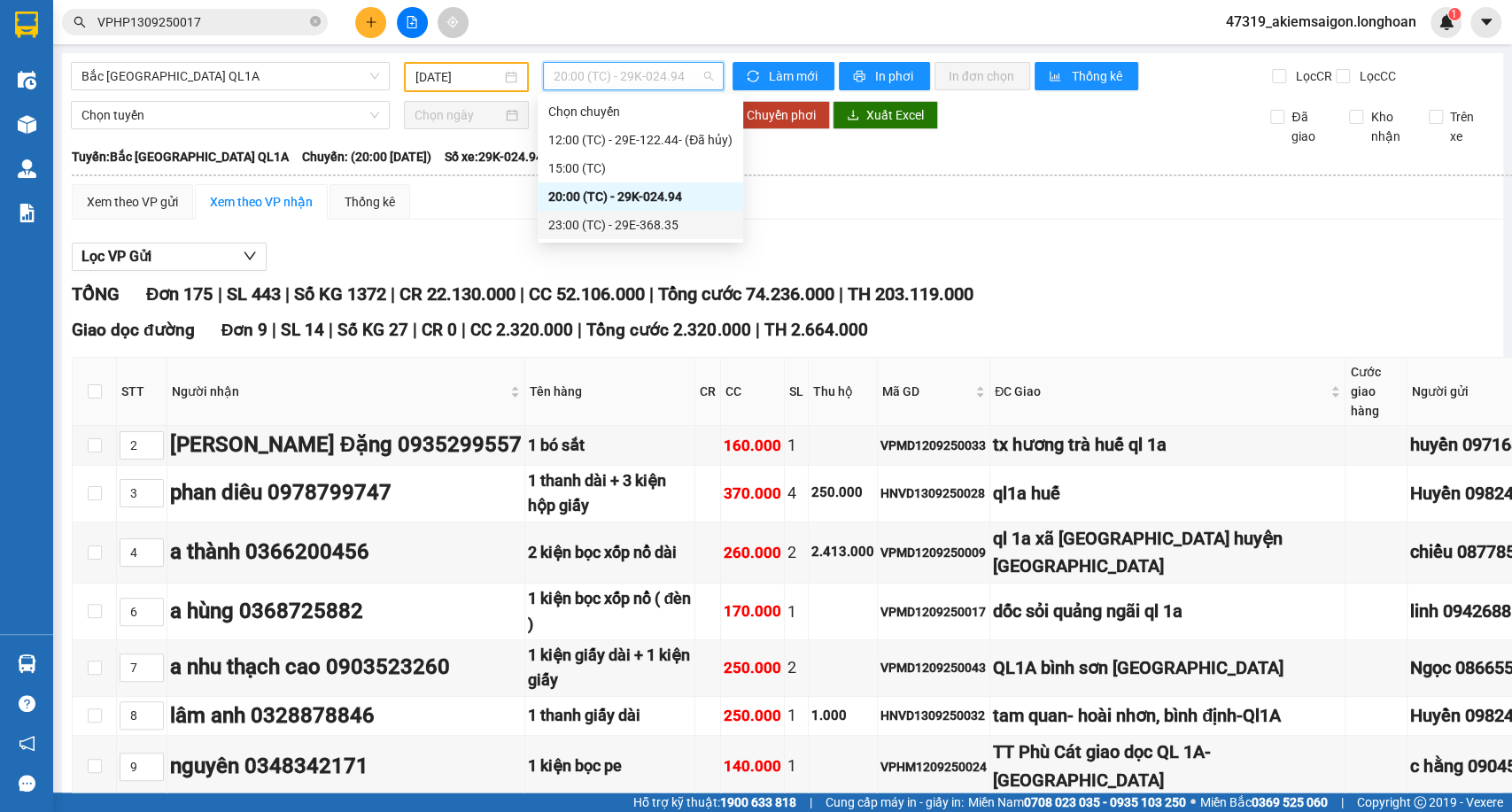
click at [593, 221] on div "23:00 (TC) - 29E-368.35" at bounding box center [641, 225] width 184 height 20
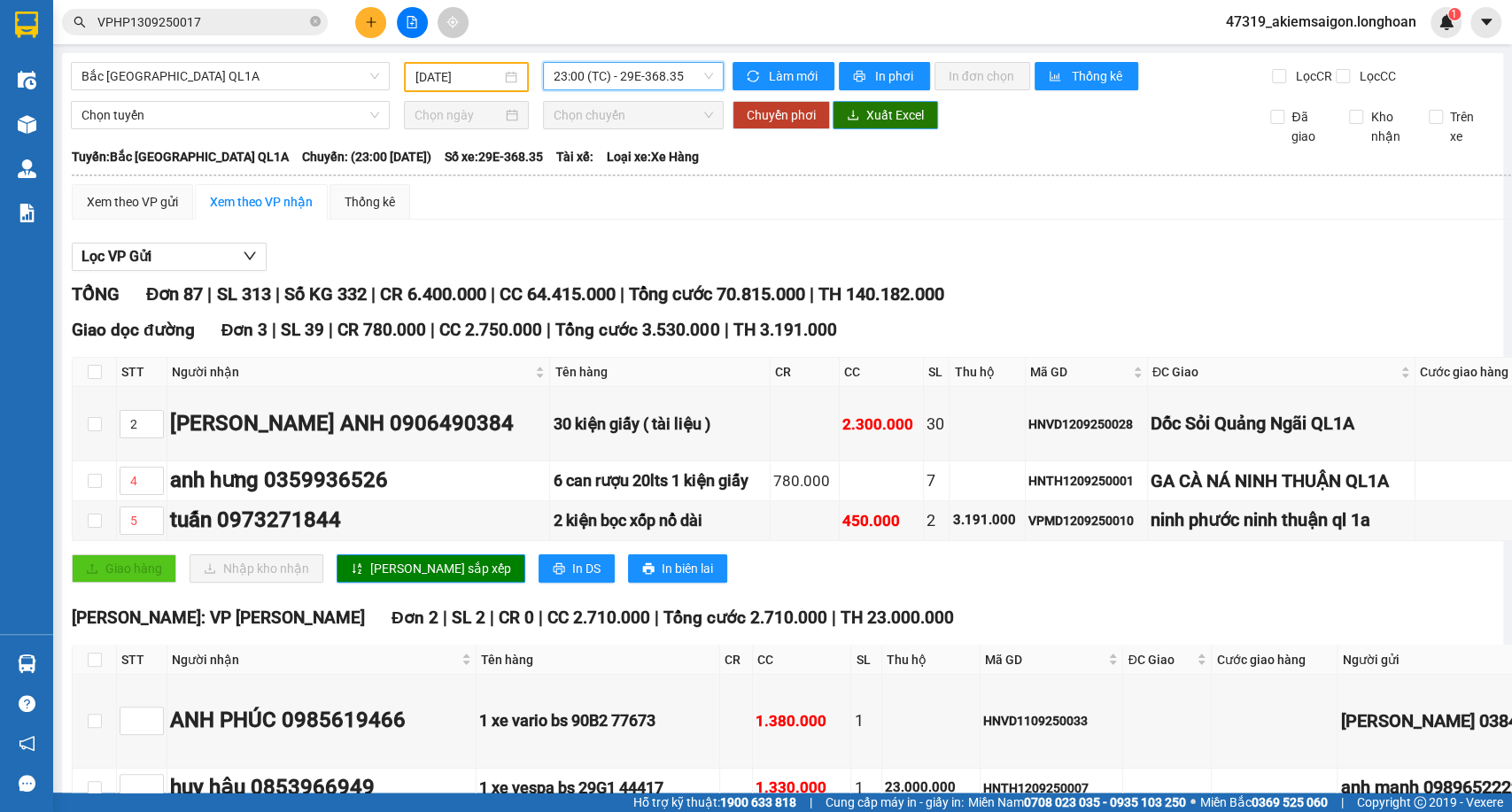
click at [868, 125] on span "Xuất Excel" at bounding box center [895, 115] width 57 height 20
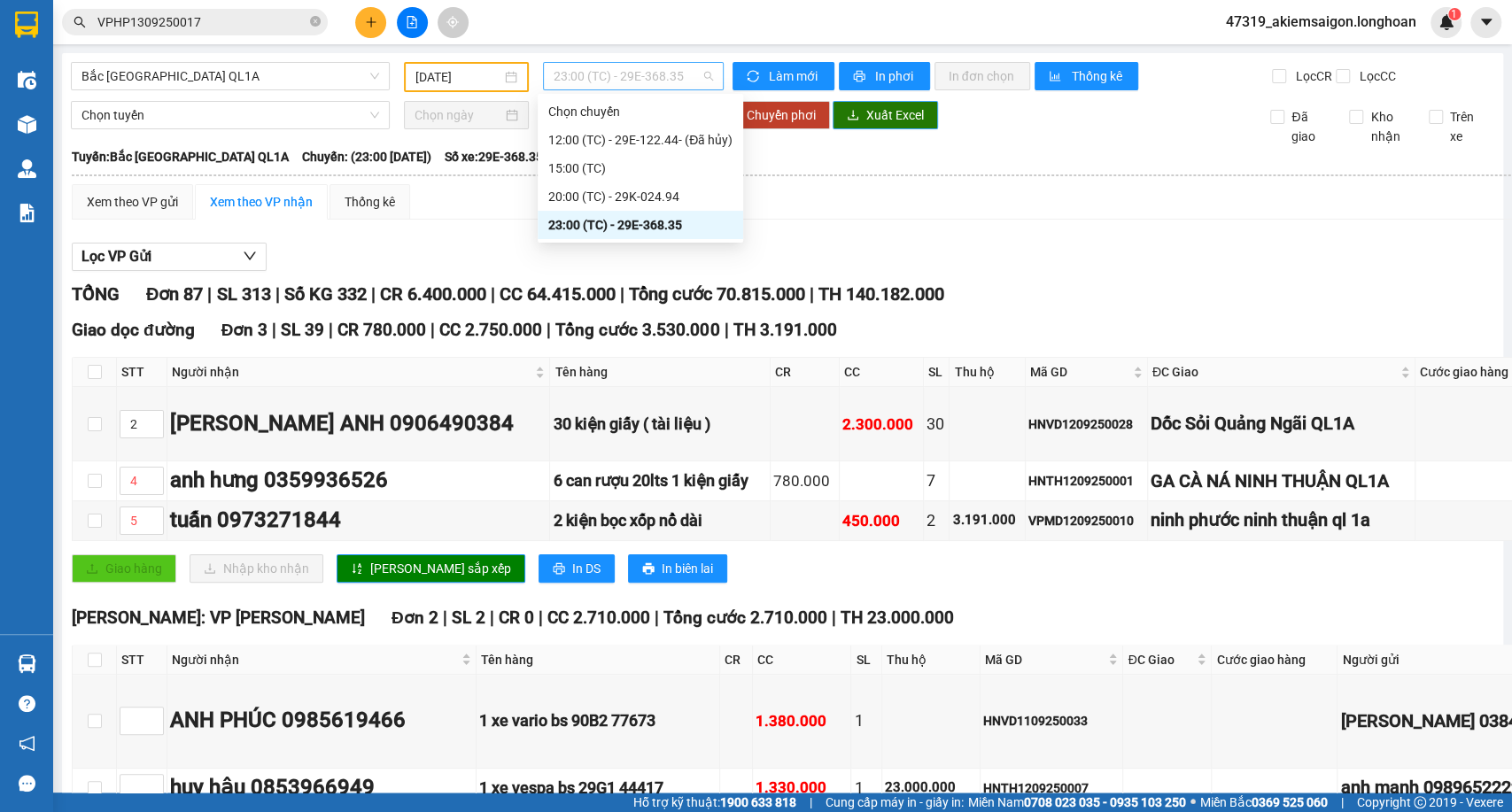
click at [643, 65] on span "23:00 (TC) - 29E-368.35" at bounding box center [633, 76] width 158 height 27
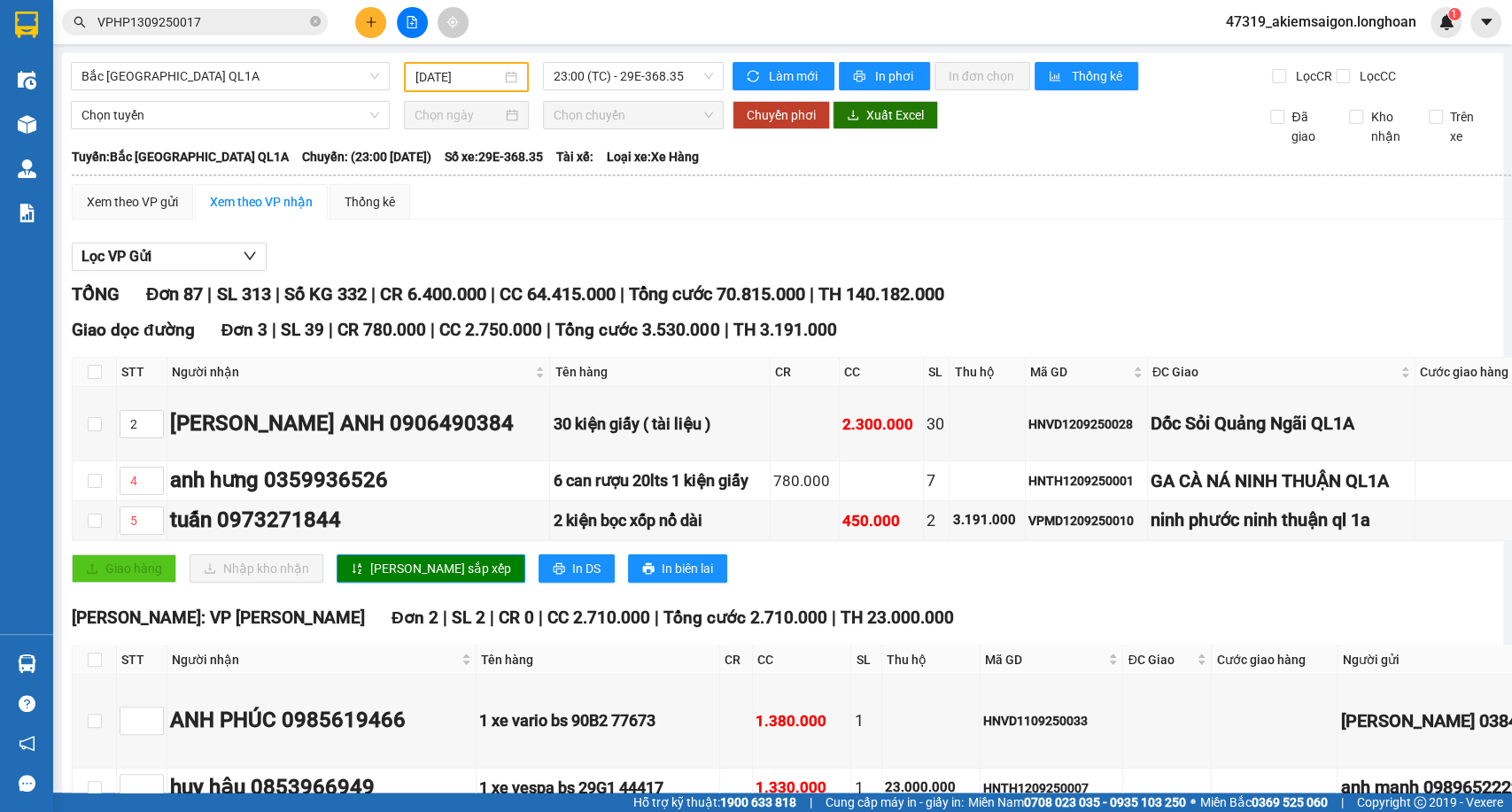
click at [484, 65] on div "13/09/2025" at bounding box center [466, 77] width 125 height 30
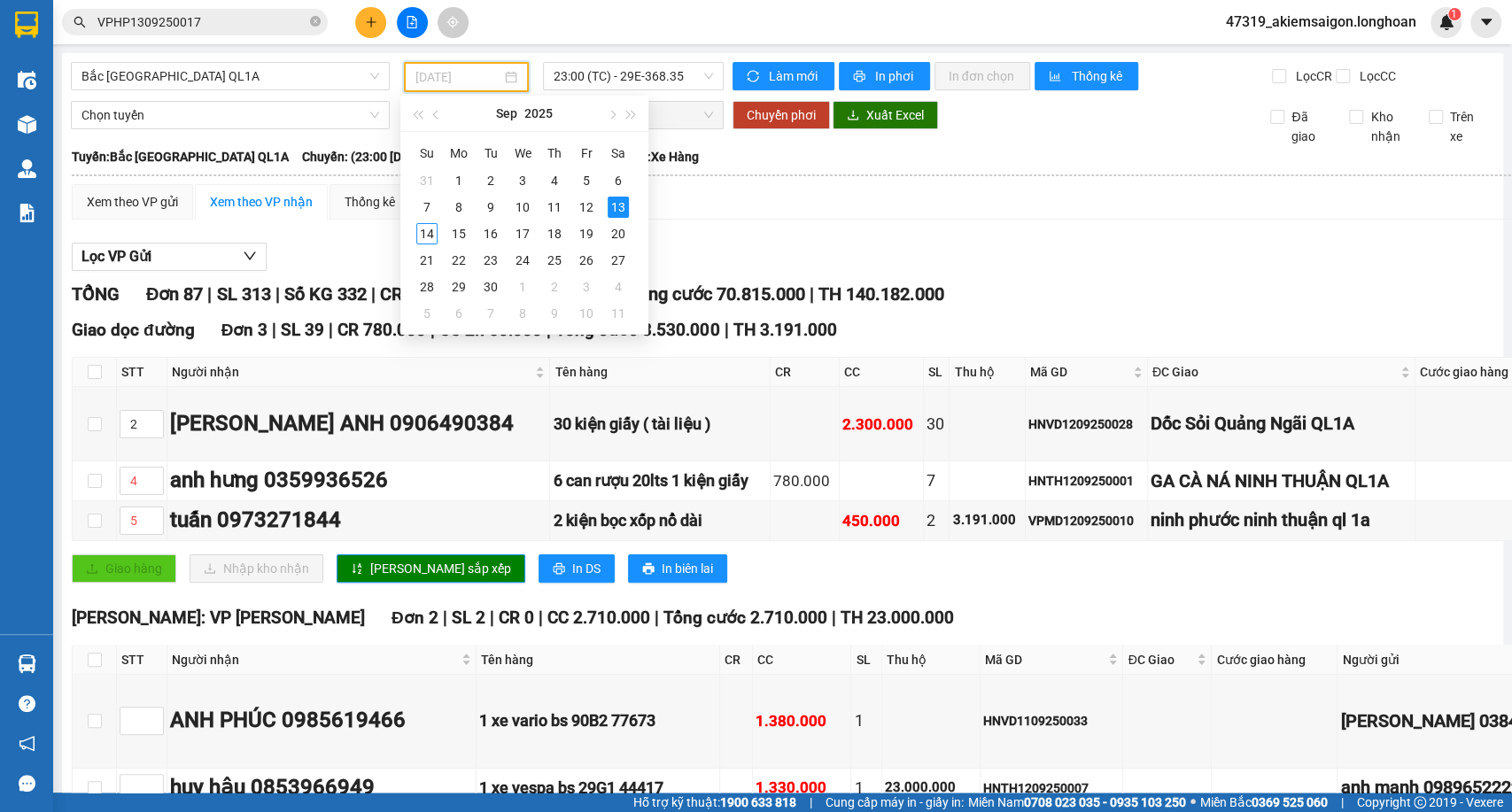
type input "13/09/2025"
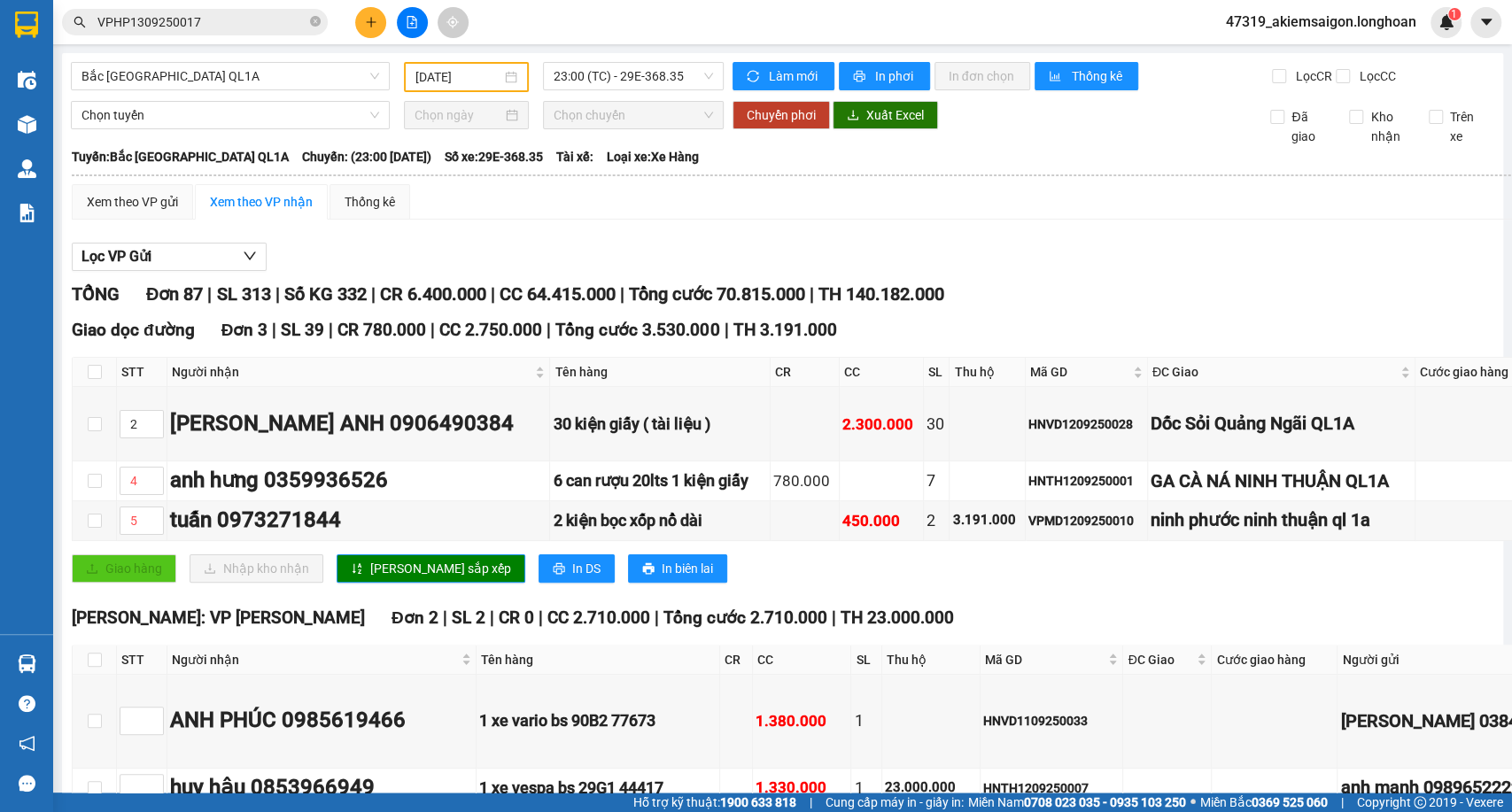
click at [798, 183] on th at bounding box center [1088, 175] width 2035 height 16
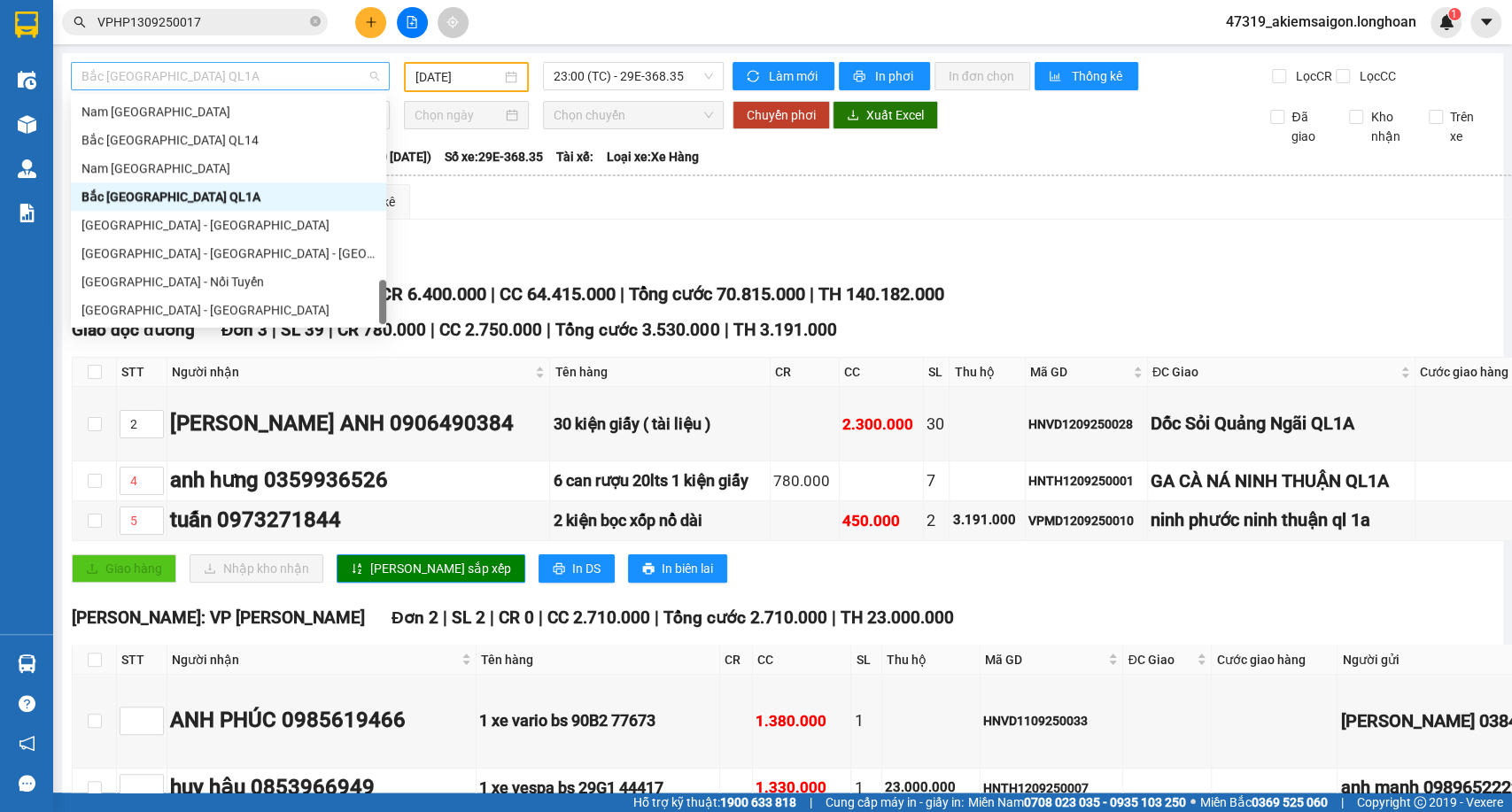
click at [272, 63] on span "Bắc Trung Nam QL1A" at bounding box center [230, 76] width 298 height 27
click at [199, 226] on div "Hà Nội - Hồ Chí Minh" at bounding box center [228, 225] width 294 height 20
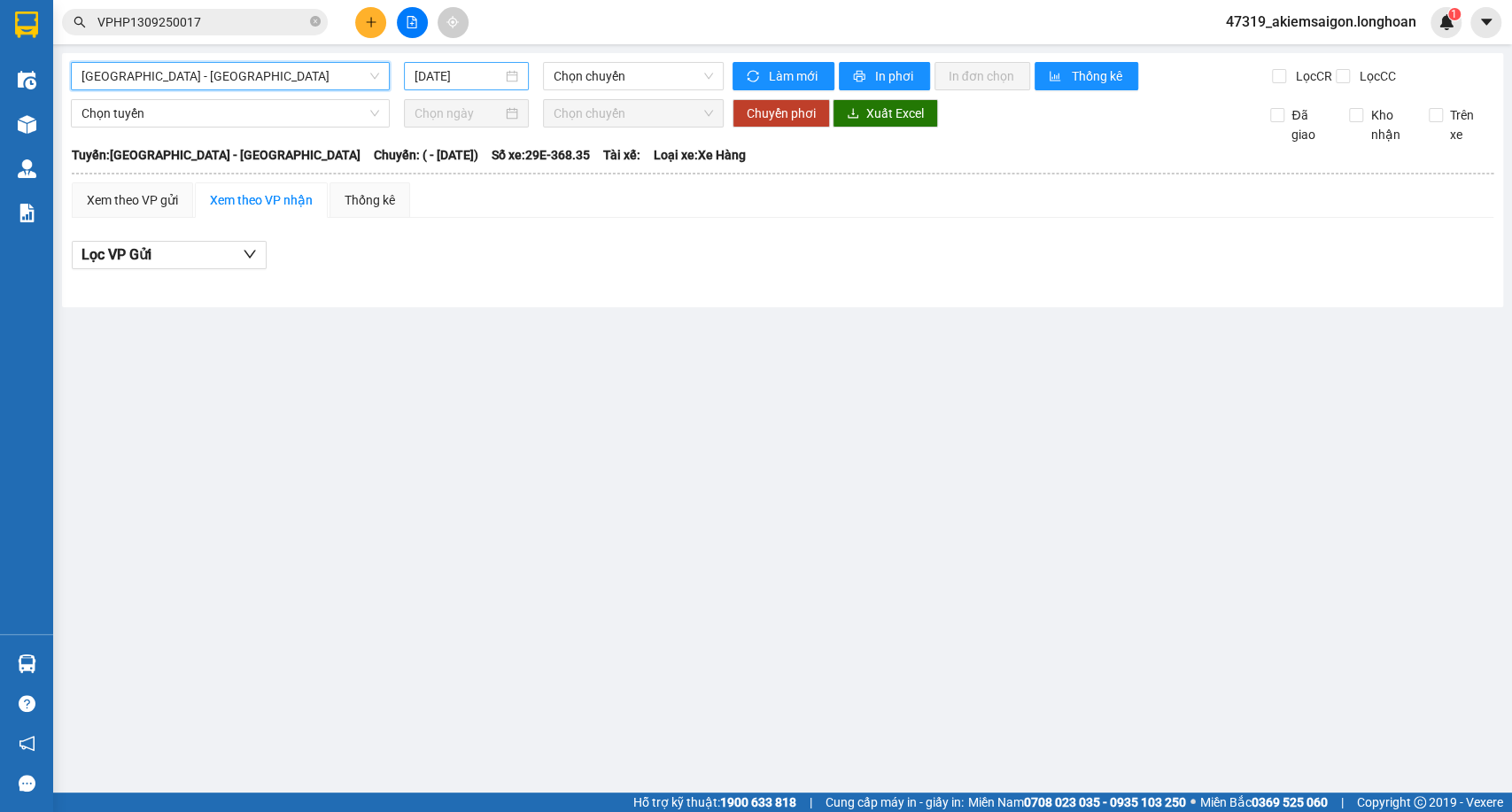
click at [469, 78] on input "14/09/2025" at bounding box center [458, 76] width 88 height 20
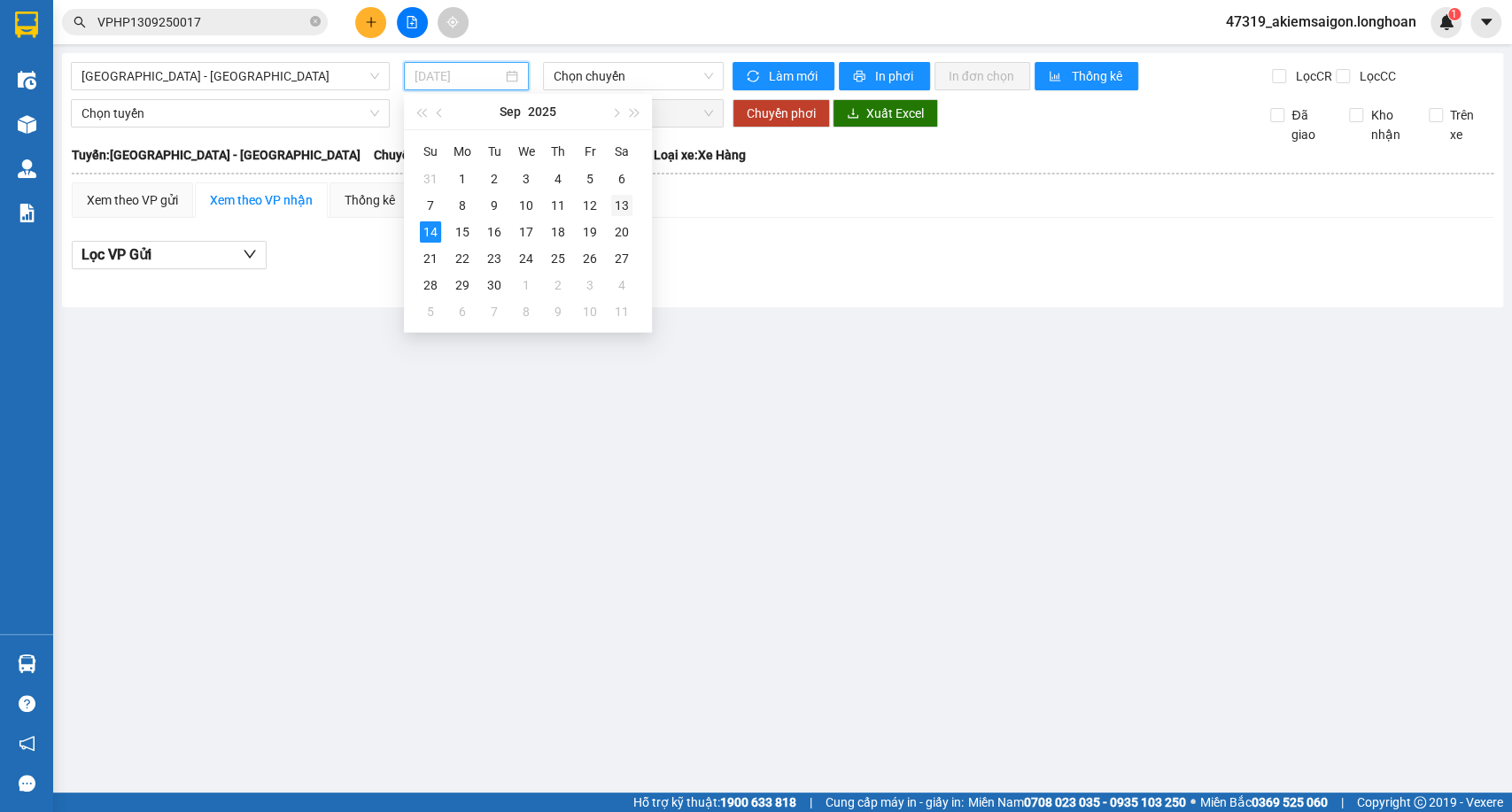
click at [635, 199] on td "13" at bounding box center [622, 205] width 32 height 27
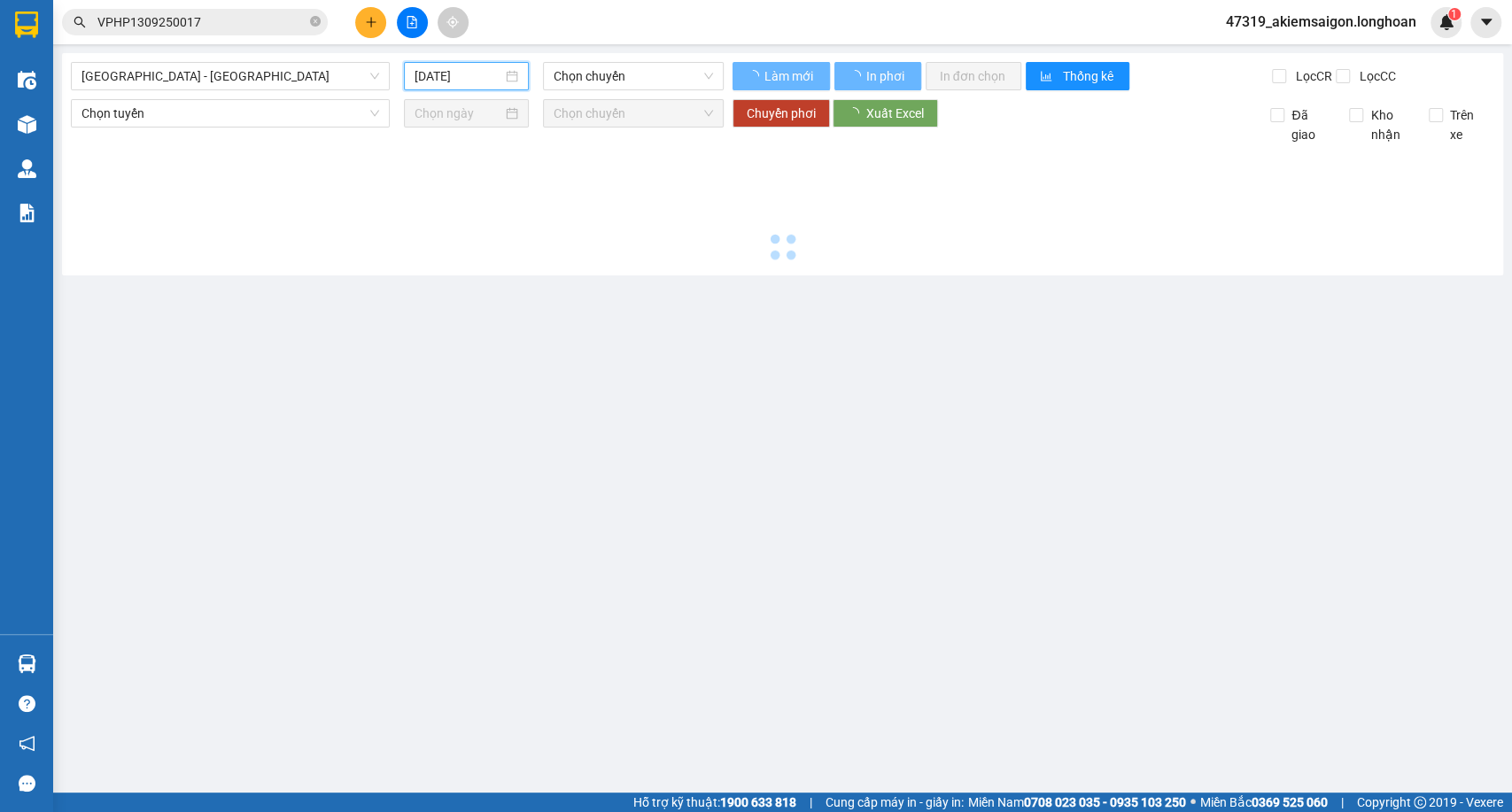
type input "13/09/2025"
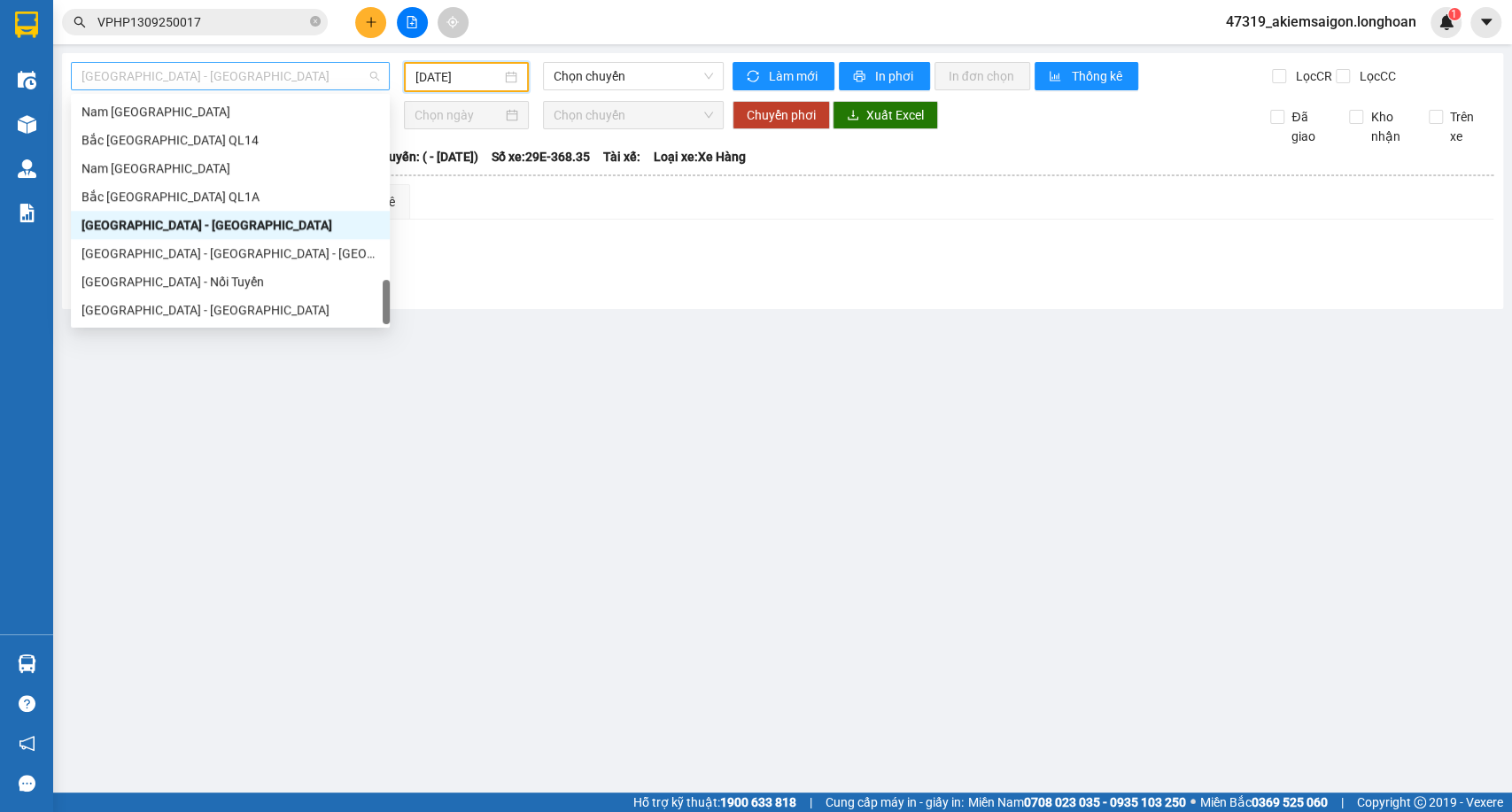
click at [269, 84] on span "Hà Nội - Hồ Chí Minh" at bounding box center [230, 76] width 298 height 27
click at [144, 280] on div "Sài Gòn - Nối Tuyến" at bounding box center [230, 281] width 298 height 20
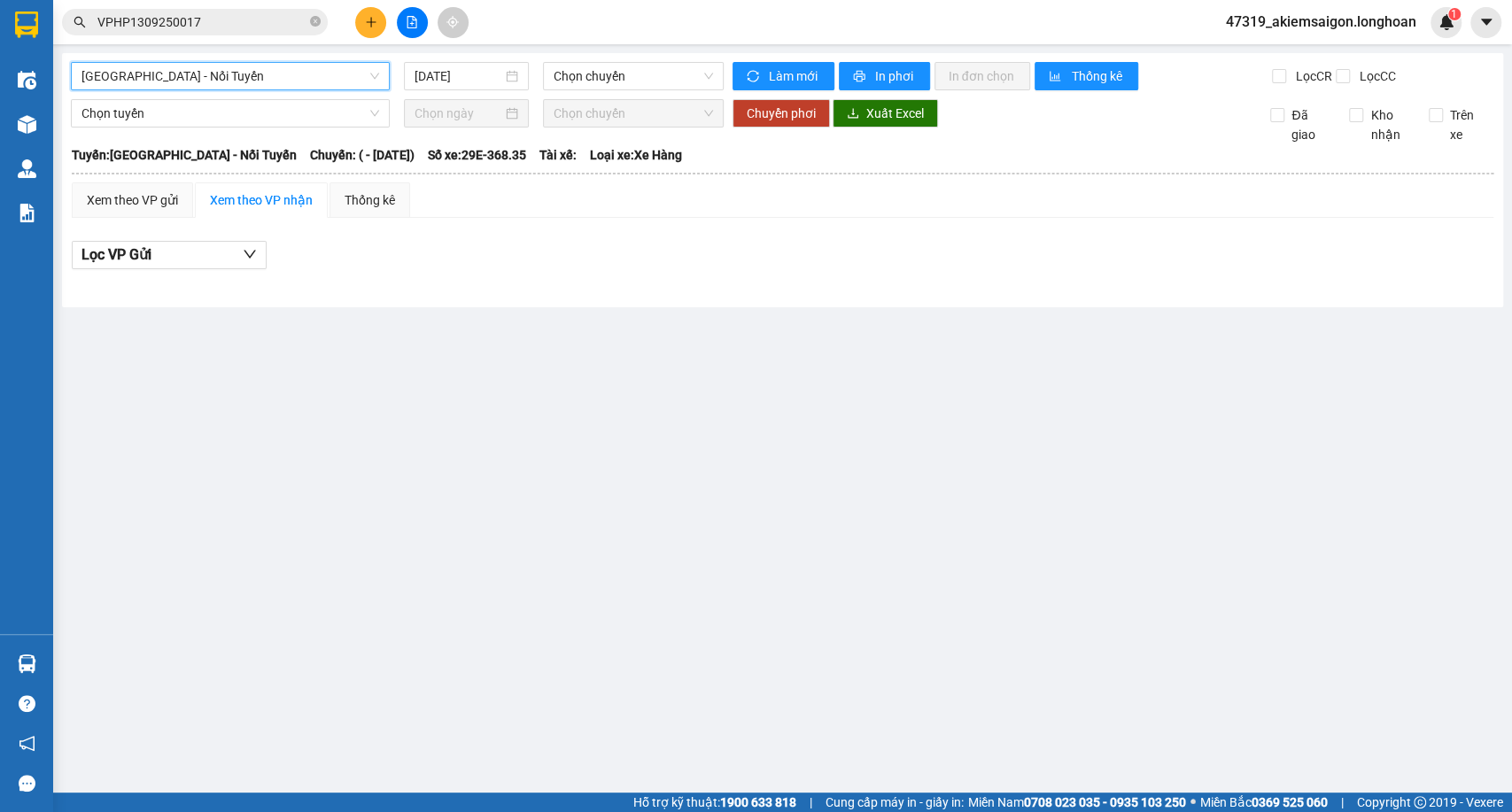
click at [497, 90] on div "Sài Gòn - Nối Tuyến Sài Gòn - Nối Tuyến 14/09/2025 Chọn chuyến" at bounding box center [397, 76] width 653 height 29
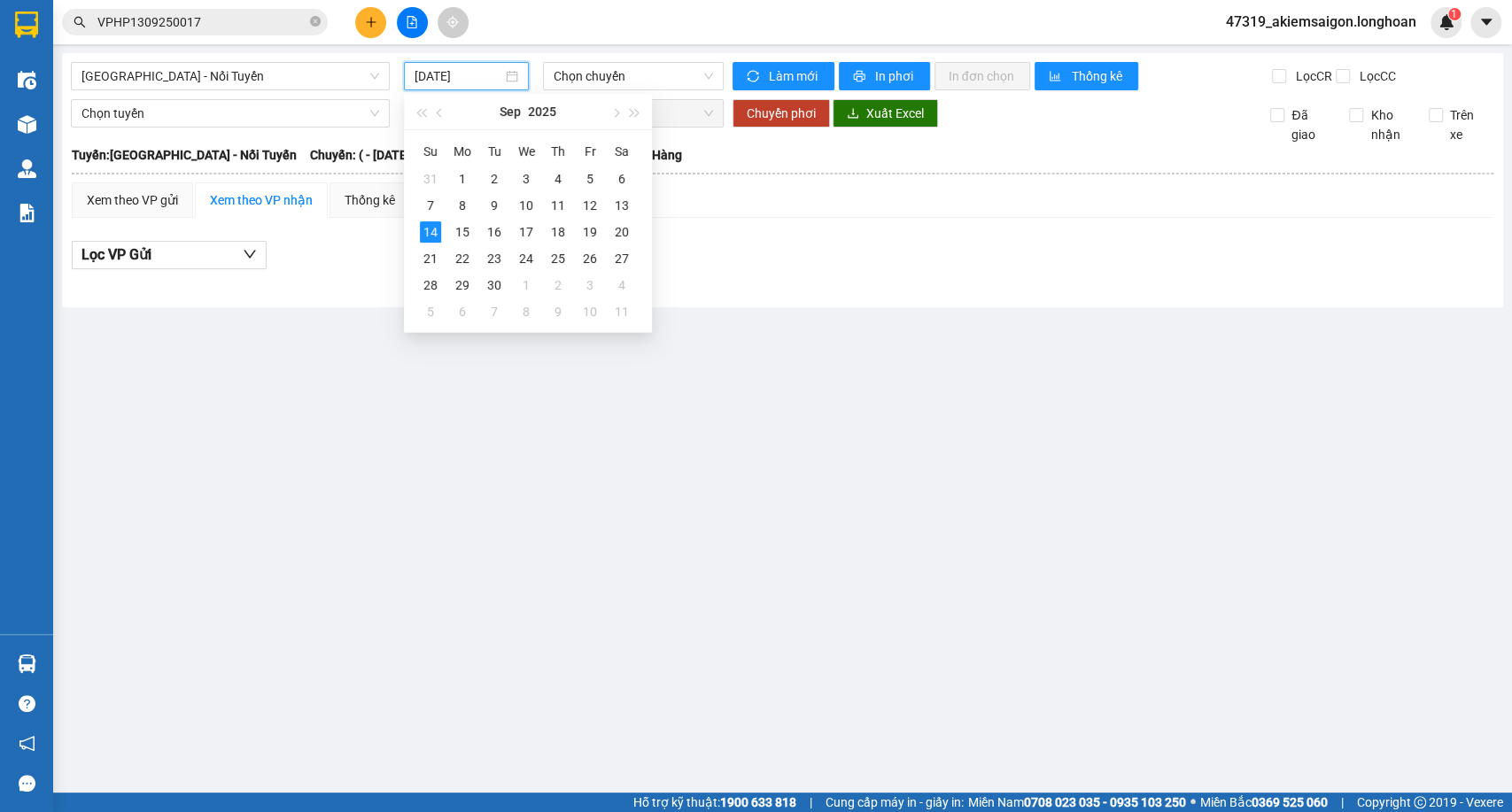
click at [482, 82] on input "14/09/2025" at bounding box center [458, 76] width 88 height 20
click at [616, 207] on div "13" at bounding box center [622, 205] width 21 height 21
type input "13/09/2025"
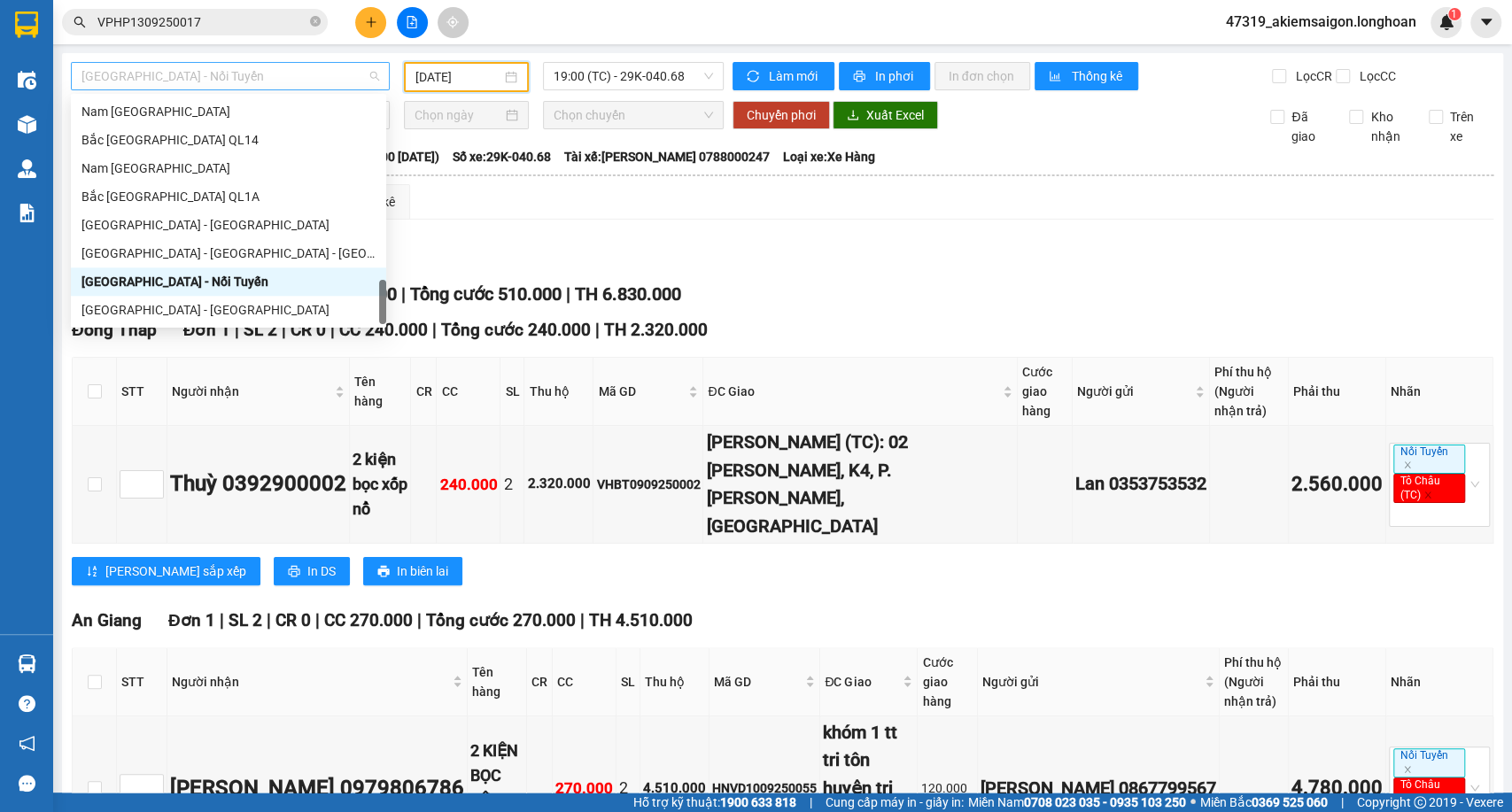
click at [319, 85] on span "Sài Gòn - Nối Tuyến" at bounding box center [230, 76] width 298 height 27
click at [607, 258] on div "Lọc VP Gửi" at bounding box center [782, 257] width 1422 height 29
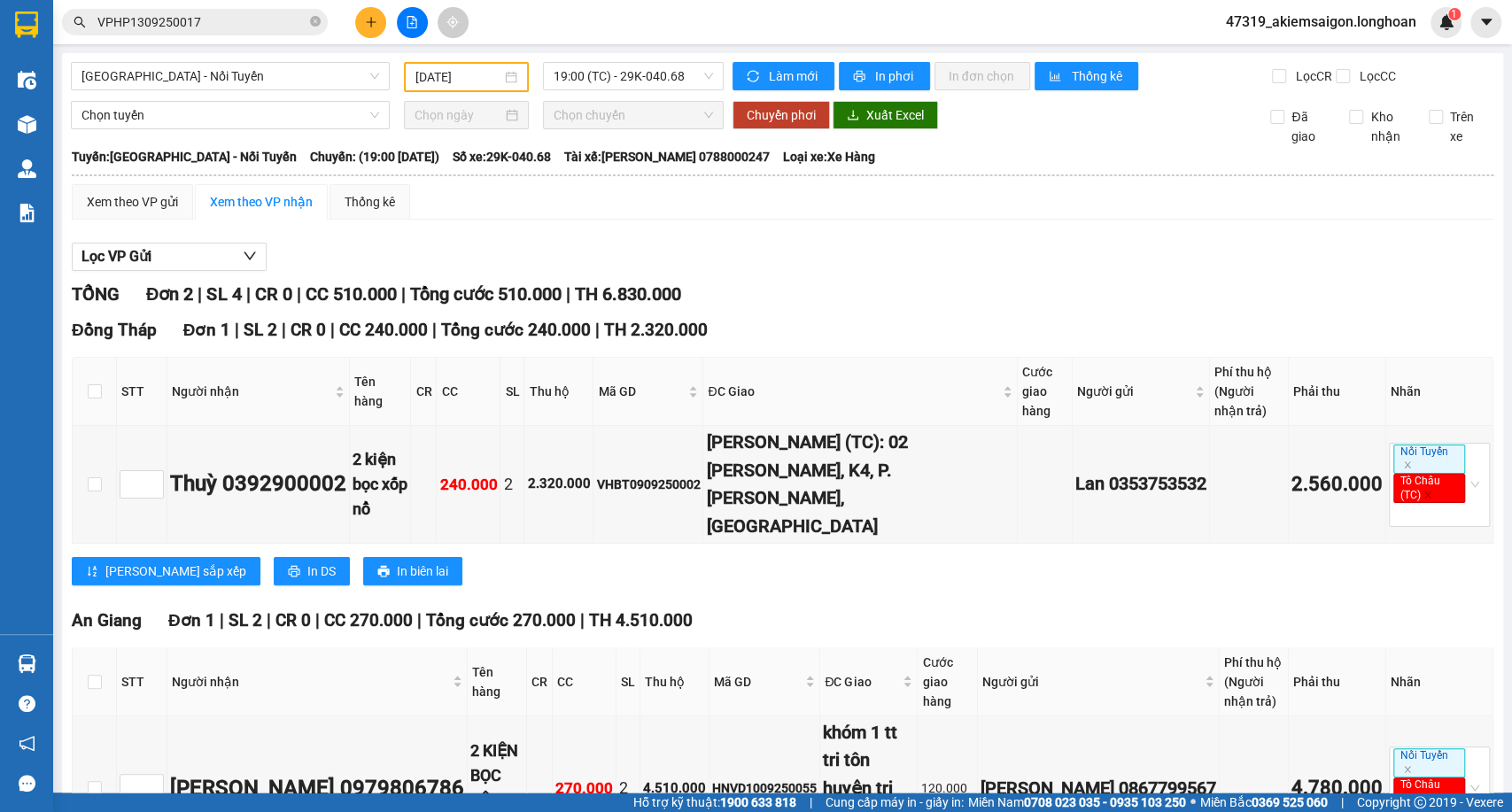
click at [286, 55] on div "Sài Gòn - Nối Tuyến 13/09/2025 19:00 (TC) - 29K-040.68 Làm mới In phơi In đơn c…" at bounding box center [782, 498] width 1441 height 891
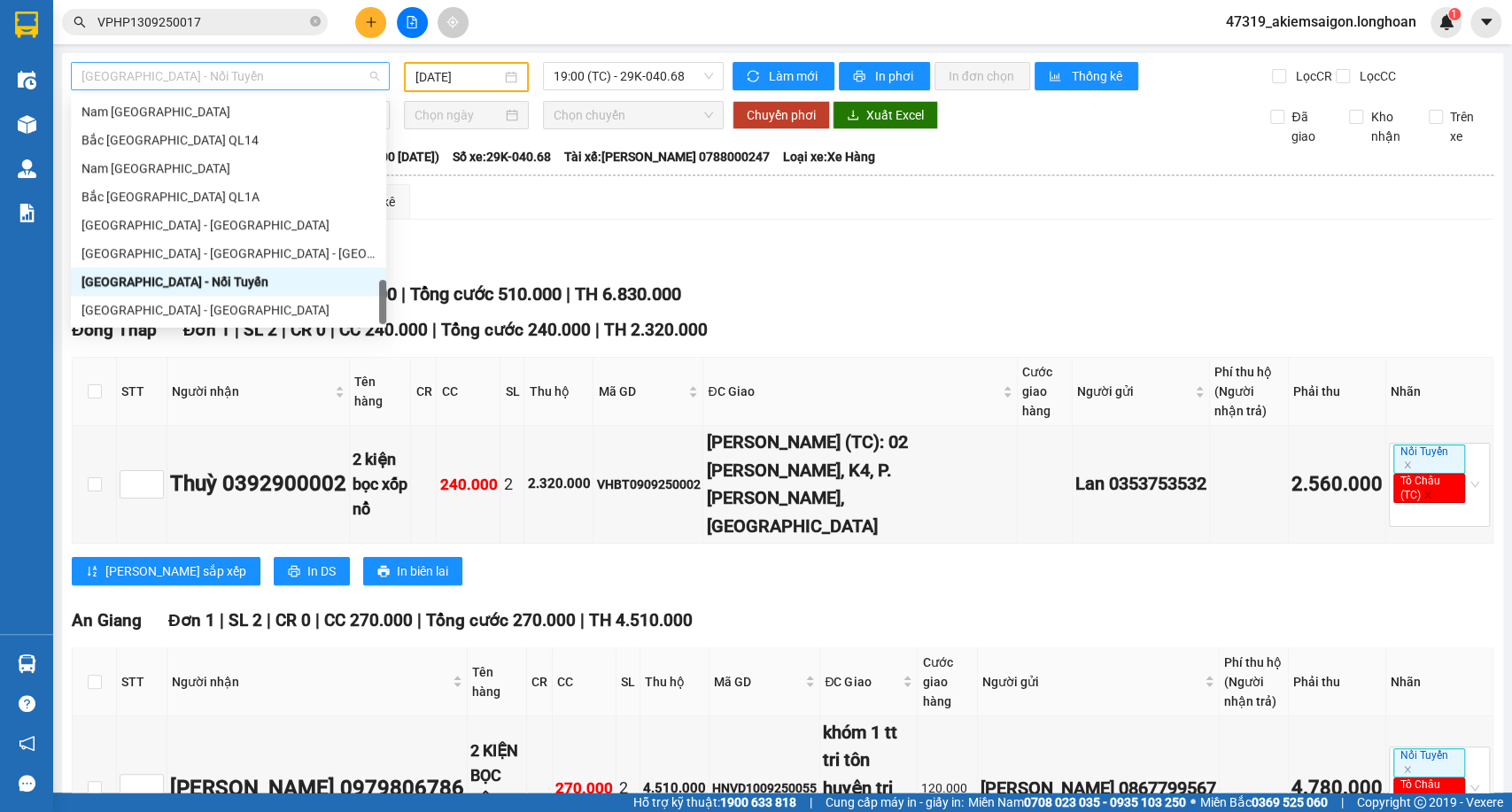
click at [283, 67] on span "Sài Gòn - Nối Tuyến" at bounding box center [230, 76] width 298 height 27
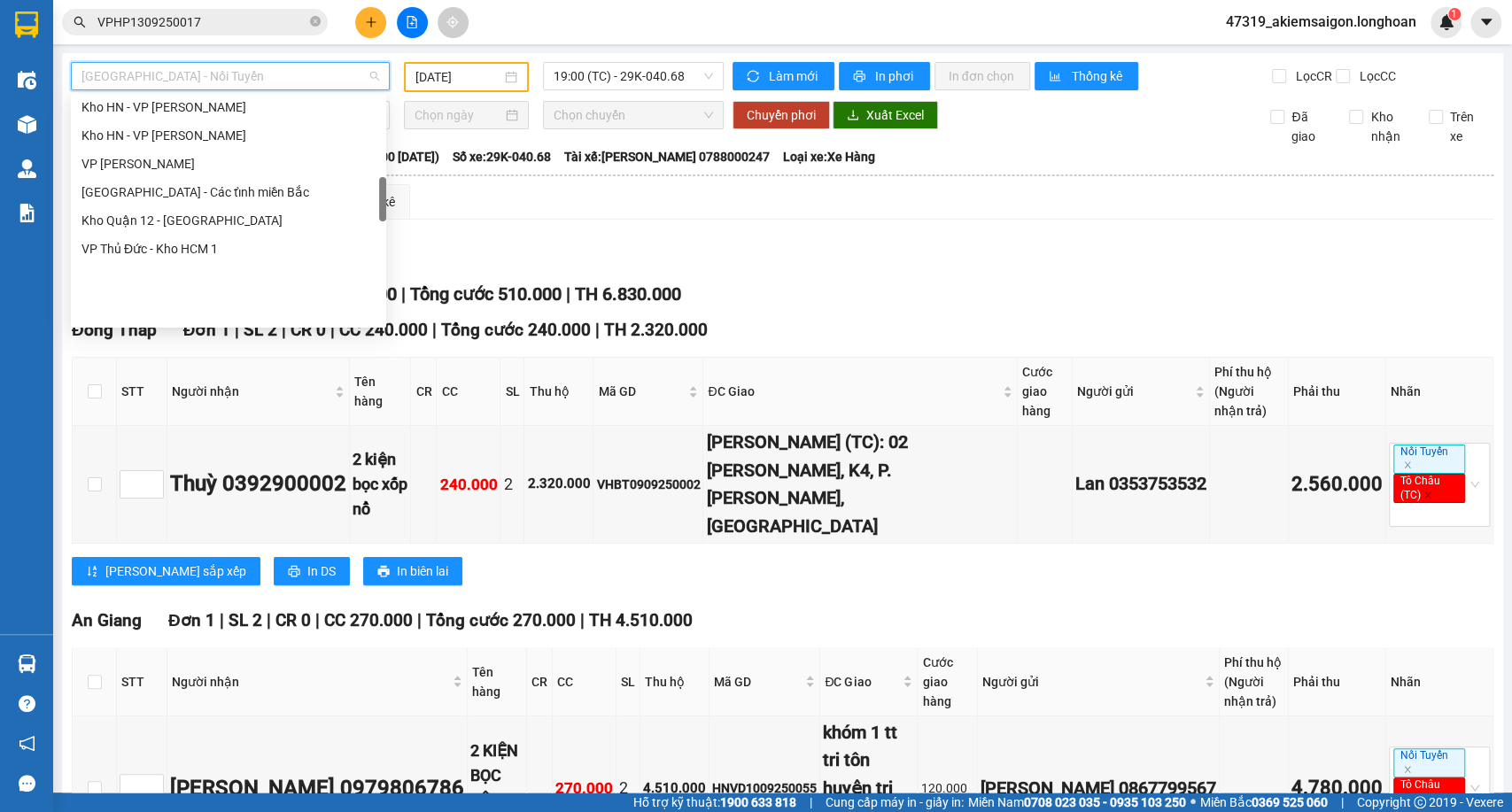
scroll to position [333, 0]
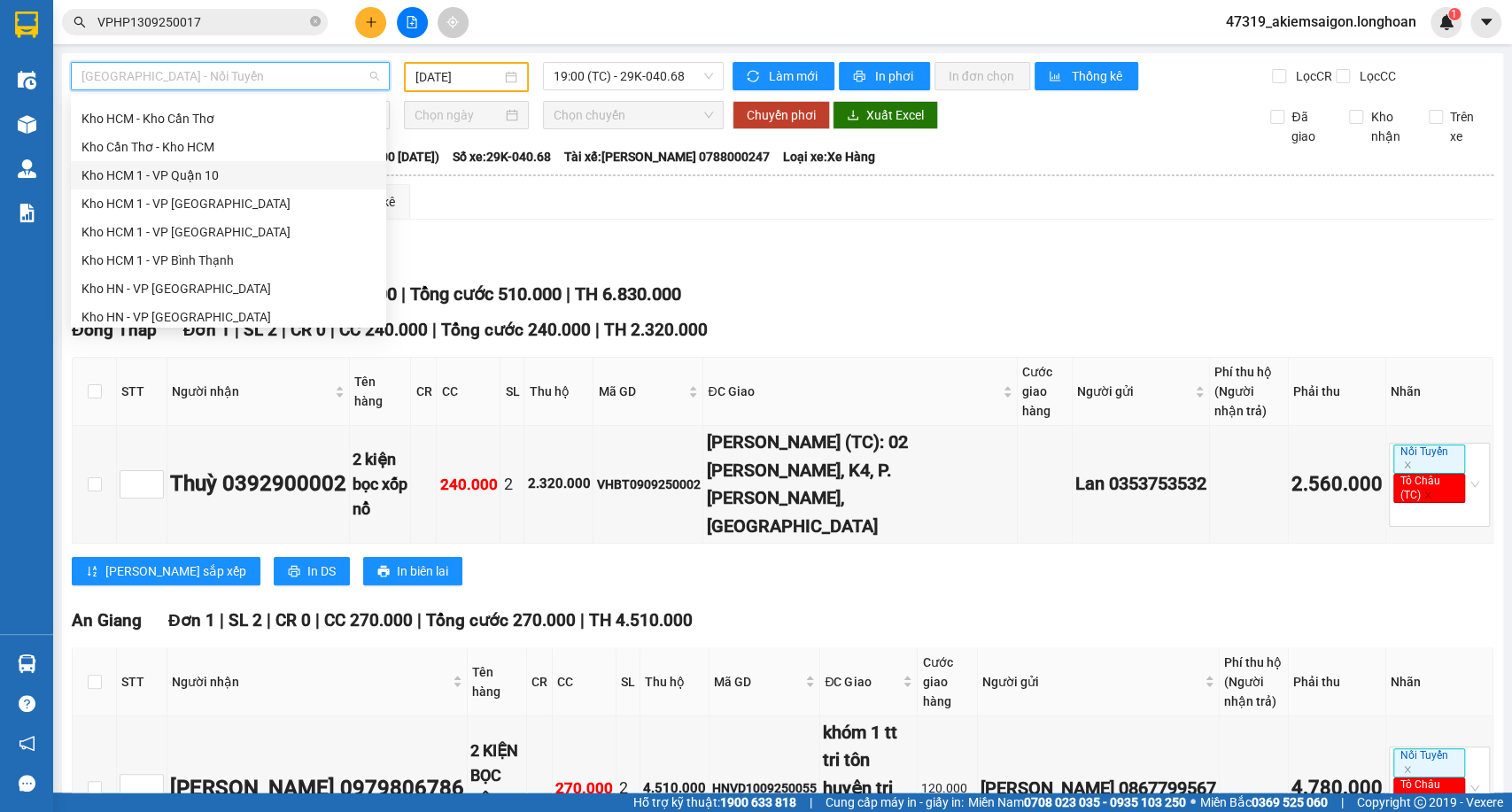
click at [178, 182] on div "Kho HCM 1 - VP Quận 10" at bounding box center [228, 175] width 294 height 20
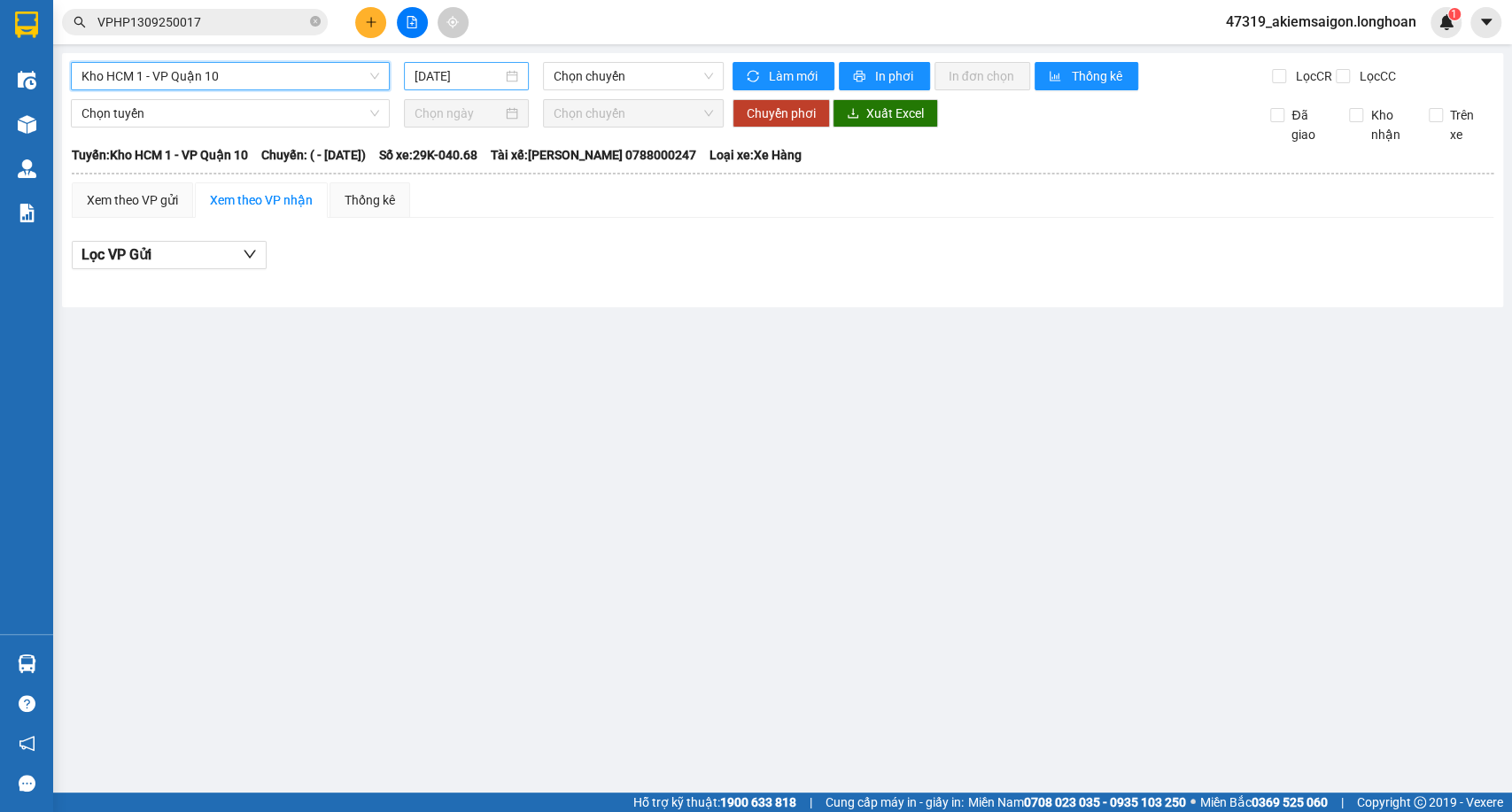
click at [495, 81] on input "14/09/2025" at bounding box center [458, 76] width 88 height 20
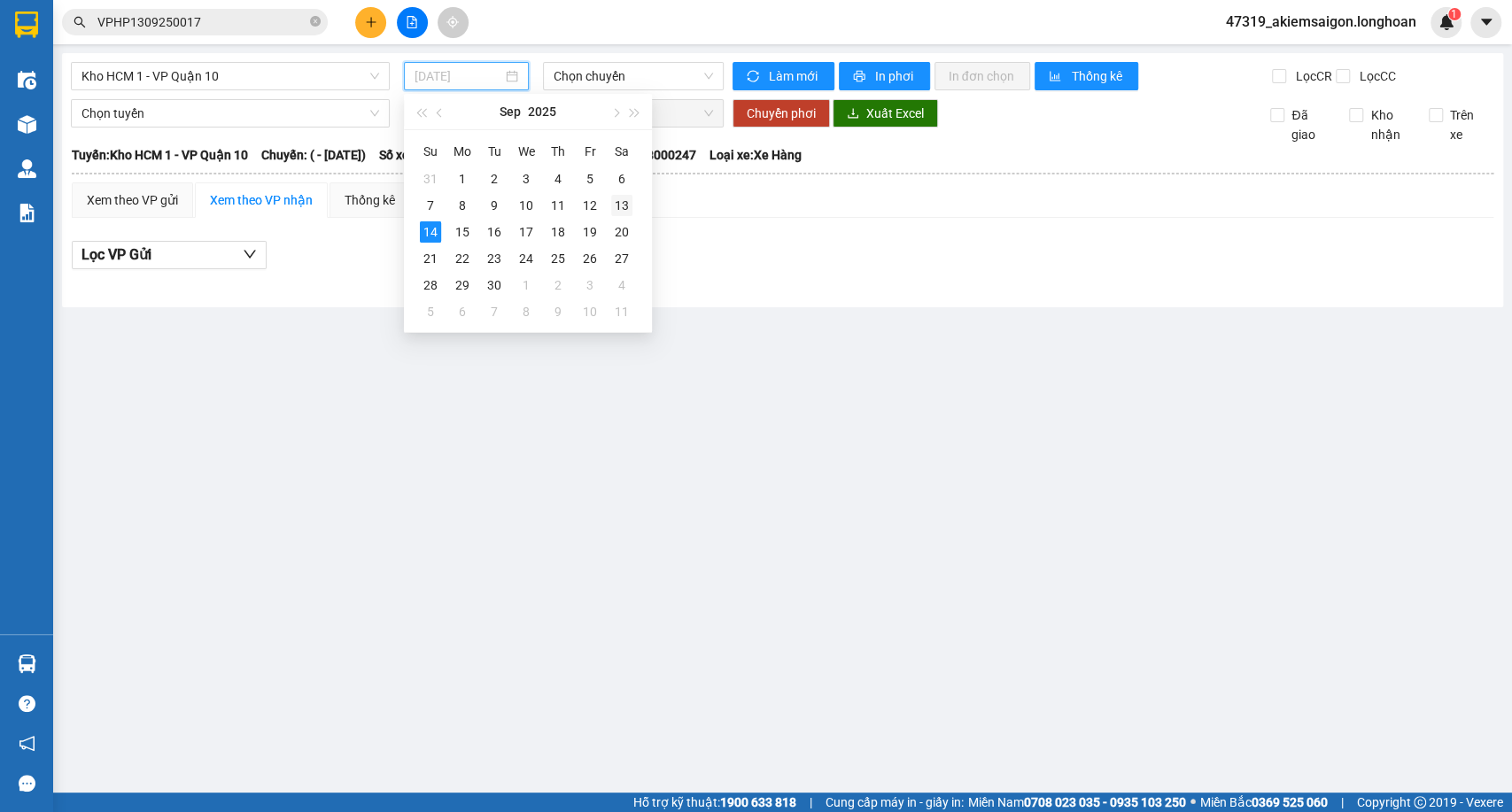
click at [620, 212] on div "13" at bounding box center [622, 205] width 21 height 21
type input "13/09/2025"
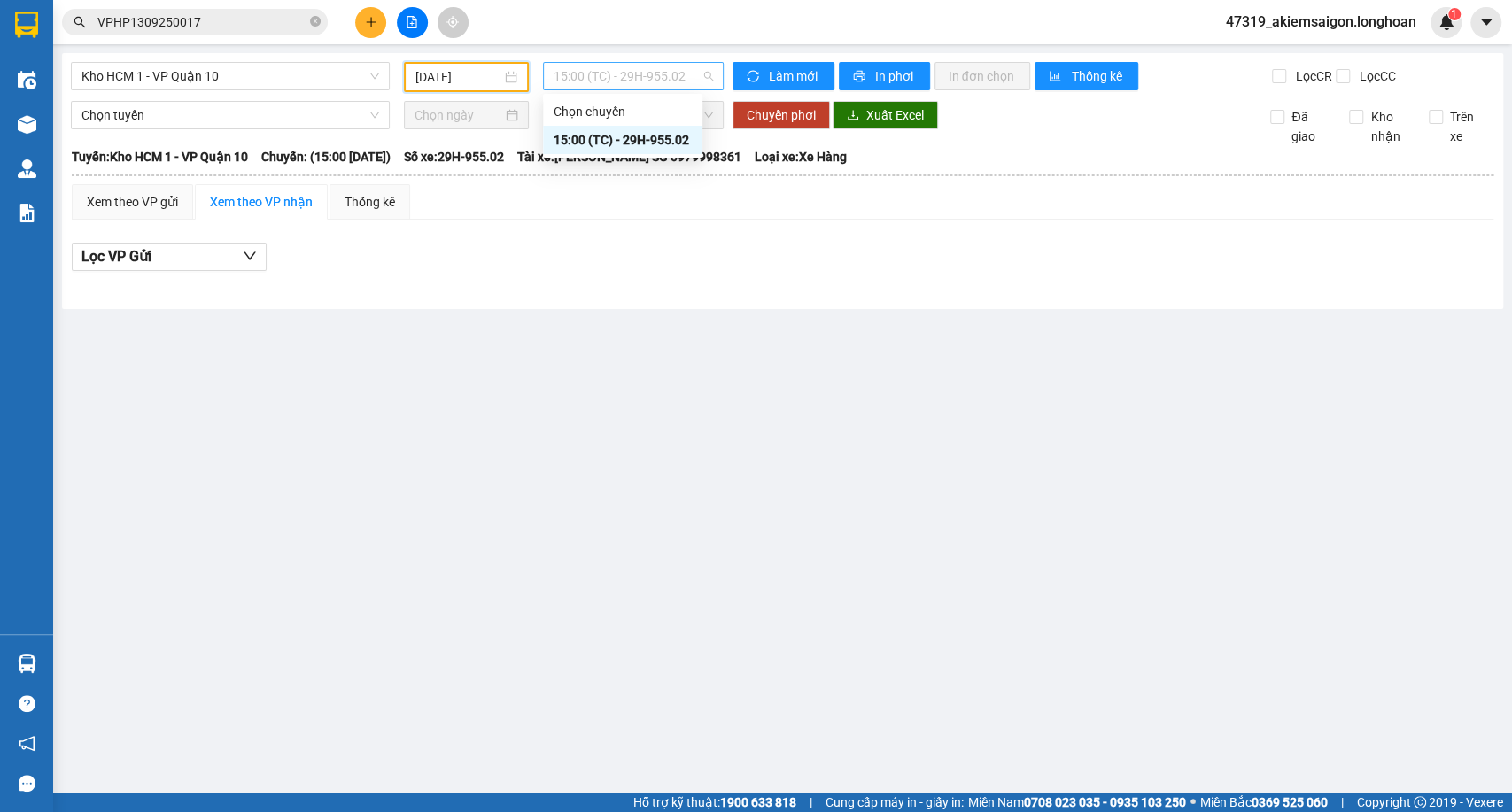
click at [623, 66] on span "15:00 (TC) - 29H-955.02" at bounding box center [633, 76] width 158 height 27
click at [764, 220] on div "Xem theo VP gửi Xem theo VP nhận Thống kê" at bounding box center [782, 202] width 1422 height 36
click at [310, 22] on icon "close-circle" at bounding box center [315, 21] width 11 height 11
paste input "VPHP1209250003"
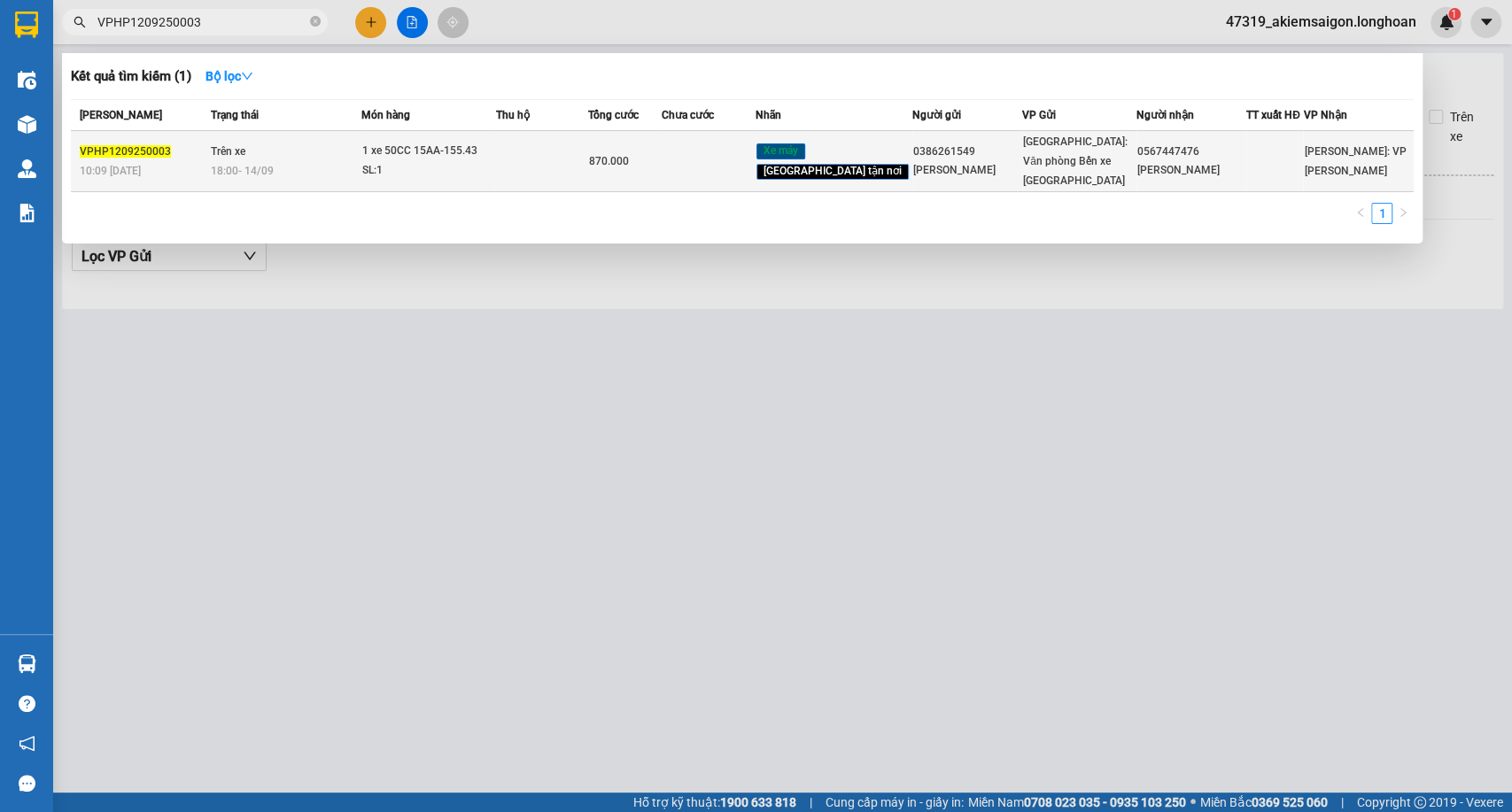
type input "VPHP1209250003"
copy tr "Hồ Chí Minh: VP Bình Thạnh"
drag, startPoint x: 1304, startPoint y: 148, endPoint x: 1340, endPoint y: 169, distance: 41.7
click at [1340, 169] on tr "VPHP1209250003 10:09 - 12/09 Trên xe 18:00 - 14/09 1 xe 50CC 15AA-155.43 SL: 1 …" at bounding box center [742, 162] width 1343 height 61
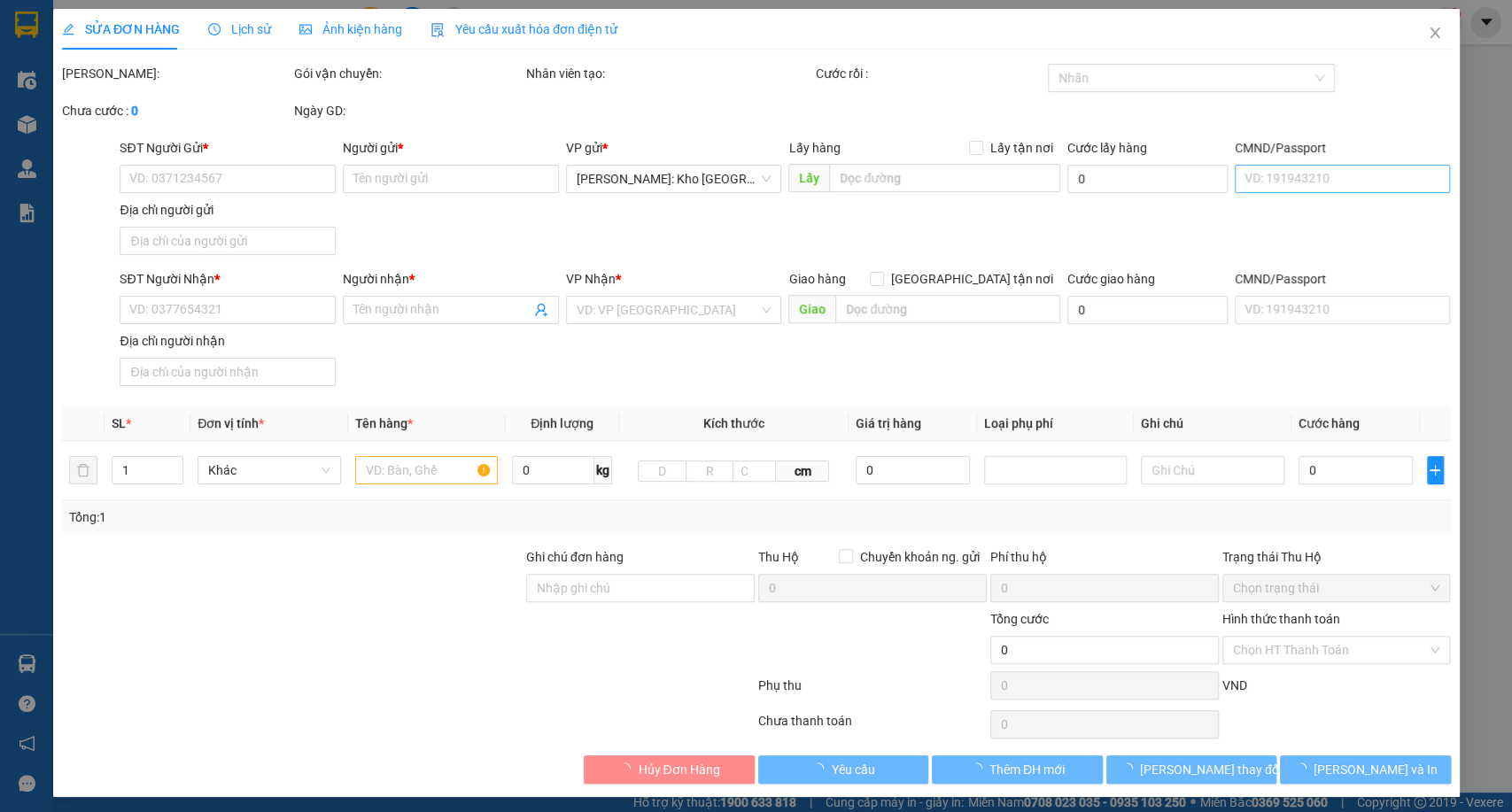
type input "0386261549"
type input "Hoàng Thị Kim Quế"
type input "0567447476"
type input "Nguyễn Hoàng Phụng Như"
type input "1 CHÌA KHÓA +1 GIẤY TỜ XE BỎ CỐP XE"
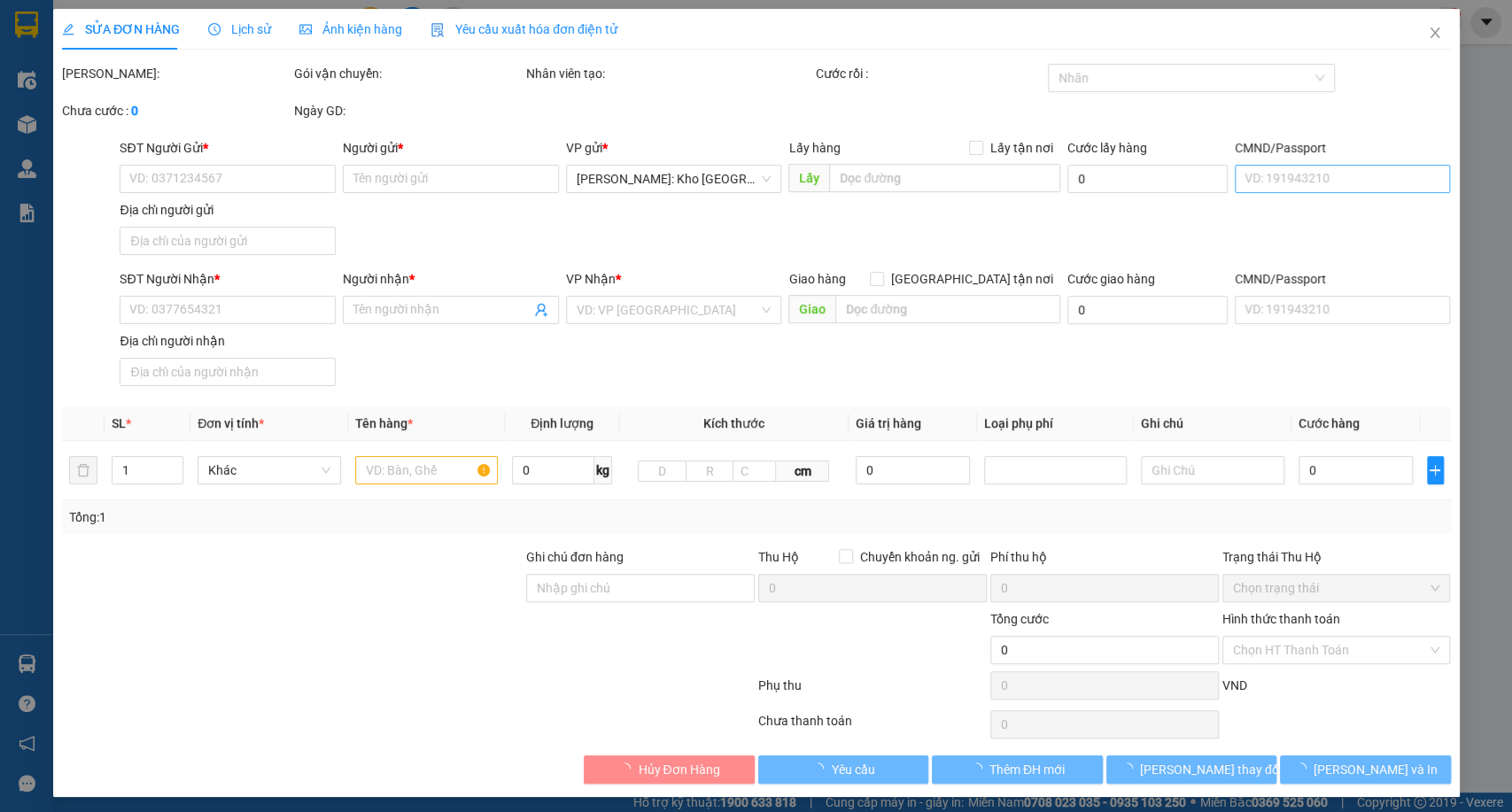
type input "870.000"
